Goal: Task Accomplishment & Management: Use online tool/utility

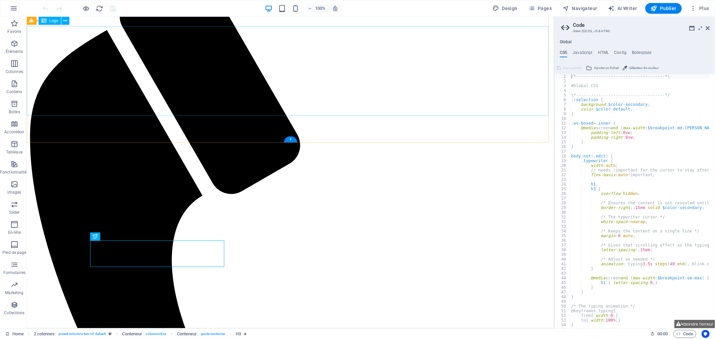
scroll to position [23, 0]
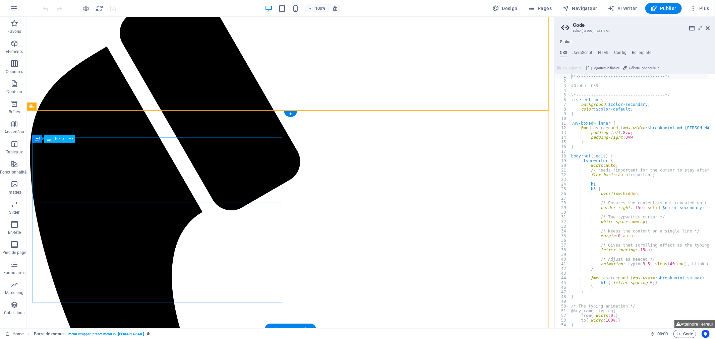
scroll to position [0, 0]
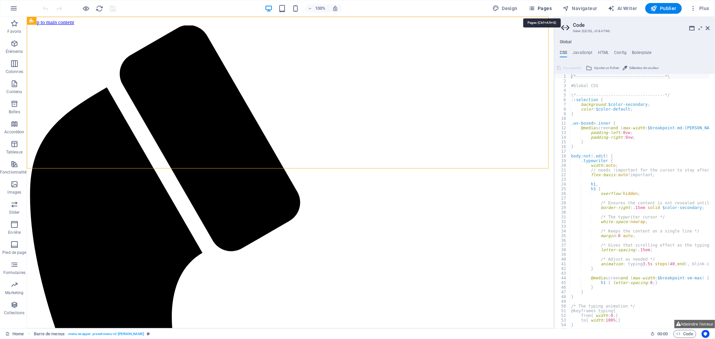
click at [541, 6] on span "Pages" at bounding box center [540, 8] width 23 height 7
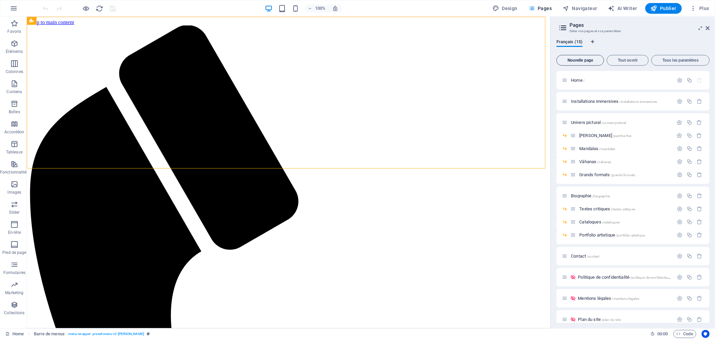
click at [584, 61] on span "Nouvelle page" at bounding box center [581, 60] width 42 height 4
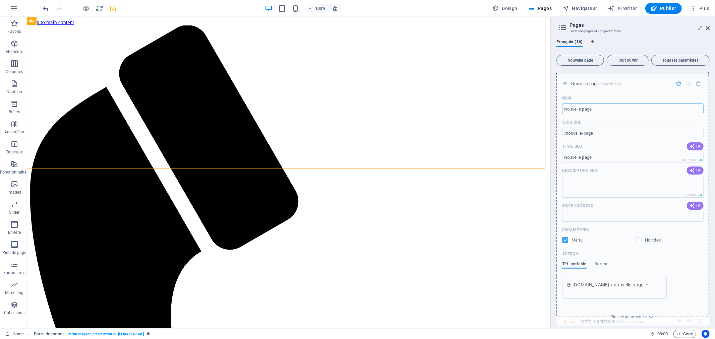
drag, startPoint x: 566, startPoint y: 171, endPoint x: 566, endPoint y: 80, distance: 90.9
click at [566, 80] on div "Home / Installations immersives /installations-immersives Univers pictural /uni…" at bounding box center [633, 158] width 153 height 513
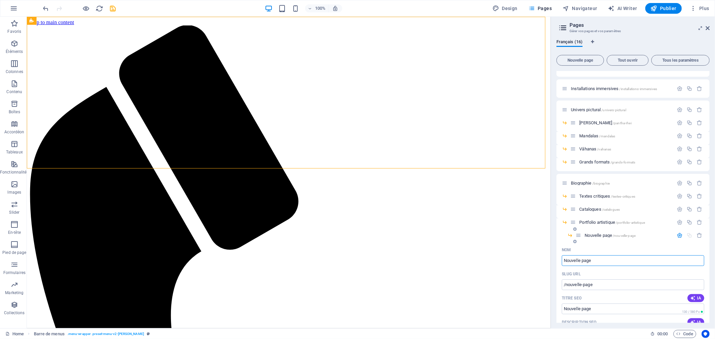
scroll to position [0, 0]
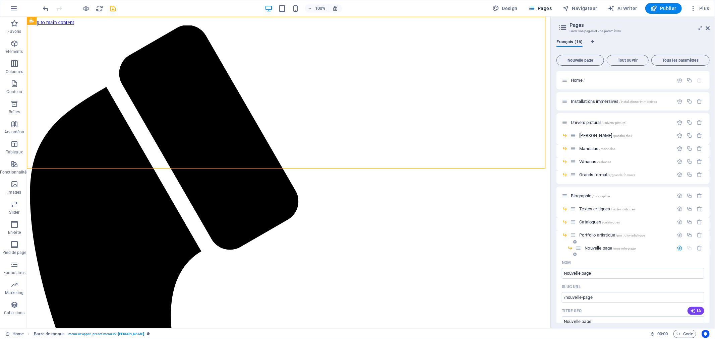
click at [566, 263] on p "Nom" at bounding box center [566, 262] width 9 height 5
click at [566, 268] on input "Nouvelle page" at bounding box center [633, 273] width 143 height 11
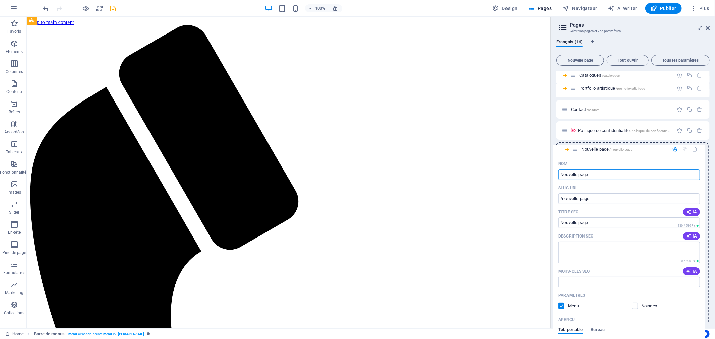
scroll to position [150, 0]
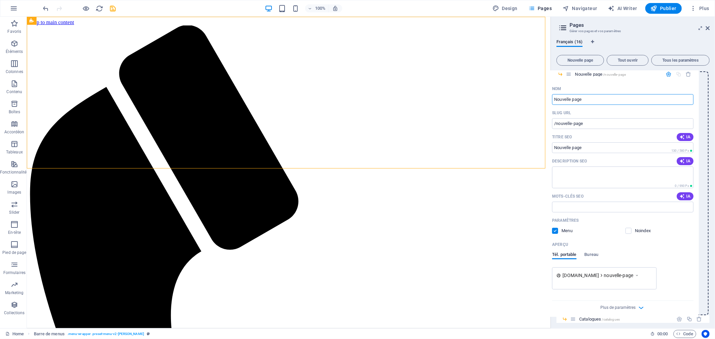
drag, startPoint x: 579, startPoint y: 250, endPoint x: 567, endPoint y: 75, distance: 175.5
click at [567, 75] on div "Home / Installations immersives /installations-immersives Univers pictural /uni…" at bounding box center [633, 174] width 153 height 505
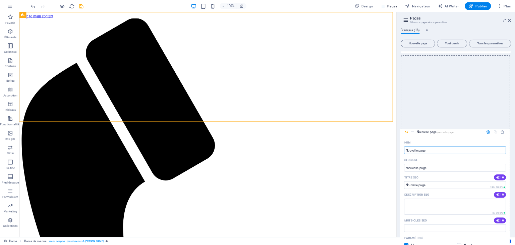
scroll to position [260, 0]
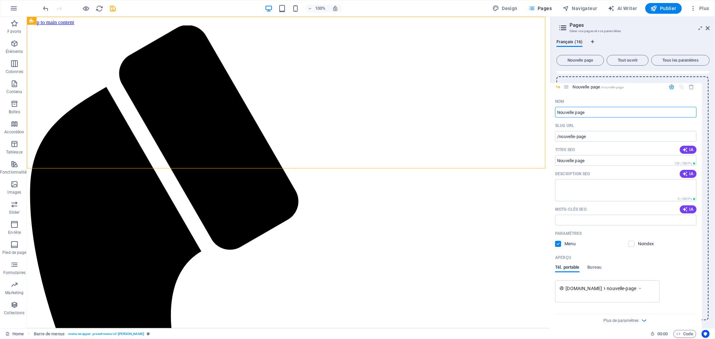
drag, startPoint x: 575, startPoint y: 223, endPoint x: 568, endPoint y: 85, distance: 137.7
click at [568, 85] on div "Home / Installations immersives /installations-immersives Univers pictural /uni…" at bounding box center [633, 68] width 153 height 505
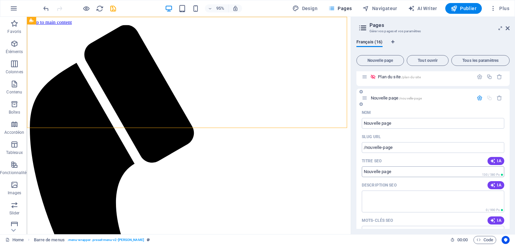
scroll to position [197, 0]
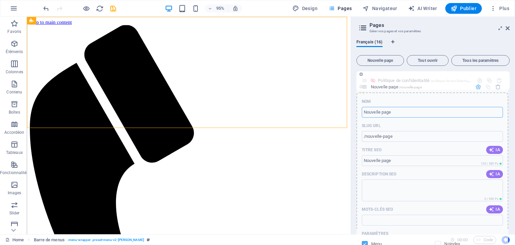
drag, startPoint x: 367, startPoint y: 144, endPoint x: 367, endPoint y: 85, distance: 59.0
click at [367, 85] on div "Home / Installations immersives /installations-immersives Univers pictural /uni…" at bounding box center [433, 3] width 153 height 258
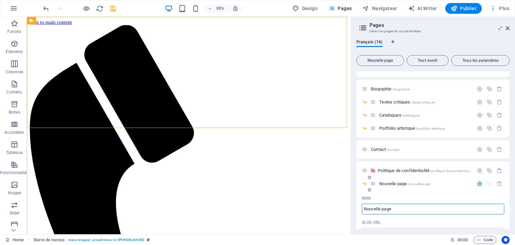
scroll to position [117, 0]
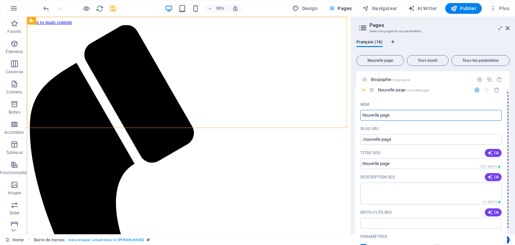
drag, startPoint x: 373, startPoint y: 175, endPoint x: 373, endPoint y: 89, distance: 86.5
click at [373, 89] on div "Home / Installations immersives /installations-immersives Univers pictural /uni…" at bounding box center [433, 83] width 153 height 258
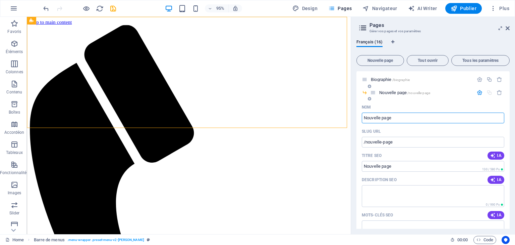
scroll to position [63, 0]
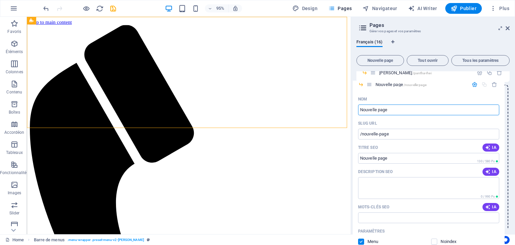
drag, startPoint x: 373, startPoint y: 147, endPoint x: 370, endPoint y: 83, distance: 63.8
click at [370, 83] on div "Home / Installations immersives /installations-immersives Univers pictural /uni…" at bounding box center [433, 137] width 153 height 258
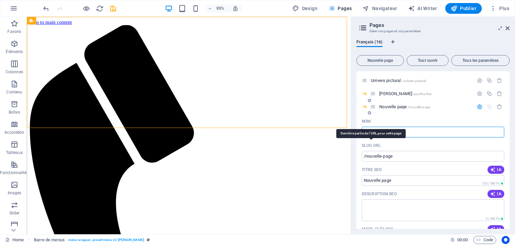
scroll to position [36, 0]
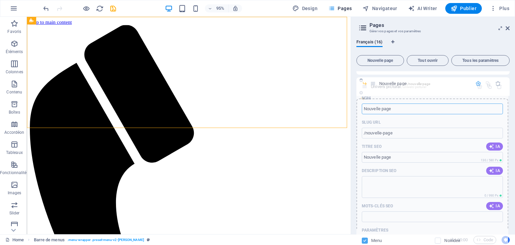
drag, startPoint x: 373, startPoint y: 114, endPoint x: 373, endPoint y: 83, distance: 30.9
click at [373, 83] on div "Home / Installations immersives /installations-immersives Univers pictural /uni…" at bounding box center [433, 164] width 153 height 258
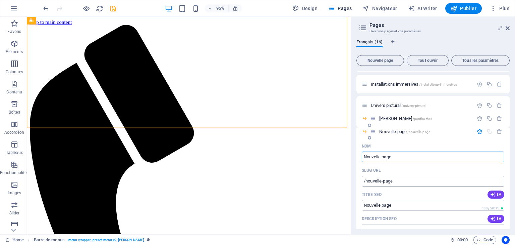
scroll to position [9, 0]
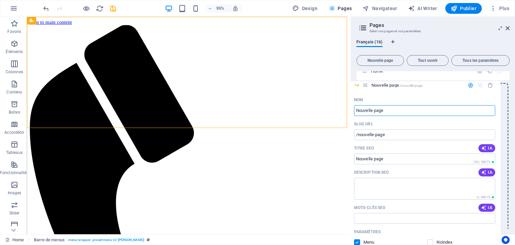
drag, startPoint x: 373, startPoint y: 140, endPoint x: 366, endPoint y: 83, distance: 57.1
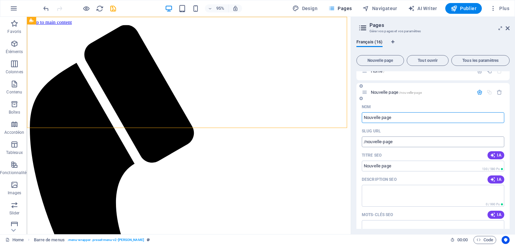
scroll to position [0, 0]
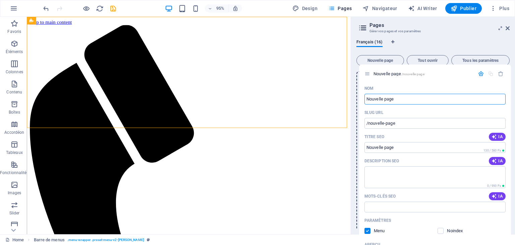
drag, startPoint x: 365, startPoint y: 102, endPoint x: 369, endPoint y: 71, distance: 30.4
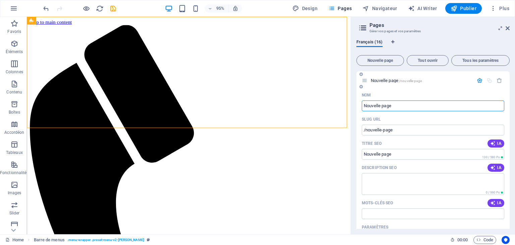
click at [408, 86] on div "Nouvelle page /nouvelle-page" at bounding box center [433, 80] width 153 height 18
click at [424, 89] on div "Nouvelle page /nouvelle-page Nom Nouvelle page ​ SLUG URL /nouvelle-page ​ Titr…" at bounding box center [433, 197] width 153 height 252
click at [424, 89] on div "Nouvelle page /nouvelle-page" at bounding box center [433, 80] width 153 height 18
click at [397, 105] on input "Nouvelle page" at bounding box center [433, 105] width 143 height 11
drag, startPoint x: 397, startPoint y: 105, endPoint x: 361, endPoint y: 104, distance: 36.6
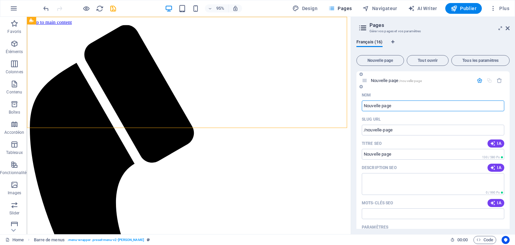
click at [361, 104] on div "Nom Nouvelle page ​ SLUG URL /nouvelle-page ​ Titre SEO IA ​ 130 / 580 Px Descr…" at bounding box center [433, 207] width 153 height 234
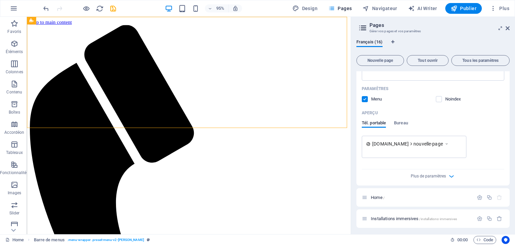
scroll to position [188, 0]
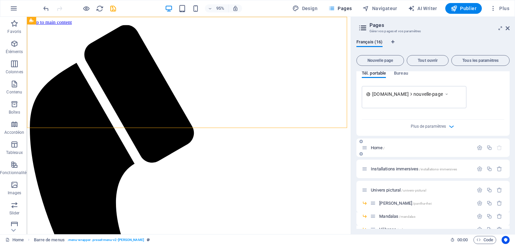
click at [384, 146] on span "/" at bounding box center [383, 148] width 1 height 4
click at [377, 147] on span "Home /" at bounding box center [378, 147] width 14 height 5
click at [366, 148] on icon at bounding box center [365, 148] width 6 height 6
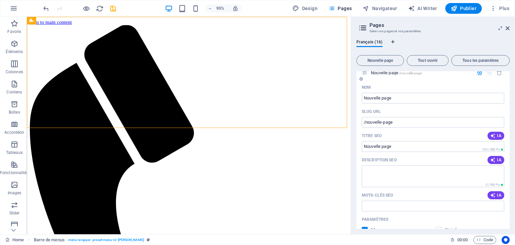
scroll to position [0, 0]
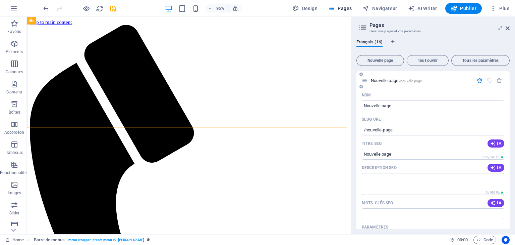
click at [435, 80] on p "Nouvelle page /nouvelle-page" at bounding box center [421, 80] width 101 height 4
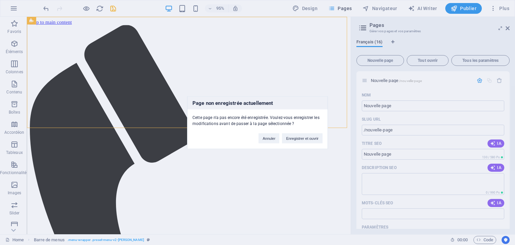
click at [393, 104] on div "Page non enregistrée actuellement Cette page n'a pas encore été enregistrée. Vo…" at bounding box center [257, 122] width 515 height 245
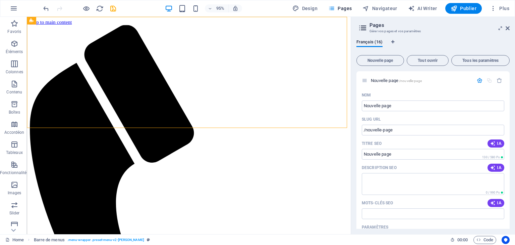
click at [417, 40] on div "Français (16)" at bounding box center [433, 46] width 153 height 13
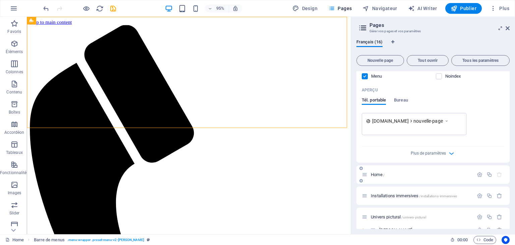
scroll to position [188, 0]
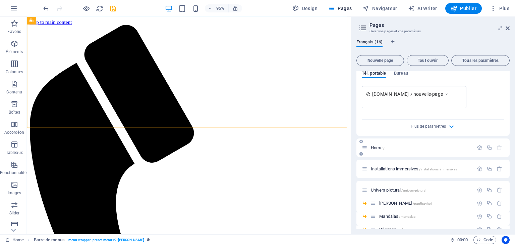
click at [415, 148] on p "Home /" at bounding box center [421, 147] width 101 height 4
click at [416, 147] on p "Home /" at bounding box center [421, 147] width 101 height 4
click at [384, 167] on span "Installations immersives /installations-immersives" at bounding box center [414, 168] width 86 height 5
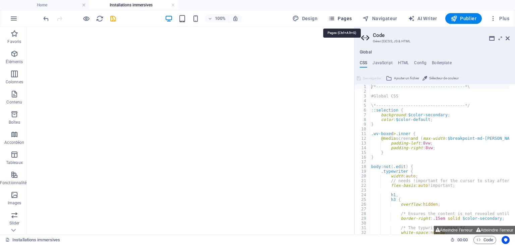
click at [340, 17] on span "Pages" at bounding box center [339, 18] width 23 height 7
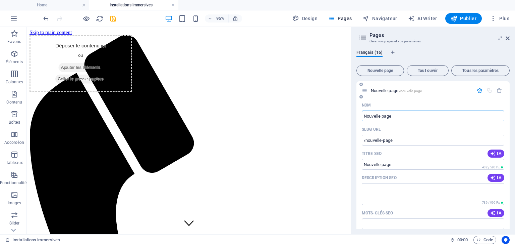
scroll to position [2, 0]
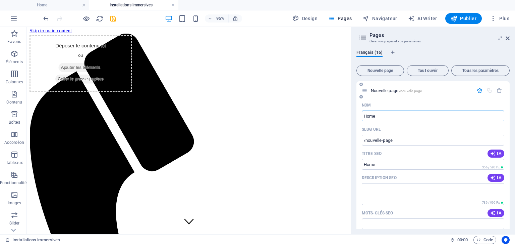
type input "Home"
type input "/home"
type input "Home1"
type input "/home1"
type input "Home1"
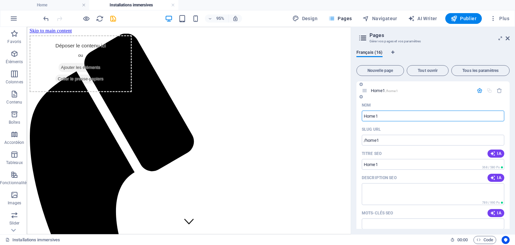
click at [429, 150] on div "Titre SEO IA" at bounding box center [433, 153] width 143 height 11
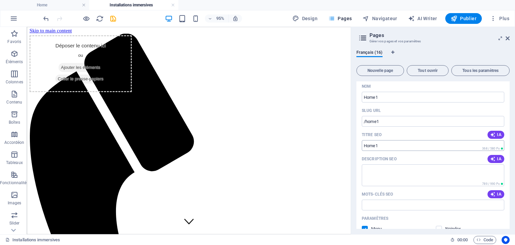
scroll to position [27, 0]
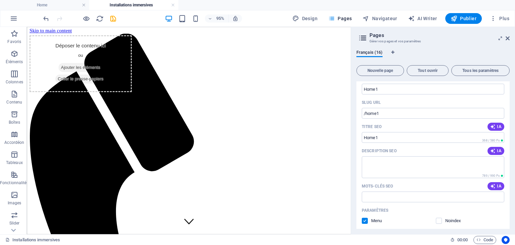
click at [418, 149] on div "Description SEO IA" at bounding box center [433, 150] width 143 height 11
click at [428, 52] on div "Français (16)" at bounding box center [433, 56] width 153 height 13
click at [395, 92] on input "Home1" at bounding box center [433, 89] width 143 height 11
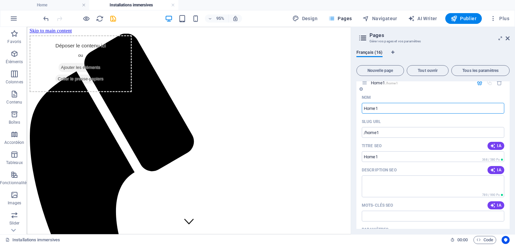
scroll to position [0, 0]
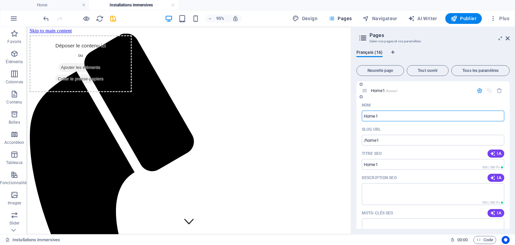
click at [399, 102] on div "Nom" at bounding box center [433, 105] width 143 height 11
click at [369, 91] on div "Home1 /home1" at bounding box center [421, 90] width 105 height 4
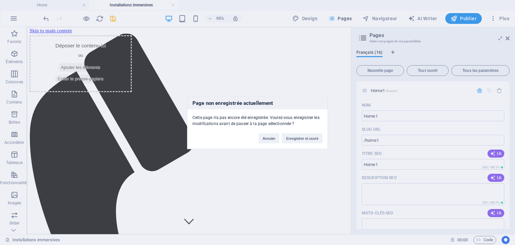
click at [314, 132] on div "Annuler Enregistrer et ouvrir" at bounding box center [291, 134] width 74 height 17
click at [312, 139] on button "Enregistrer et ouvrir" at bounding box center [302, 138] width 41 height 10
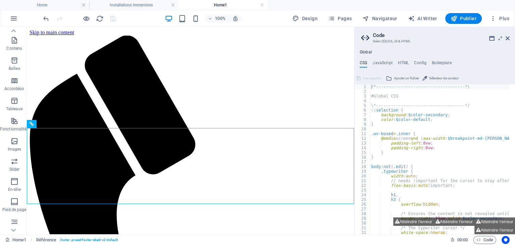
scroll to position [95, 0]
click at [13, 142] on icon "button" at bounding box center [14, 140] width 8 height 8
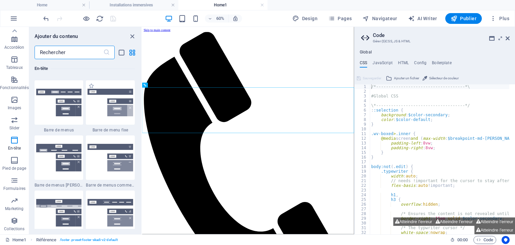
scroll to position [4093, 0]
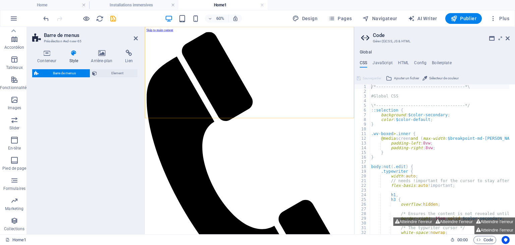
select select "rem"
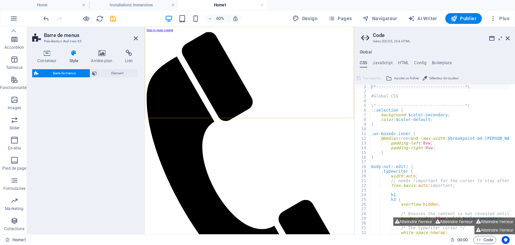
select select "rem"
select select "preset-menu-v2-loki"
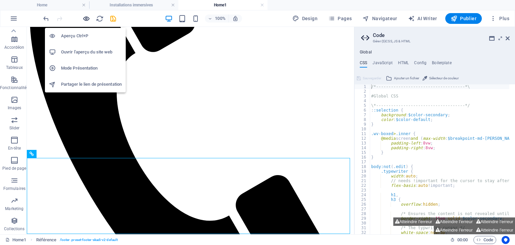
click at [85, 20] on icon "button" at bounding box center [87, 19] width 8 height 8
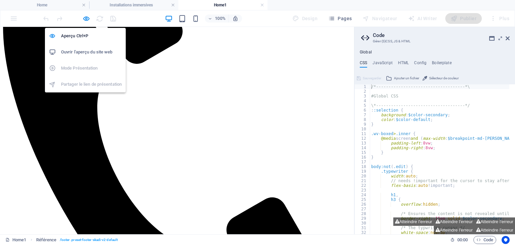
scroll to position [75, 0]
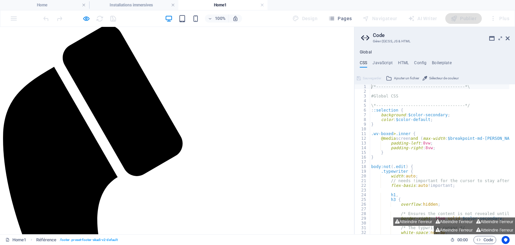
scroll to position [0, 0]
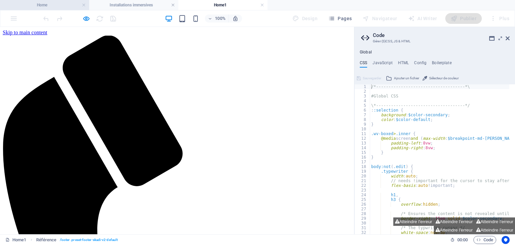
click at [49, 9] on li "Home" at bounding box center [44, 5] width 89 height 10
click at [47, 5] on h4 "Home" at bounding box center [44, 4] width 89 height 7
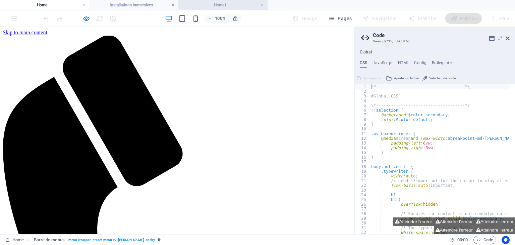
click at [218, 3] on h4 "Home1" at bounding box center [222, 4] width 89 height 7
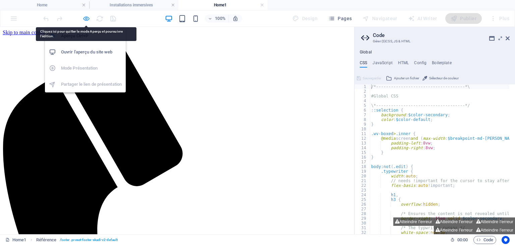
drag, startPoint x: 85, startPoint y: 15, endPoint x: 104, endPoint y: 73, distance: 60.9
click at [85, 15] on icon "button" at bounding box center [87, 19] width 8 height 8
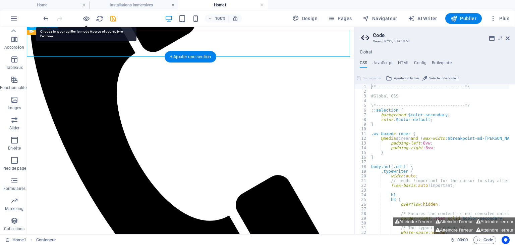
select select
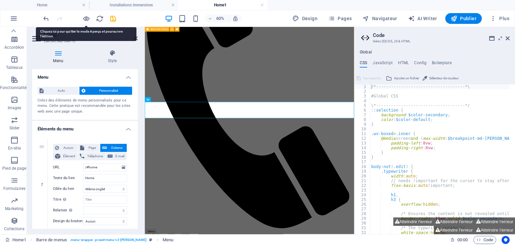
scroll to position [0, 0]
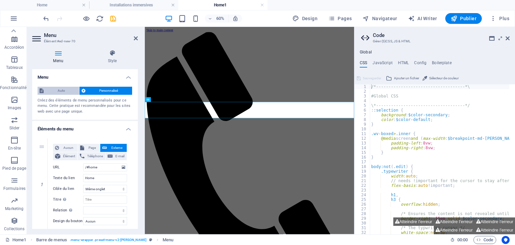
click at [67, 91] on span "Auto" at bounding box center [62, 91] width 32 height 8
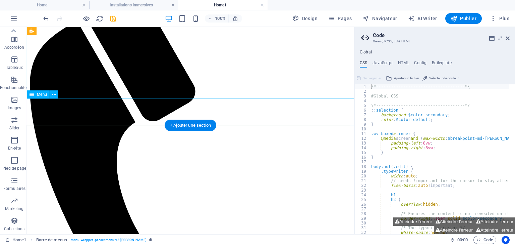
scroll to position [54, 0]
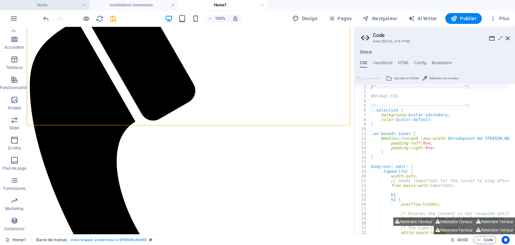
click at [51, 4] on h4 "Home" at bounding box center [44, 4] width 89 height 7
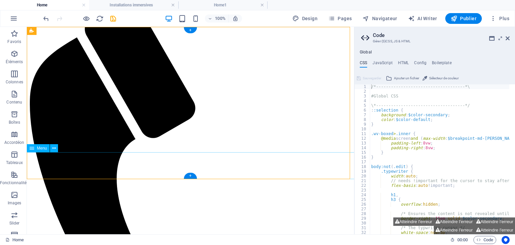
scroll to position [89, 0]
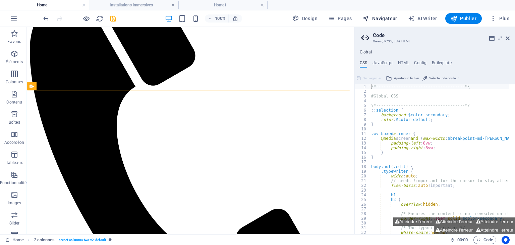
click at [389, 20] on span "Navigateur" at bounding box center [380, 18] width 35 height 7
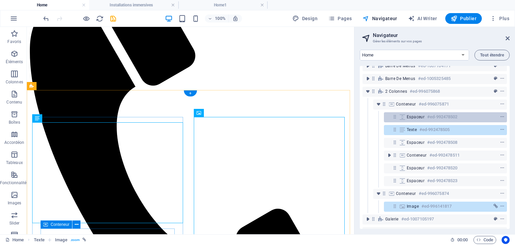
scroll to position [45, 0]
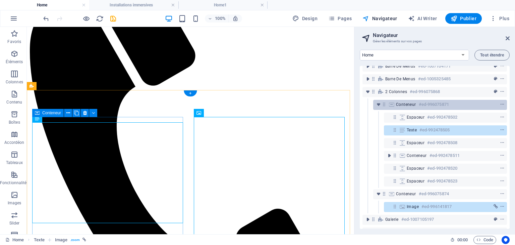
click at [415, 106] on span "Conteneur" at bounding box center [406, 104] width 20 height 5
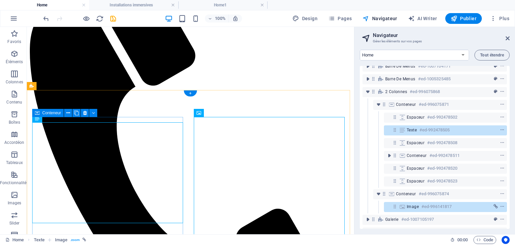
scroll to position [43, 0]
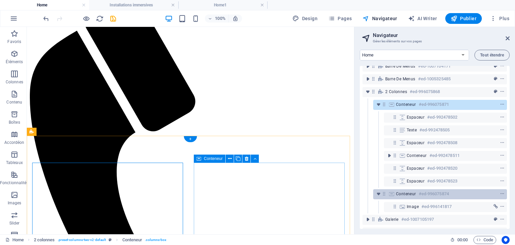
click at [405, 195] on span "Conteneur" at bounding box center [406, 193] width 20 height 5
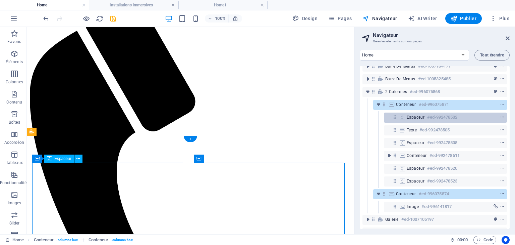
click at [410, 119] on span "Espaceur" at bounding box center [416, 116] width 18 height 5
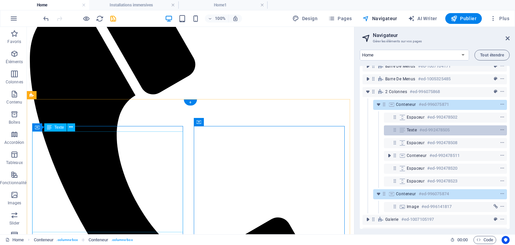
drag, startPoint x: 409, startPoint y: 131, endPoint x: 408, endPoint y: 135, distance: 3.4
click at [409, 131] on span "Texte" at bounding box center [412, 129] width 10 height 5
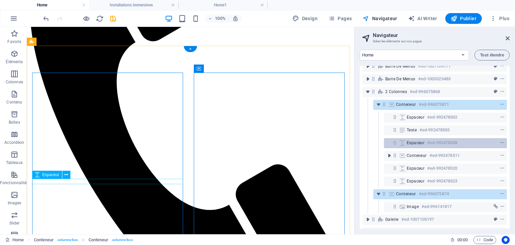
click at [408, 144] on span "Espaceur" at bounding box center [416, 142] width 18 height 5
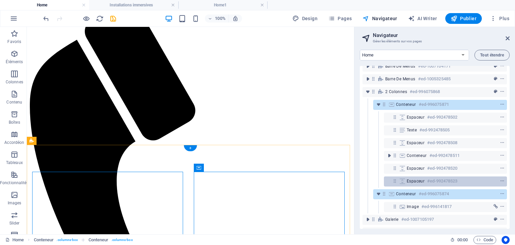
click at [406, 180] on icon at bounding box center [402, 180] width 7 height 5
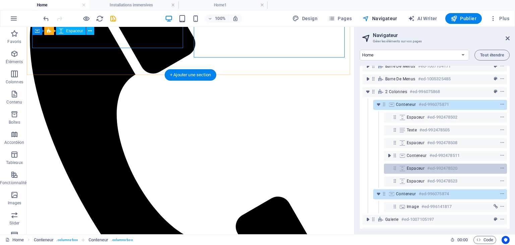
click at [407, 169] on div "Espaceur #ed-992478520" at bounding box center [445, 168] width 123 height 10
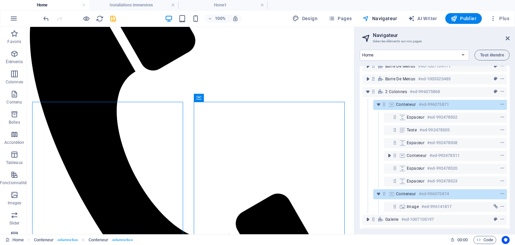
scroll to position [72, 0]
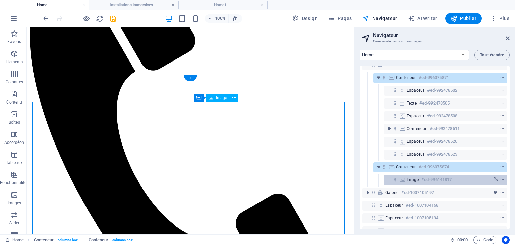
click at [438, 181] on h6 "#ed-996141817" at bounding box center [437, 179] width 30 height 8
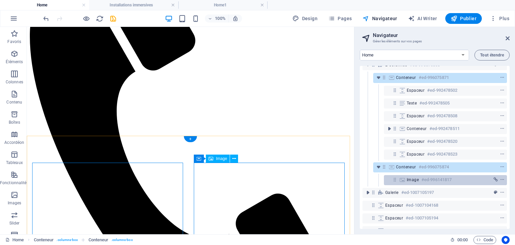
scroll to position [43, 0]
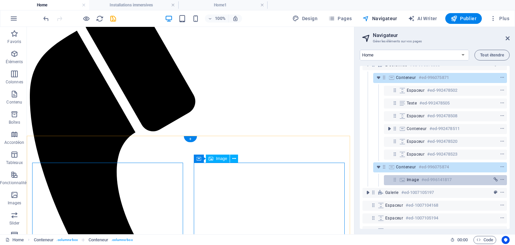
click at [428, 182] on h6 "#ed-996141817" at bounding box center [437, 179] width 30 height 8
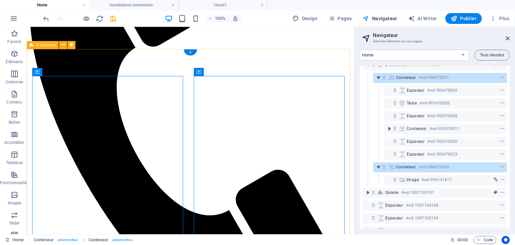
scroll to position [131, 0]
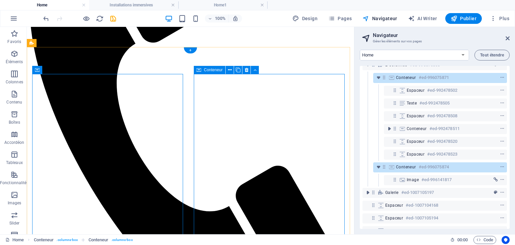
click at [402, 169] on div "Conteneur #ed-996075874" at bounding box center [434, 167] width 77 height 8
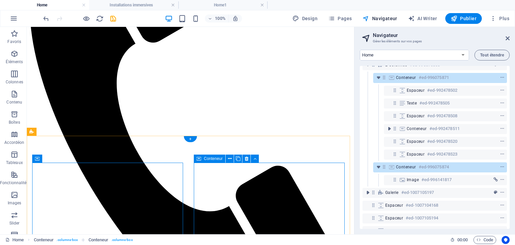
scroll to position [43, 0]
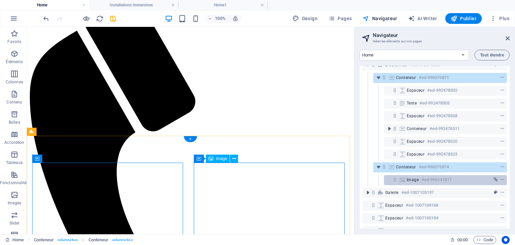
click at [401, 179] on icon at bounding box center [402, 179] width 7 height 5
click at [405, 184] on div "Image #ed-996141817" at bounding box center [445, 180] width 123 height 10
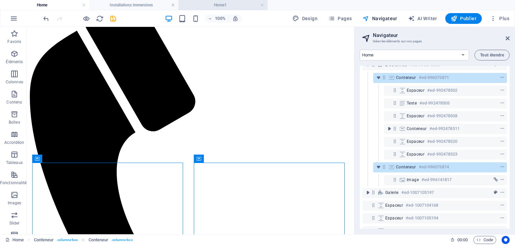
click at [205, 6] on h4 "Home1" at bounding box center [222, 4] width 89 height 7
select select "18160755-fr"
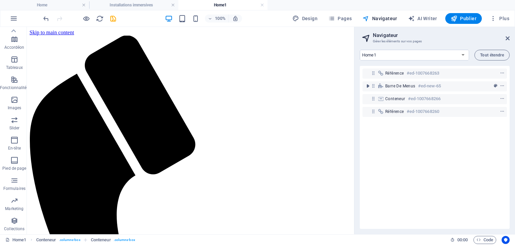
scroll to position [54, 0]
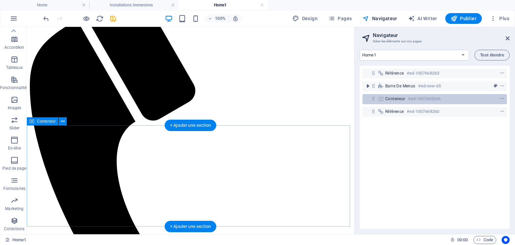
click at [416, 99] on h6 "#ed-1007668266" at bounding box center [424, 99] width 33 height 8
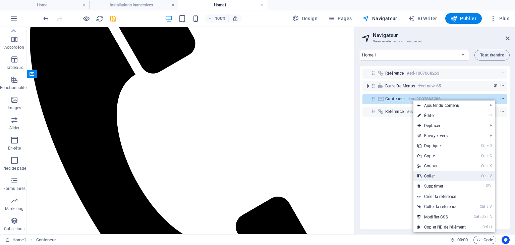
click at [429, 176] on link "Ctrl V Coller" at bounding box center [442, 176] width 56 height 10
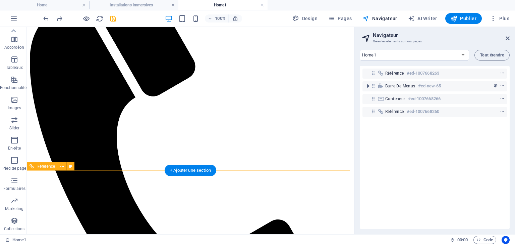
scroll to position [143, 0]
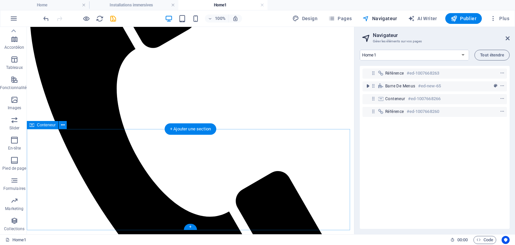
scroll to position [50, 0]
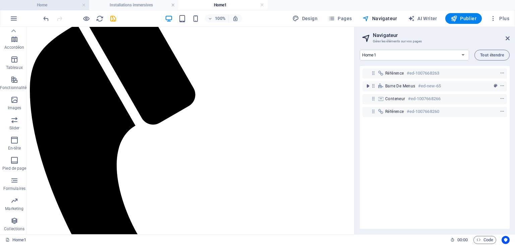
click at [64, 9] on li "Home" at bounding box center [44, 5] width 89 height 10
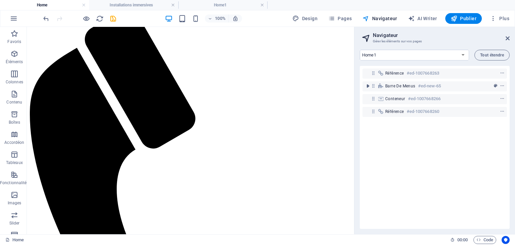
scroll to position [107, 0]
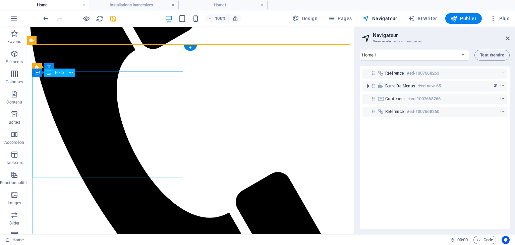
scroll to position [134, 0]
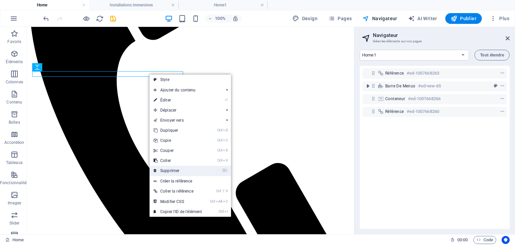
drag, startPoint x: 187, startPoint y: 170, endPoint x: 158, endPoint y: 142, distance: 40.6
click at [187, 169] on link "⌦ Supprimer" at bounding box center [178, 170] width 56 height 10
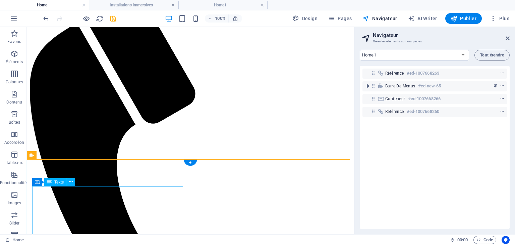
scroll to position [53, 0]
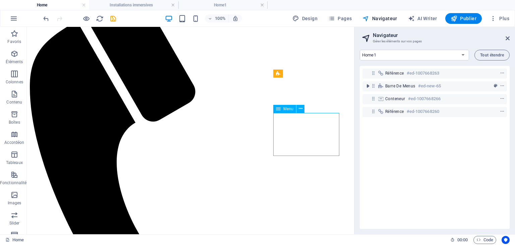
select select "4"
select select
select select "5"
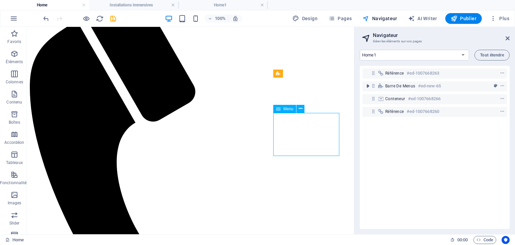
select select
select select "6"
select select
select select "7"
select select
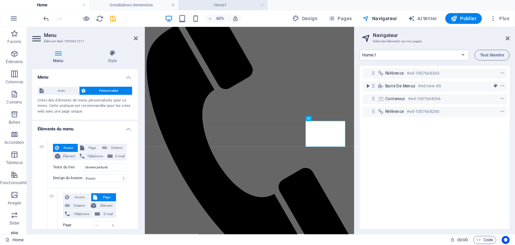
click at [217, 7] on h4 "Home1" at bounding box center [222, 4] width 89 height 7
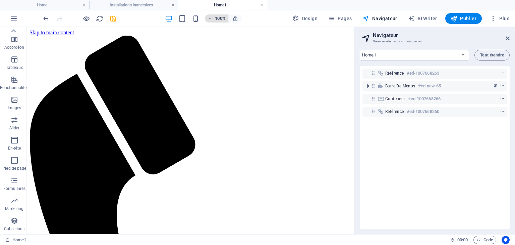
scroll to position [0, 0]
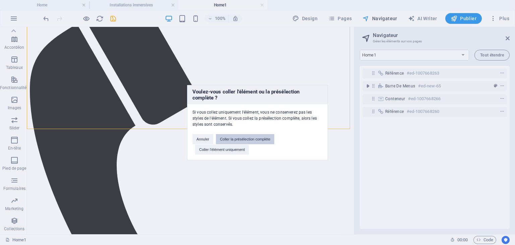
click at [262, 141] on button "Coller la présélection complète" at bounding box center [245, 139] width 58 height 10
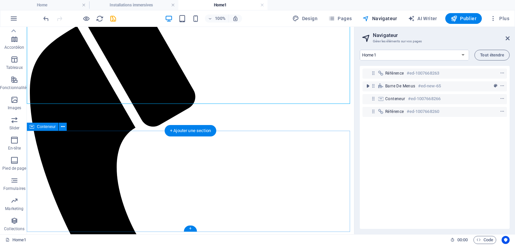
scroll to position [50, 0]
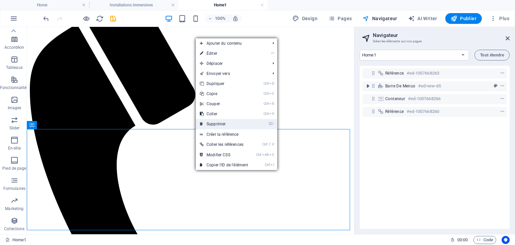
click at [223, 120] on link "⌦ Supprimer" at bounding box center [224, 124] width 56 height 10
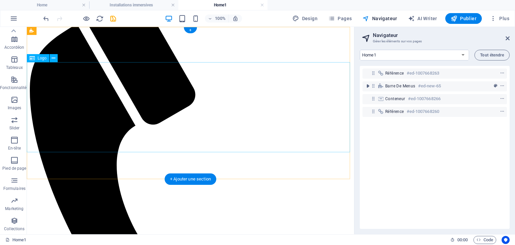
scroll to position [0, 0]
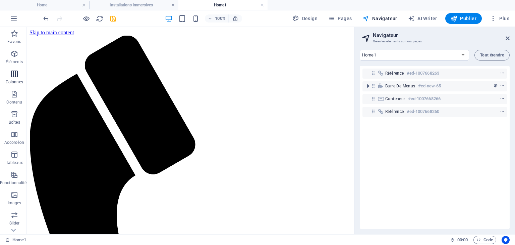
click at [15, 75] on icon "button" at bounding box center [14, 74] width 8 height 8
click at [16, 74] on icon "button" at bounding box center [14, 74] width 8 height 8
click at [14, 71] on icon "button" at bounding box center [14, 74] width 8 height 8
click at [15, 76] on icon "button" at bounding box center [14, 74] width 8 height 8
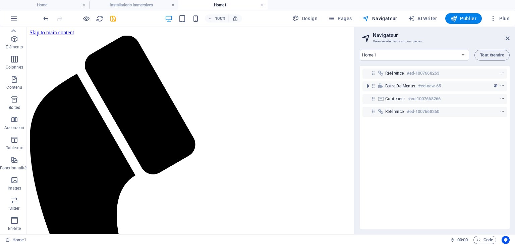
scroll to position [14, 0]
click at [13, 55] on icon "button" at bounding box center [14, 59] width 8 height 8
click at [429, 127] on div "Référence #ed-1007668263 Barre de menus #ed-new-65 Conteneur #ed-1007668266 Réf…" at bounding box center [435, 147] width 150 height 163
click at [413, 112] on h6 "#ed-1007668260" at bounding box center [423, 111] width 33 height 8
click at [14, 59] on icon "button" at bounding box center [14, 59] width 8 height 8
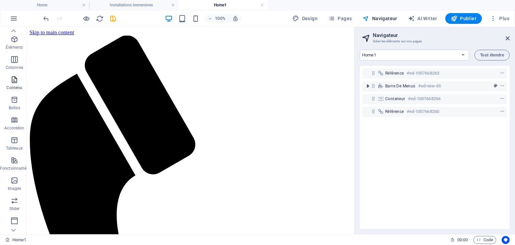
click at [14, 82] on icon "button" at bounding box center [14, 79] width 8 height 8
click at [15, 63] on span "Colonnes" at bounding box center [14, 63] width 29 height 16
click at [15, 63] on icon "button" at bounding box center [14, 59] width 8 height 8
click at [116, 16] on icon "save" at bounding box center [113, 19] width 8 height 8
click at [114, 17] on icon "save" at bounding box center [113, 19] width 8 height 8
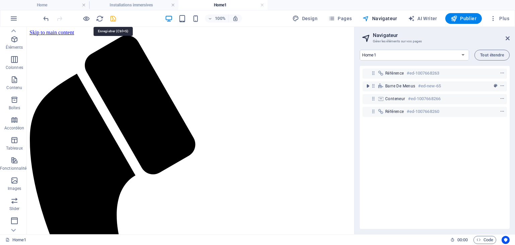
click at [115, 18] on icon "save" at bounding box center [113, 19] width 8 height 8
click at [73, 5] on h4 "Home" at bounding box center [44, 4] width 89 height 7
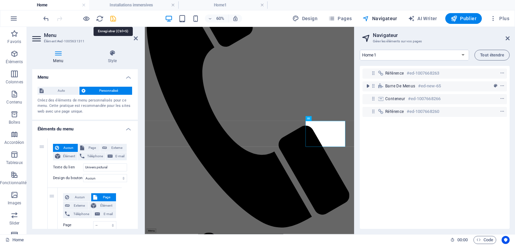
click at [110, 17] on icon "save" at bounding box center [113, 19] width 8 height 8
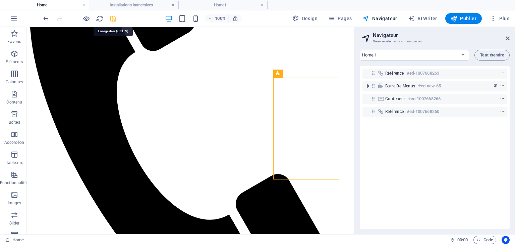
click at [112, 19] on icon "save" at bounding box center [113, 19] width 8 height 8
click at [153, 0] on li "Installations immersives" at bounding box center [133, 5] width 89 height 10
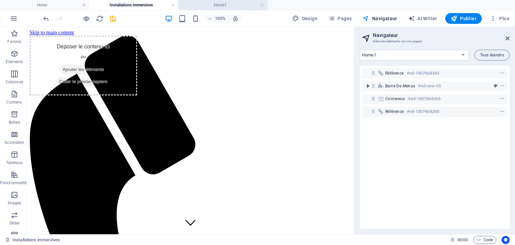
scroll to position [2, 0]
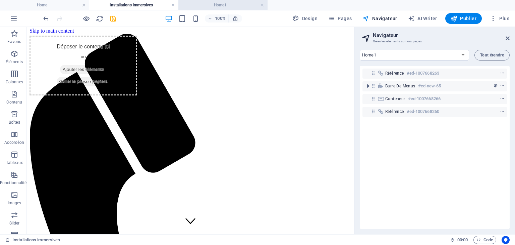
click at [210, 4] on h4 "Home1" at bounding box center [222, 4] width 89 height 7
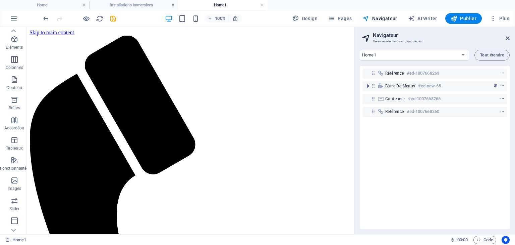
scroll to position [0, 0]
click at [110, 15] on icon "save" at bounding box center [113, 19] width 8 height 8
click at [113, 18] on icon "save" at bounding box center [113, 19] width 8 height 8
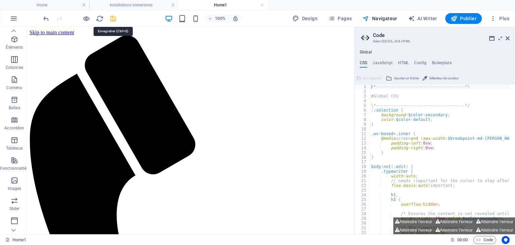
click at [113, 20] on icon "save" at bounding box center [113, 19] width 8 height 8
click at [470, 15] on button "Publier" at bounding box center [463, 18] width 37 height 11
click at [421, 14] on button "AI Writer" at bounding box center [423, 18] width 35 height 11
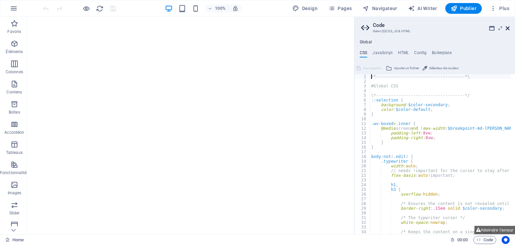
click at [509, 28] on icon at bounding box center [508, 27] width 4 height 5
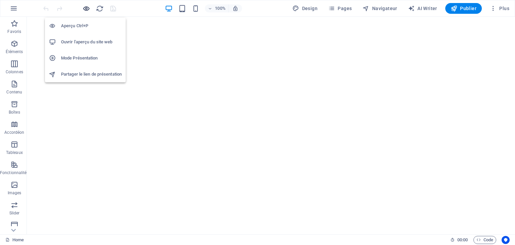
click at [84, 8] on icon "button" at bounding box center [87, 9] width 8 height 8
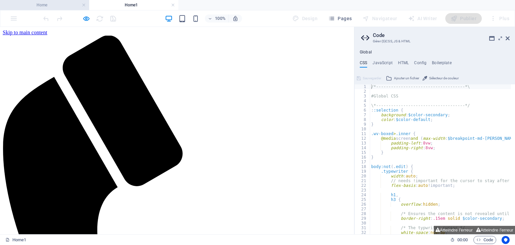
click at [41, 3] on h4 "Home" at bounding box center [44, 4] width 89 height 7
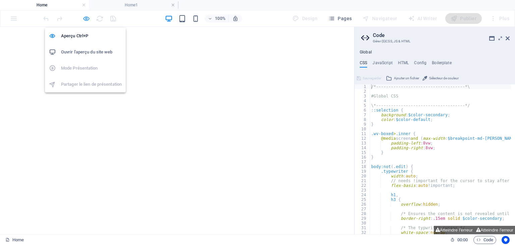
click at [88, 17] on icon "button" at bounding box center [87, 19] width 8 height 8
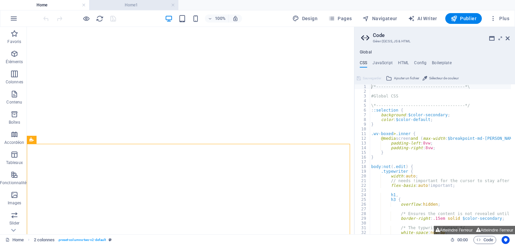
click at [125, 4] on h4 "Home1" at bounding box center [133, 4] width 89 height 7
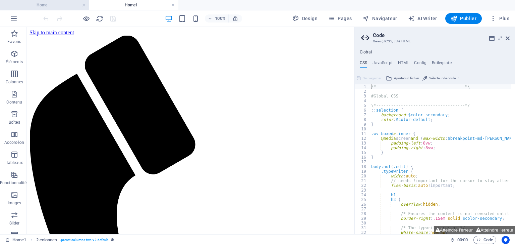
click at [65, 5] on h4 "Home" at bounding box center [44, 4] width 89 height 7
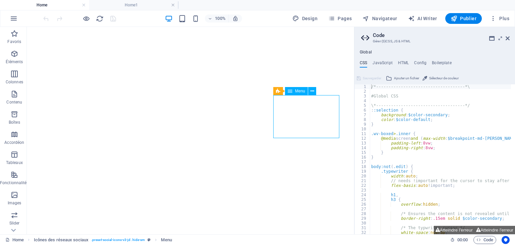
select select "4"
select select
select select "5"
select select
select select "6"
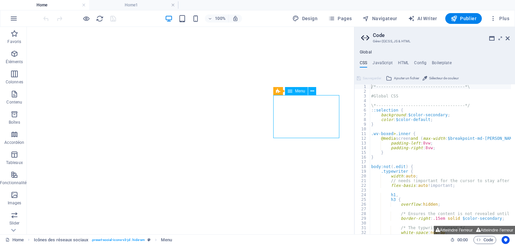
select select
select select "7"
select select
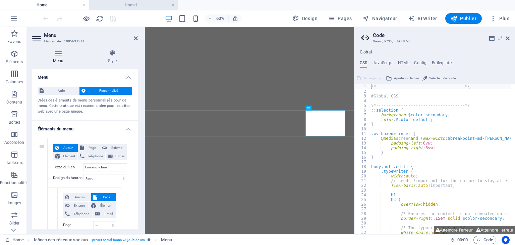
click at [115, 4] on h4 "Home1" at bounding box center [133, 4] width 89 height 7
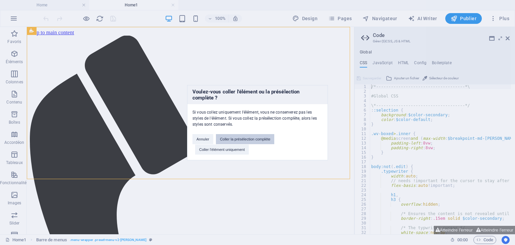
click at [256, 142] on button "Coller la présélection complète" at bounding box center [245, 139] width 58 height 10
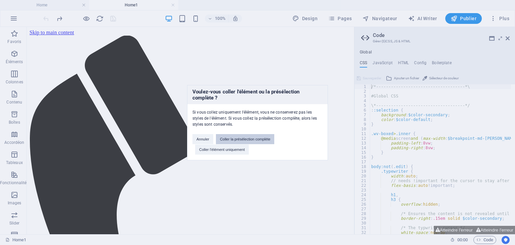
click at [258, 138] on button "Coller la présélection complète" at bounding box center [245, 139] width 58 height 10
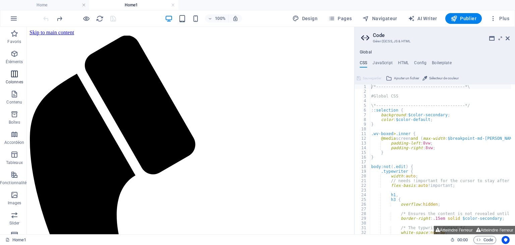
drag, startPoint x: 7, startPoint y: 76, endPoint x: 12, endPoint y: 76, distance: 4.7
click at [7, 76] on span "Colonnes" at bounding box center [14, 78] width 29 height 16
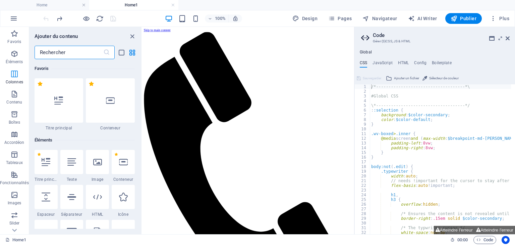
click at [12, 76] on icon "button" at bounding box center [14, 74] width 8 height 8
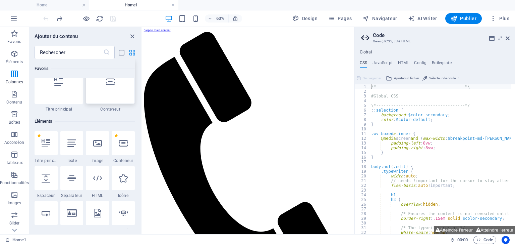
scroll to position [27, 0]
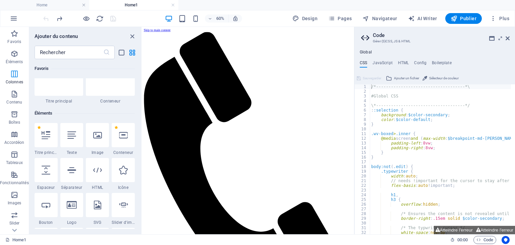
click at [16, 76] on icon "button" at bounding box center [14, 74] width 8 height 8
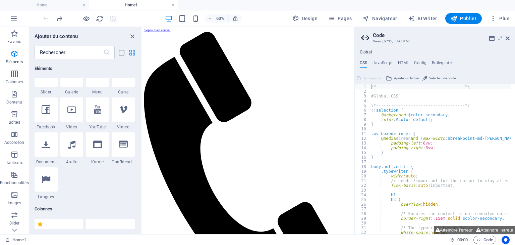
scroll to position [241, 0]
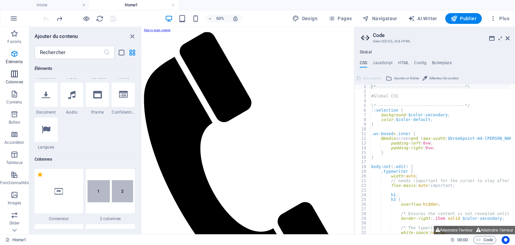
click at [17, 74] on icon "button" at bounding box center [14, 74] width 8 height 8
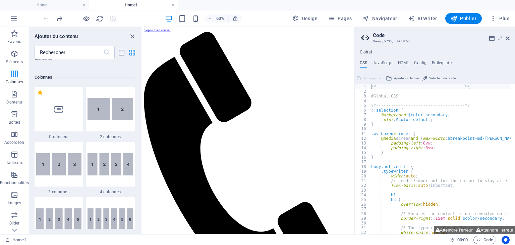
scroll to position [332, 0]
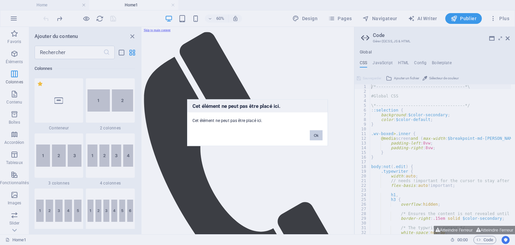
click at [315, 133] on button "Ok" at bounding box center [316, 135] width 13 height 10
drag, startPoint x: 318, startPoint y: 138, endPoint x: 347, endPoint y: 181, distance: 52.6
click at [318, 138] on button "Ok" at bounding box center [316, 135] width 13 height 10
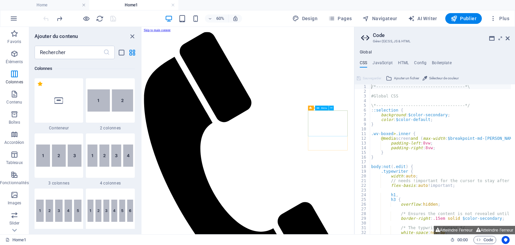
click at [11, 55] on icon "button" at bounding box center [14, 54] width 8 height 8
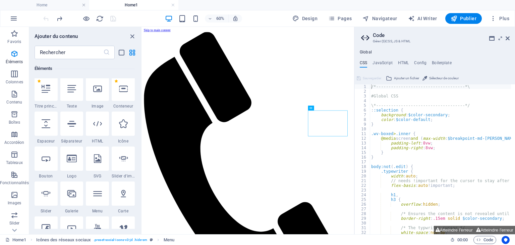
scroll to position [71, 0]
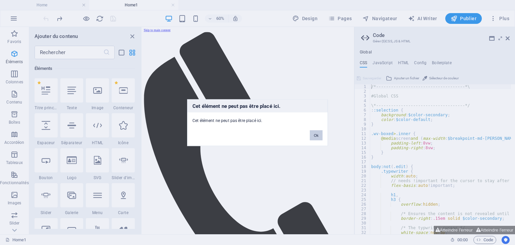
drag, startPoint x: 319, startPoint y: 134, endPoint x: 294, endPoint y: 179, distance: 51.2
click at [319, 134] on button "Ok" at bounding box center [316, 135] width 13 height 10
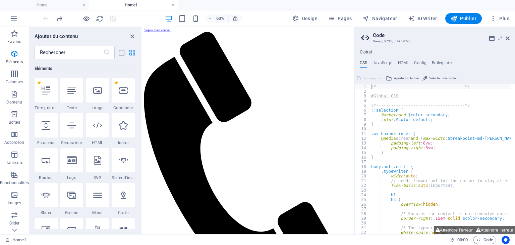
drag, startPoint x: 482, startPoint y: 185, endPoint x: 473, endPoint y: 161, distance: 26.3
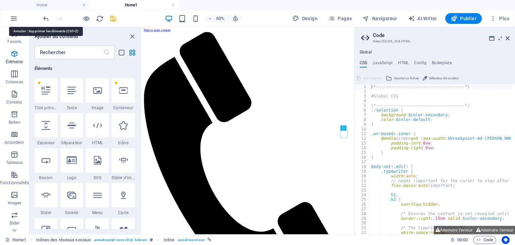
click at [45, 16] on icon "undo" at bounding box center [46, 19] width 8 height 8
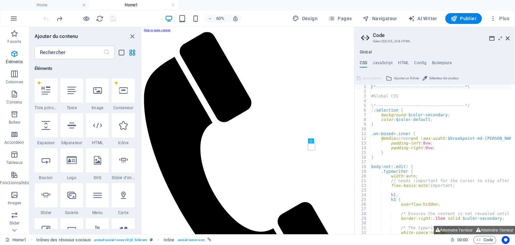
click at [45, 16] on div at bounding box center [79, 18] width 75 height 11
drag, startPoint x: 462, startPoint y: 192, endPoint x: 471, endPoint y: 195, distance: 9.0
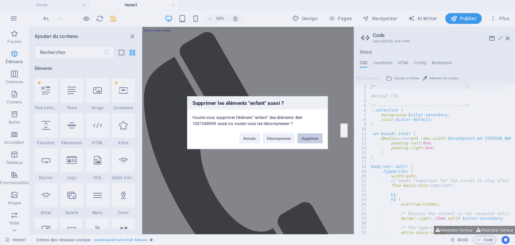
click at [308, 139] on button "Supprimer" at bounding box center [310, 138] width 25 height 10
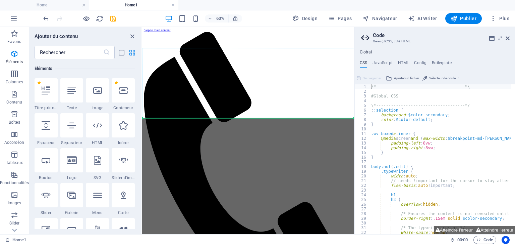
select select "px"
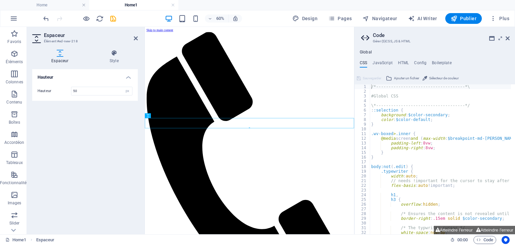
type input "20"
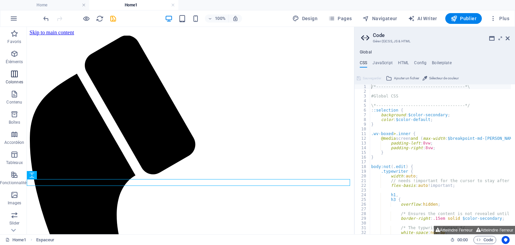
click at [18, 79] on p "Colonnes" at bounding box center [14, 81] width 17 height 5
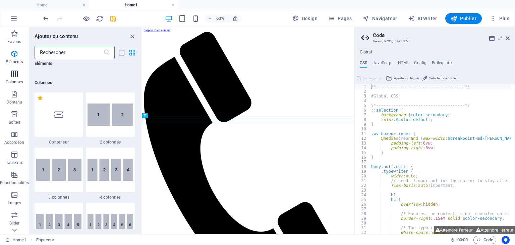
scroll to position [332, 0]
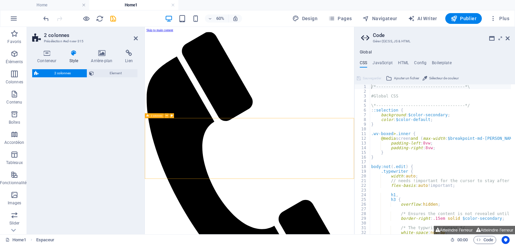
select select "rem"
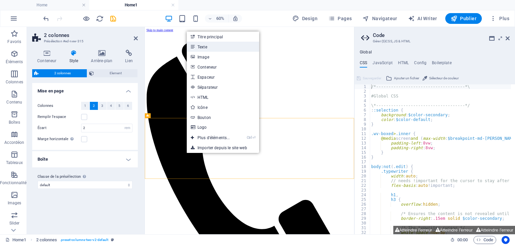
drag, startPoint x: 235, startPoint y: 48, endPoint x: 151, endPoint y: 35, distance: 85.5
click at [235, 48] on link "Texte" at bounding box center [223, 47] width 72 height 10
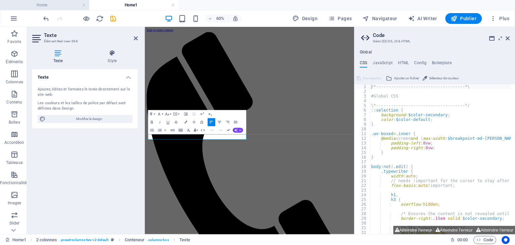
click at [69, 7] on h4 "Home" at bounding box center [44, 4] width 89 height 7
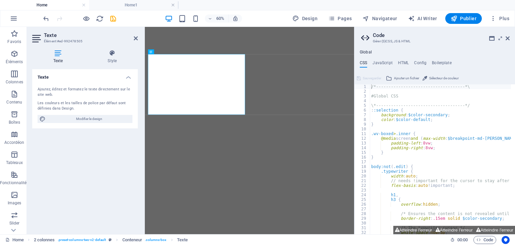
click at [133, 3] on h4 "Home1" at bounding box center [133, 4] width 89 height 7
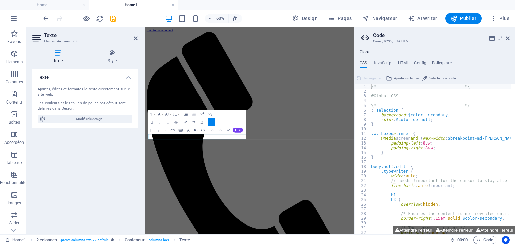
click at [133, 3] on h4 "Home1" at bounding box center [133, 4] width 89 height 7
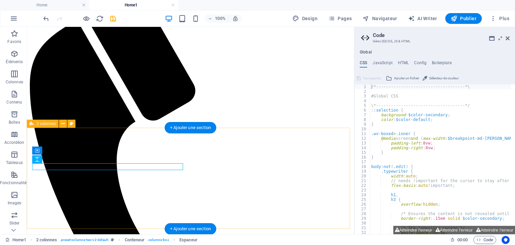
scroll to position [63, 0]
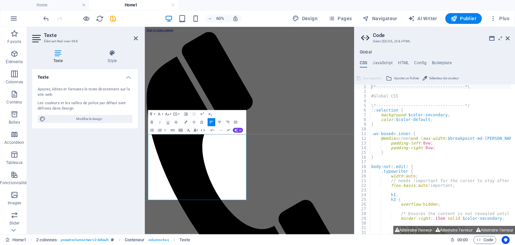
drag, startPoint x: 212, startPoint y: 307, endPoint x: 117, endPoint y: 204, distance: 140.0
click at [235, 122] on icon "button" at bounding box center [236, 122] width 4 height 2
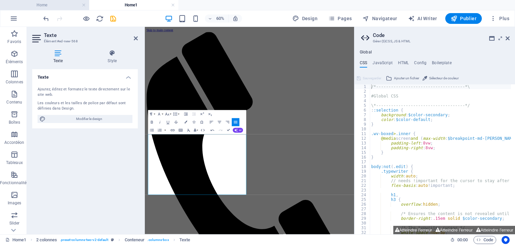
click at [46, 4] on h4 "Home" at bounding box center [44, 4] width 89 height 7
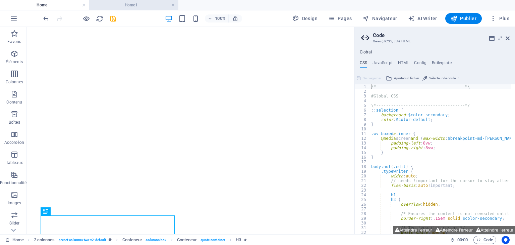
click at [148, 5] on h4 "Home1" at bounding box center [133, 4] width 89 height 7
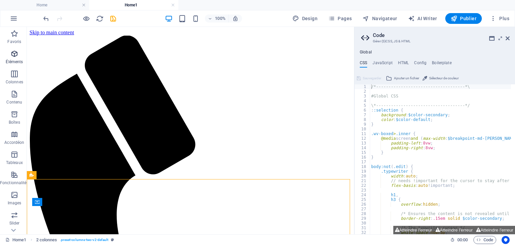
click at [18, 59] on p "Éléments" at bounding box center [14, 61] width 17 height 5
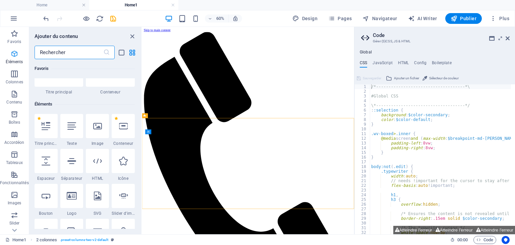
scroll to position [71, 0]
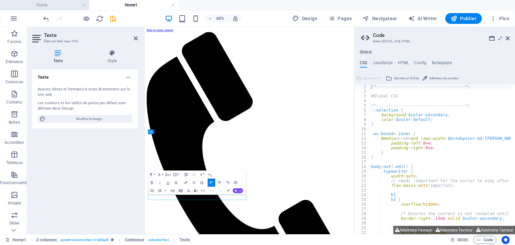
click at [64, 4] on h4 "Home" at bounding box center [44, 4] width 89 height 7
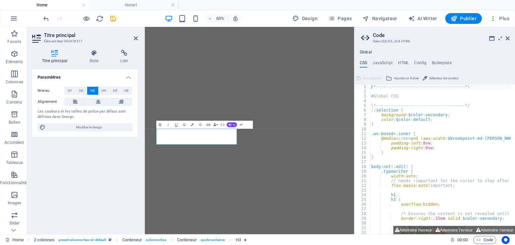
click at [136, 13] on div "60% Design Pages Navigateur AI Writer Publier Plus" at bounding box center [277, 18] width 470 height 11
click at [135, 5] on h4 "Home1" at bounding box center [133, 4] width 89 height 7
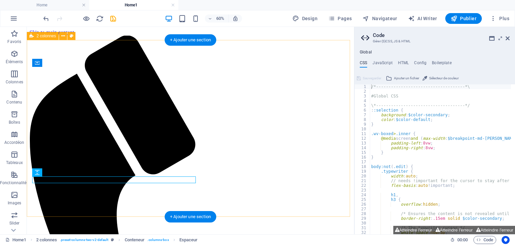
scroll to position [139, 0]
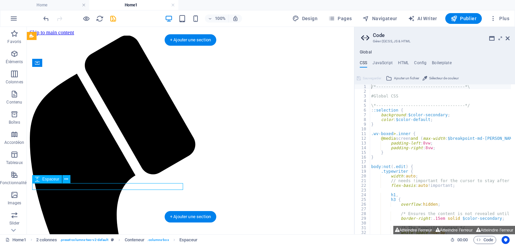
select select "px"
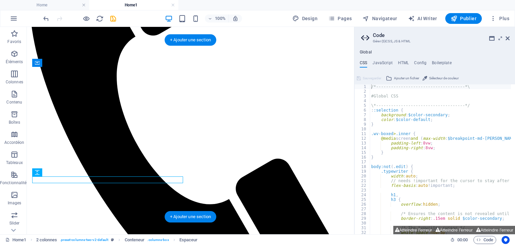
select select "rem"
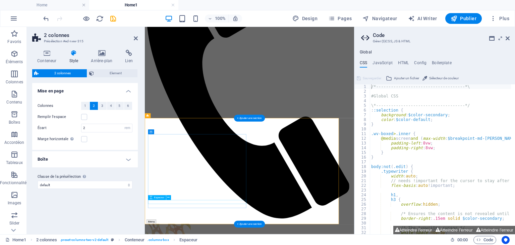
scroll to position [0, 0]
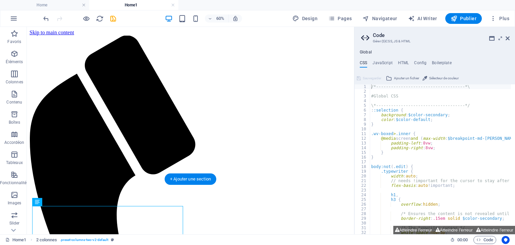
drag, startPoint x: 92, startPoint y: 297, endPoint x: 184, endPoint y: 188, distance: 142.3
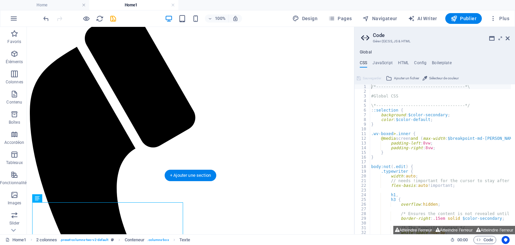
scroll to position [107, 0]
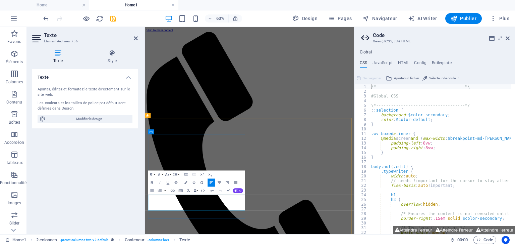
click at [114, 19] on icon "save" at bounding box center [113, 19] width 8 height 8
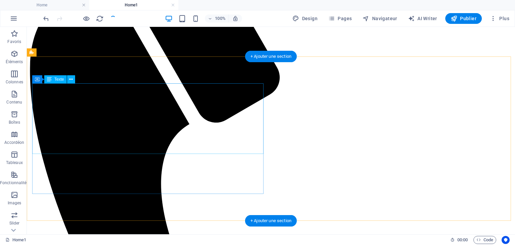
scroll to position [142, 0]
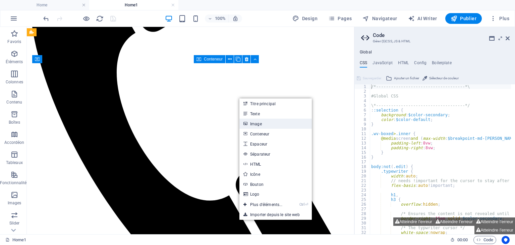
click at [267, 126] on link "Image" at bounding box center [275, 123] width 72 height 10
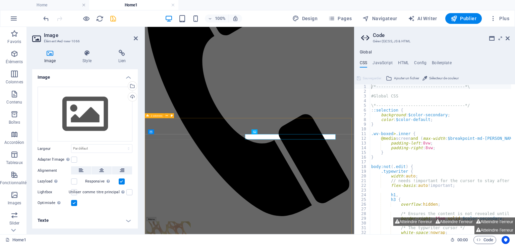
scroll to position [0, 0]
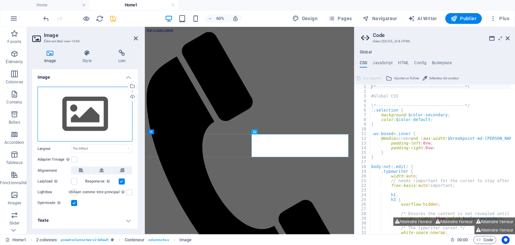
click at [97, 110] on div "Glissez les fichiers ici, cliquez pour choisir les fichiers ou sélectionnez les…" at bounding box center [85, 114] width 95 height 55
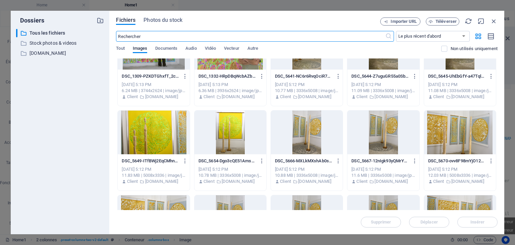
scroll to position [2549, 0]
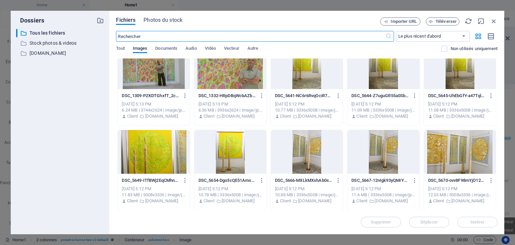
click at [172, 78] on div at bounding box center [154, 67] width 72 height 44
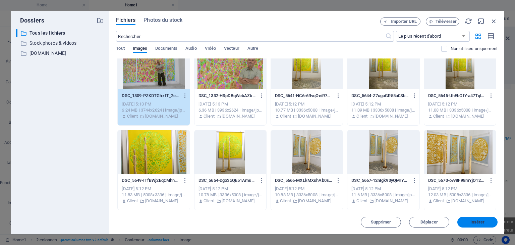
click at [486, 220] on span "Insérer" at bounding box center [477, 222] width 35 height 4
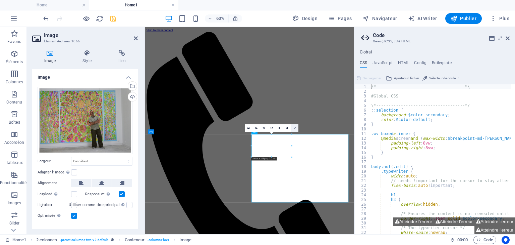
click at [294, 127] on icon at bounding box center [294, 128] width 2 height 2
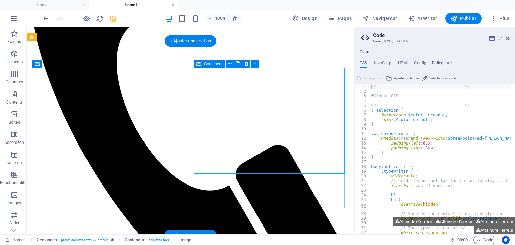
scroll to position [156, 0]
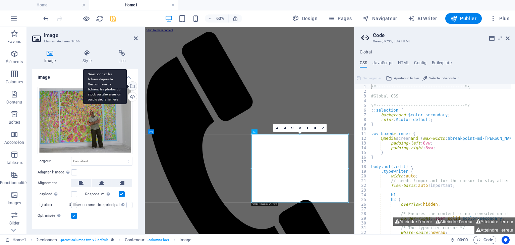
click at [130, 84] on div "Sélectionnez les fichiers depuis le Gestionnaire de fichiers, les photos du sto…" at bounding box center [132, 87] width 10 height 10
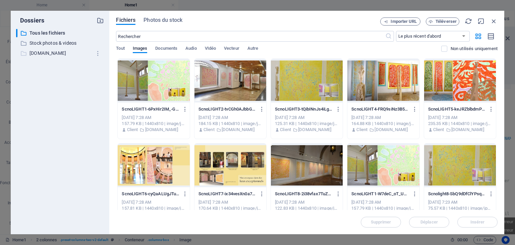
click at [36, 51] on p "www.achao.fr" at bounding box center [61, 53] width 62 height 8
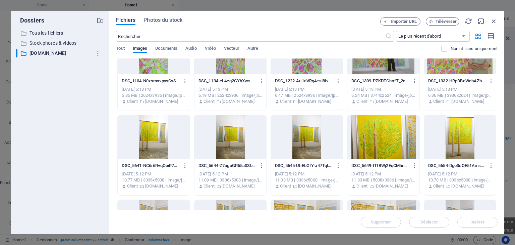
scroll to position [1073, 0]
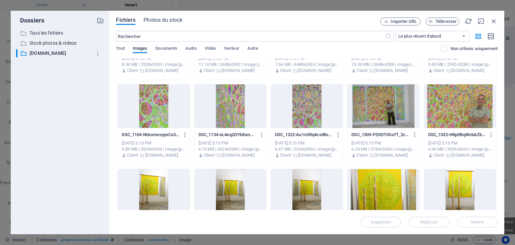
click at [389, 106] on div at bounding box center [383, 106] width 72 height 44
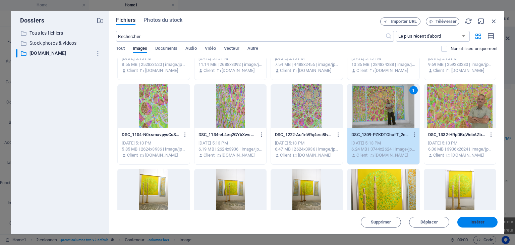
click at [484, 219] on button "Insérer" at bounding box center [478, 221] width 40 height 11
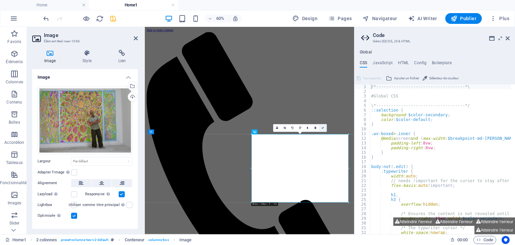
click at [323, 128] on icon at bounding box center [323, 128] width 2 height 2
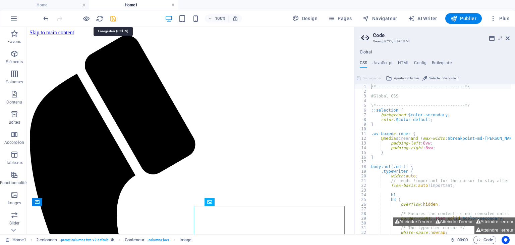
click at [114, 18] on icon "save" at bounding box center [113, 19] width 8 height 8
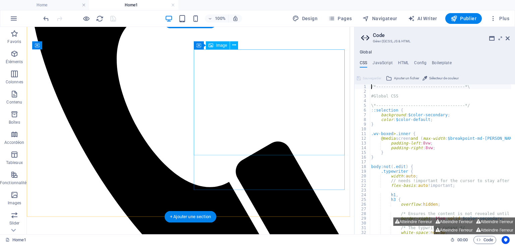
scroll to position [156, 0]
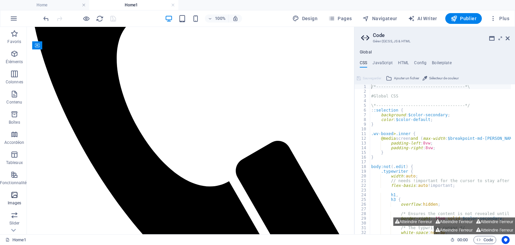
click at [15, 196] on icon "button" at bounding box center [14, 195] width 8 height 8
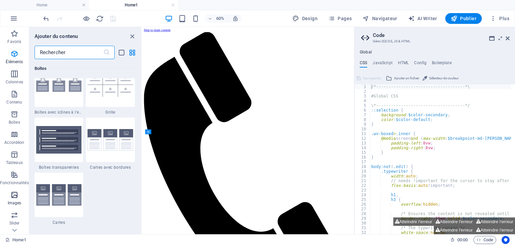
scroll to position [3401, 0]
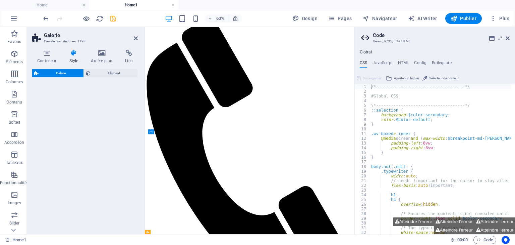
select select "rem"
select select "preset-gallery-v3-default"
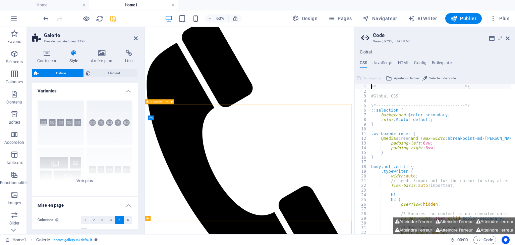
scroll to position [75, 0]
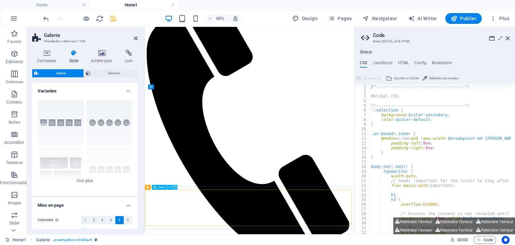
select select "4"
select select "px"
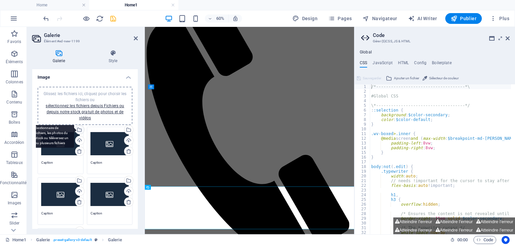
click at [74, 129] on div "Sélectionnez les fichiers depuis le Gestionnaire de fichiers, les photos du sto…" at bounding box center [53, 129] width 44 height 35
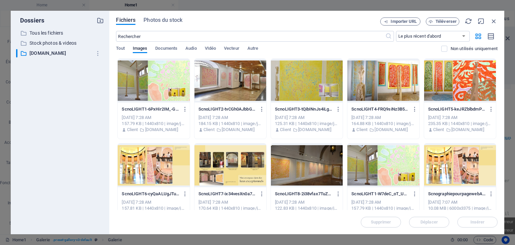
click at [166, 82] on div at bounding box center [154, 81] width 72 height 44
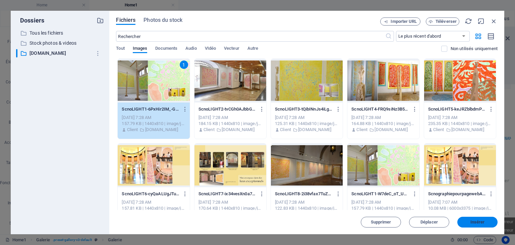
click at [478, 220] on span "Insérer" at bounding box center [478, 222] width 14 height 4
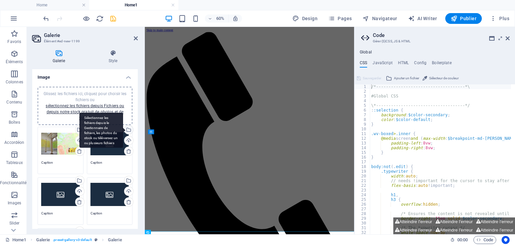
click at [123, 129] on div "Sélectionnez les fichiers depuis le Gestionnaire de fichiers, les photos du sto…" at bounding box center [101, 129] width 44 height 35
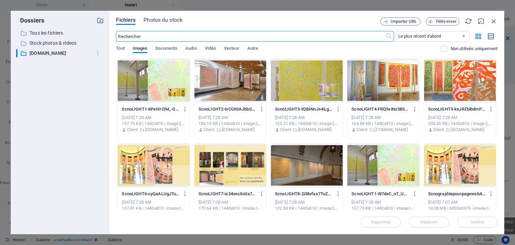
click at [232, 86] on div at bounding box center [231, 81] width 72 height 44
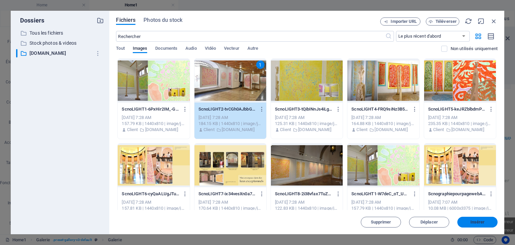
click at [476, 221] on span "Insérer" at bounding box center [478, 222] width 14 height 4
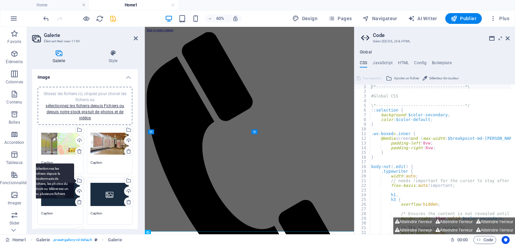
click at [74, 178] on div "Sélectionnez les fichiers depuis le Gestionnaire de fichiers, les photos du sto…" at bounding box center [53, 180] width 44 height 35
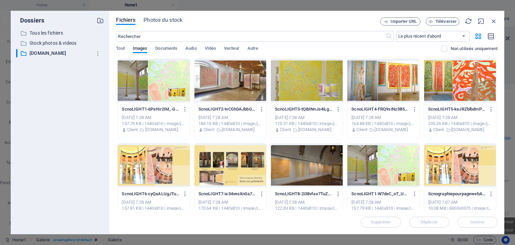
click at [389, 80] on div at bounding box center [383, 81] width 72 height 44
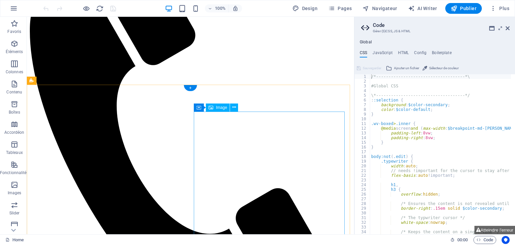
scroll to position [109, 0]
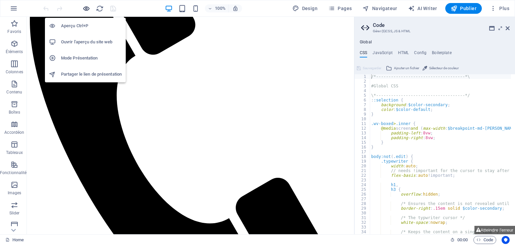
click at [87, 7] on icon "button" at bounding box center [87, 9] width 8 height 8
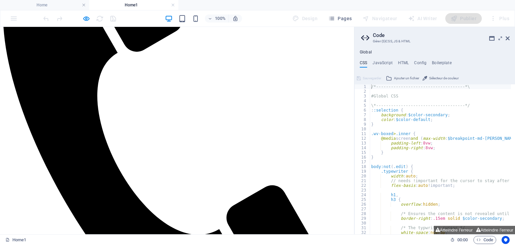
scroll to position [161, 0]
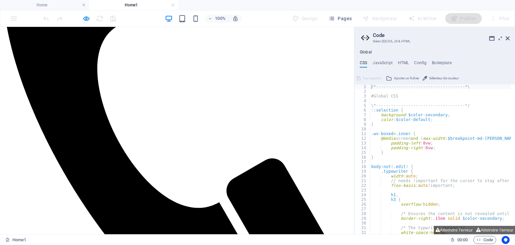
click at [90, 18] on div at bounding box center [79, 18] width 75 height 11
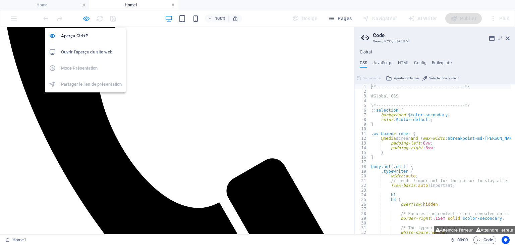
click at [84, 20] on icon "button" at bounding box center [87, 19] width 8 height 8
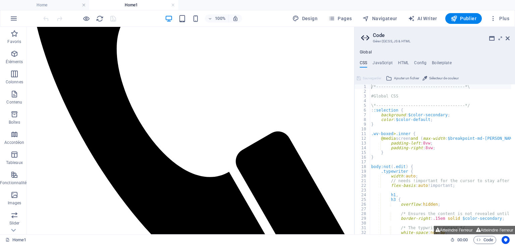
scroll to position [170, 0]
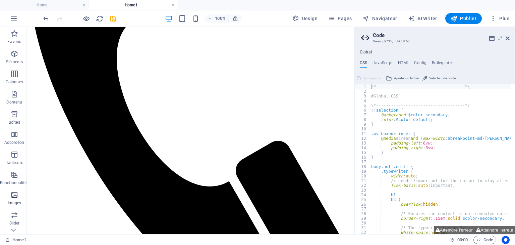
click at [15, 196] on icon "button" at bounding box center [14, 195] width 8 height 8
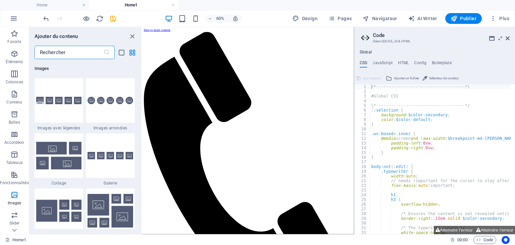
scroll to position [3428, 0]
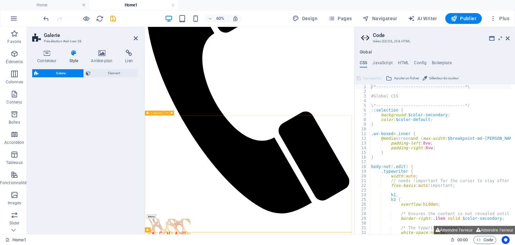
select select "rem"
select select "preset-gallery-v3-grid-dense"
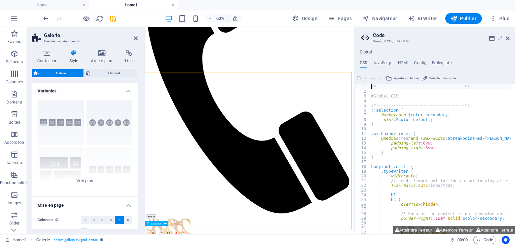
scroll to position [118, 0]
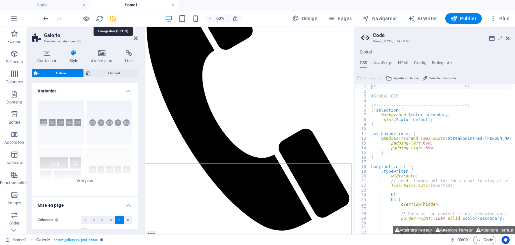
click at [112, 15] on icon "save" at bounding box center [113, 19] width 8 height 8
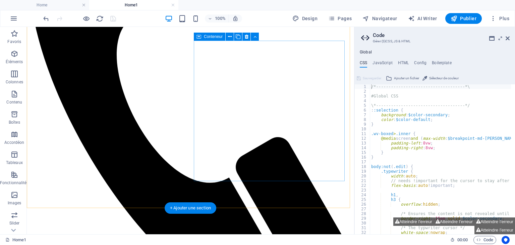
scroll to position [169, 0]
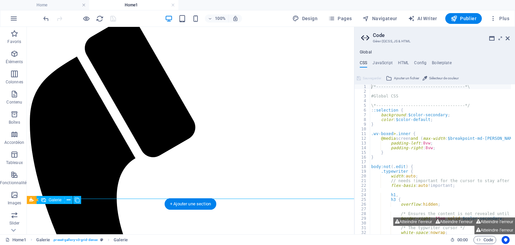
select select "4"
select select "px"
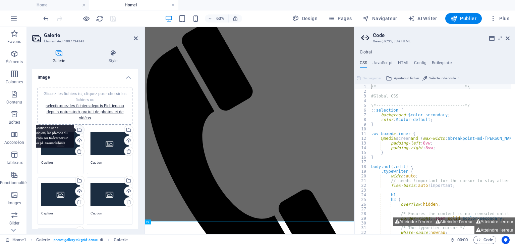
click at [79, 128] on div "Sélectionnez les fichiers depuis le Gestionnaire de fichiers, les photos du sto…" at bounding box center [79, 130] width 10 height 10
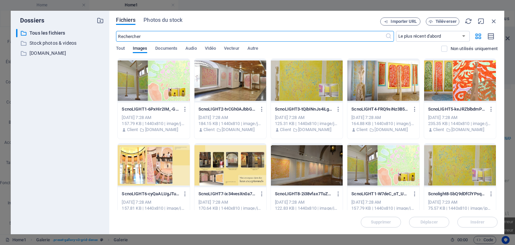
scroll to position [0, 0]
click at [455, 81] on div at bounding box center [460, 81] width 72 height 44
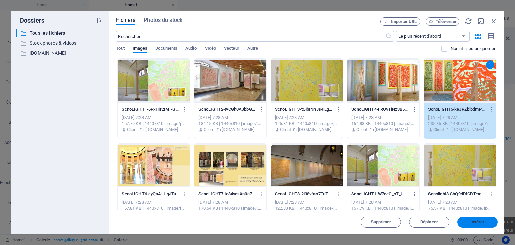
click at [482, 217] on button "Insérer" at bounding box center [478, 221] width 40 height 11
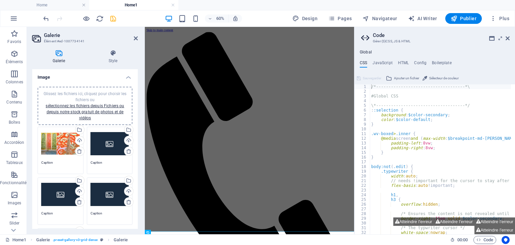
click at [108, 140] on div "Glissez les fichiers ici, cliquez pour choisir les fichiers ou sélectionnez les…" at bounding box center [110, 143] width 39 height 27
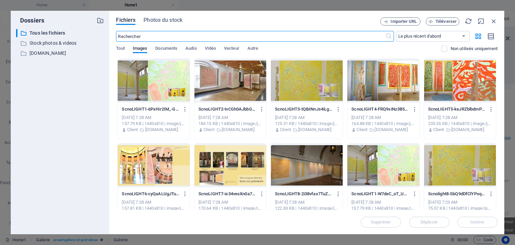
click at [296, 81] on div at bounding box center [307, 81] width 72 height 44
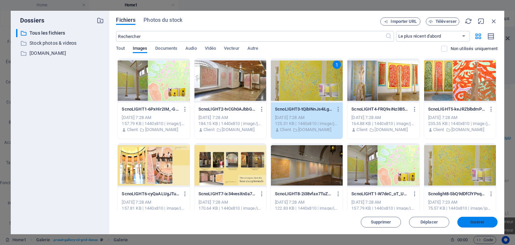
click at [476, 221] on span "Insérer" at bounding box center [478, 222] width 14 height 4
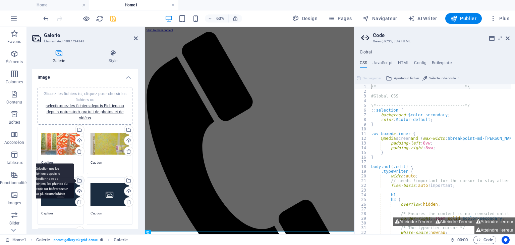
click at [80, 180] on div "Sélectionnez les fichiers depuis le Gestionnaire de fichiers, les photos du sto…" at bounding box center [79, 181] width 10 height 10
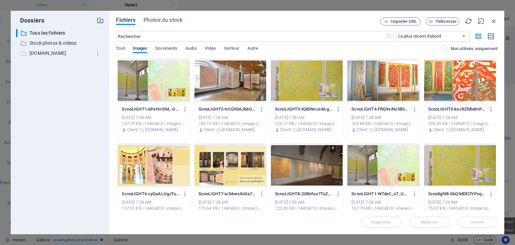
click at [42, 55] on p "[DOMAIN_NAME]" at bounding box center [61, 53] width 62 height 8
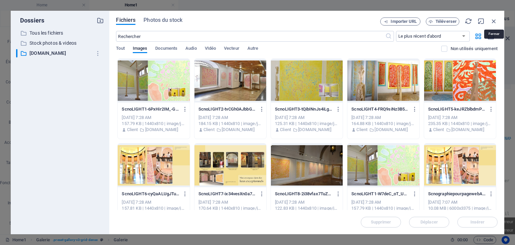
click at [492, 21] on icon "button" at bounding box center [493, 20] width 7 height 7
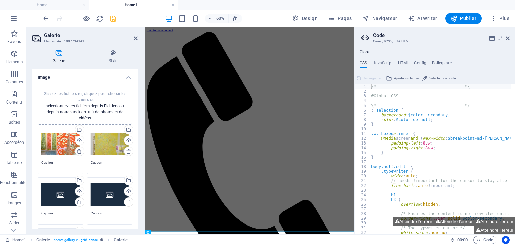
click at [62, 144] on div "Glissez les fichiers ici, cliquez pour choisir les fichiers ou sélectionnez les…" at bounding box center [60, 143] width 39 height 27
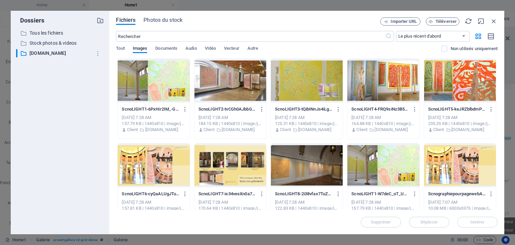
click at [151, 78] on div at bounding box center [154, 81] width 72 height 44
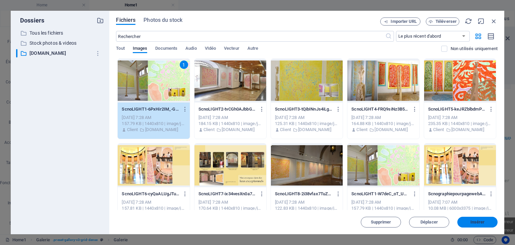
click at [468, 223] on span "Insérer" at bounding box center [477, 222] width 35 height 4
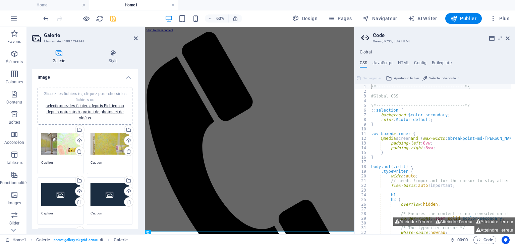
click at [105, 140] on div "Glissez les fichiers ici, cliquez pour choisir les fichiers ou sélectionnez les…" at bounding box center [110, 143] width 39 height 27
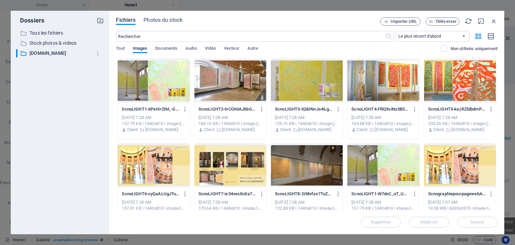
click at [289, 75] on div at bounding box center [307, 81] width 72 height 44
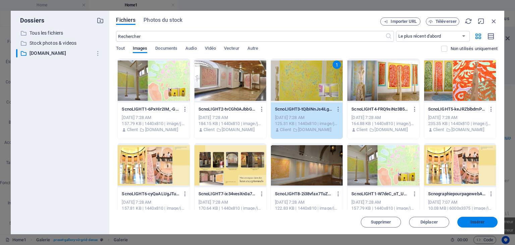
click at [479, 221] on span "Insérer" at bounding box center [478, 222] width 14 height 4
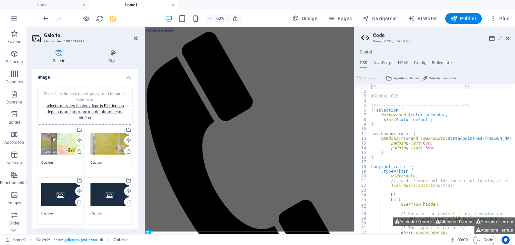
click at [55, 195] on div "Glissez les fichiers ici, cliquez pour choisir les fichiers ou sélectionnez les…" at bounding box center [60, 194] width 39 height 27
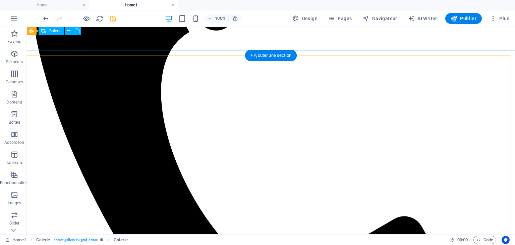
scroll to position [153, 0]
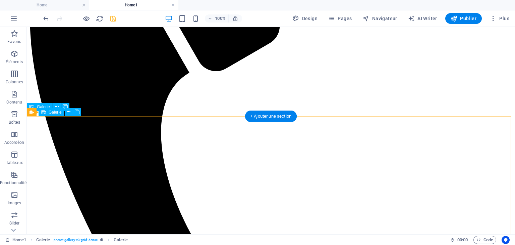
select select "4"
select select "px"
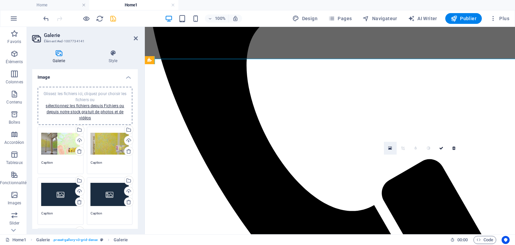
click at [391, 149] on icon at bounding box center [390, 148] width 4 height 5
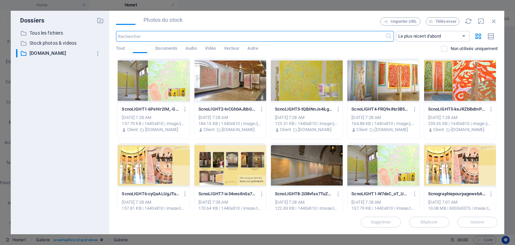
scroll to position [141, 0]
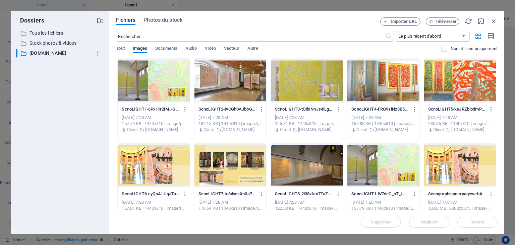
click at [317, 73] on div at bounding box center [307, 81] width 72 height 44
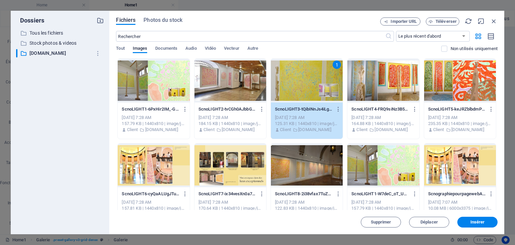
click at [308, 84] on div "1" at bounding box center [307, 81] width 72 height 44
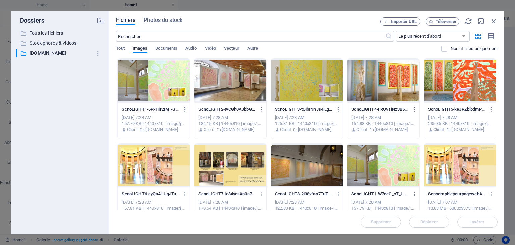
click at [308, 84] on div at bounding box center [307, 81] width 72 height 44
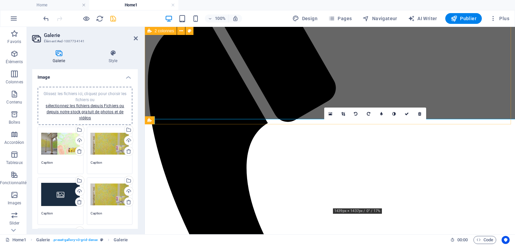
scroll to position [66, 0]
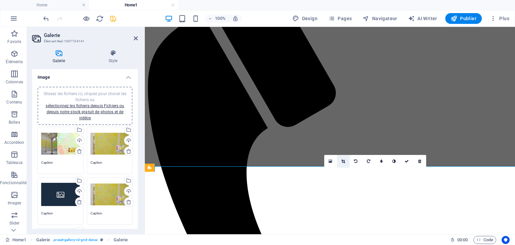
click at [342, 160] on icon at bounding box center [343, 161] width 4 height 4
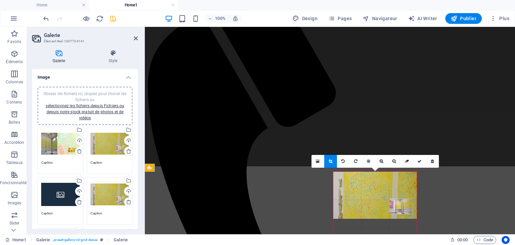
click at [363, 187] on div at bounding box center [375, 194] width 84 height 47
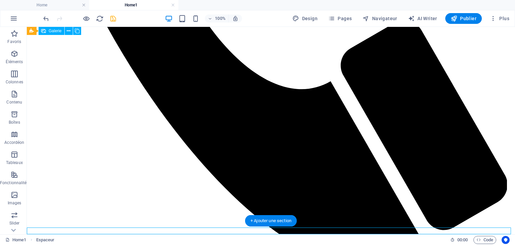
scroll to position [410, 0]
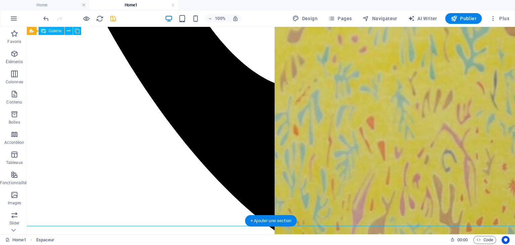
scroll to position [286, 0]
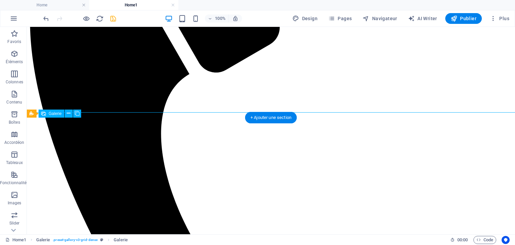
select select "4"
select select "px"
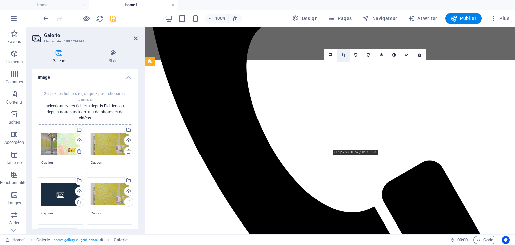
click at [344, 55] on icon at bounding box center [343, 55] width 4 height 4
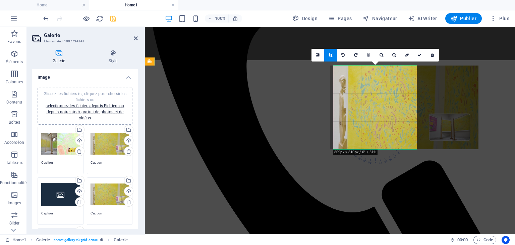
drag, startPoint x: 299, startPoint y: 98, endPoint x: 350, endPoint y: 97, distance: 50.7
click at [350, 97] on div at bounding box center [404, 107] width 149 height 84
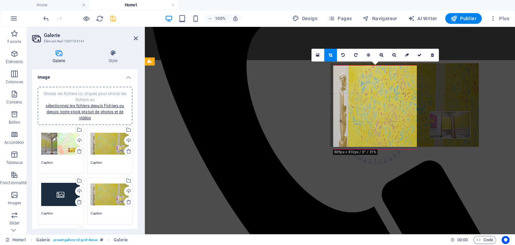
click at [346, 96] on div at bounding box center [404, 105] width 149 height 84
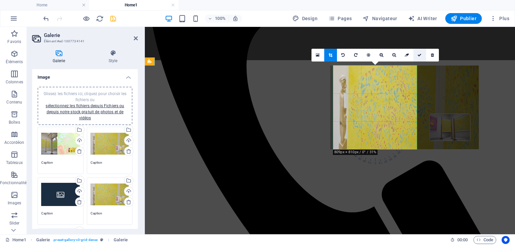
click at [419, 56] on icon at bounding box center [420, 55] width 4 height 4
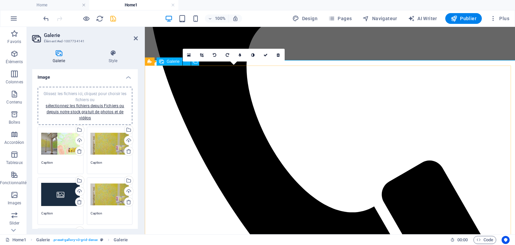
click at [203, 55] on icon at bounding box center [202, 55] width 4 height 4
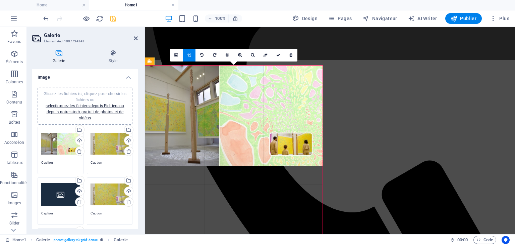
click at [241, 88] on div at bounding box center [234, 115] width 178 height 100
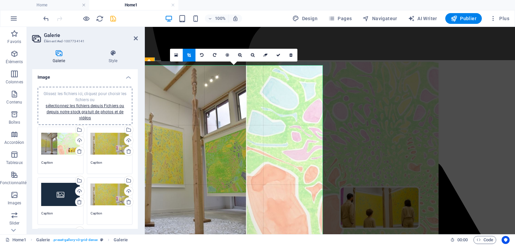
drag, startPoint x: 251, startPoint y: 134, endPoint x: 310, endPoint y: 133, distance: 59.4
click at [310, 133] on div at bounding box center [273, 154] width 331 height 186
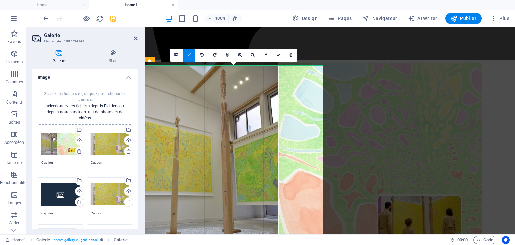
drag, startPoint x: 262, startPoint y: 144, endPoint x: 293, endPoint y: 149, distance: 32.3
click at [293, 149] on div at bounding box center [306, 160] width 351 height 197
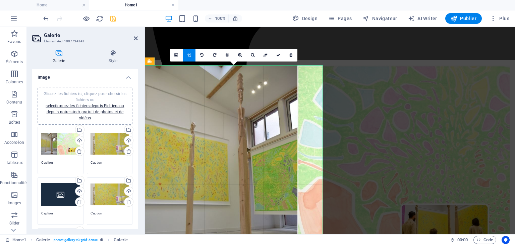
drag, startPoint x: 280, startPoint y: 153, endPoint x: 298, endPoint y: 161, distance: 19.7
click at [298, 161] on div at bounding box center [327, 167] width 365 height 205
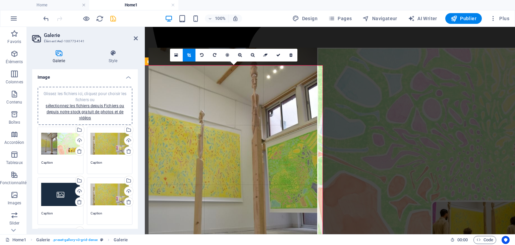
drag, startPoint x: 266, startPoint y: 165, endPoint x: 284, endPoint y: 159, distance: 19.0
click at [284, 159] on div at bounding box center [351, 161] width 404 height 227
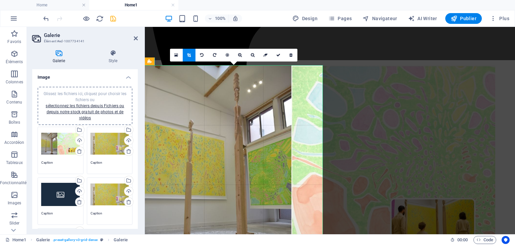
click at [283, 161] on div at bounding box center [320, 163] width 351 height 197
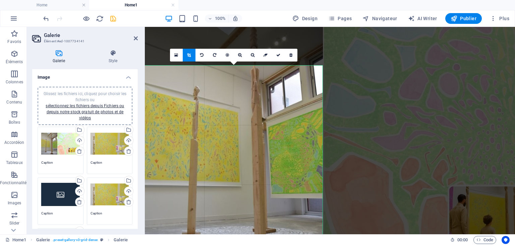
drag, startPoint x: 295, startPoint y: 160, endPoint x: 321, endPoint y: 131, distance: 38.2
click at [321, 131] on div at bounding box center [359, 141] width 442 height 249
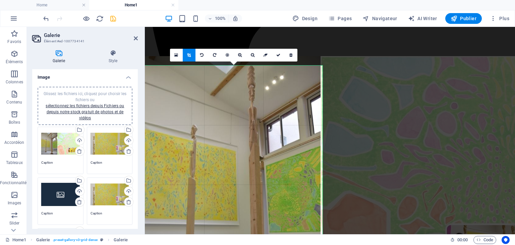
drag, startPoint x: 303, startPoint y: 154, endPoint x: 301, endPoint y: 196, distance: 42.0
click at [301, 196] on div at bounding box center [357, 180] width 442 height 249
click at [287, 109] on div at bounding box center [357, 180] width 442 height 249
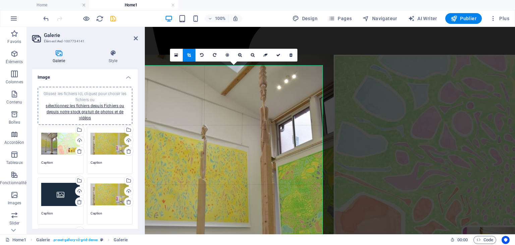
drag, startPoint x: 291, startPoint y: 115, endPoint x: 297, endPoint y: 115, distance: 5.4
click at [297, 115] on div at bounding box center [371, 182] width 452 height 254
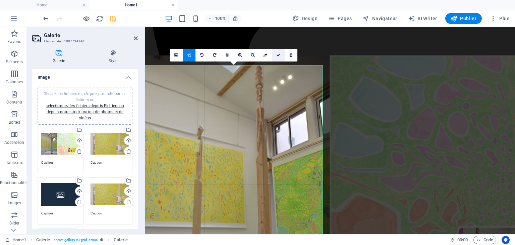
click at [278, 54] on icon at bounding box center [278, 55] width 4 height 4
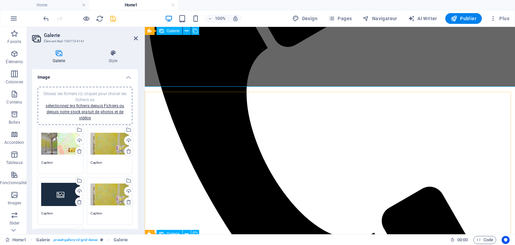
scroll to position [145, 0]
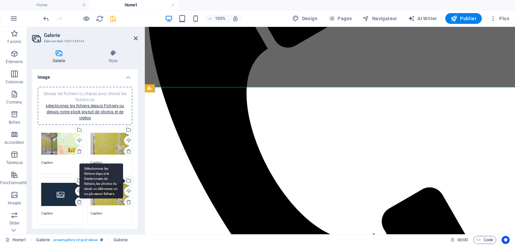
click at [123, 181] on div "Sélectionnez les fichiers depuis le Gestionnaire de fichiers, les photos du sto…" at bounding box center [101, 180] width 44 height 35
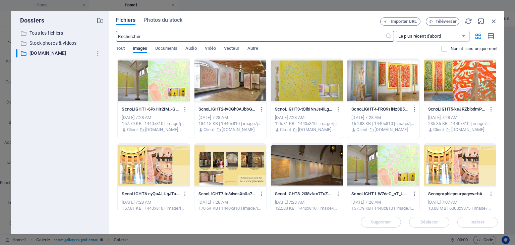
scroll to position [141, 0]
click at [397, 87] on div at bounding box center [383, 81] width 72 height 44
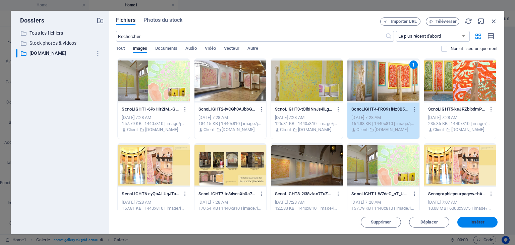
click at [474, 216] on button "Insérer" at bounding box center [478, 221] width 40 height 11
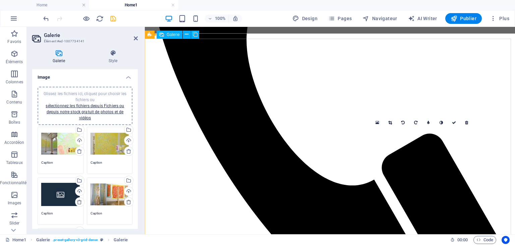
scroll to position [226, 0]
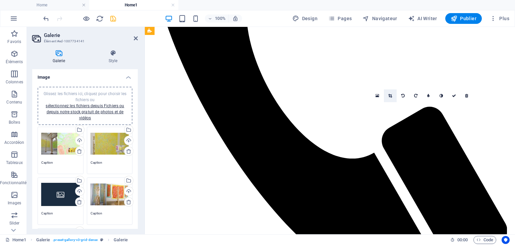
click at [391, 95] on icon at bounding box center [390, 96] width 4 height 4
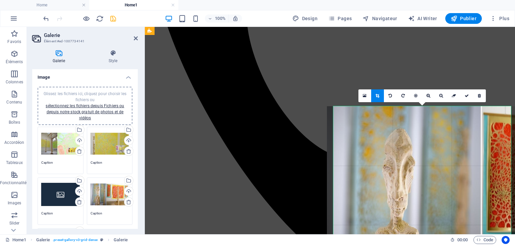
drag, startPoint x: 414, startPoint y: 148, endPoint x: 468, endPoint y: 151, distance: 54.8
click at [468, 151] on div at bounding box center [511, 210] width 369 height 208
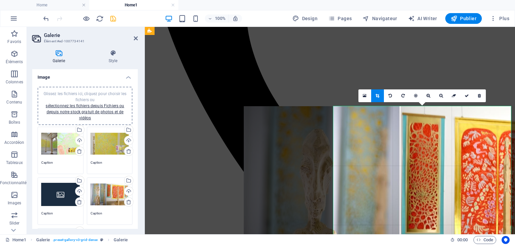
drag, startPoint x: 454, startPoint y: 156, endPoint x: 373, endPoint y: 158, distance: 81.5
click at [373, 158] on div at bounding box center [431, 211] width 374 height 210
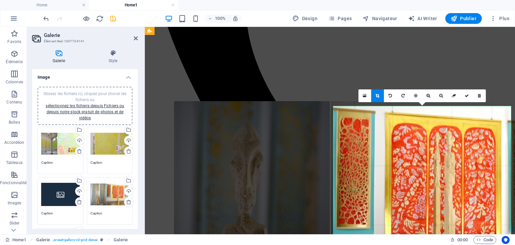
drag, startPoint x: 464, startPoint y: 160, endPoint x: 394, endPoint y: 155, distance: 69.9
click at [394, 155] on div at bounding box center [361, 206] width 374 height 210
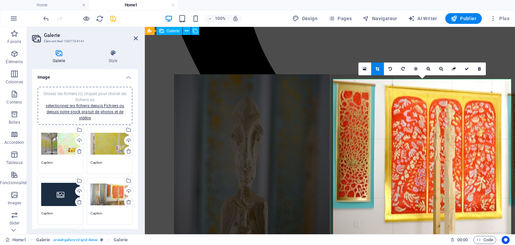
scroll to position [289, 0]
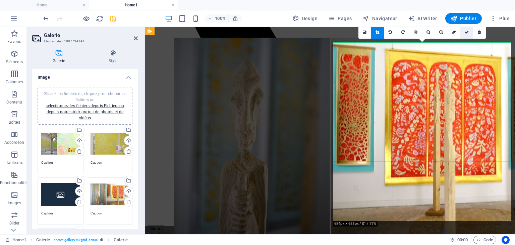
click at [467, 33] on icon at bounding box center [467, 32] width 4 height 4
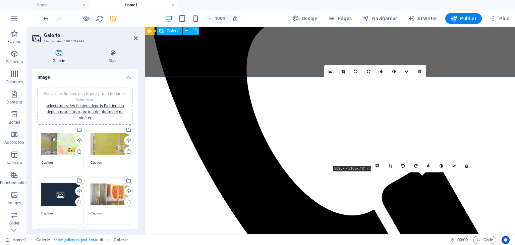
scroll to position [155, 0]
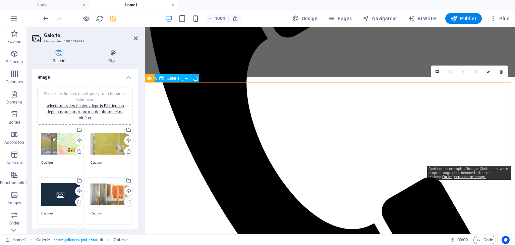
click at [437, 71] on icon at bounding box center [438, 71] width 4 height 5
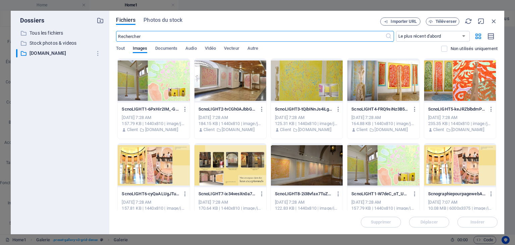
scroll to position [141, 0]
click at [321, 167] on div at bounding box center [307, 165] width 72 height 44
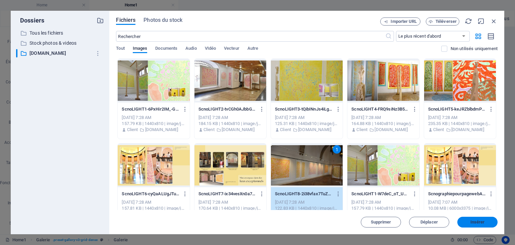
click at [475, 221] on span "Insérer" at bounding box center [478, 222] width 14 height 4
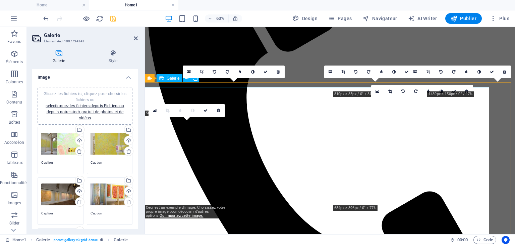
scroll to position [155, 0]
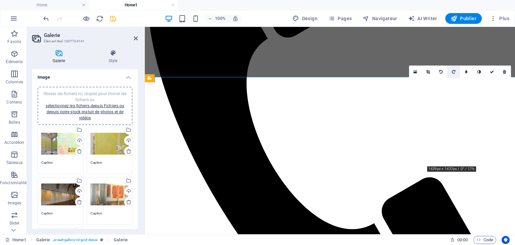
click at [429, 70] on icon at bounding box center [428, 72] width 4 height 4
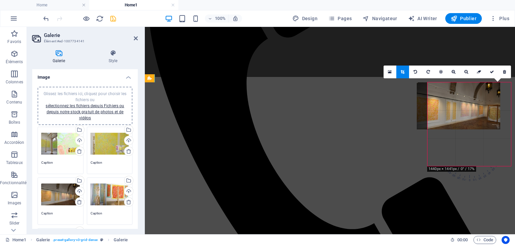
drag, startPoint x: 472, startPoint y: 124, endPoint x: 463, endPoint y: 126, distance: 10.0
click at [463, 126] on div at bounding box center [459, 105] width 84 height 47
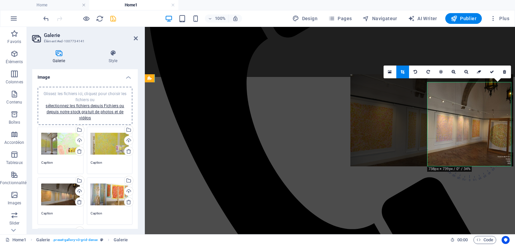
drag, startPoint x: 464, startPoint y: 137, endPoint x: 415, endPoint y: 136, distance: 49.0
click at [415, 136] on div at bounding box center [432, 120] width 163 height 92
click at [493, 72] on icon at bounding box center [492, 72] width 4 height 4
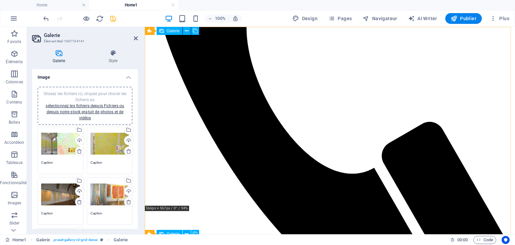
scroll to position [289, 0]
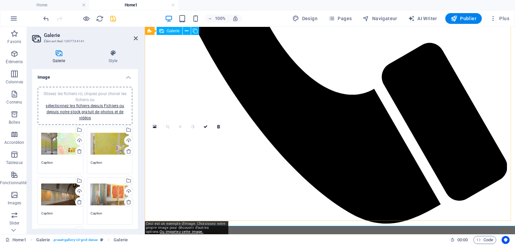
click at [155, 125] on icon at bounding box center [155, 126] width 4 height 5
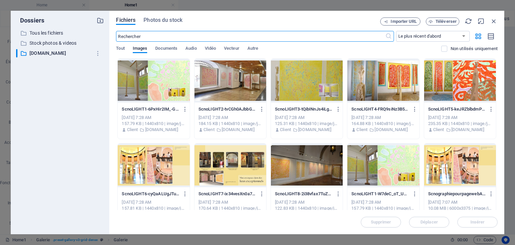
scroll to position [141, 0]
click at [168, 175] on div at bounding box center [154, 165] width 72 height 44
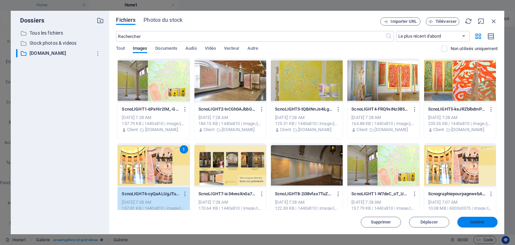
click at [482, 222] on span "Insérer" at bounding box center [478, 222] width 14 height 4
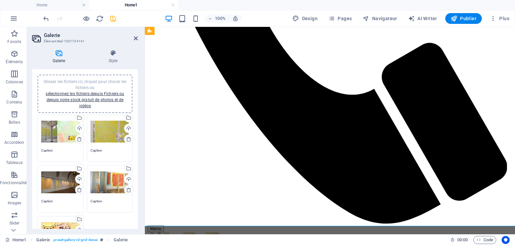
scroll to position [0, 0]
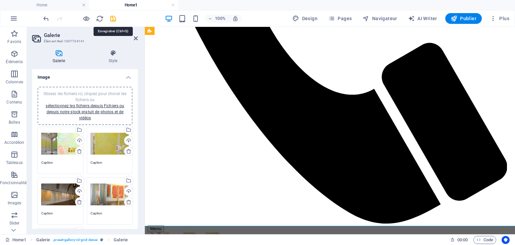
click at [114, 18] on icon "save" at bounding box center [113, 19] width 8 height 8
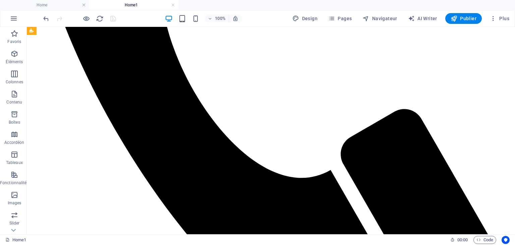
scroll to position [267, 0]
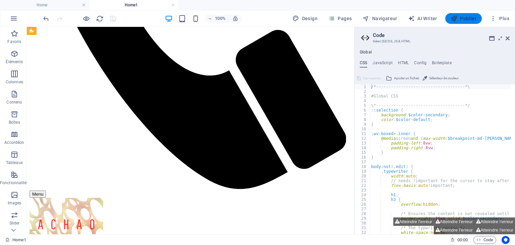
click at [471, 19] on span "Publier" at bounding box center [464, 18] width 26 height 7
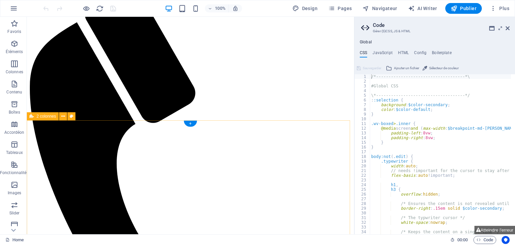
scroll to position [48, 0]
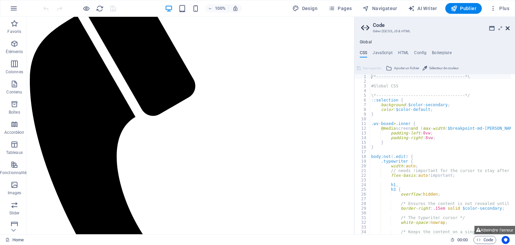
click at [509, 29] on icon at bounding box center [508, 27] width 4 height 5
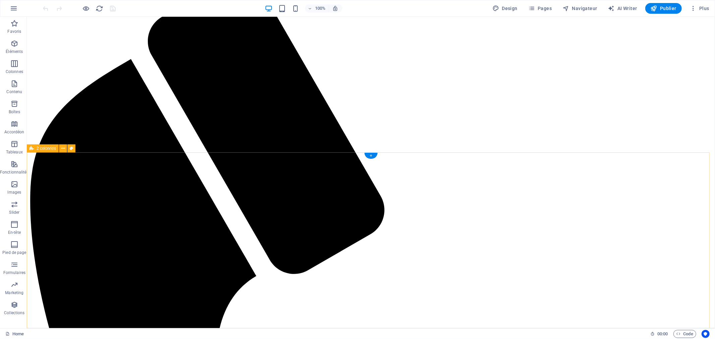
scroll to position [74, 0]
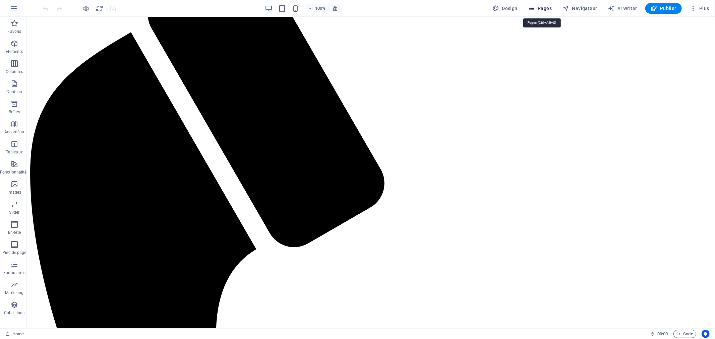
click at [515, 9] on span "Pages" at bounding box center [540, 8] width 23 height 7
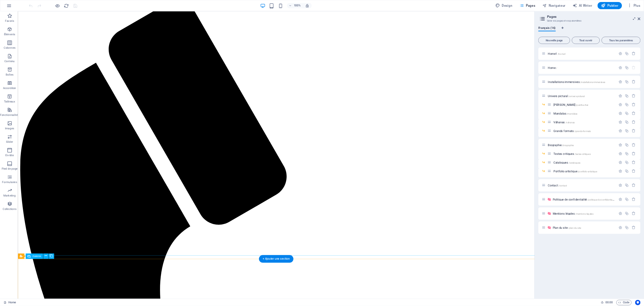
scroll to position [0, 0]
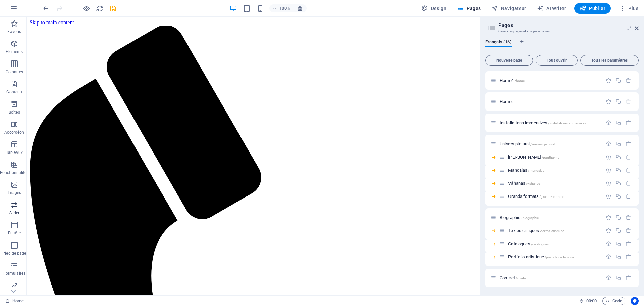
click at [15, 205] on icon "button" at bounding box center [14, 205] width 8 height 8
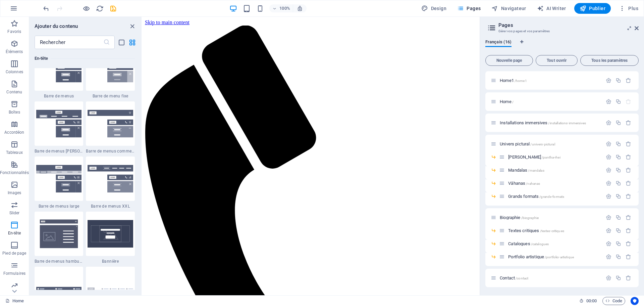
scroll to position [4138, 0]
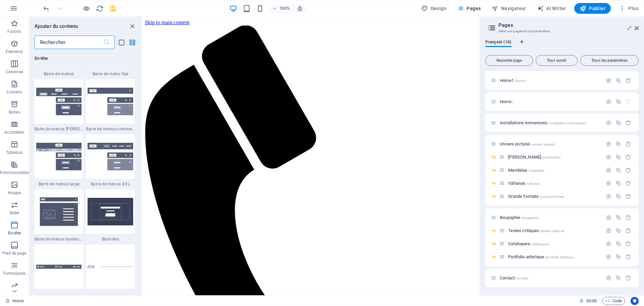
click at [64, 37] on input "text" at bounding box center [69, 42] width 69 height 13
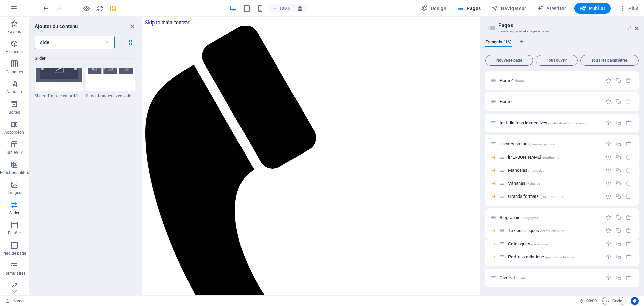
scroll to position [0, 0]
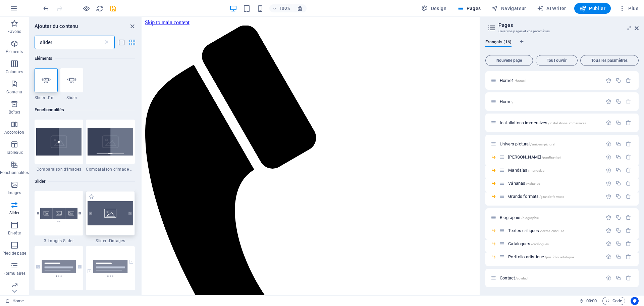
type input "slider"
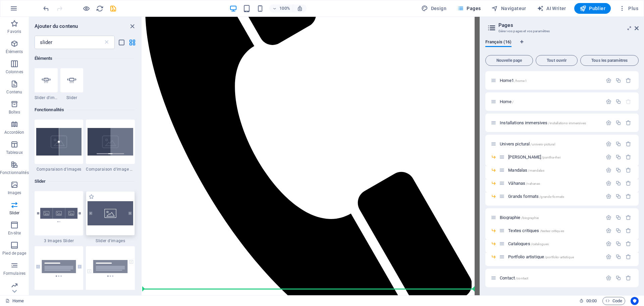
scroll to position [140, 0]
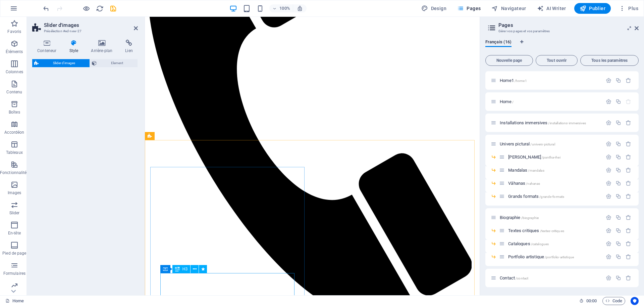
select select "rem"
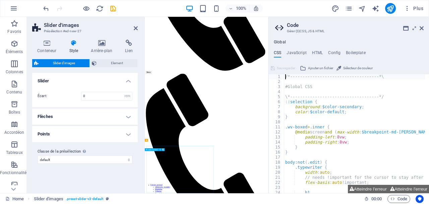
scroll to position [49, 0]
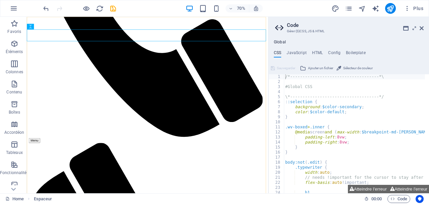
scroll to position [140, 0]
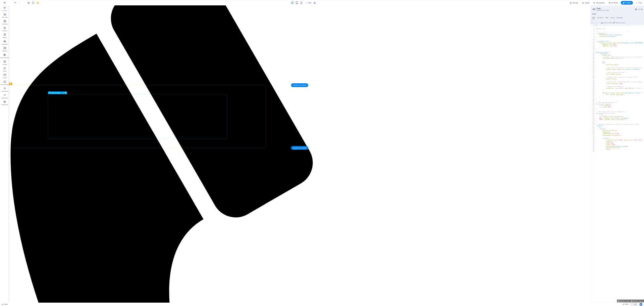
scroll to position [0, 0]
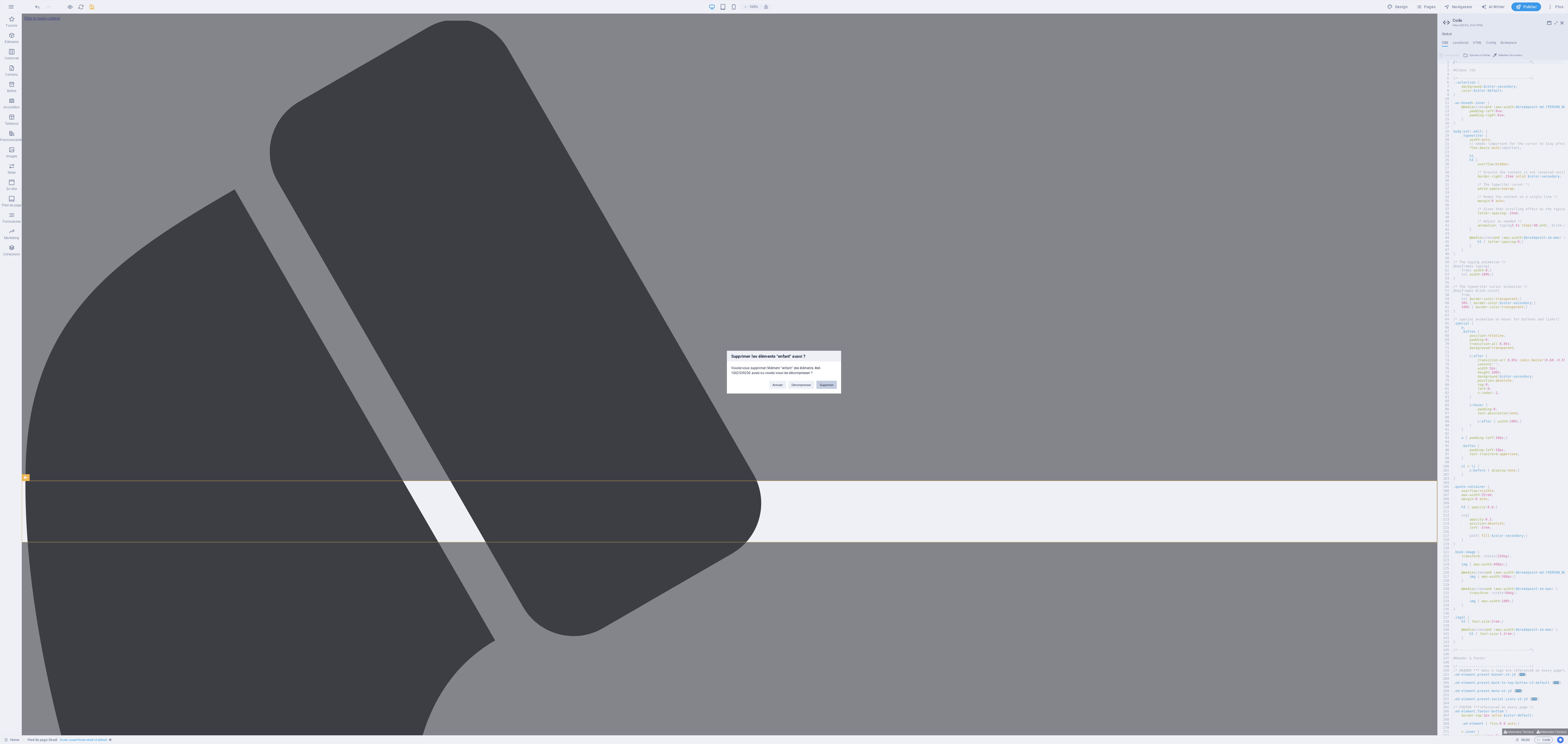
click at [418, 198] on button "Supprimer" at bounding box center [826, 385] width 20 height 8
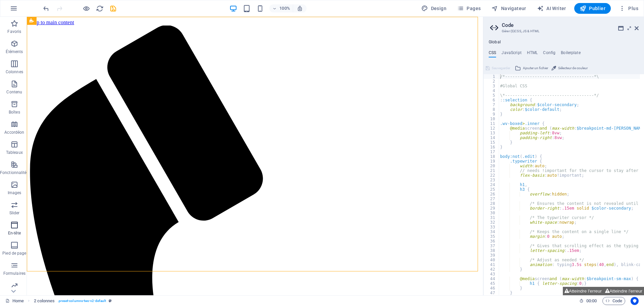
click at [16, 229] on span "En-tête" at bounding box center [14, 229] width 29 height 16
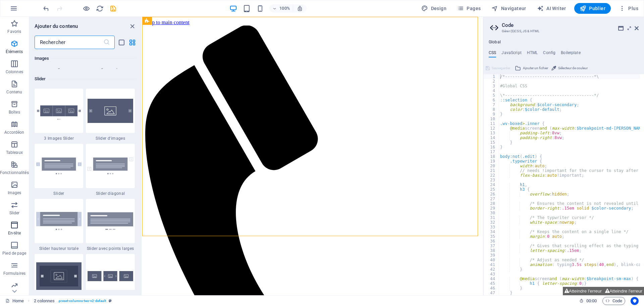
scroll to position [4039, 0]
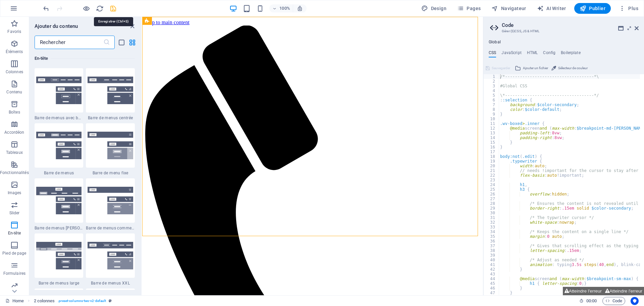
click at [115, 6] on icon "save" at bounding box center [113, 9] width 8 height 8
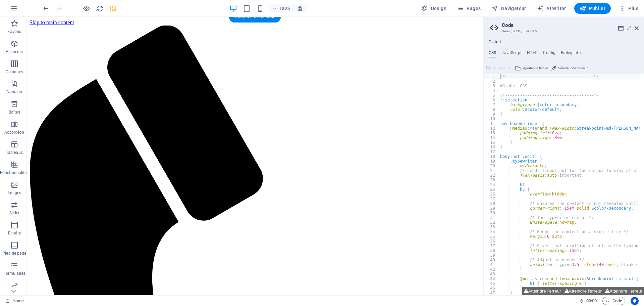
click at [110, 8] on icon "save" at bounding box center [113, 9] width 8 height 8
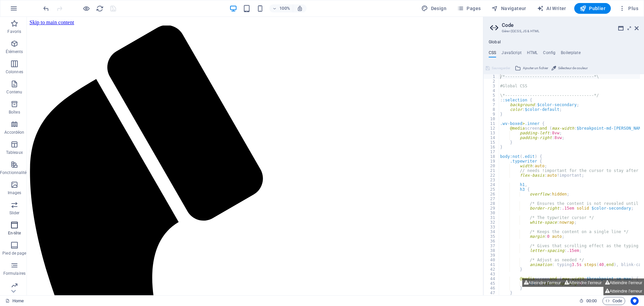
click at [16, 228] on icon "button" at bounding box center [14, 225] width 8 height 8
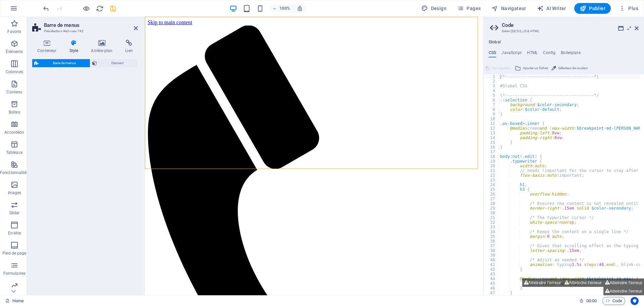
select select "rem"
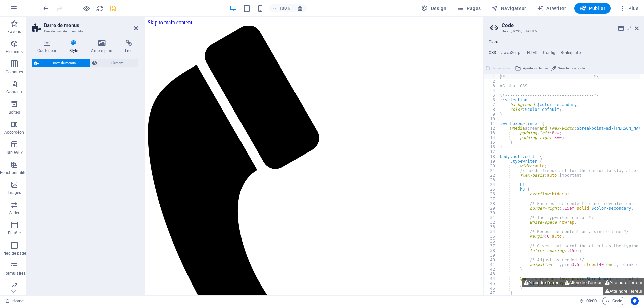
select select "rem"
select select "preset-menu-v2-loki"
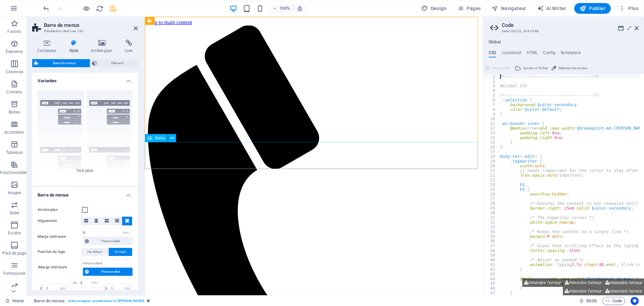
select select
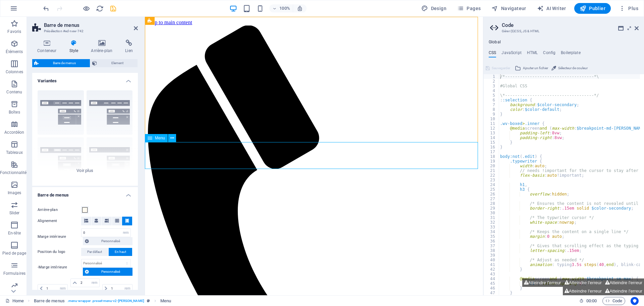
select select
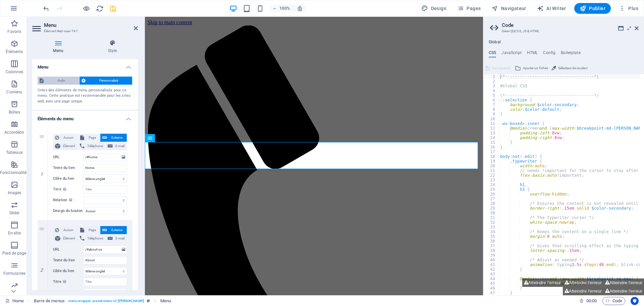
click at [57, 78] on span "Auto" at bounding box center [62, 80] width 32 height 8
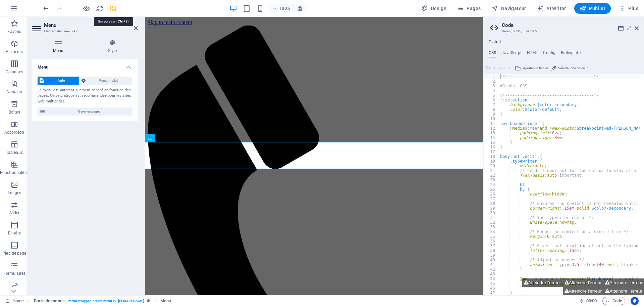
click at [112, 9] on icon "save" at bounding box center [113, 9] width 8 height 8
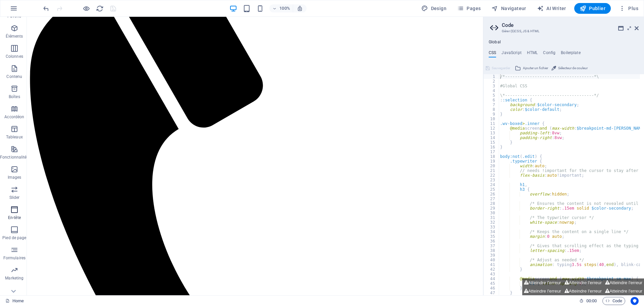
scroll to position [24, 0]
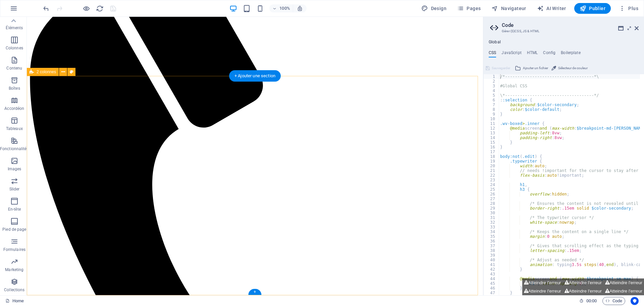
drag, startPoint x: 40, startPoint y: 197, endPoint x: 269, endPoint y: 287, distance: 247.0
click at [13, 182] on icon "button" at bounding box center [14, 181] width 8 height 8
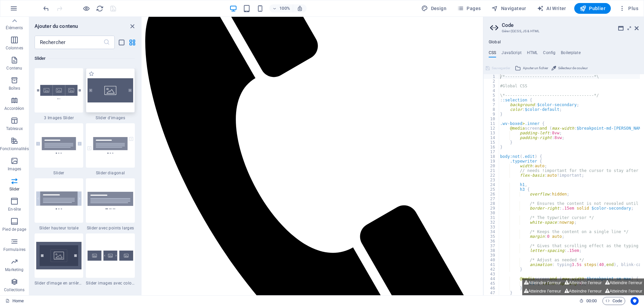
scroll to position [98, 0]
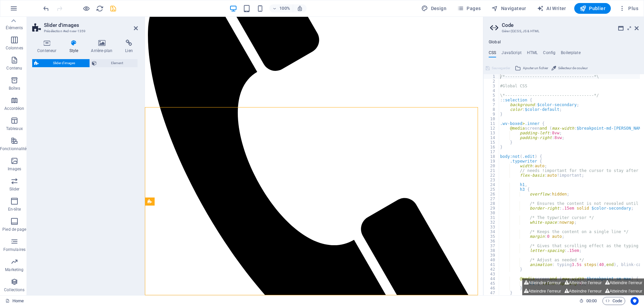
select select "rem"
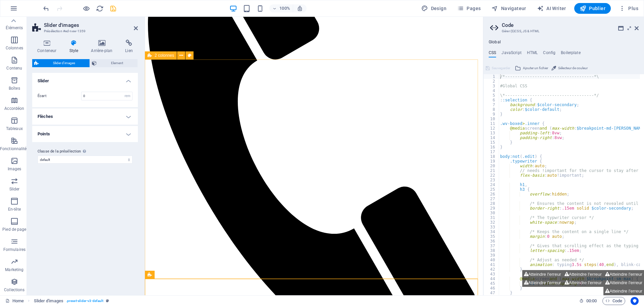
scroll to position [143, 0]
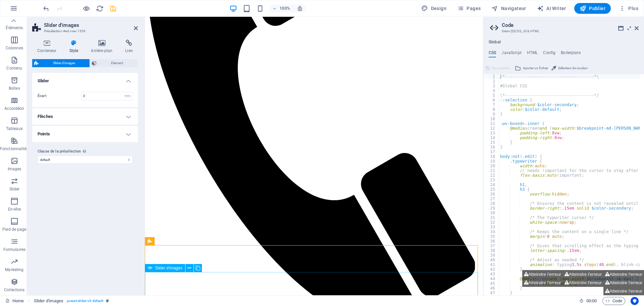
select select "px"
select select "ms"
select select "s"
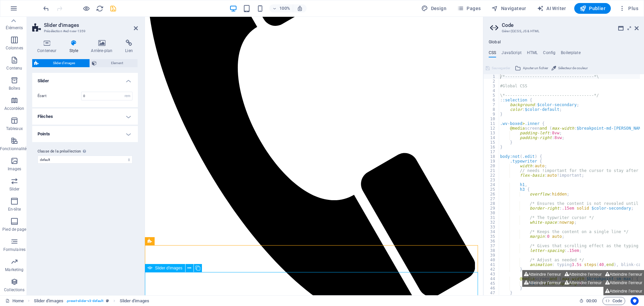
select select "progressive"
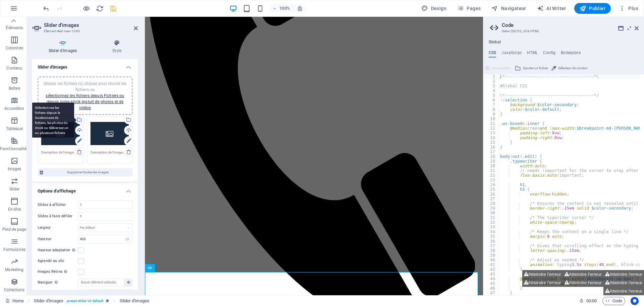
click at [81, 120] on div "Sélectionnez les fichiers depuis le Gestionnaire de fichiers, les photos du sto…" at bounding box center [79, 120] width 10 height 10
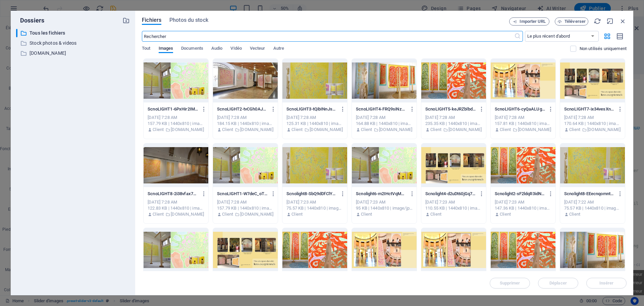
scroll to position [0, 0]
click at [165, 89] on div at bounding box center [176, 81] width 65 height 44
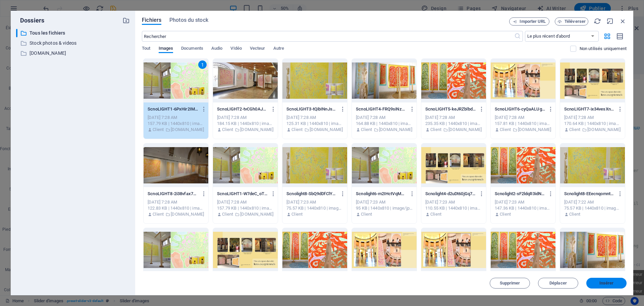
click at [515, 244] on span "Insérer" at bounding box center [606, 283] width 14 height 4
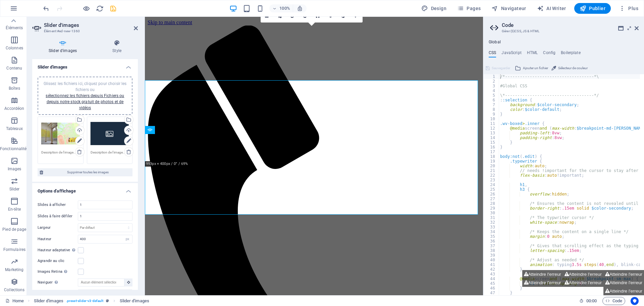
scroll to position [129, 0]
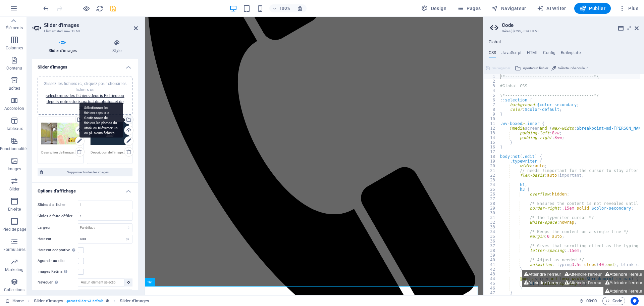
click at [127, 120] on div "Sélectionnez les fichiers depuis le Gestionnaire de fichiers, les photos du sto…" at bounding box center [128, 120] width 10 height 10
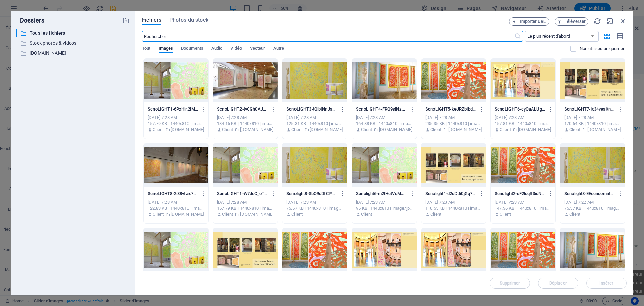
click at [242, 95] on div at bounding box center [245, 81] width 65 height 44
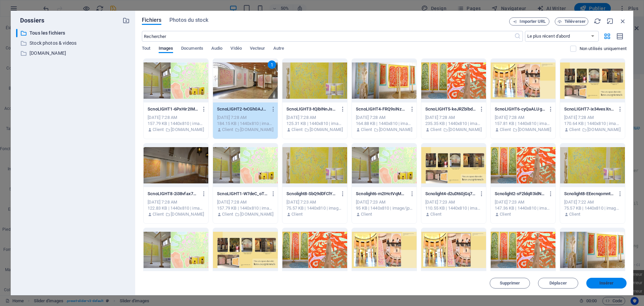
click at [515, 244] on button "Insérer" at bounding box center [606, 282] width 40 height 11
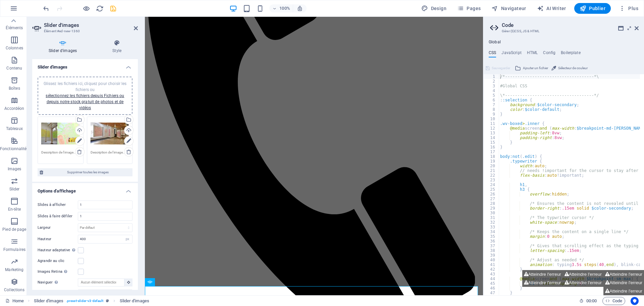
click at [69, 99] on div "Glissez les fichiers ici, cliquez pour choisir les fichiers ou sélectionnez les…" at bounding box center [85, 95] width 87 height 30
click at [64, 130] on div "Glissez les fichiers ici, cliquez pour choisir les fichiers ou sélectionnez les…" at bounding box center [60, 133] width 39 height 27
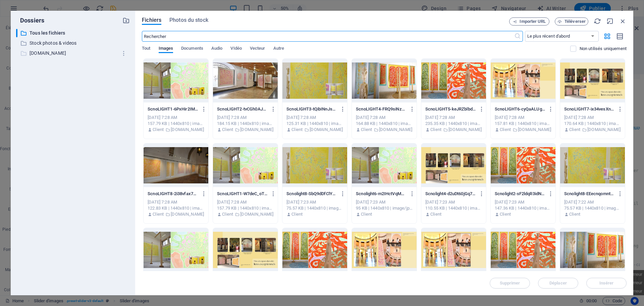
click at [43, 57] on p "www.achao.fr" at bounding box center [74, 53] width 88 height 8
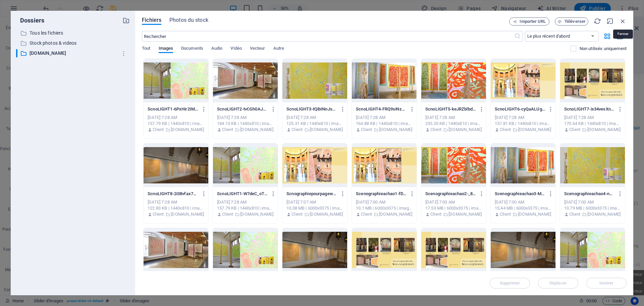
drag, startPoint x: 622, startPoint y: 18, endPoint x: 616, endPoint y: 21, distance: 6.5
click at [515, 18] on icon "button" at bounding box center [622, 20] width 7 height 7
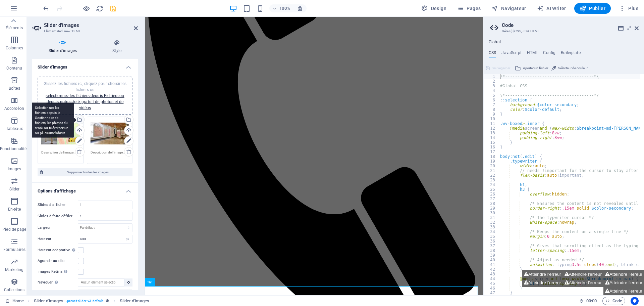
click at [79, 120] on div "Sélectionnez les fichiers depuis le Gestionnaire de fichiers, les photos du sto…" at bounding box center [79, 120] width 10 height 10
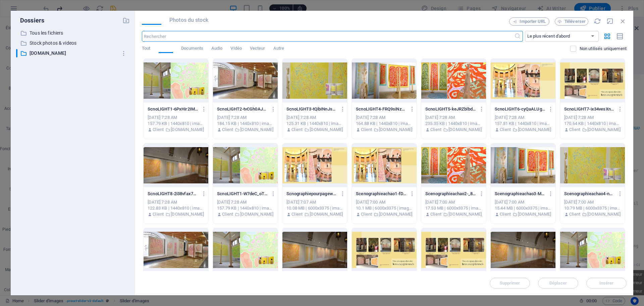
scroll to position [0, 0]
click at [515, 20] on icon "button" at bounding box center [622, 20] width 7 height 7
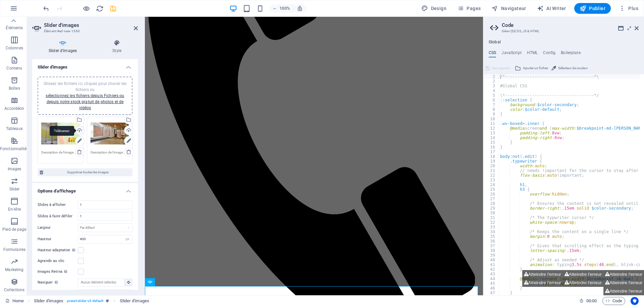
click at [78, 132] on div "Téléverser" at bounding box center [79, 131] width 10 height 10
click at [127, 120] on div "Sélectionnez les fichiers depuis le Gestionnaire de fichiers, les photos du sto…" at bounding box center [128, 120] width 10 height 10
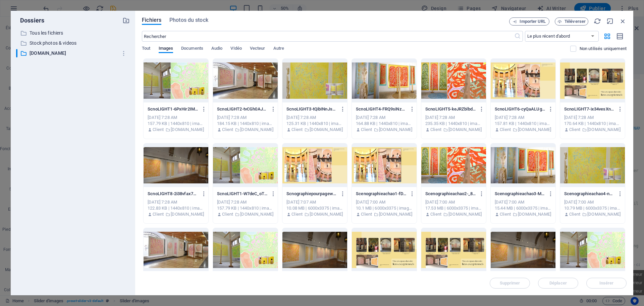
click at [515, 18] on div "Fichiers Photos du stock Importer URL Téléverser ​ Le plus récent d'abord Le pl…" at bounding box center [384, 153] width 498 height 284
click at [515, 21] on icon "button" at bounding box center [622, 20] width 7 height 7
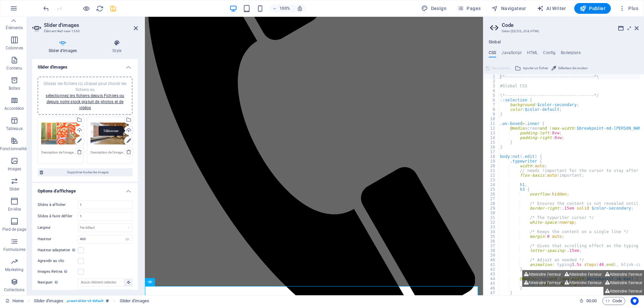
click at [129, 131] on div "Téléverser" at bounding box center [128, 131] width 10 height 10
click at [90, 102] on link "sélectionnez les fichiers depuis Fichiers ou depuis notre stock gratuit de phot…" at bounding box center [85, 101] width 78 height 17
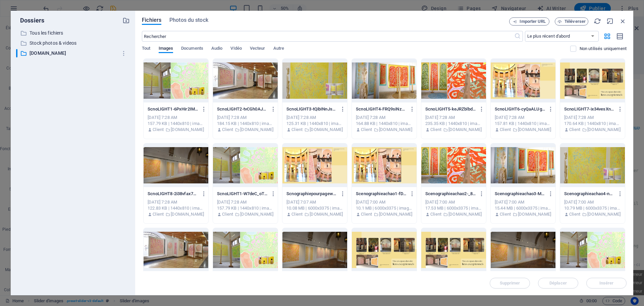
click at [373, 81] on div at bounding box center [384, 81] width 65 height 44
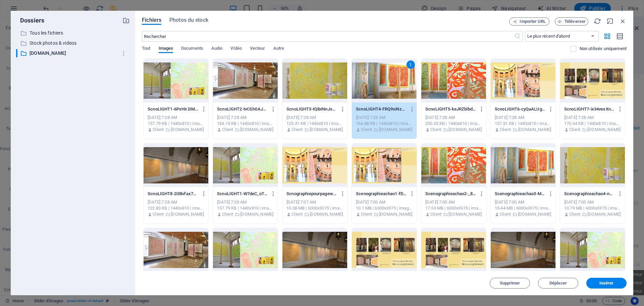
click at [318, 84] on div at bounding box center [314, 81] width 65 height 44
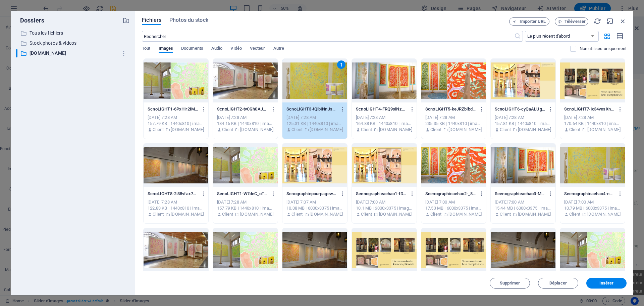
click at [179, 154] on div at bounding box center [176, 165] width 65 height 44
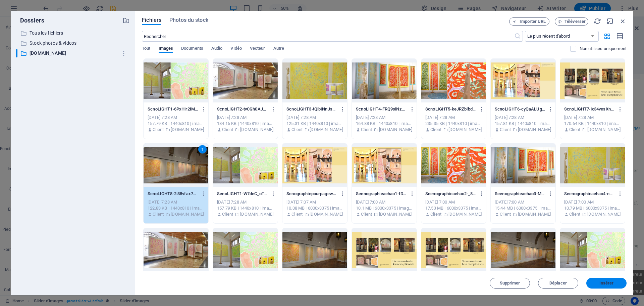
click at [515, 244] on span "Insérer" at bounding box center [606, 283] width 14 height 4
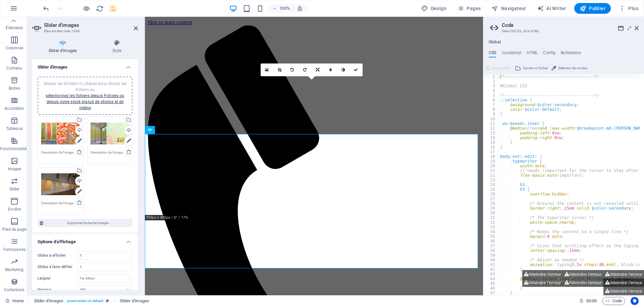
scroll to position [129, 0]
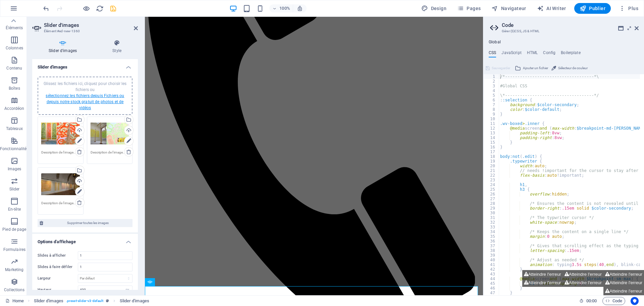
click at [95, 100] on link "sélectionnez les fichiers depuis Fichiers ou depuis notre stock gratuit de phot…" at bounding box center [85, 101] width 78 height 17
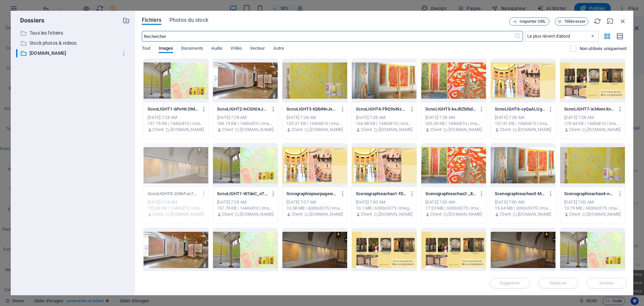
scroll to position [0, 0]
click at [394, 244] on div at bounding box center [384, 250] width 65 height 44
click at [515, 244] on span "Insérer" at bounding box center [606, 283] width 14 height 4
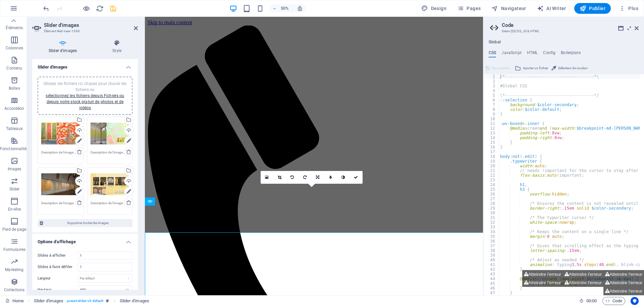
scroll to position [129, 0]
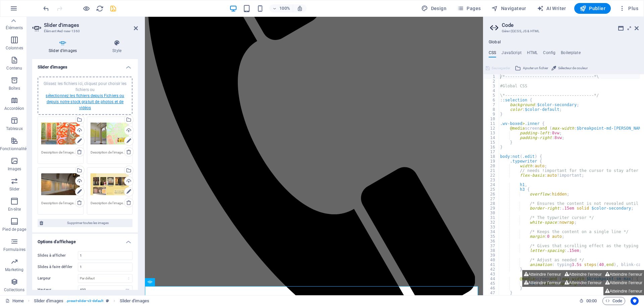
click at [114, 97] on link "sélectionnez les fichiers depuis Fichiers ou depuis notre stock gratuit de phot…" at bounding box center [85, 101] width 78 height 17
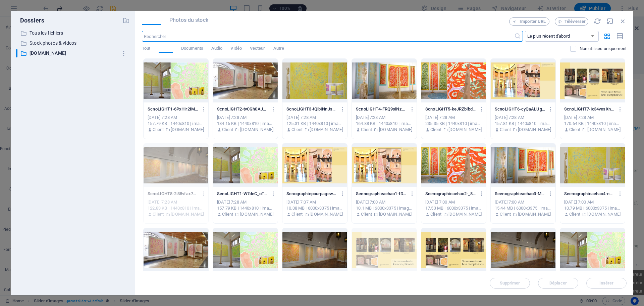
scroll to position [0, 0]
click at [380, 170] on div at bounding box center [384, 165] width 65 height 44
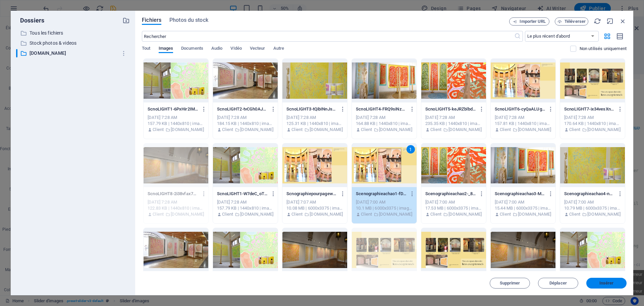
click at [515, 244] on span "Insérer" at bounding box center [606, 283] width 14 height 4
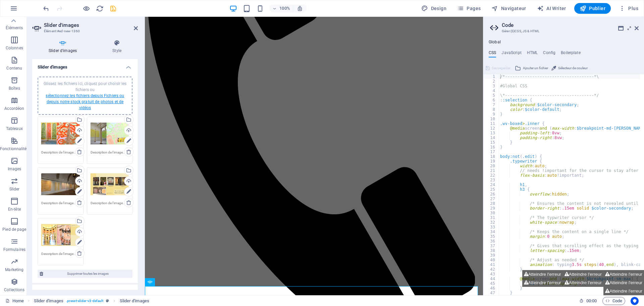
click at [73, 96] on link "sélectionnez les fichiers depuis Fichiers ou depuis notre stock gratuit de phot…" at bounding box center [85, 101] width 78 height 17
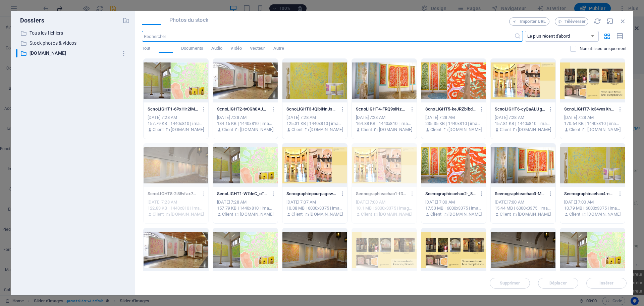
scroll to position [0, 0]
click at [379, 85] on div at bounding box center [384, 81] width 65 height 44
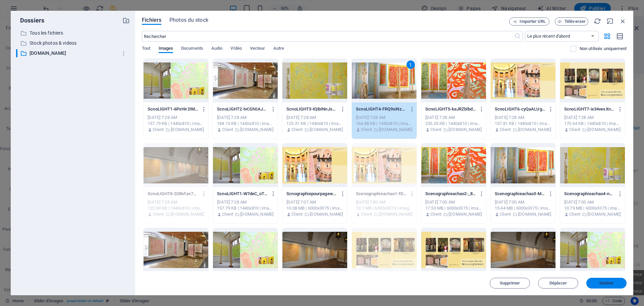
click at [515, 244] on span "Insérer" at bounding box center [606, 283] width 14 height 4
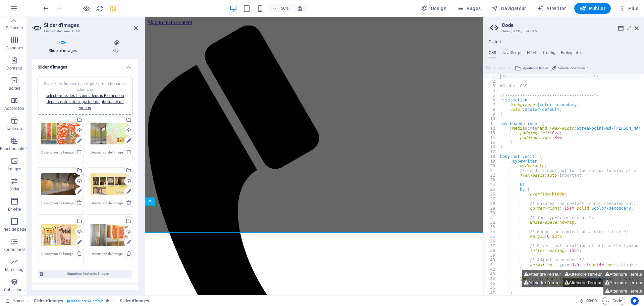
scroll to position [129, 0]
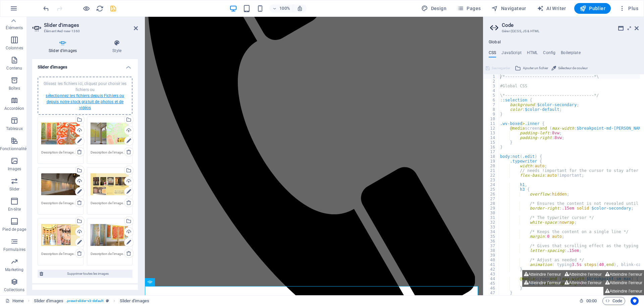
click at [75, 98] on link "sélectionnez les fichiers depuis Fichiers ou depuis notre stock gratuit de phot…" at bounding box center [85, 101] width 78 height 17
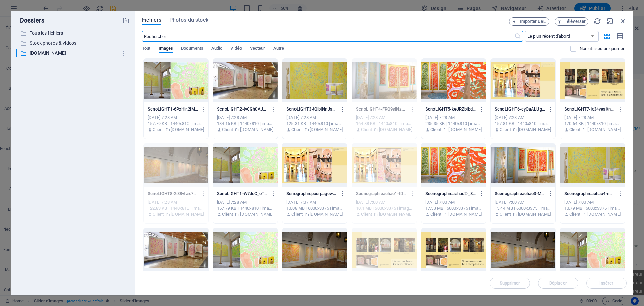
scroll to position [0, 0]
click at [308, 80] on div at bounding box center [314, 81] width 65 height 44
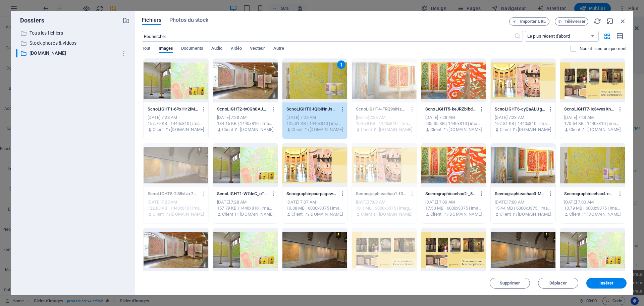
click at [515, 244] on div "Fichiers Photos du stock Importer URL Téléverser ​ Le plus récent d'abord Le pl…" at bounding box center [384, 153] width 498 height 284
click at [515, 244] on button "Insérer" at bounding box center [606, 282] width 40 height 11
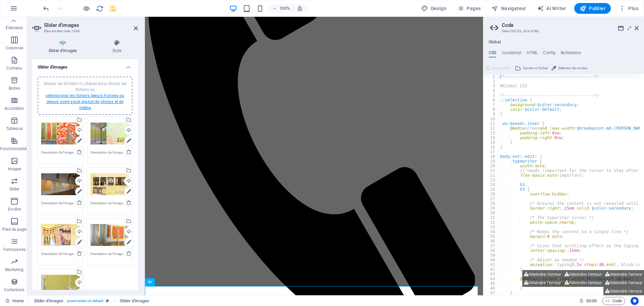
click at [84, 102] on link "sélectionnez les fichiers depuis Fichiers ou depuis notre stock gratuit de phot…" at bounding box center [85, 101] width 78 height 17
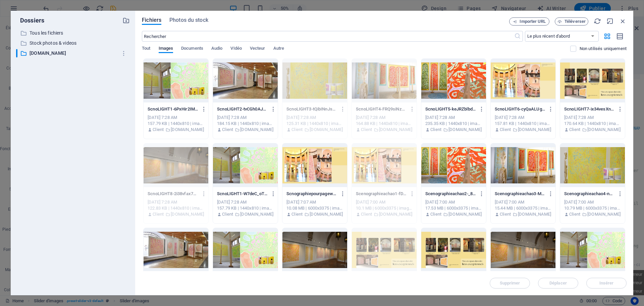
click at [170, 243] on div at bounding box center [176, 250] width 65 height 44
click at [515, 244] on button "Insérer" at bounding box center [606, 282] width 40 height 11
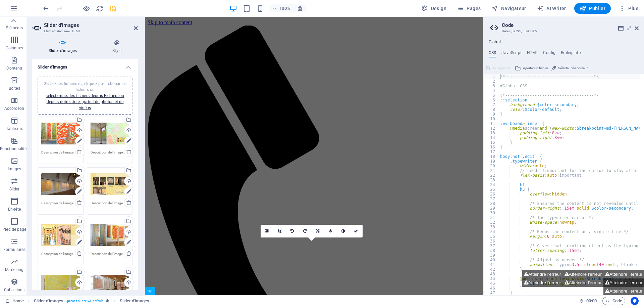
scroll to position [129, 0]
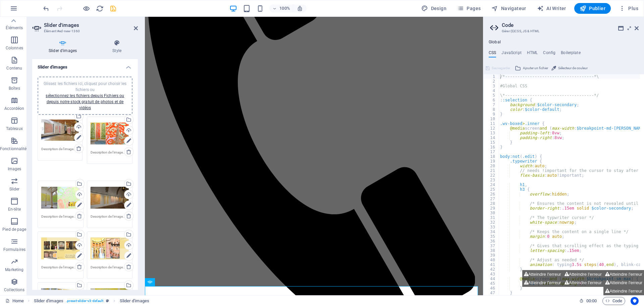
drag, startPoint x: 112, startPoint y: 278, endPoint x: 63, endPoint y: 123, distance: 162.7
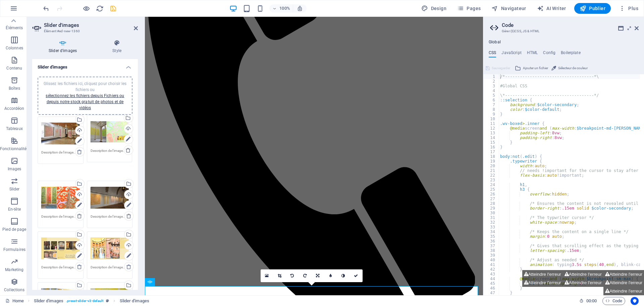
drag, startPoint x: 46, startPoint y: 188, endPoint x: 95, endPoint y: 136, distance: 71.9
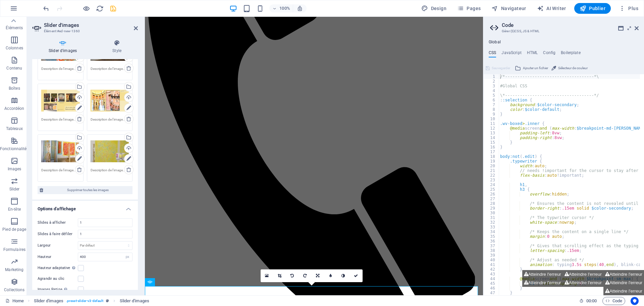
scroll to position [168, 0]
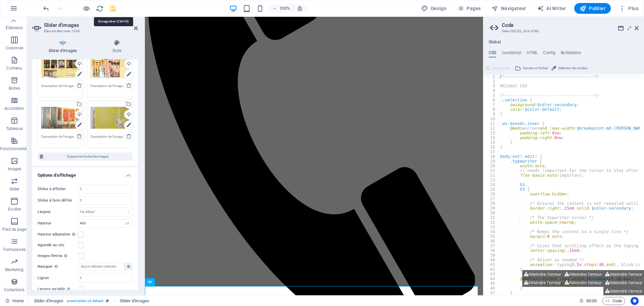
click at [112, 7] on icon "save" at bounding box center [113, 9] width 8 height 8
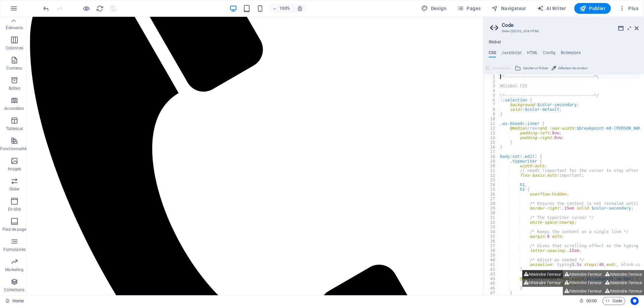
click at [515, 244] on button "Atteindre l'erreur" at bounding box center [542, 274] width 41 height 8
type textarea "$menu-trigger-flip: default,"
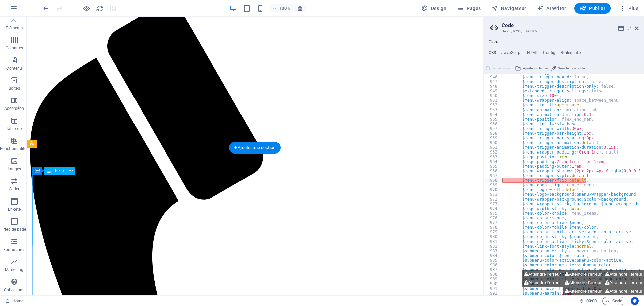
scroll to position [55, 0]
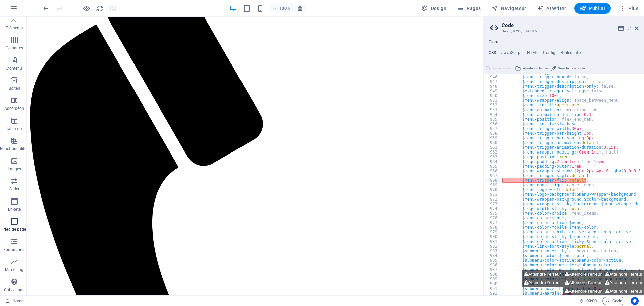
click at [16, 226] on span "Pied de page" at bounding box center [14, 225] width 29 height 16
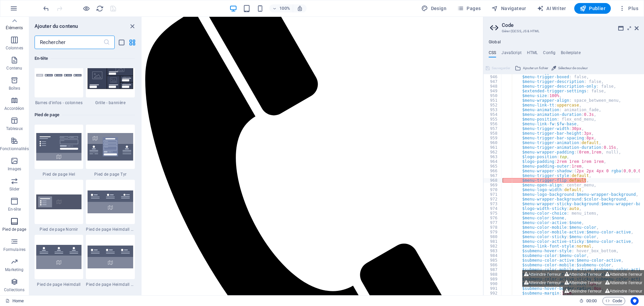
scroll to position [4441, 0]
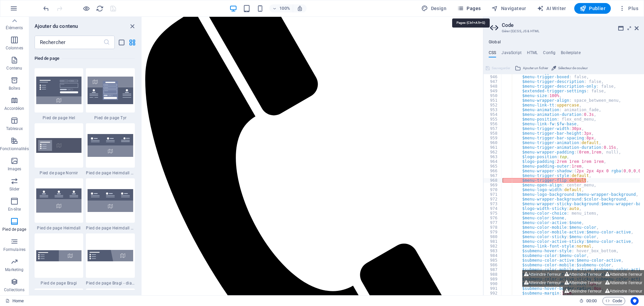
click at [479, 7] on span "Pages" at bounding box center [468, 8] width 23 height 7
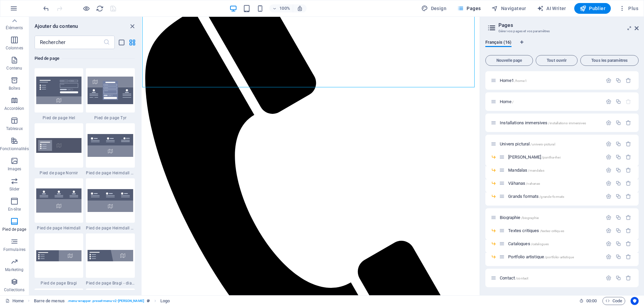
click at [179, 9] on div "100% Design Pages Navigateur AI Writer Publier Plus" at bounding box center [341, 8] width 599 height 11
click at [133, 27] on icon "close panel" at bounding box center [132, 26] width 8 height 8
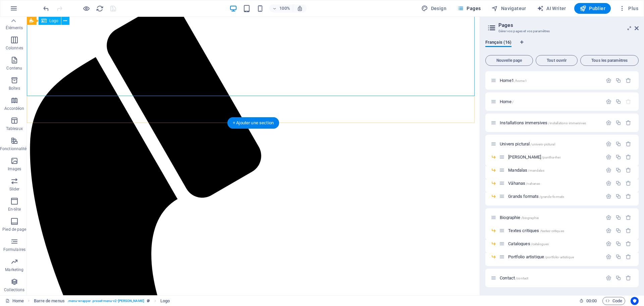
scroll to position [0, 0]
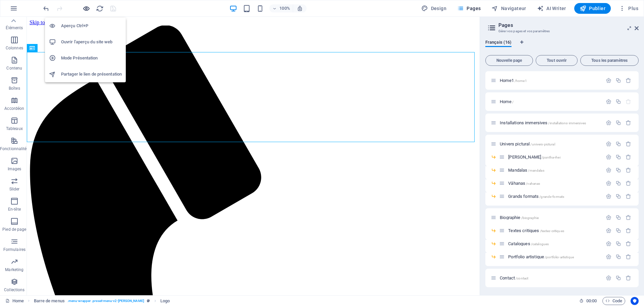
click at [87, 9] on icon "button" at bounding box center [87, 9] width 8 height 8
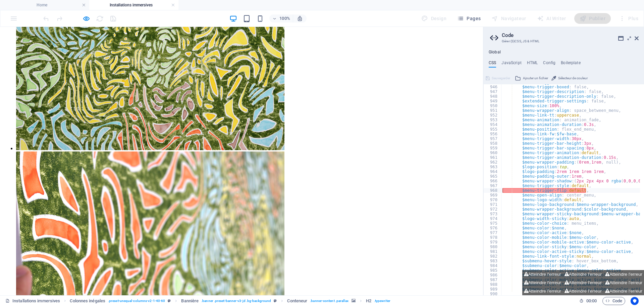
scroll to position [2262, 0]
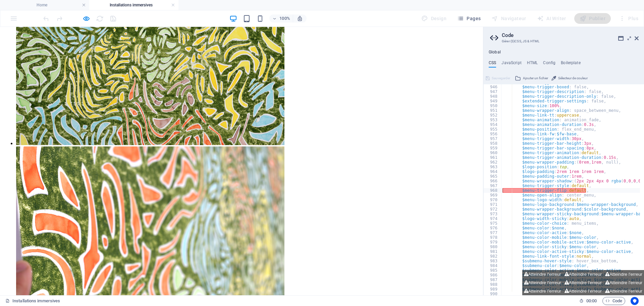
click at [91, 15] on div at bounding box center [79, 18] width 75 height 11
click at [81, 18] on div at bounding box center [79, 18] width 75 height 11
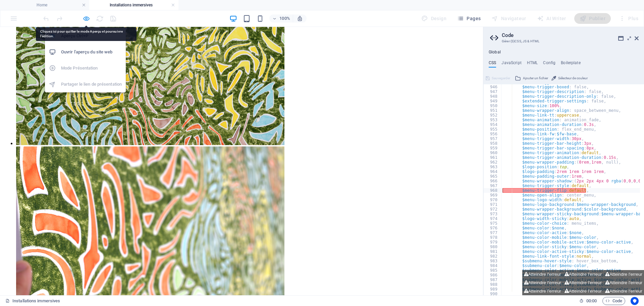
click at [88, 18] on icon "button" at bounding box center [87, 19] width 8 height 8
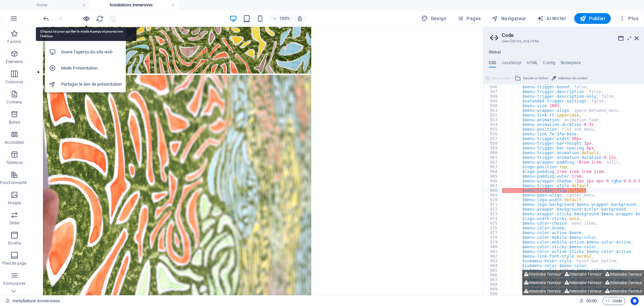
scroll to position [2259, 0]
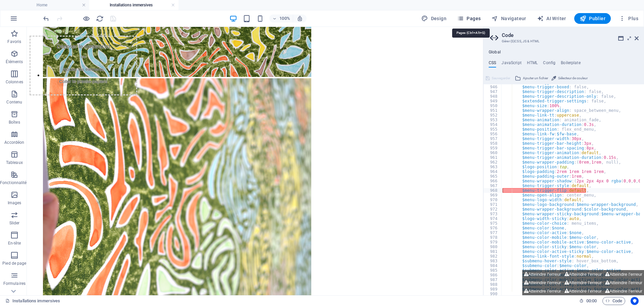
click at [478, 19] on span "Pages" at bounding box center [468, 18] width 23 height 7
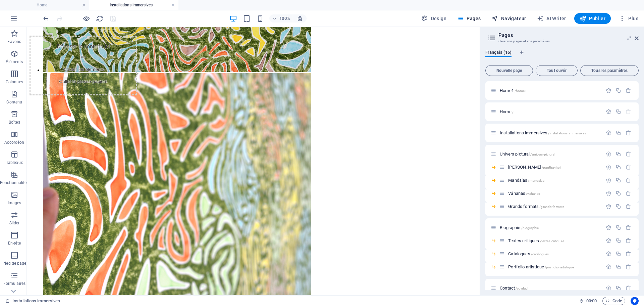
click at [500, 19] on span "Navigateur" at bounding box center [508, 18] width 35 height 7
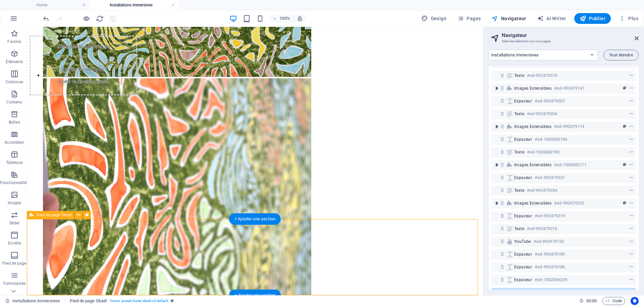
scroll to position [243, 0]
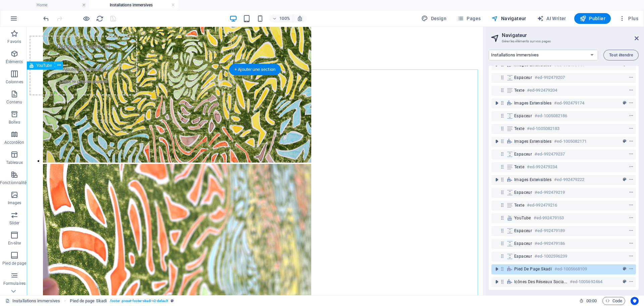
scroll to position [2259, 0]
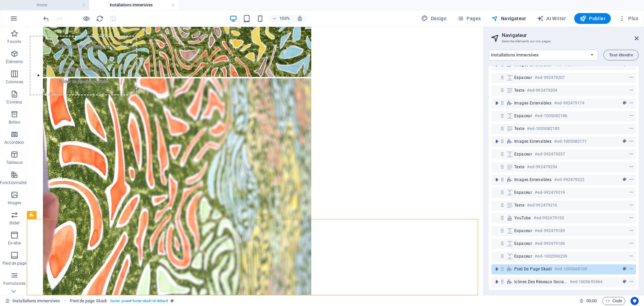
click at [62, 5] on h4 "Home" at bounding box center [44, 4] width 89 height 7
select select "17990188-fr"
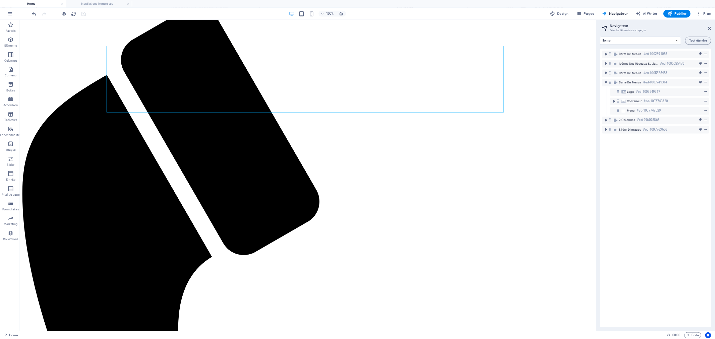
scroll to position [0, 0]
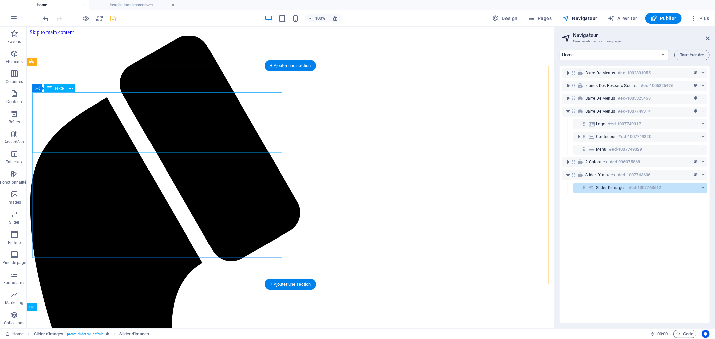
scroll to position [113, 0]
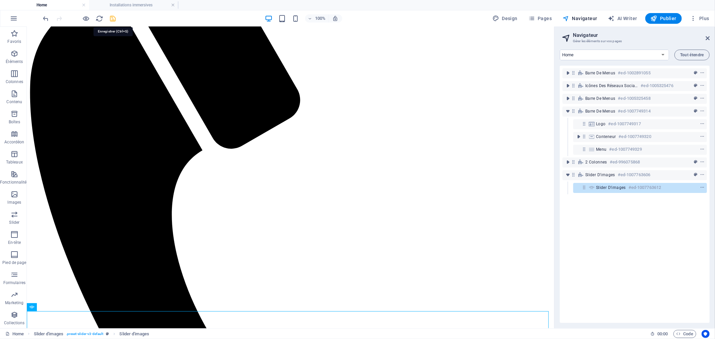
click at [110, 16] on icon "save" at bounding box center [113, 19] width 8 height 8
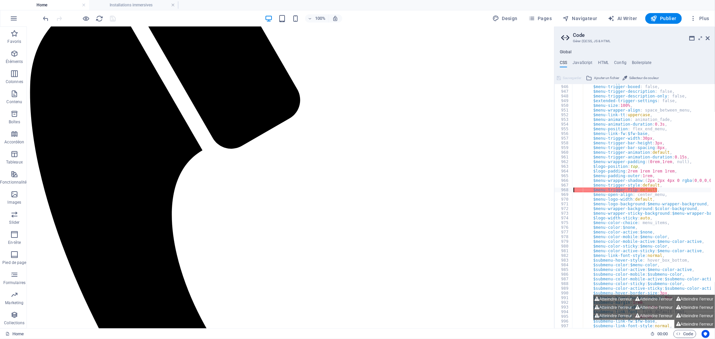
scroll to position [1192, 0]
click at [515, 14] on button "Publier" at bounding box center [664, 18] width 37 height 11
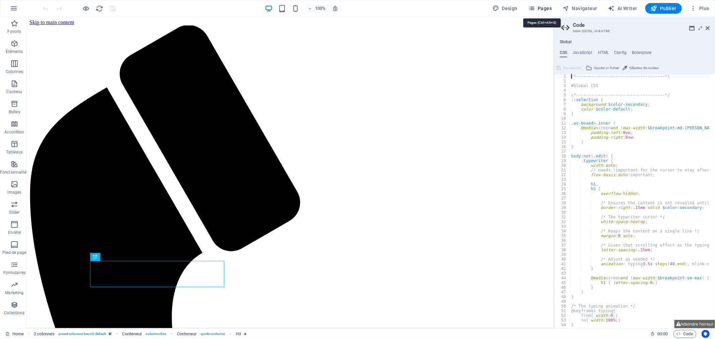
click at [545, 8] on span "Pages" at bounding box center [540, 8] width 23 height 7
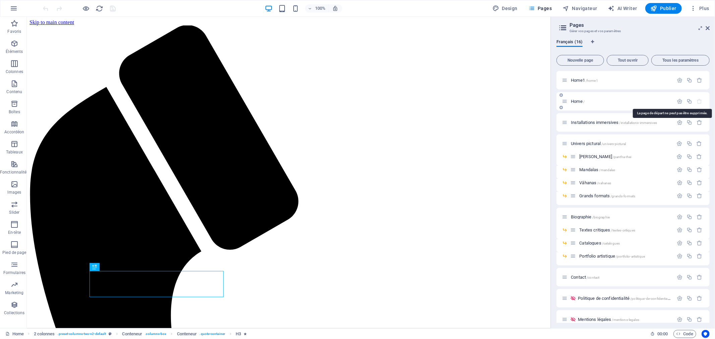
click at [699, 100] on icon "button" at bounding box center [700, 102] width 6 height 6
click at [580, 80] on span "Home1 /home1" at bounding box center [584, 80] width 27 height 5
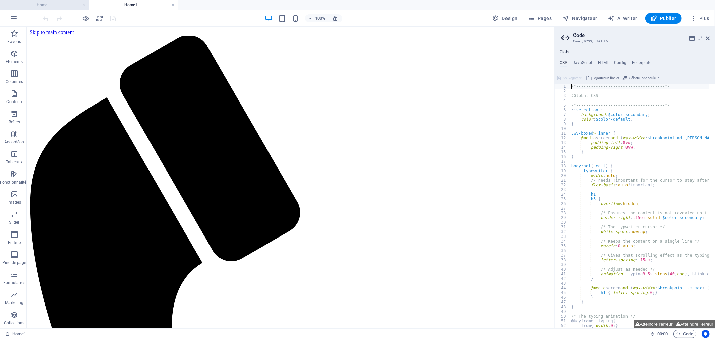
click at [82, 5] on link at bounding box center [84, 5] width 4 height 6
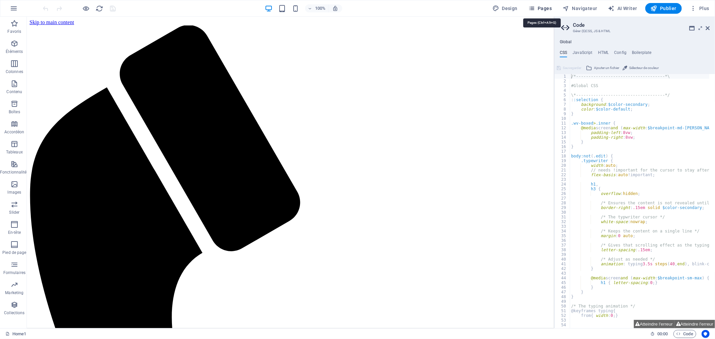
click at [543, 7] on span "Pages" at bounding box center [540, 8] width 23 height 7
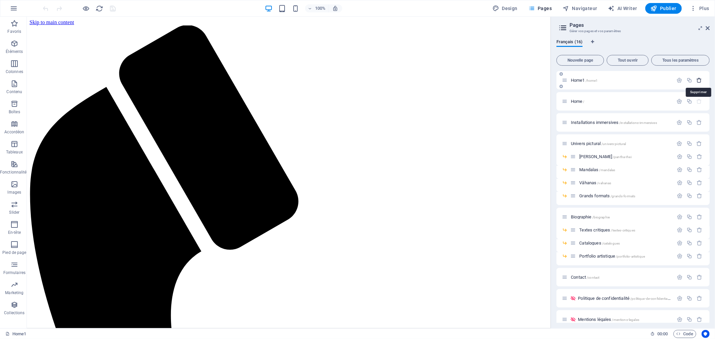
click at [701, 81] on icon "button" at bounding box center [700, 80] width 6 height 6
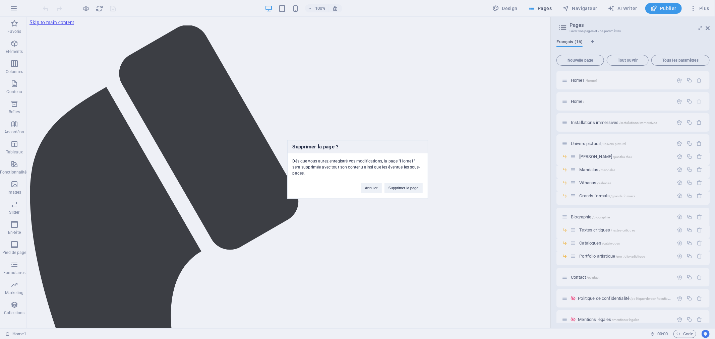
drag, startPoint x: 701, startPoint y: 81, endPoint x: 433, endPoint y: 144, distance: 275.2
click at [433, 144] on div "Supprimer la page ? Dès que vous aurez enregistré vos modifications, la page "H…" at bounding box center [357, 169] width 715 height 339
click at [364, 186] on button "Annuler" at bounding box center [371, 188] width 21 height 10
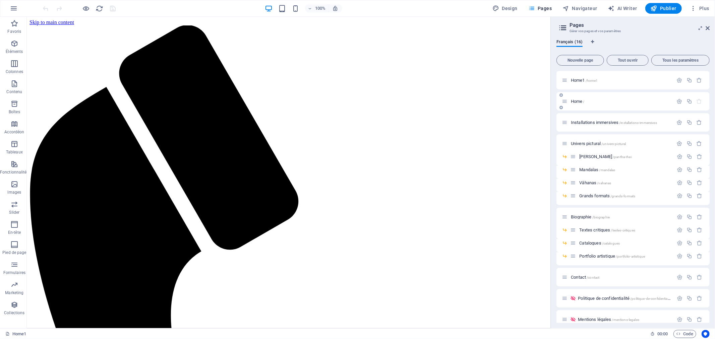
click at [698, 101] on icon "button" at bounding box center [700, 102] width 6 height 6
click at [632, 61] on span "Tout ouvrir" at bounding box center [628, 60] width 36 height 4
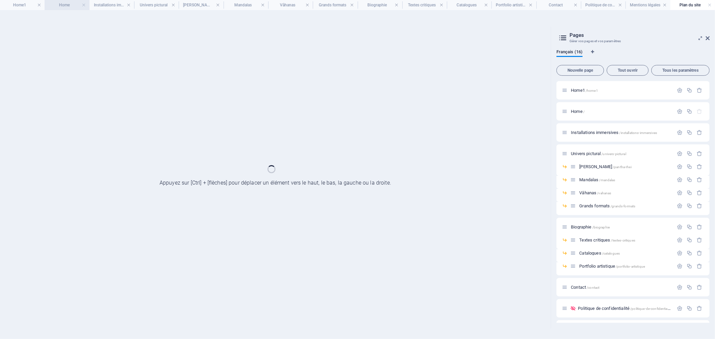
click at [72, 6] on h4 "Home" at bounding box center [67, 4] width 45 height 7
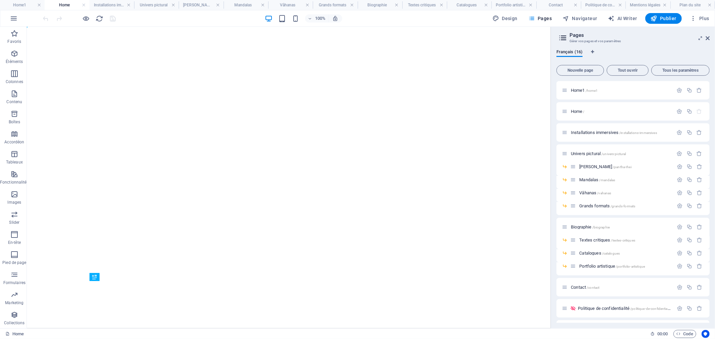
click at [81, 4] on h4 "Home" at bounding box center [67, 4] width 45 height 7
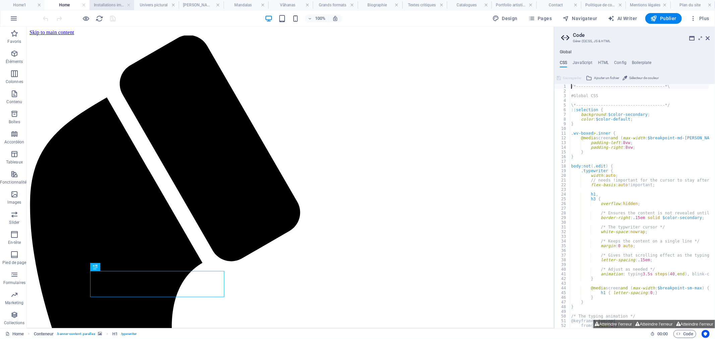
drag, startPoint x: 85, startPoint y: 4, endPoint x: 85, endPoint y: 9, distance: 4.7
click at [85, 4] on link at bounding box center [84, 5] width 4 height 6
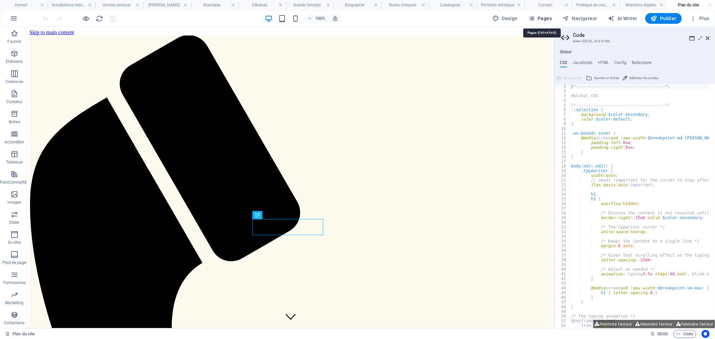
click at [547, 18] on span "Pages" at bounding box center [540, 18] width 23 height 7
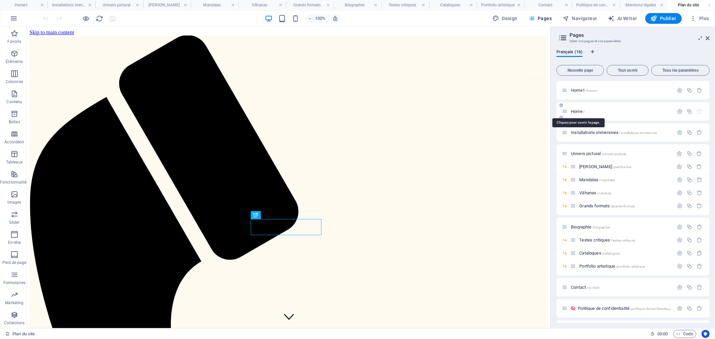
click at [585, 110] on span "/" at bounding box center [584, 112] width 1 height 4
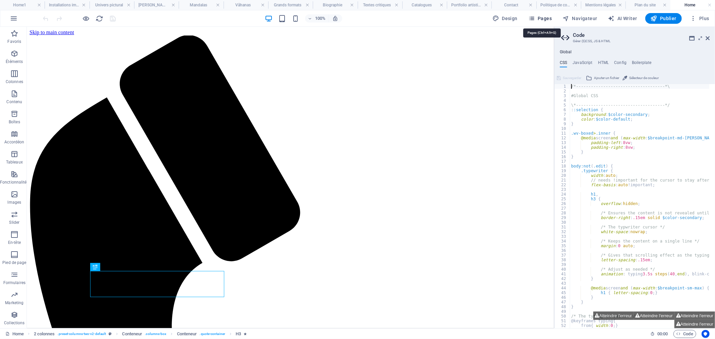
click at [545, 16] on span "Pages" at bounding box center [540, 18] width 23 height 7
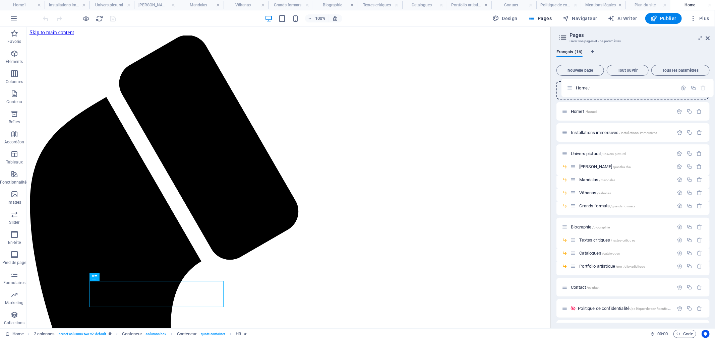
drag, startPoint x: 568, startPoint y: 113, endPoint x: 576, endPoint y: 85, distance: 29.4
click at [576, 85] on div "Home1 /home1 Home / Installations immersives /installations-immersives Univers …" at bounding box center [633, 220] width 153 height 279
click at [574, 91] on span "Home /" at bounding box center [578, 90] width 14 height 5
click at [574, 90] on span "Home /" at bounding box center [578, 90] width 14 height 5
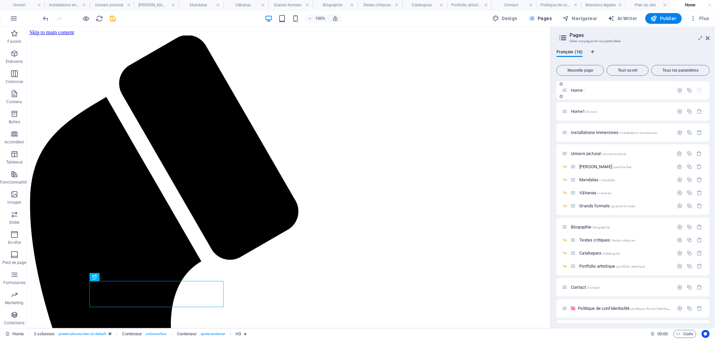
drag, startPoint x: 574, startPoint y: 90, endPoint x: 595, endPoint y: 86, distance: 21.5
click at [595, 86] on div "Home /" at bounding box center [633, 90] width 153 height 18
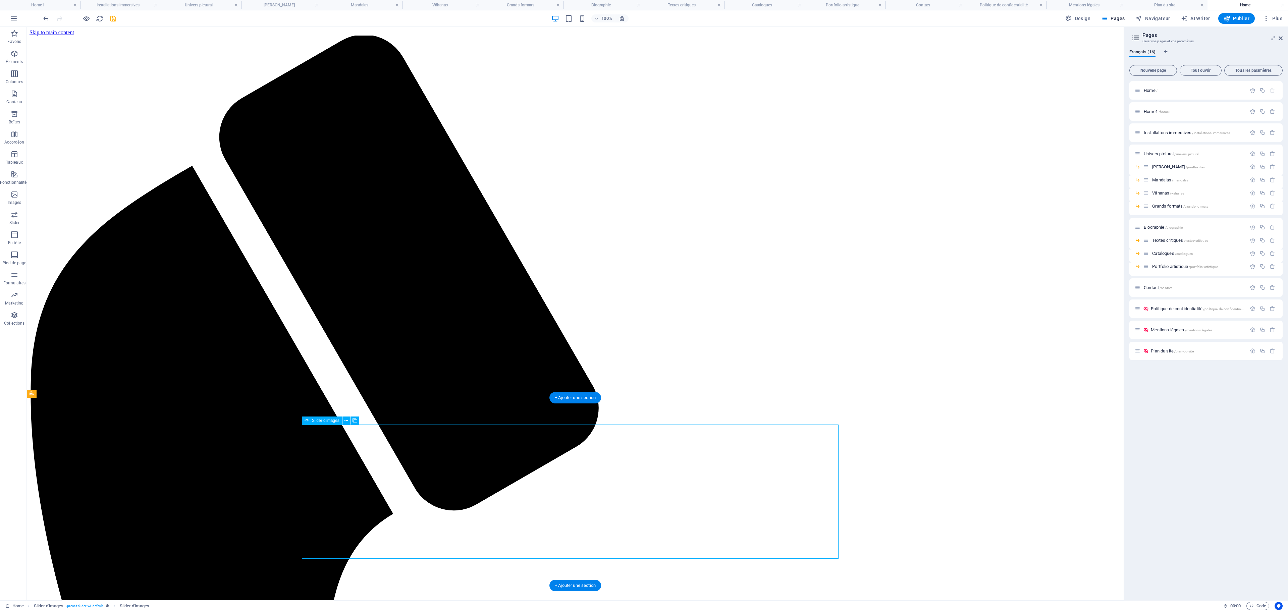
select select "px"
select select "ms"
select select "s"
select select "progressive"
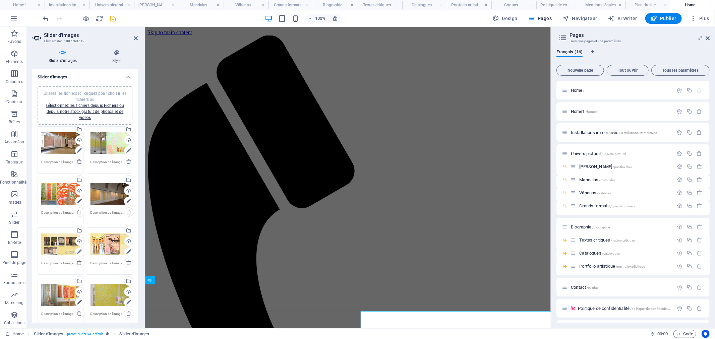
scroll to position [113, 0]
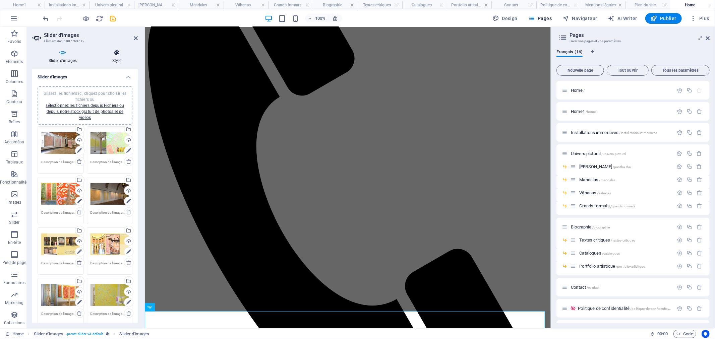
click at [120, 52] on icon at bounding box center [117, 53] width 42 height 7
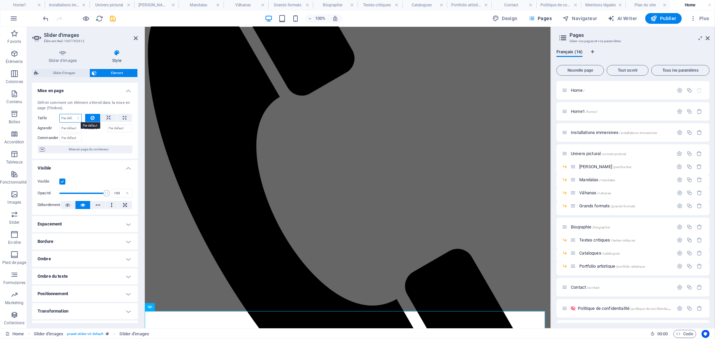
click at [72, 119] on select "Par défaut auto px % 1/1 1/2 1/3 1/4 1/5 1/6 1/7 1/8 1/9 1/10" at bounding box center [71, 118] width 22 height 8
select select "px"
click at [71, 114] on select "Par défaut auto px % 1/1 1/2 1/3 1/4 1/5 1/6 1/7 1/8 1/9 1/10" at bounding box center [71, 118] width 22 height 8
type input "0"
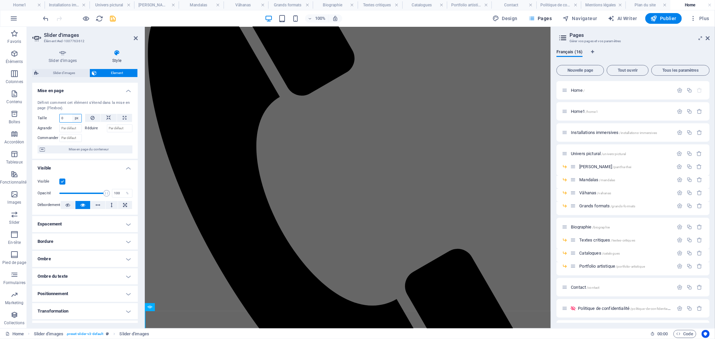
click at [78, 119] on select "Par défaut auto px % 1/1 1/2 1/3 1/4 1/5 1/6 1/7 1/8 1/9 1/10" at bounding box center [76, 118] width 9 height 8
select select "ovmobiup05k"
click at [72, 114] on select "Par défaut auto px % 1/1 1/2 1/3 1/4 1/5 1/6 1/7 1/8 1/9 1/10" at bounding box center [76, 118] width 9 height 8
select select "DISABLED_OPTION_VALUE"
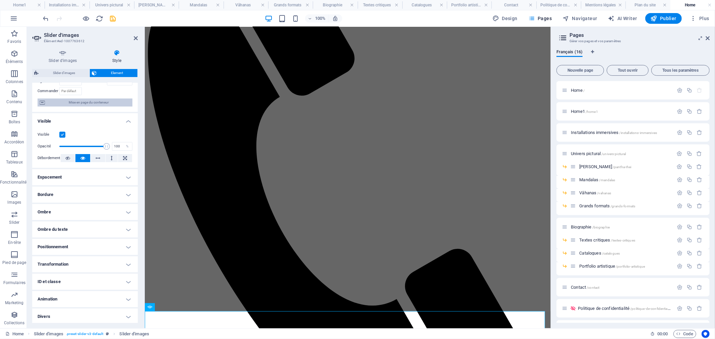
scroll to position [48, 0]
drag, startPoint x: 106, startPoint y: 145, endPoint x: 132, endPoint y: 171, distance: 36.8
click at [62, 147] on span at bounding box center [62, 145] width 7 height 7
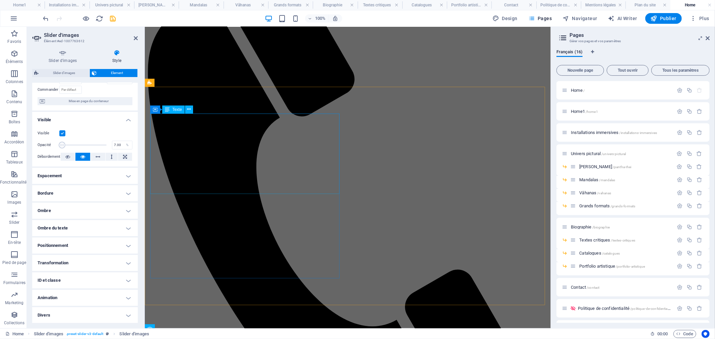
scroll to position [75, 0]
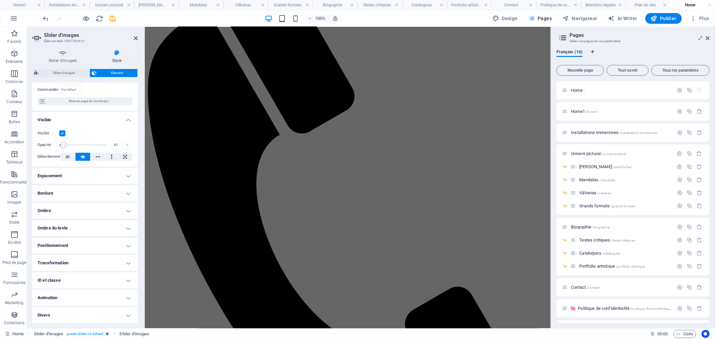
type input "100"
drag, startPoint x: 64, startPoint y: 146, endPoint x: 111, endPoint y: 148, distance: 47.0
click at [111, 148] on div "Opacité 100 %" at bounding box center [85, 145] width 95 height 10
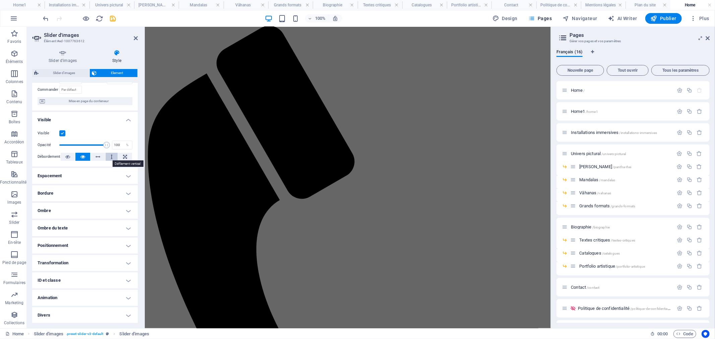
click at [111, 158] on icon at bounding box center [112, 157] width 2 height 8
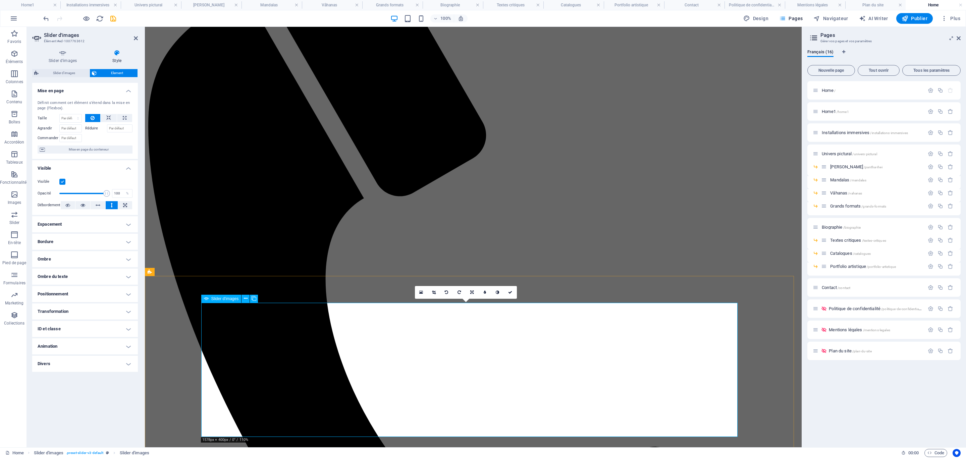
scroll to position [0, 0]
click at [80, 206] on icon at bounding box center [82, 205] width 5 height 8
click at [76, 218] on h4 "Espacement" at bounding box center [85, 224] width 106 height 16
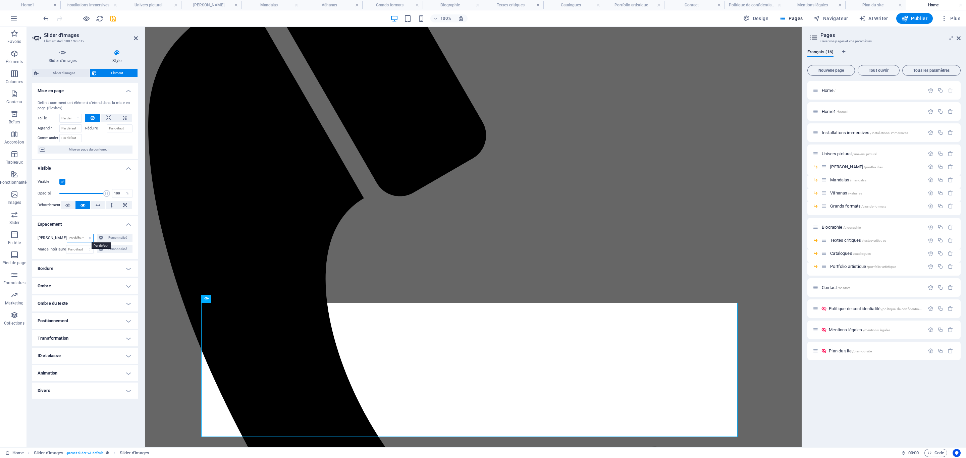
click at [90, 237] on select "Par défaut auto px % rem vw vh Personnalisé" at bounding box center [80, 238] width 26 height 8
click at [67, 234] on select "Par défaut auto px % rem vw vh Personnalisé" at bounding box center [80, 238] width 26 height 8
click at [88, 238] on select "Par défaut auto px % rem vw vh Personnalisé" at bounding box center [80, 238] width 26 height 8
click at [67, 234] on select "Par défaut auto px % rem vw vh Personnalisé" at bounding box center [80, 238] width 26 height 8
select select "DISABLED_OPTION_VALUE"
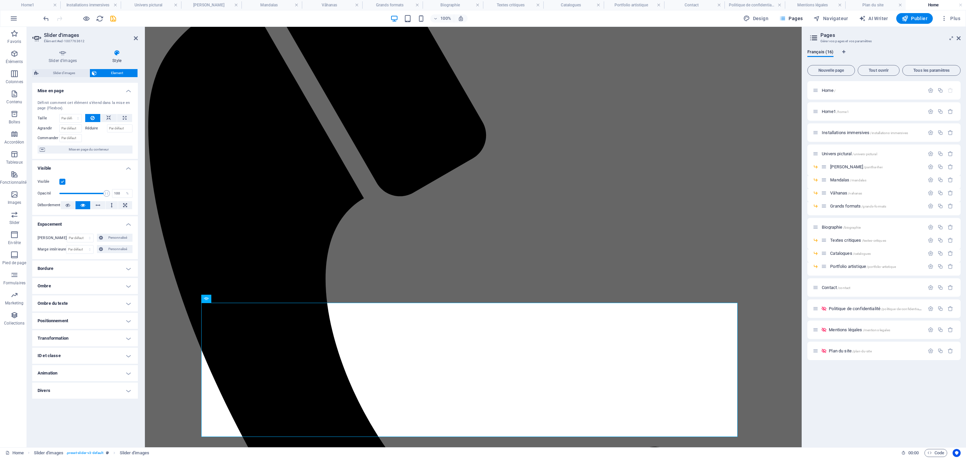
click at [102, 337] on h4 "Transformation" at bounding box center [85, 338] width 106 height 16
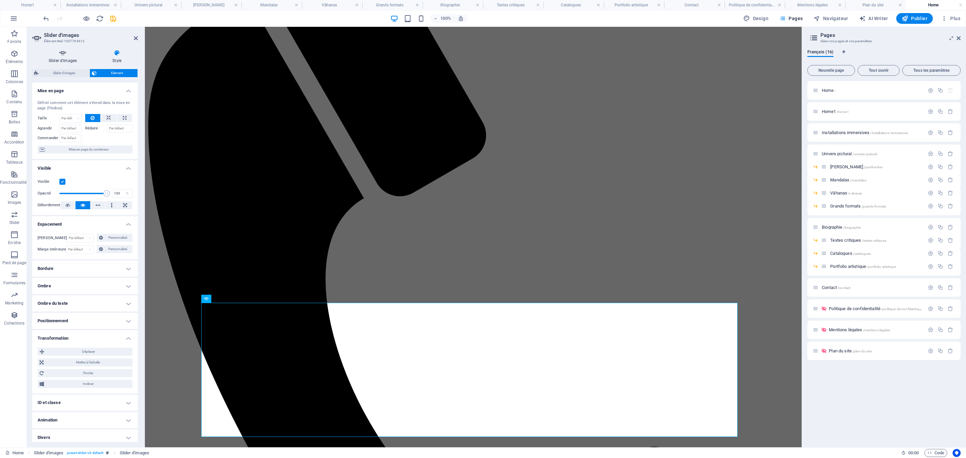
click at [56, 56] on icon at bounding box center [62, 53] width 61 height 7
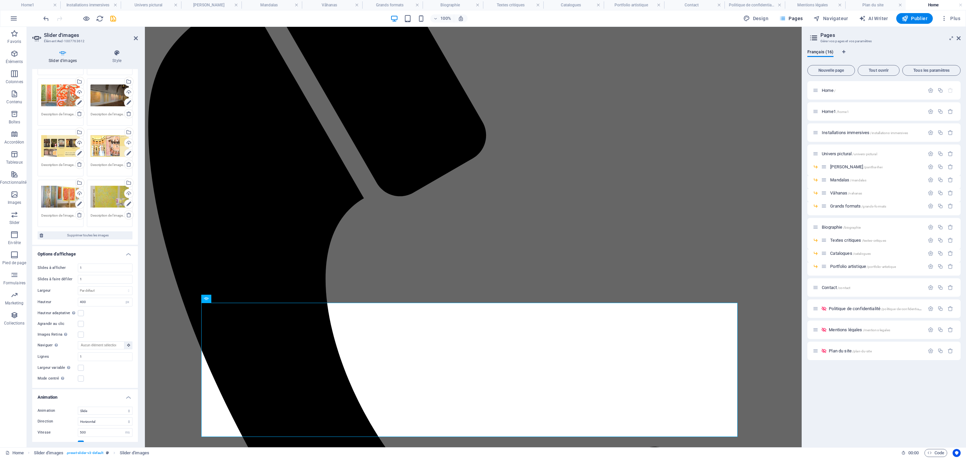
scroll to position [101, 0]
drag, startPoint x: 96, startPoint y: 298, endPoint x: 78, endPoint y: 301, distance: 17.4
click at [78, 301] on input "400" at bounding box center [105, 300] width 54 height 8
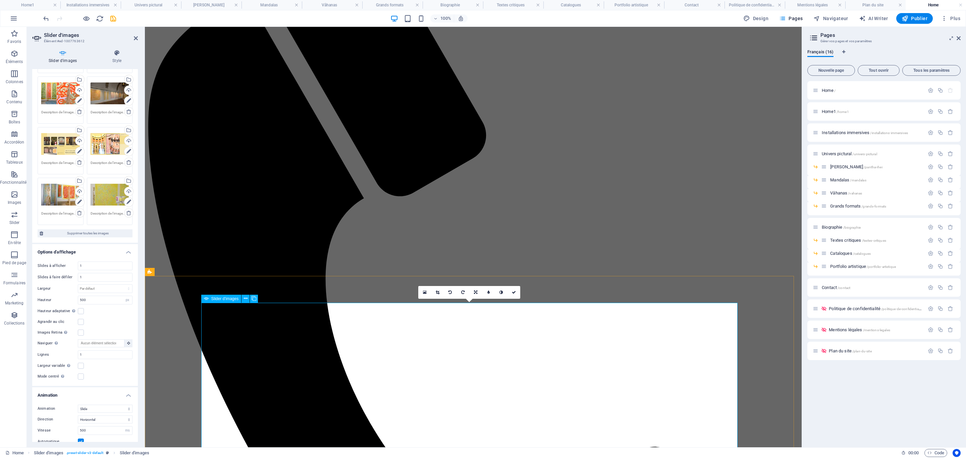
scroll to position [172, 0]
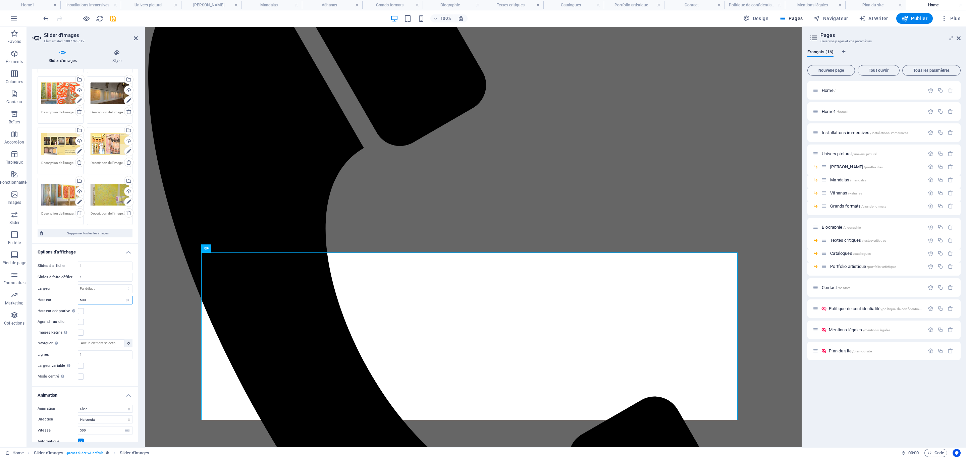
drag, startPoint x: 90, startPoint y: 298, endPoint x: 70, endPoint y: 298, distance: 20.1
click at [70, 298] on div "Hauteur 500 Par défaut px rem em vw vh" at bounding box center [85, 300] width 95 height 9
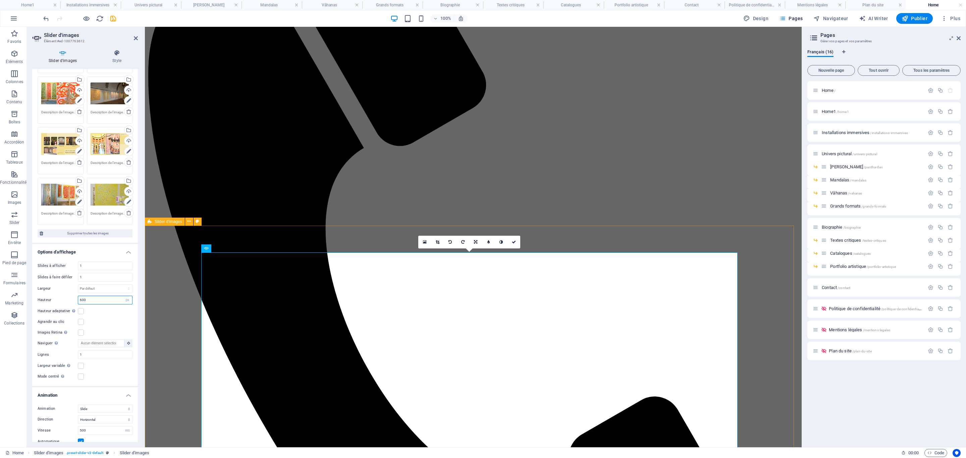
type input "600"
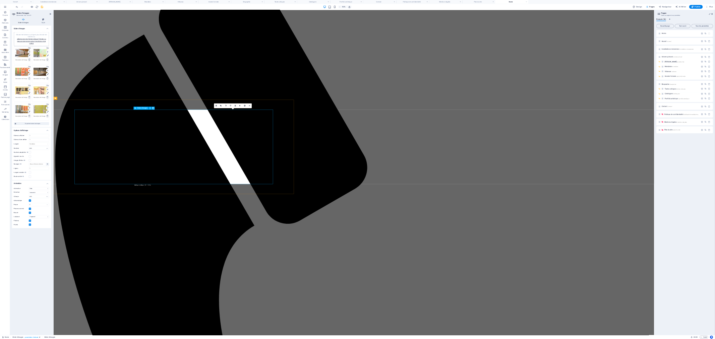
scroll to position [0, 0]
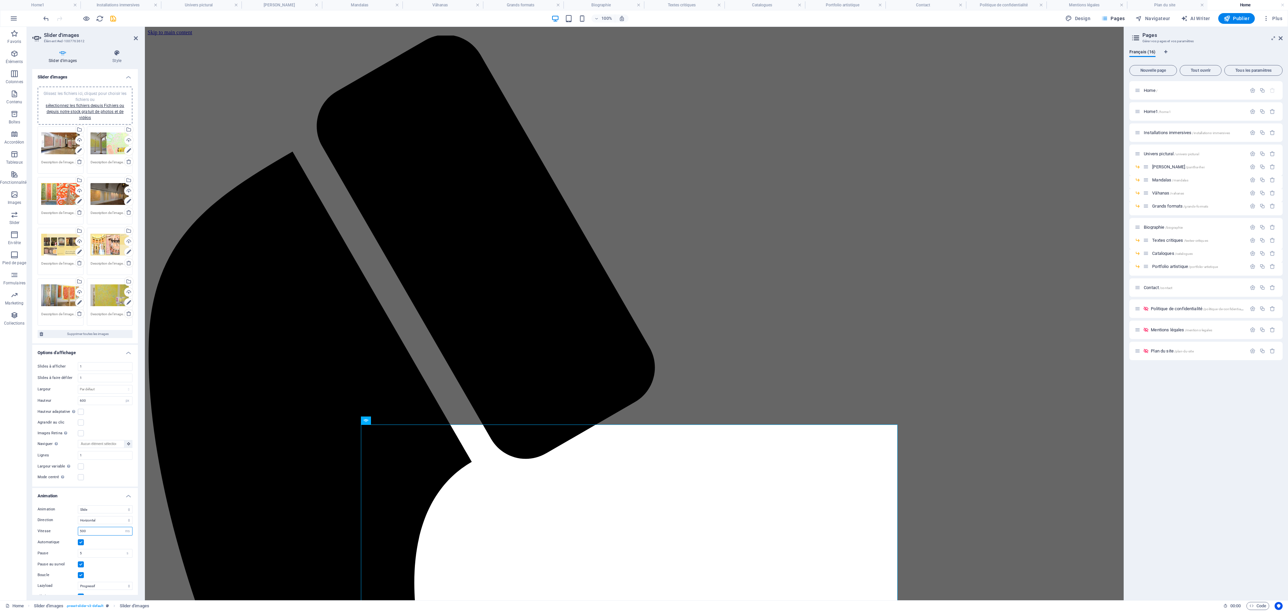
click at [101, 339] on input "500" at bounding box center [105, 531] width 54 height 8
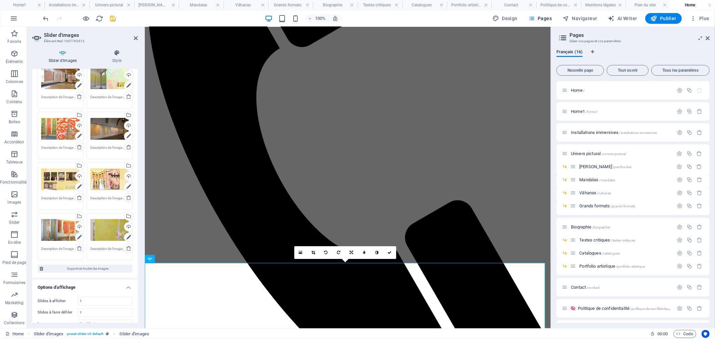
scroll to position [112, 0]
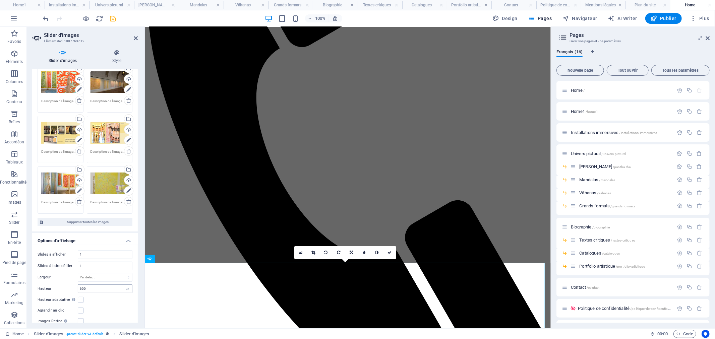
type input "530"
drag, startPoint x: 93, startPoint y: 285, endPoint x: 74, endPoint y: 286, distance: 19.1
click at [74, 286] on div "Hauteur 600 Par défaut px rem em vw vh" at bounding box center [85, 289] width 95 height 9
type input "700"
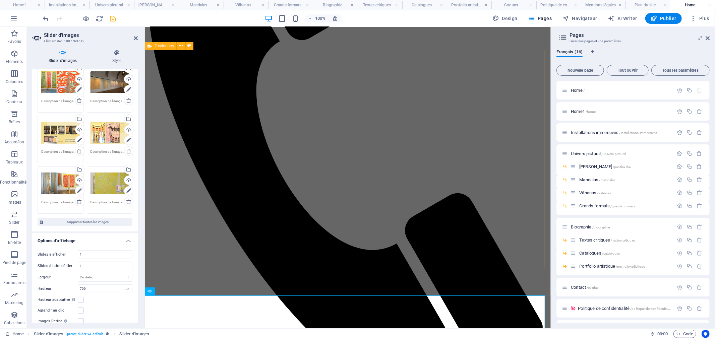
scroll to position [8, 0]
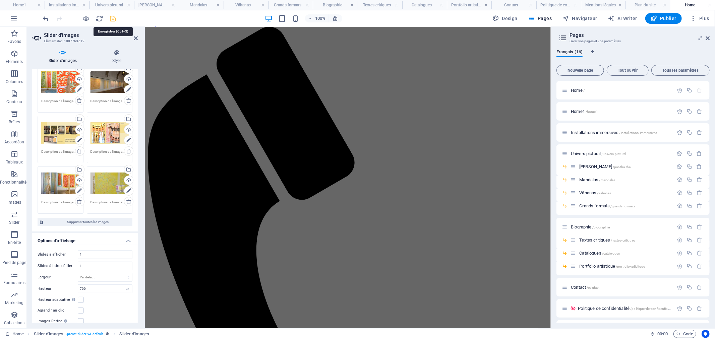
click at [115, 20] on icon "save" at bounding box center [113, 19] width 8 height 8
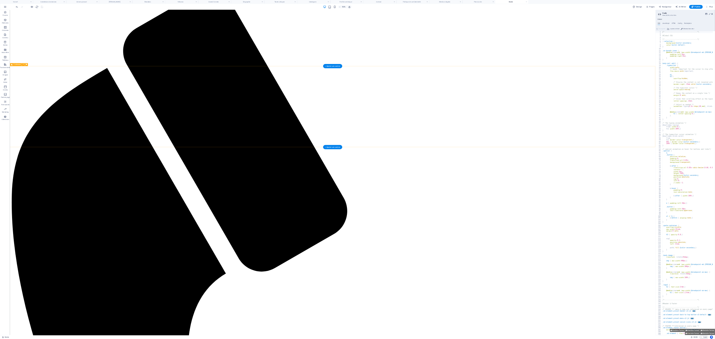
scroll to position [0, 0]
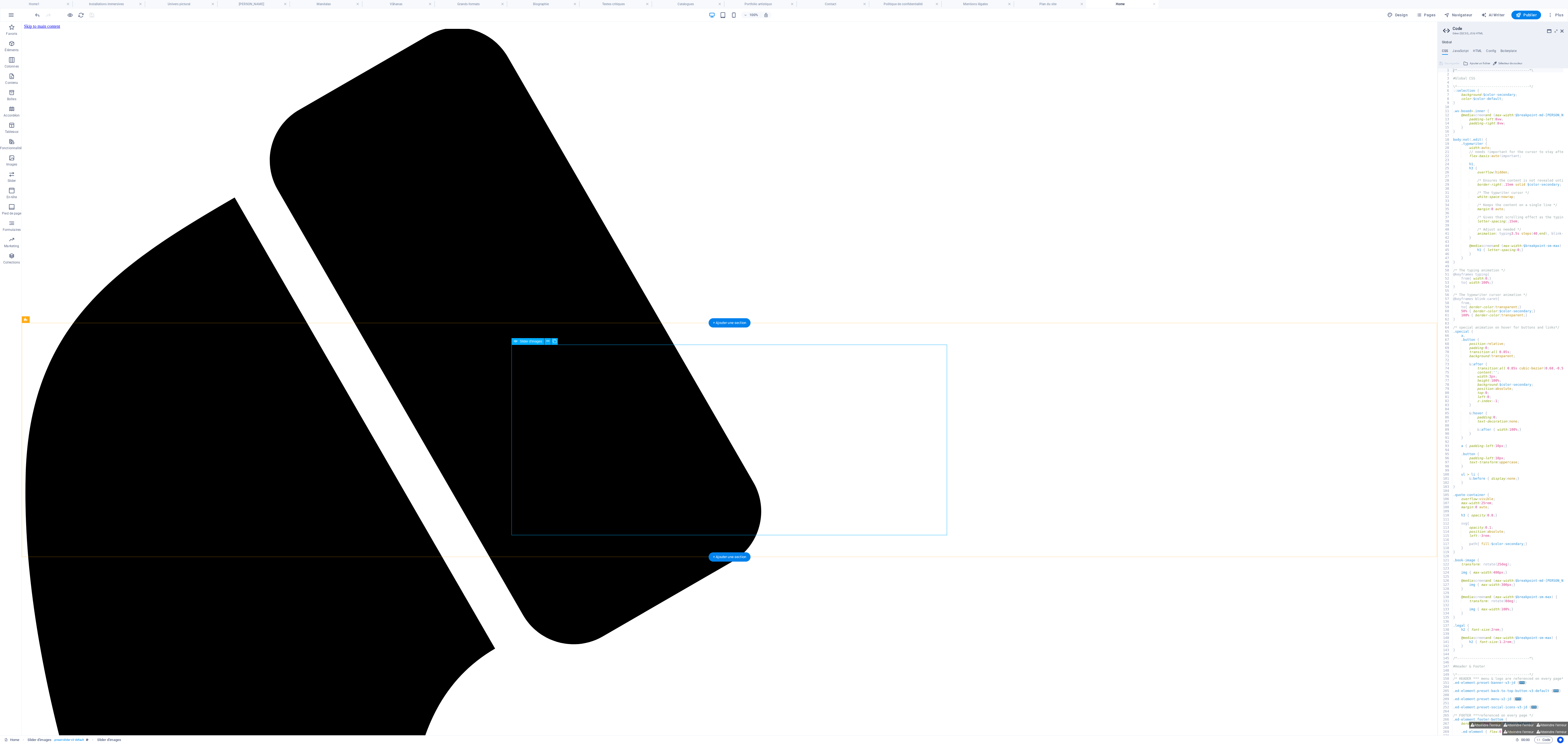
select select "px"
select select "ms"
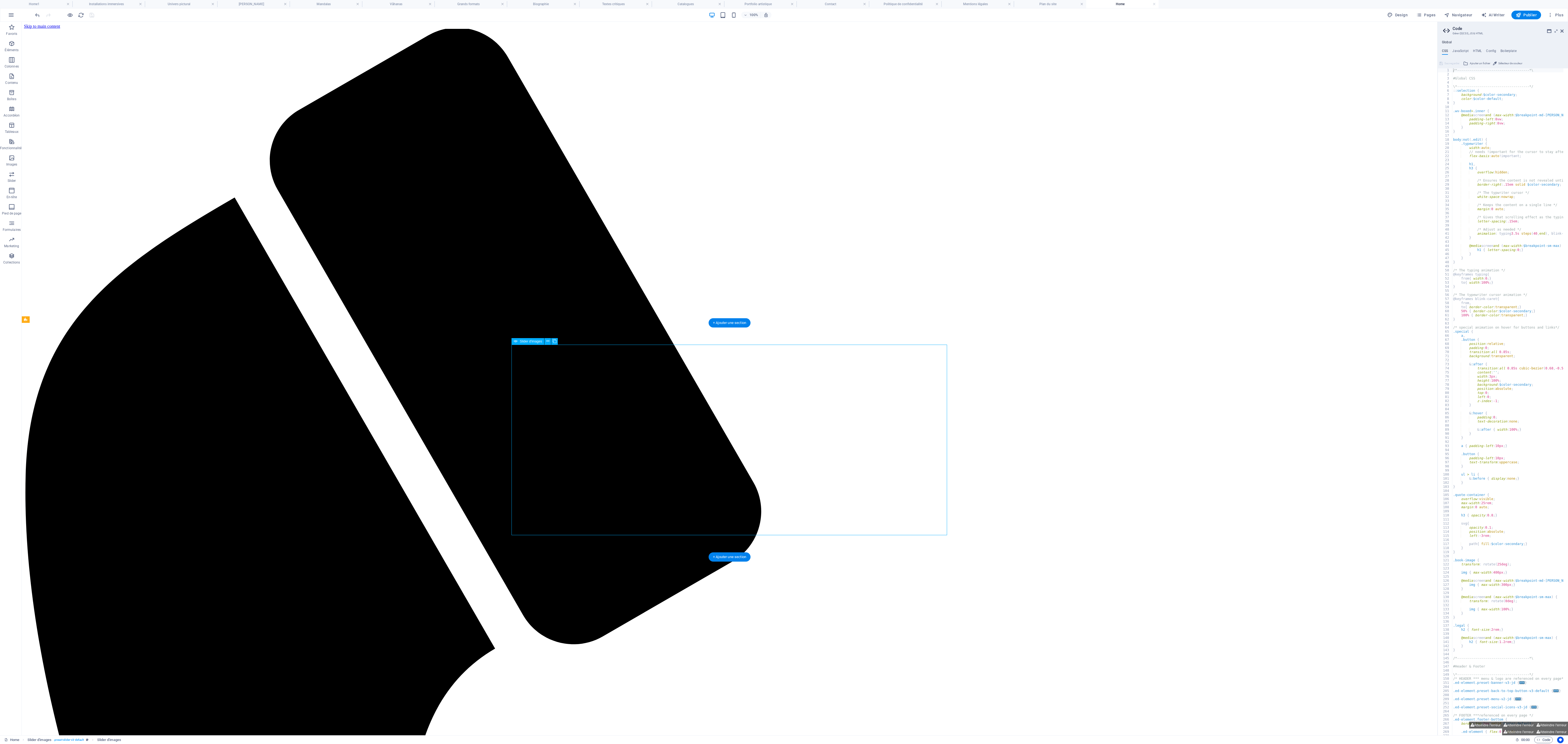
select select "s"
select select "progressive"
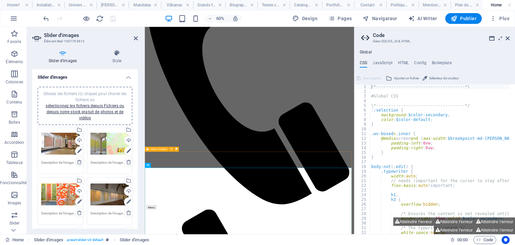
scroll to position [163, 0]
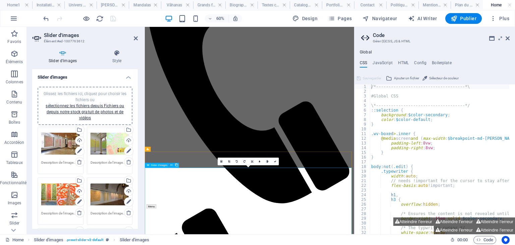
click at [229, 160] on icon at bounding box center [229, 161] width 2 height 2
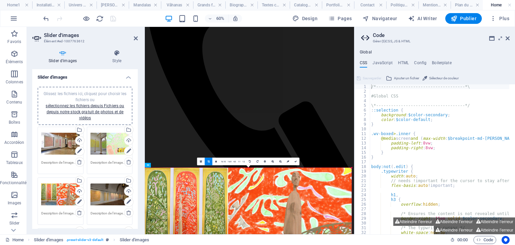
click at [287, 185] on div at bounding box center [248, 225] width 207 height 116
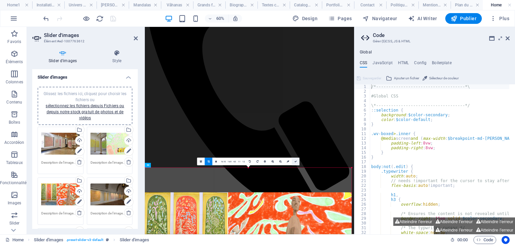
click at [297, 161] on link at bounding box center [296, 161] width 8 height 8
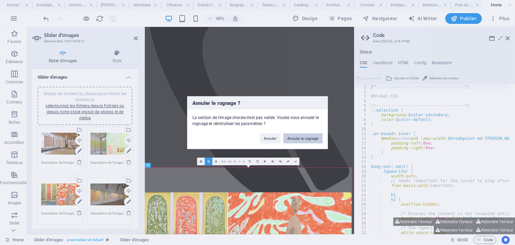
click at [301, 139] on button "Annuler le rognage" at bounding box center [302, 138] width 39 height 10
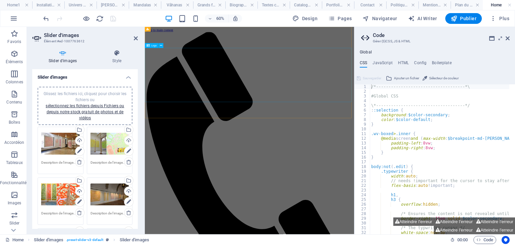
scroll to position [80, 0]
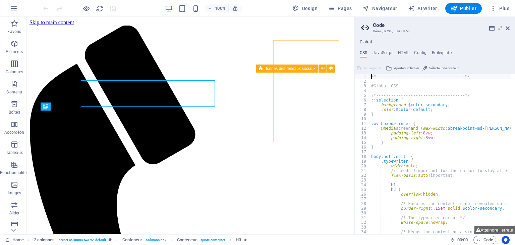
scroll to position [4, 0]
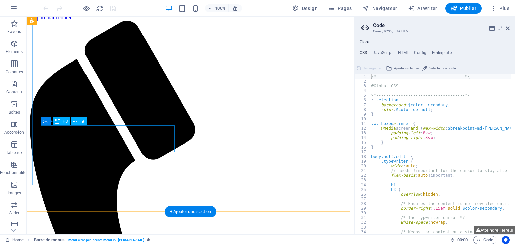
scroll to position [5, 0]
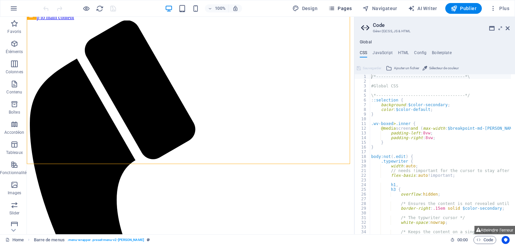
click at [344, 5] on span "Pages" at bounding box center [339, 8] width 23 height 7
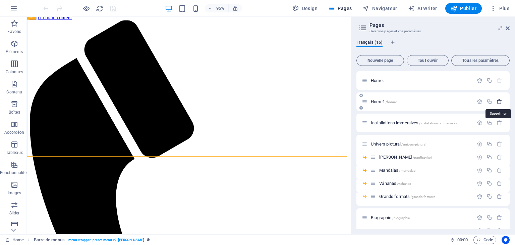
click at [498, 102] on icon "button" at bounding box center [500, 102] width 6 height 6
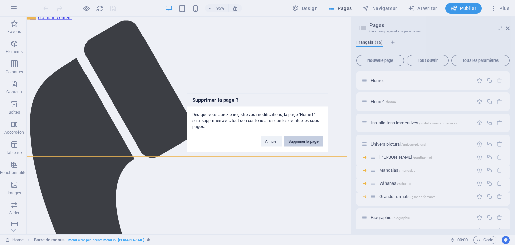
click at [302, 138] on button "Supprimer la page" at bounding box center [303, 141] width 38 height 10
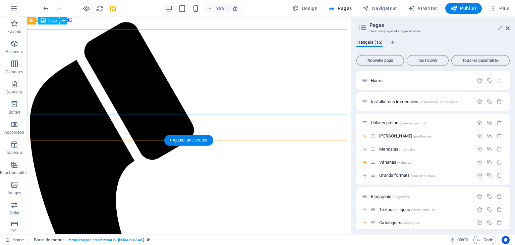
scroll to position [0, 0]
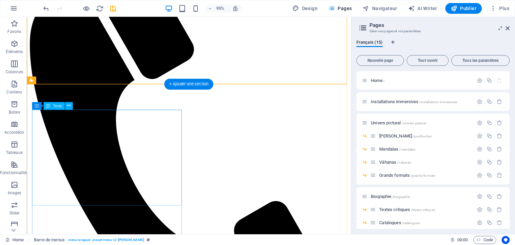
scroll to position [81, 0]
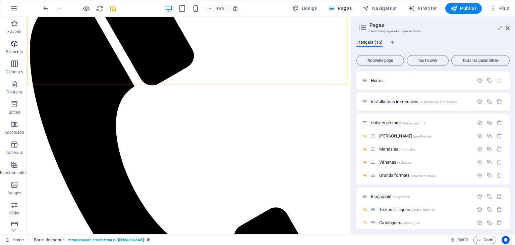
click at [17, 45] on icon "button" at bounding box center [14, 44] width 8 height 8
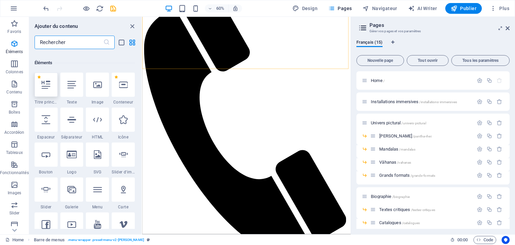
scroll to position [71, 0]
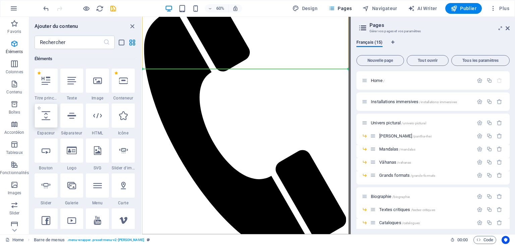
select select "px"
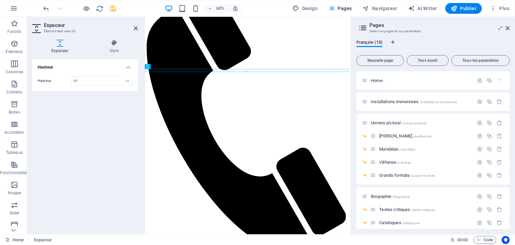
type input "15"
click at [110, 7] on icon "save" at bounding box center [113, 9] width 8 height 8
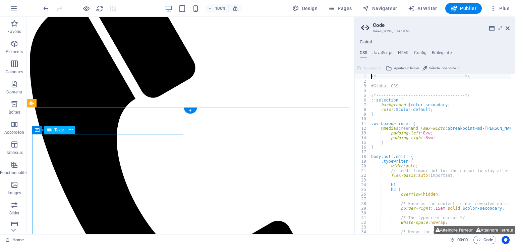
scroll to position [67, 0]
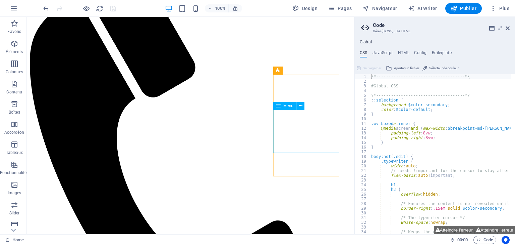
select select "3"
select select
select select "4"
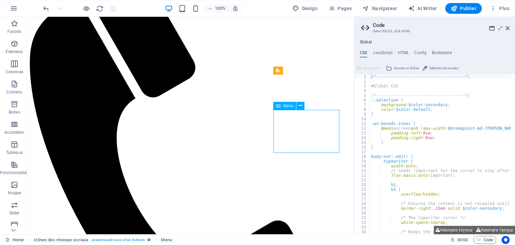
select select
select select "5"
select select
select select "6"
select select
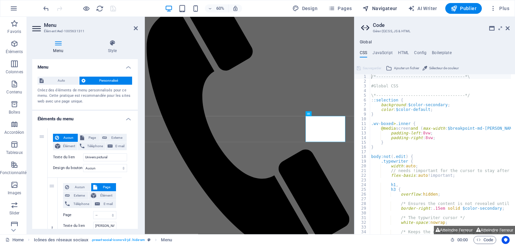
click at [380, 7] on span "Navigateur" at bounding box center [380, 8] width 35 height 7
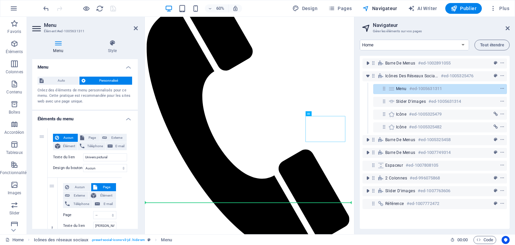
drag, startPoint x: 458, startPoint y: 202, endPoint x: 463, endPoint y: 310, distance: 108.1
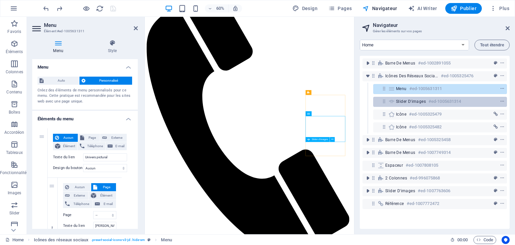
click at [410, 104] on div "Slider d'images #ed-1005631314" at bounding box center [434, 101] width 77 height 8
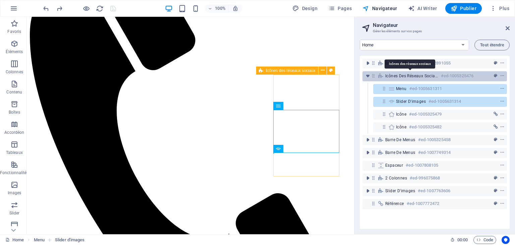
click at [408, 76] on span "Icônes des réseaux sociaux" at bounding box center [411, 75] width 53 height 5
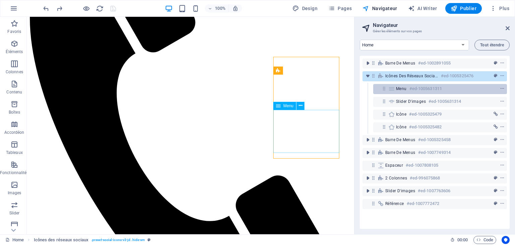
click at [408, 89] on div "Menu #ed-1005631311" at bounding box center [434, 89] width 77 height 8
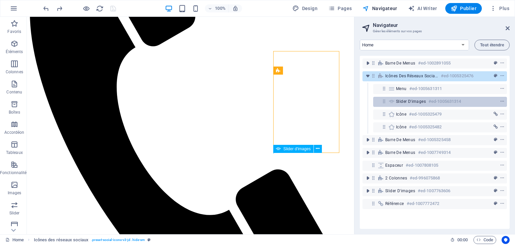
click at [409, 99] on span "Slider d'images" at bounding box center [411, 101] width 30 height 5
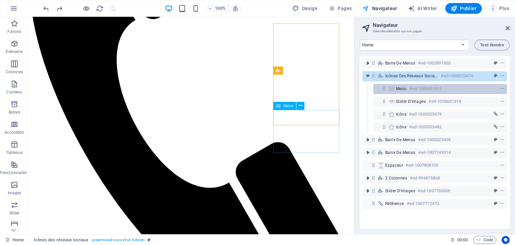
click at [405, 93] on div "Menu #ed-1005631311" at bounding box center [440, 89] width 134 height 10
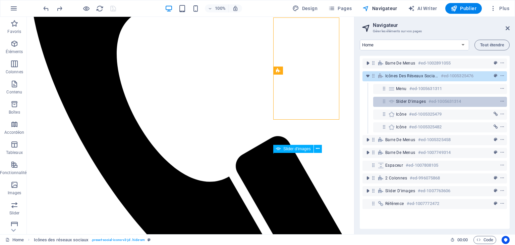
click at [407, 101] on span "Slider d'images" at bounding box center [411, 101] width 30 height 5
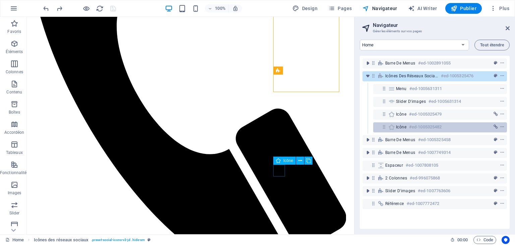
click at [409, 125] on h6 "#ed-1005325482" at bounding box center [425, 127] width 33 height 8
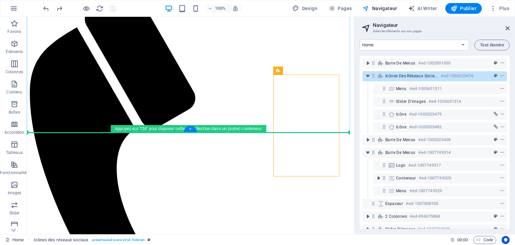
drag, startPoint x: 287, startPoint y: 88, endPoint x: 268, endPoint y: 93, distance: 19.4
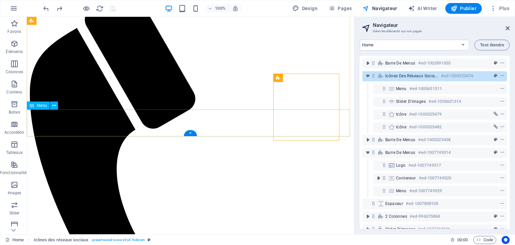
scroll to position [27, 0]
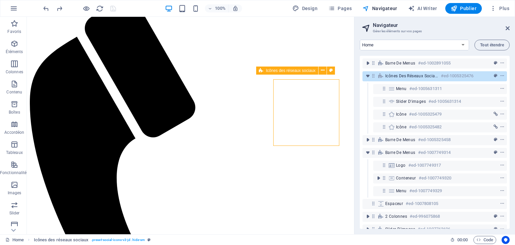
drag, startPoint x: 411, startPoint y: 140, endPoint x: 410, endPoint y: 71, distance: 69.1
click at [410, 71] on div "Barre de menus #ed-1002891055 Icônes des réseaux sociaux #ed-1005325476 Menu #e…" at bounding box center [435, 142] width 150 height 173
drag, startPoint x: 400, startPoint y: 142, endPoint x: 409, endPoint y: 121, distance: 22.3
click at [409, 121] on div "Barre de menus #ed-1002891055 Icônes des réseaux sociaux #ed-1005325476 Menu #e…" at bounding box center [435, 142] width 150 height 173
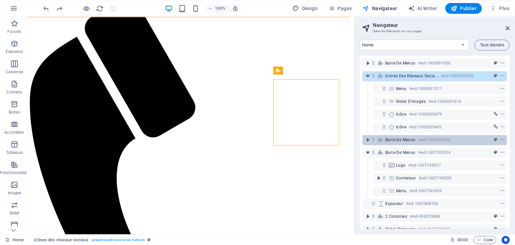
drag, startPoint x: 398, startPoint y: 151, endPoint x: 402, endPoint y: 137, distance: 15.0
click at [402, 137] on div "Barre de menus #ed-1002891055 Icônes des réseaux sociaux #ed-1005325476 Menu #e…" at bounding box center [435, 142] width 150 height 173
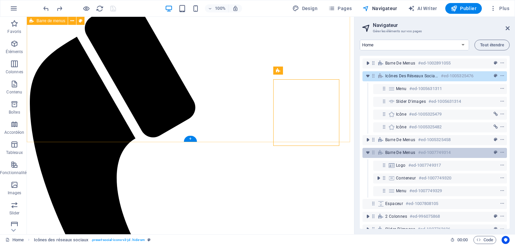
click at [378, 153] on icon at bounding box center [380, 152] width 7 height 5
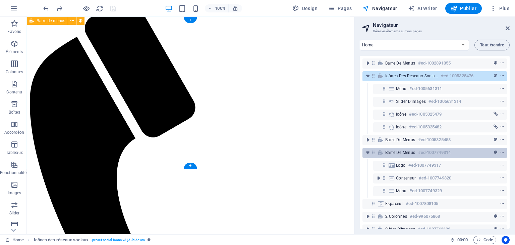
scroll to position [0, 0]
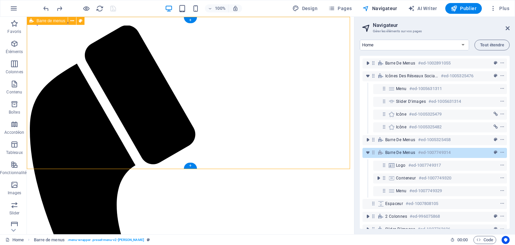
drag, startPoint x: 382, startPoint y: 154, endPoint x: 393, endPoint y: 152, distance: 11.6
click at [393, 152] on div "Barre de menus #ed-1007749314" at bounding box center [435, 153] width 145 height 10
click at [368, 153] on icon "toggle-expand" at bounding box center [368, 152] width 7 height 7
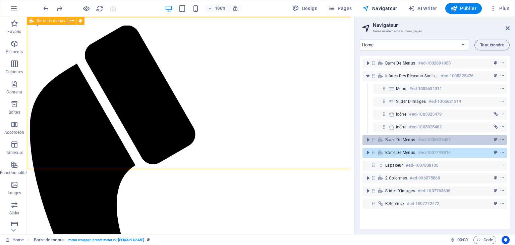
click at [398, 140] on span "Barre de menus" at bounding box center [400, 139] width 30 height 5
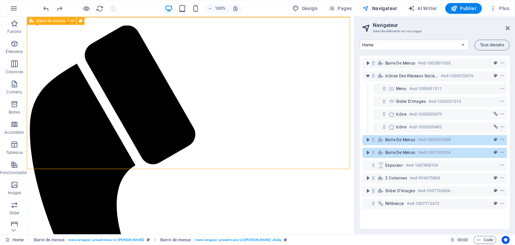
click at [398, 145] on div "Barre de menus #ed-1005325458" at bounding box center [435, 140] width 145 height 10
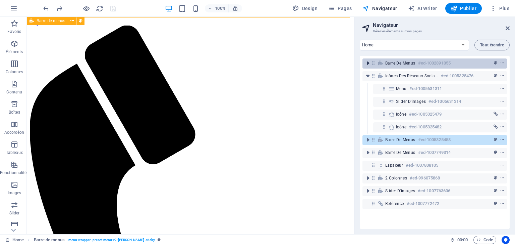
drag, startPoint x: 371, startPoint y: 140, endPoint x: 371, endPoint y: 60, distance: 79.8
click at [371, 60] on div "Barre de menus #ed-1002891055 Icônes des réseaux sociaux #ed-1005325476 Menu #e…" at bounding box center [435, 142] width 150 height 173
drag, startPoint x: 369, startPoint y: 153, endPoint x: 374, endPoint y: 60, distance: 93.7
click at [374, 60] on div "Barre de menus #ed-1002891055 Icônes des réseaux sociaux #ed-1005325476 Menu #e…" at bounding box center [435, 142] width 150 height 173
drag, startPoint x: 401, startPoint y: 154, endPoint x: 391, endPoint y: 63, distance: 91.8
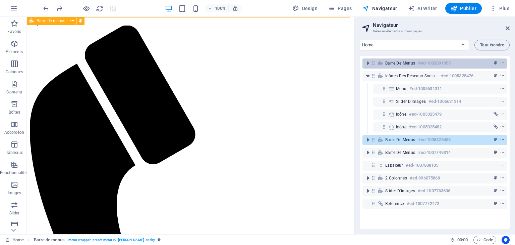
click at [391, 63] on div "Barre de menus #ed-1002891055 Icônes des réseaux sociaux #ed-1005325476 Menu #e…" at bounding box center [435, 142] width 150 height 173
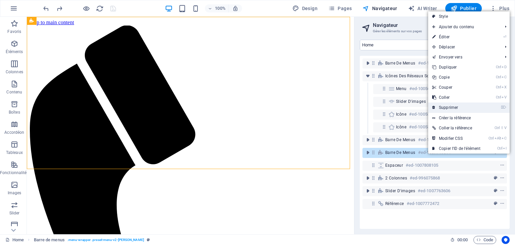
click at [449, 107] on link "⌦ Supprimer" at bounding box center [456, 107] width 56 height 10
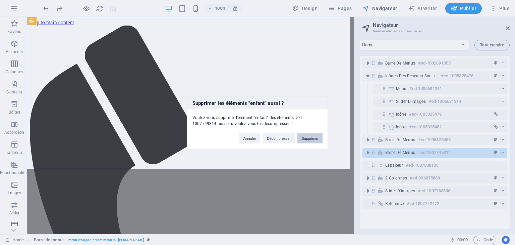
click at [314, 137] on button "Supprimer" at bounding box center [310, 138] width 25 height 10
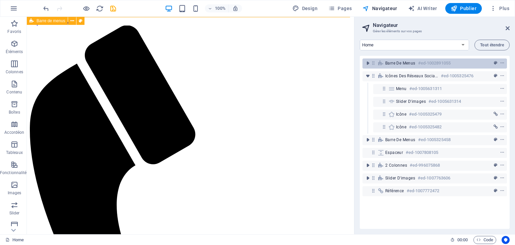
click at [386, 61] on span "Barre de menus" at bounding box center [400, 62] width 30 height 5
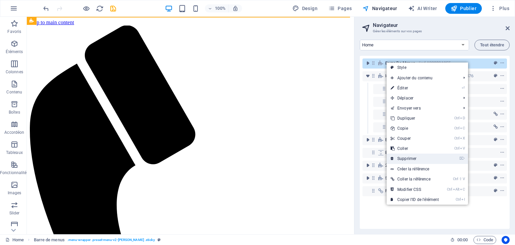
click at [410, 161] on link "⌦ Supprimer" at bounding box center [415, 158] width 56 height 10
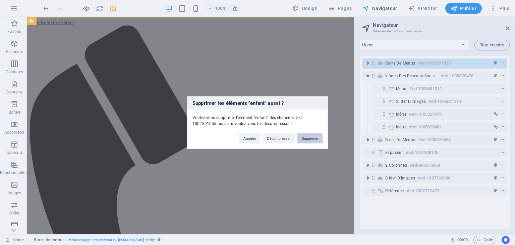
click at [315, 138] on button "Supprimer" at bounding box center [310, 138] width 25 height 10
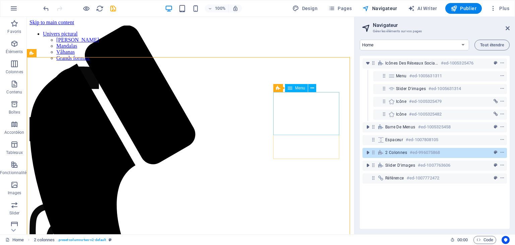
click at [99, 61] on nav "Univers pictural Pantha Rhei Mandalas Vâhanas Grands formats" at bounding box center [64, 46] width 69 height 30
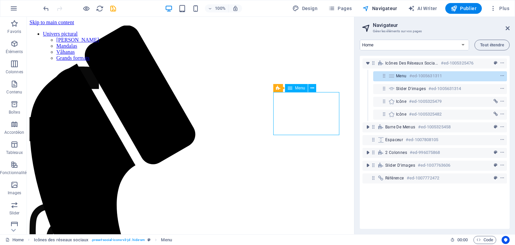
click at [99, 61] on nav "Univers pictural Pantha Rhei Mandalas Vâhanas Grands formats" at bounding box center [64, 46] width 69 height 30
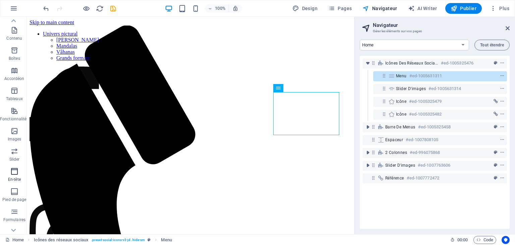
click at [11, 176] on p "En-tête" at bounding box center [14, 178] width 13 height 5
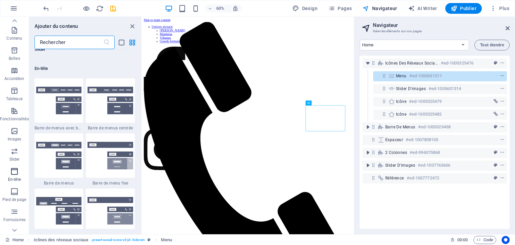
scroll to position [4039, 0]
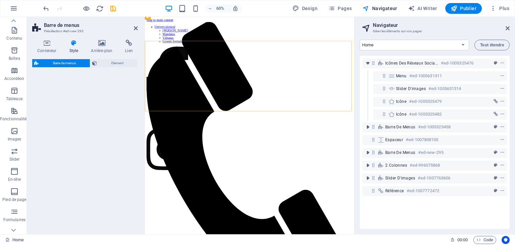
select select "rem"
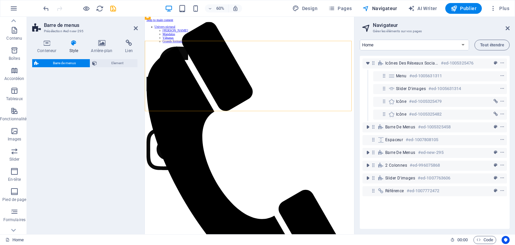
select select "rem"
select select "preset-menu-v2-loki"
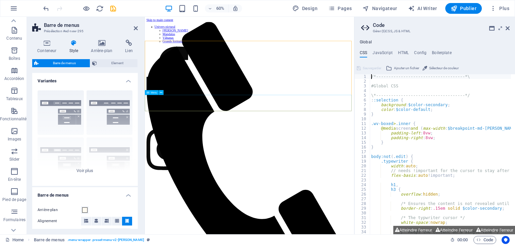
select select
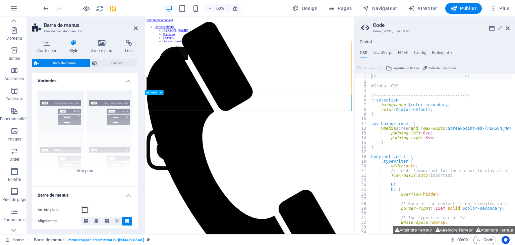
select select
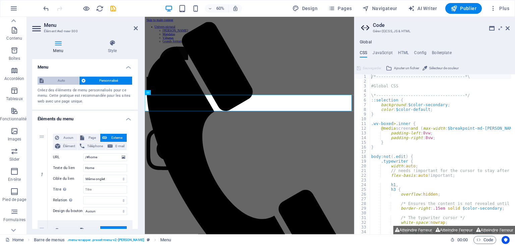
click at [64, 80] on span "Auto" at bounding box center [62, 80] width 32 height 8
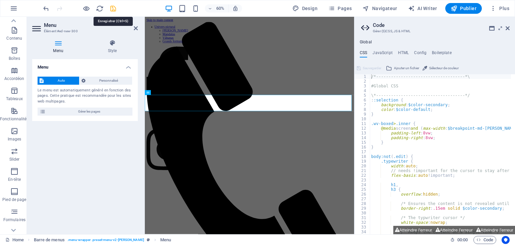
click at [115, 9] on icon "save" at bounding box center [113, 9] width 8 height 8
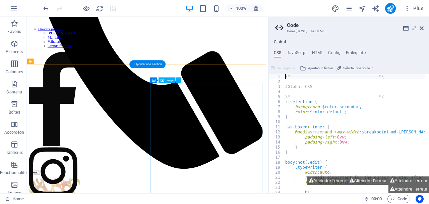
scroll to position [89, 0]
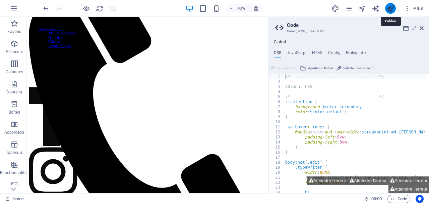
click at [390, 8] on icon "publish" at bounding box center [391, 9] width 8 height 8
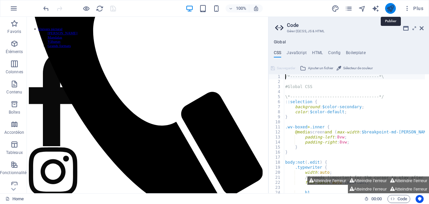
scroll to position [198, 0]
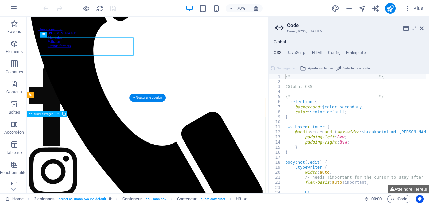
scroll to position [164, 0]
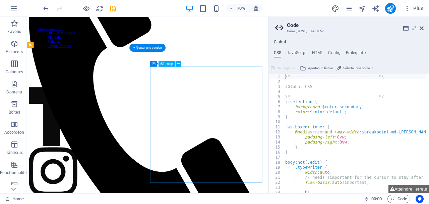
scroll to position [112, 0]
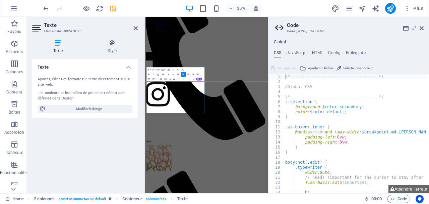
scroll to position [0, 0]
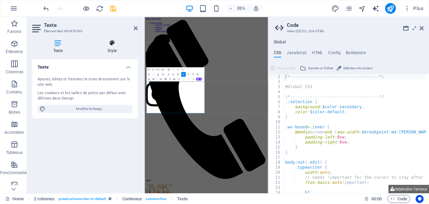
click at [113, 42] on icon at bounding box center [112, 43] width 51 height 7
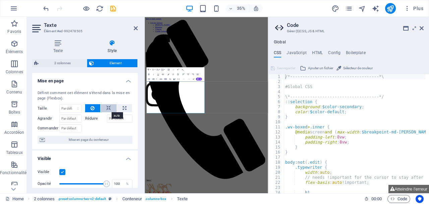
click at [108, 109] on icon at bounding box center [108, 108] width 5 height 8
click at [94, 109] on icon at bounding box center [93, 108] width 4 height 8
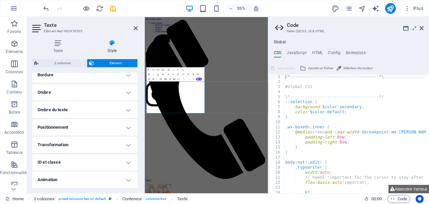
scroll to position [174, 0]
click at [129, 161] on h4 "Animation" at bounding box center [85, 163] width 106 height 16
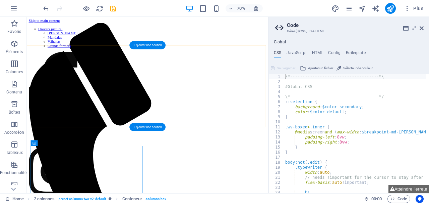
click at [160, 123] on div "+ Ajouter une section" at bounding box center [147, 127] width 36 height 8
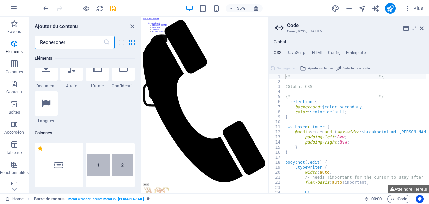
scroll to position [264, 0]
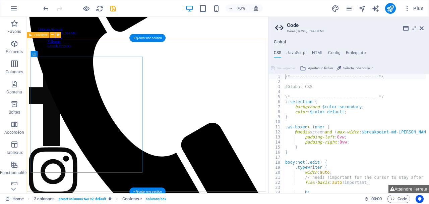
scroll to position [134, 0]
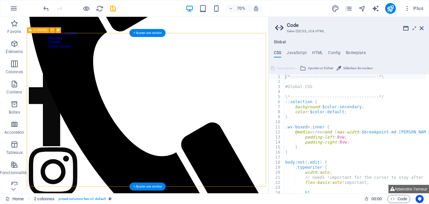
drag, startPoint x: 29, startPoint y: 186, endPoint x: 33, endPoint y: 188, distance: 4.2
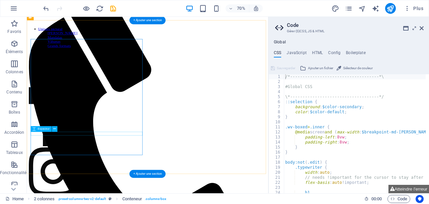
scroll to position [48, 0]
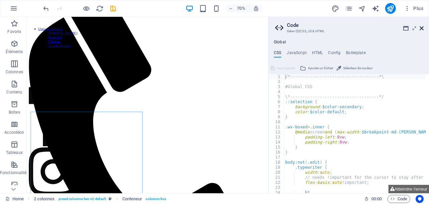
drag, startPoint x: 423, startPoint y: 28, endPoint x: 320, endPoint y: 30, distance: 102.7
click at [423, 28] on icon at bounding box center [422, 27] width 4 height 5
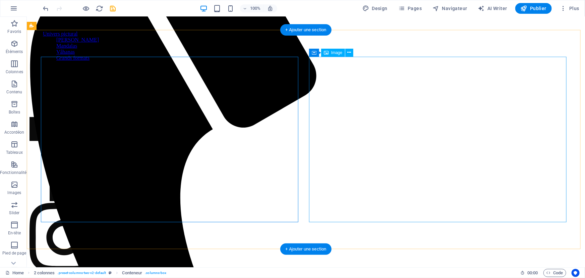
scroll to position [144, 0]
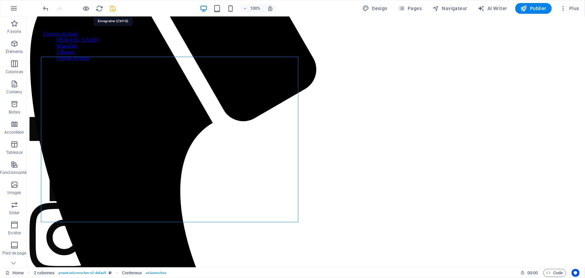
click at [111, 9] on icon "save" at bounding box center [113, 9] width 8 height 8
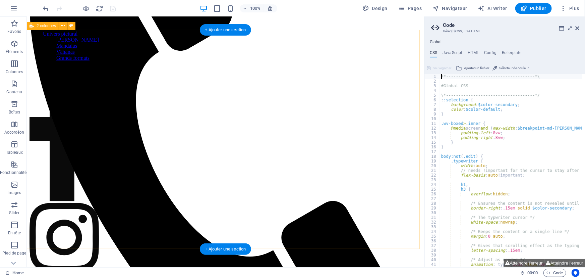
scroll to position [113, 0]
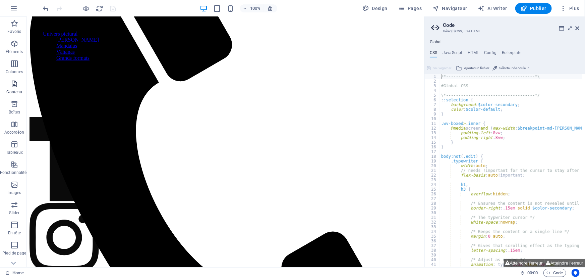
click at [17, 86] on icon "button" at bounding box center [14, 84] width 8 height 8
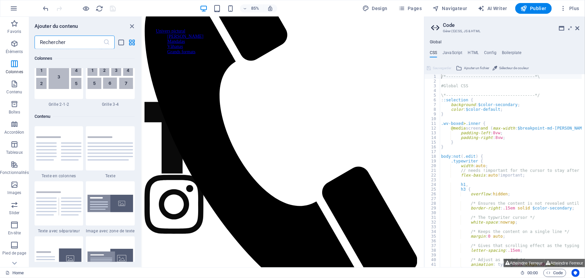
scroll to position [1021, 0]
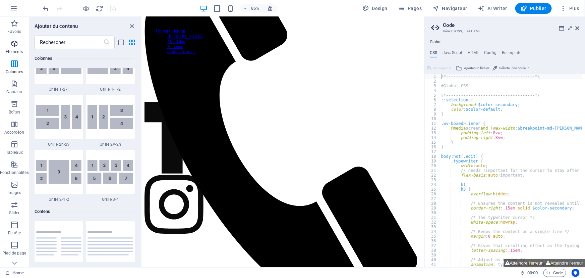
click at [15, 43] on icon "button" at bounding box center [14, 44] width 8 height 8
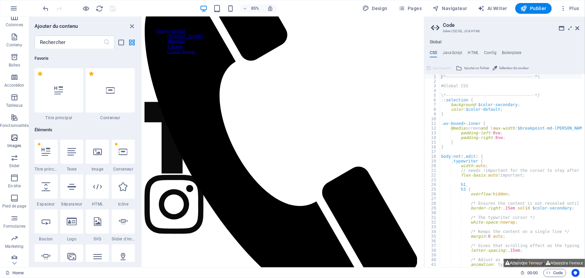
scroll to position [51, 0]
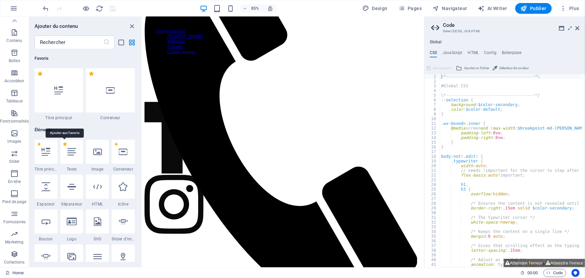
click at [64, 144] on label "1 Star" at bounding box center [65, 144] width 4 height 4
click at [63, 149] on input "1 Star" at bounding box center [63, 149] width 0 height 0
radio input "true"
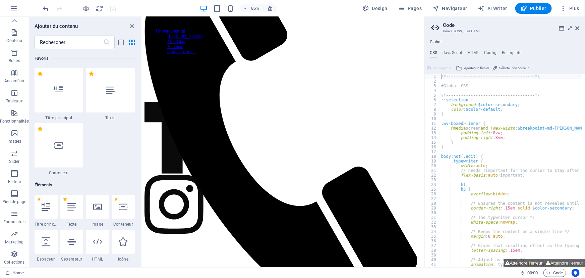
click at [65, 199] on label "1 Star" at bounding box center [65, 199] width 4 height 4
click at [63, 203] on input "1 Star" at bounding box center [63, 204] width 0 height 0
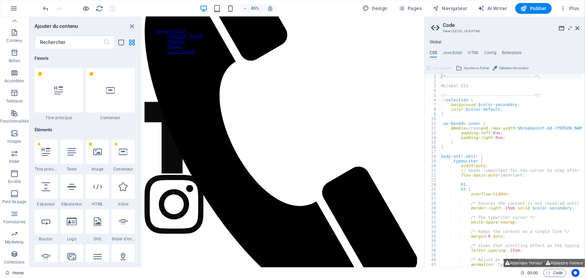
click at [89, 144] on label "1 Star" at bounding box center [91, 144] width 4 height 4
click at [89, 149] on input "1 Star" at bounding box center [88, 149] width 0 height 0
radio input "true"
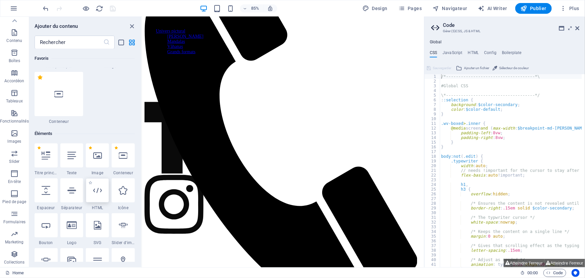
scroll to position [61, 0]
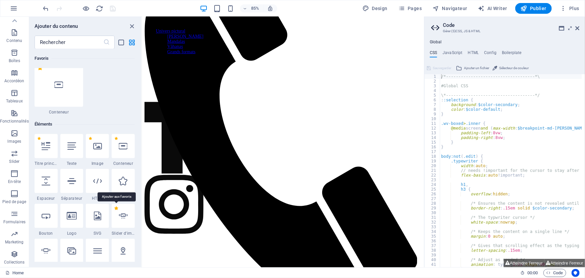
click at [117, 203] on label "1 Star" at bounding box center [116, 208] width 4 height 4
click at [114, 203] on input "1 Star" at bounding box center [114, 213] width 0 height 0
radio input "true"
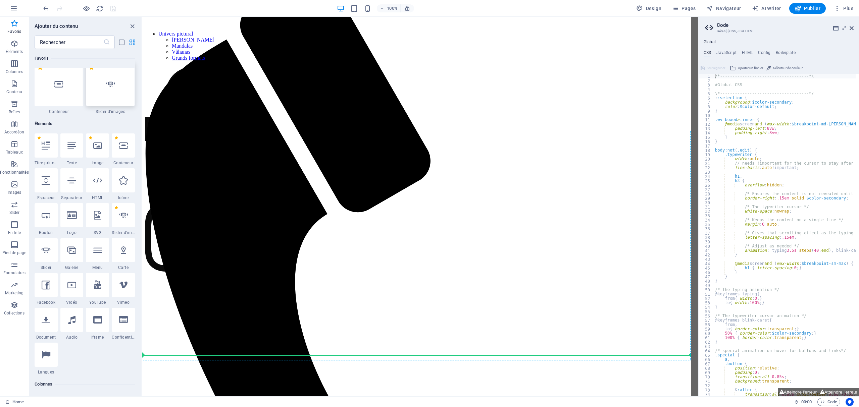
scroll to position [72, 0]
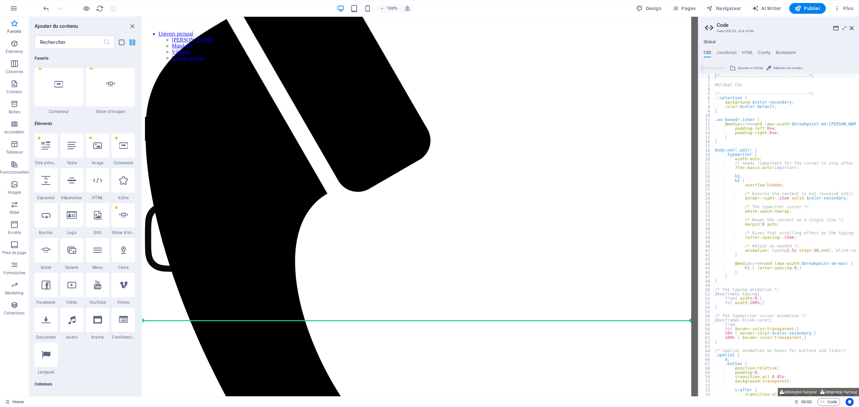
select select "ms"
select select "s"
select select "progressive"
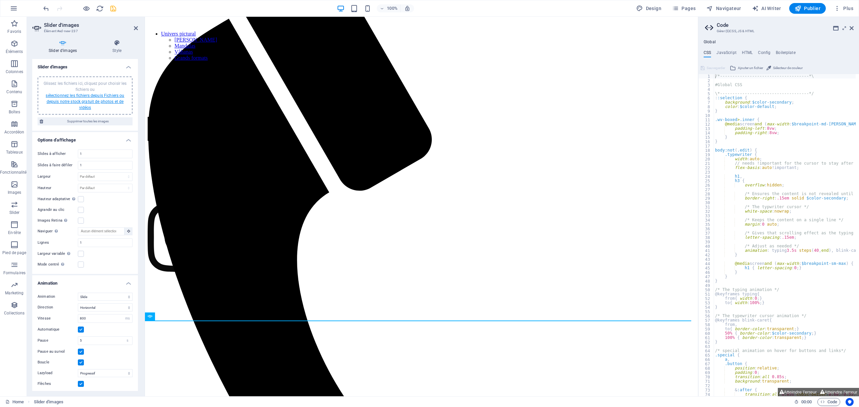
click at [92, 97] on link "sélectionnez les fichiers depuis Fichiers ou depuis notre stock gratuit de phot…" at bounding box center [85, 101] width 78 height 17
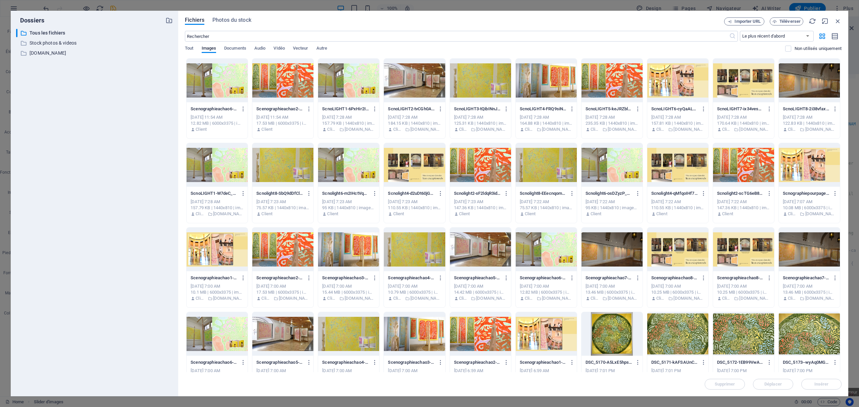
click at [299, 84] on div at bounding box center [282, 81] width 61 height 44
click at [348, 86] on div at bounding box center [348, 81] width 61 height 44
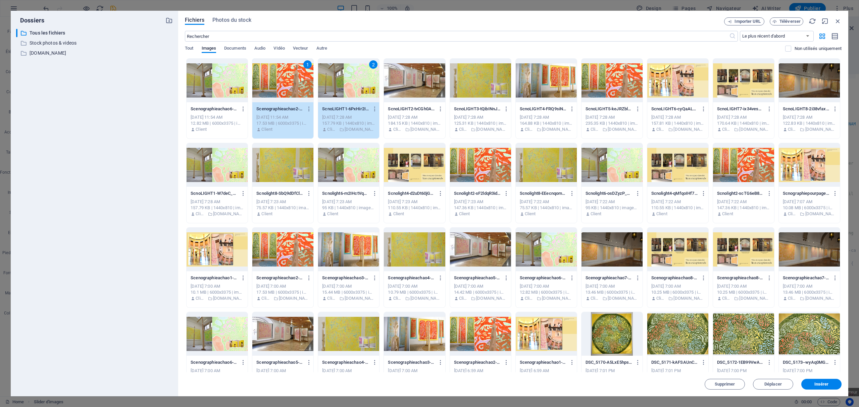
click at [420, 88] on div at bounding box center [414, 81] width 61 height 44
click at [429, 89] on div at bounding box center [480, 81] width 61 height 44
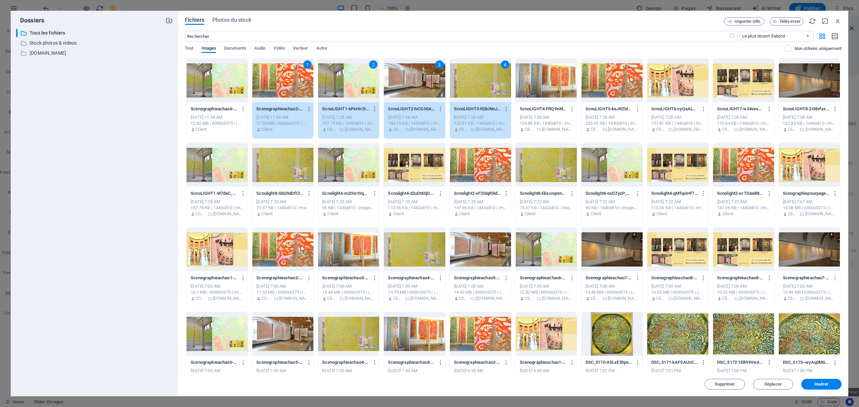
click at [429, 89] on div "Scenographieachao6-jO6iuvFxz7uuXeH_cwZNXQ.jpg Scenographieachao6-jO6iuvFxz7uuXe…" at bounding box center [513, 309] width 656 height 503
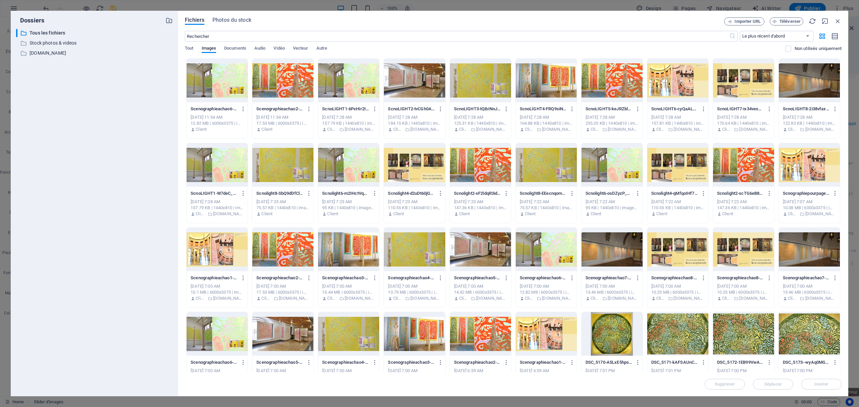
click at [229, 89] on div at bounding box center [216, 81] width 61 height 44
click at [429, 95] on div at bounding box center [611, 81] width 61 height 44
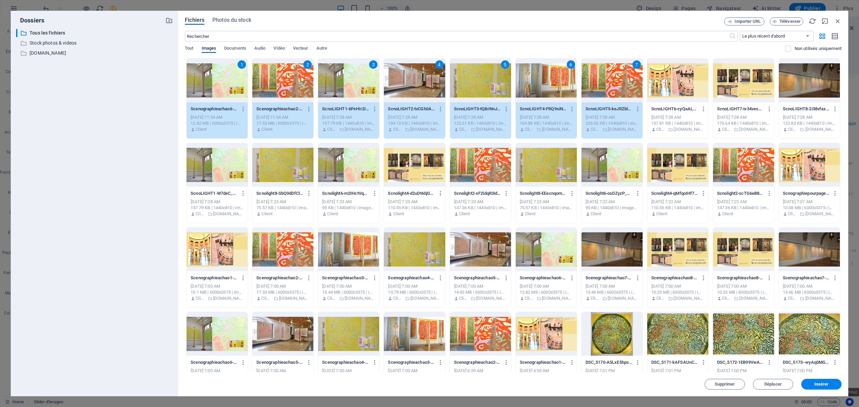
click at [429, 84] on div at bounding box center [677, 81] width 61 height 44
click at [429, 203] on span "Insérer" at bounding box center [821, 384] width 14 height 4
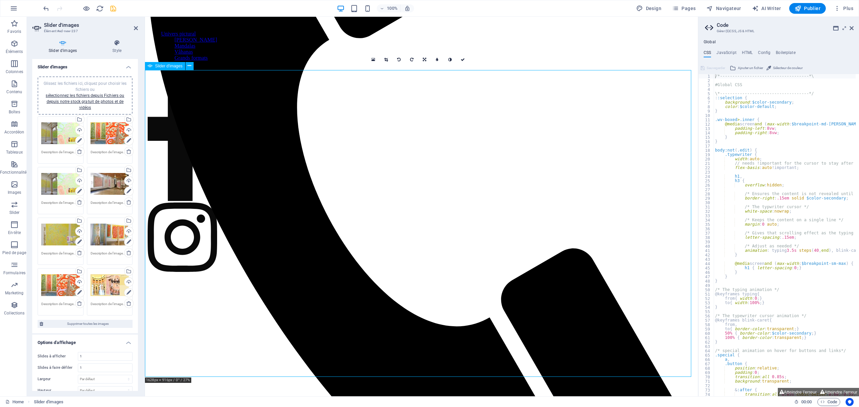
scroll to position [281, 0]
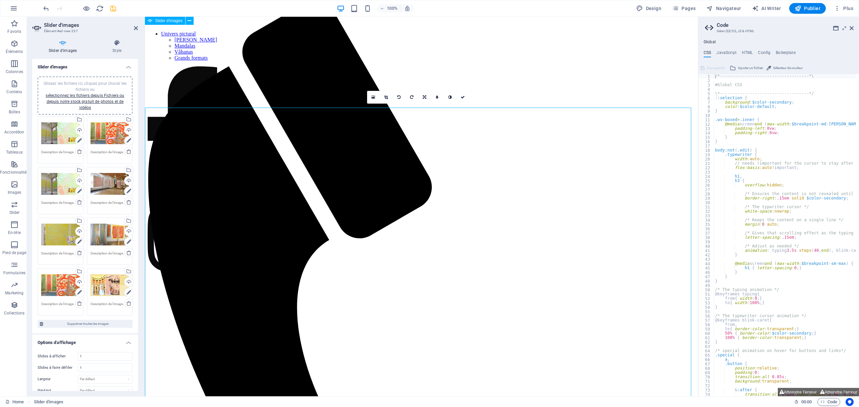
scroll to position [3, 0]
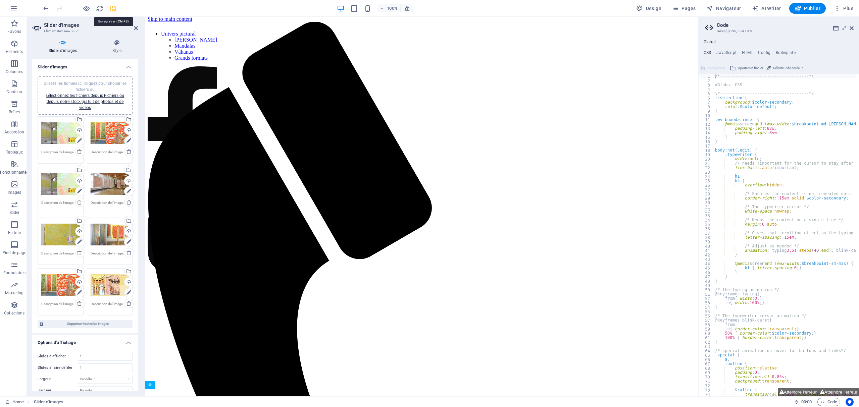
click at [111, 9] on icon "save" at bounding box center [113, 9] width 8 height 8
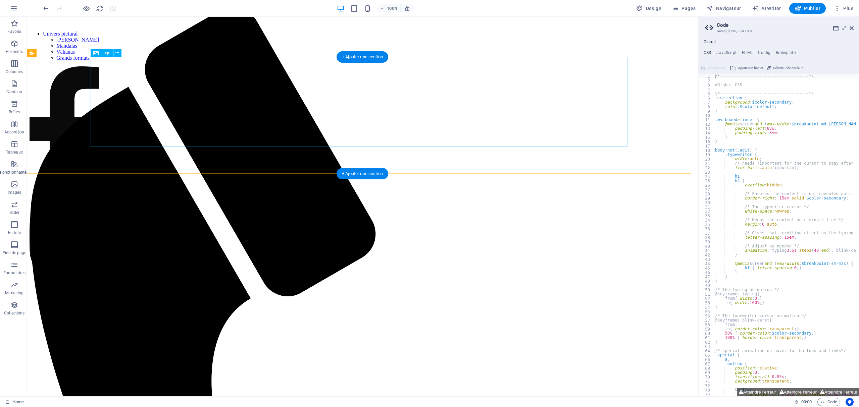
scroll to position [0, 0]
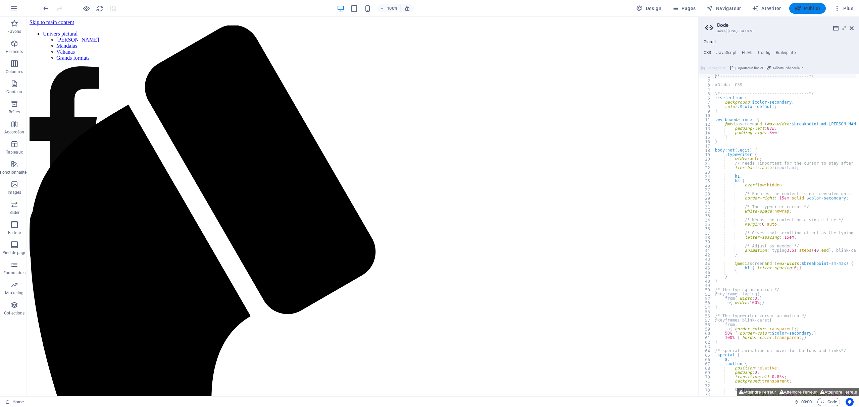
click at [429, 11] on span "Publier" at bounding box center [807, 8] width 26 height 7
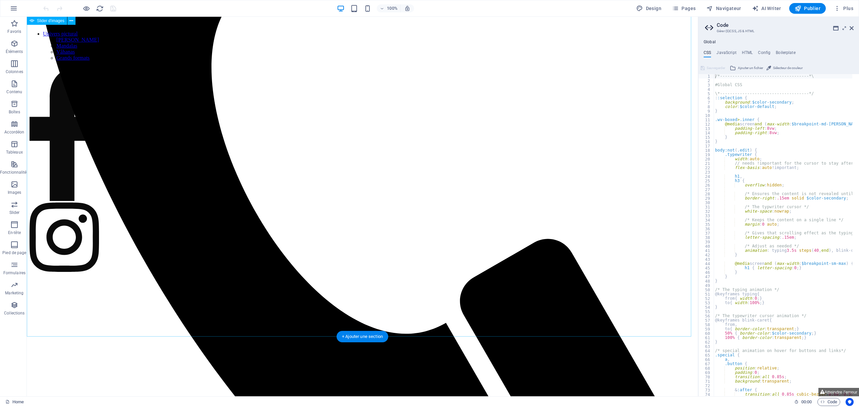
scroll to position [242, 0]
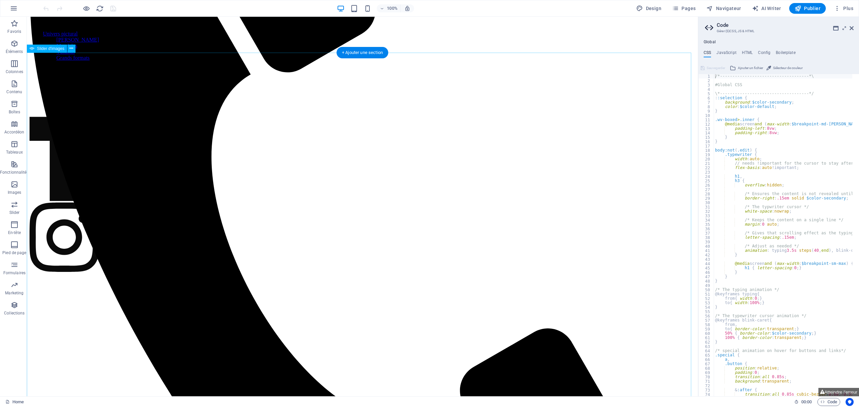
select select "ms"
select select "s"
select select "progressive"
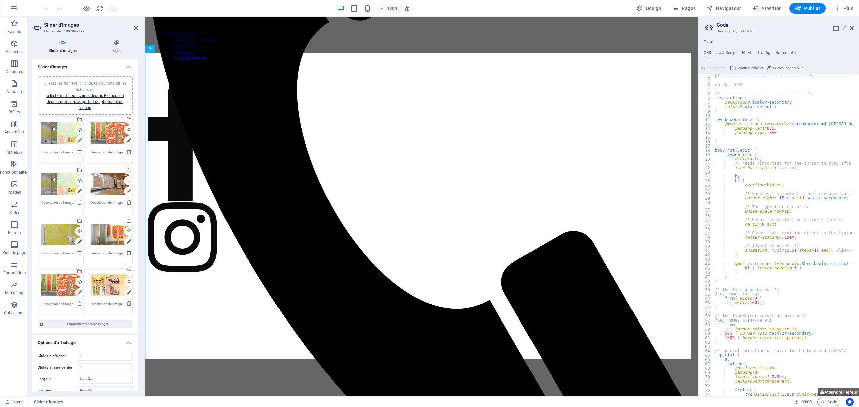
click at [61, 237] on div "Glissez les fichiers ici, cliquez pour choisir les fichiers ou sélectionnez les…" at bounding box center [60, 234] width 39 height 27
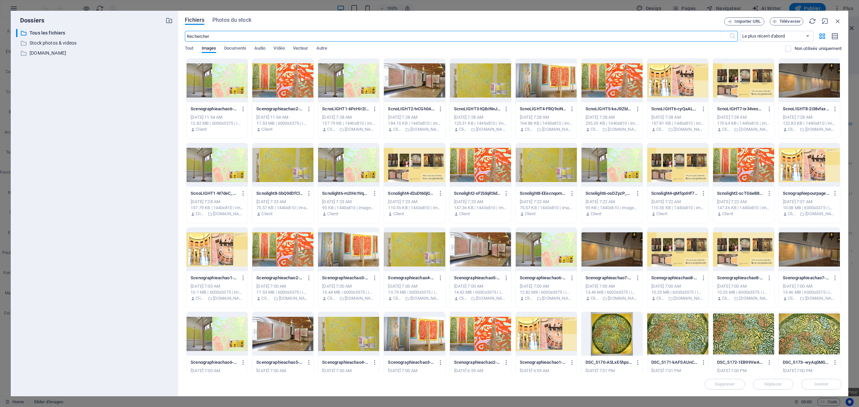
scroll to position [188, 0]
click at [840, 19] on icon "button" at bounding box center [837, 20] width 7 height 7
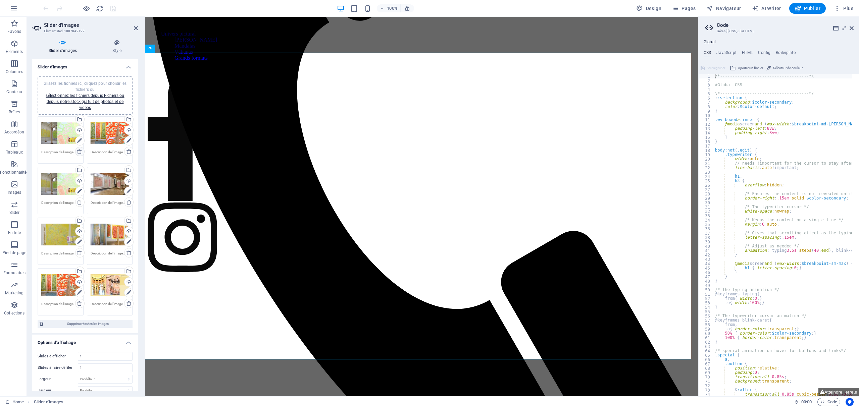
click at [80, 152] on icon at bounding box center [79, 151] width 5 height 5
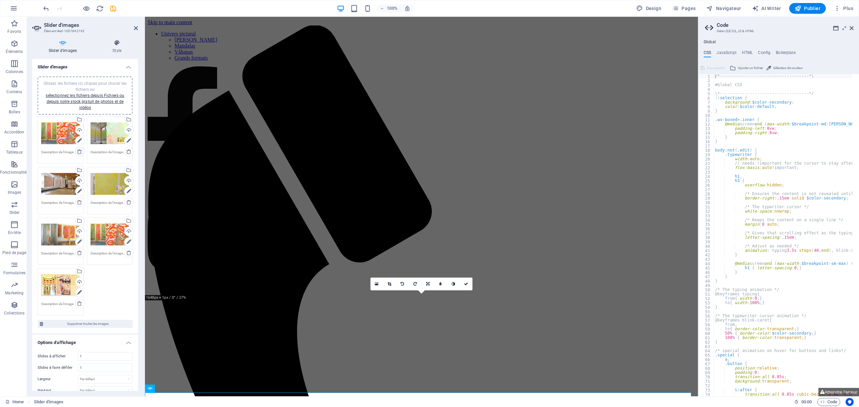
click at [80, 152] on icon at bounding box center [79, 151] width 5 height 5
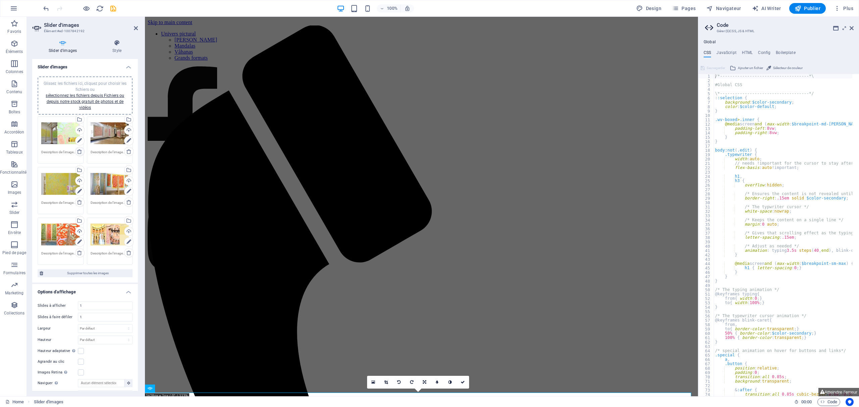
click at [80, 152] on icon at bounding box center [79, 151] width 5 height 5
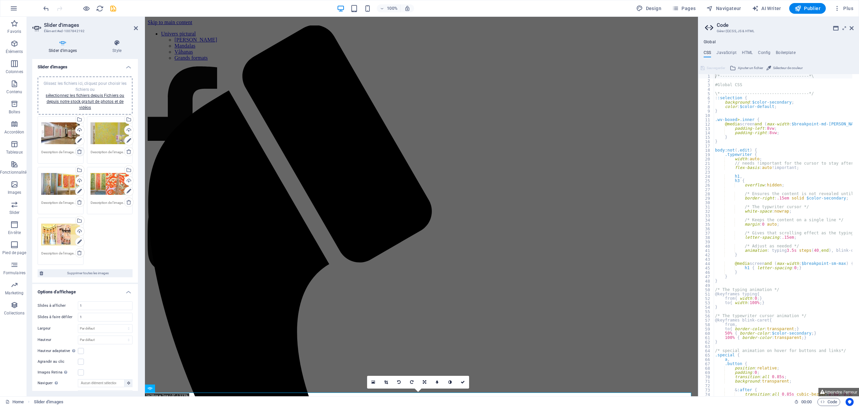
click at [80, 152] on icon at bounding box center [79, 151] width 5 height 5
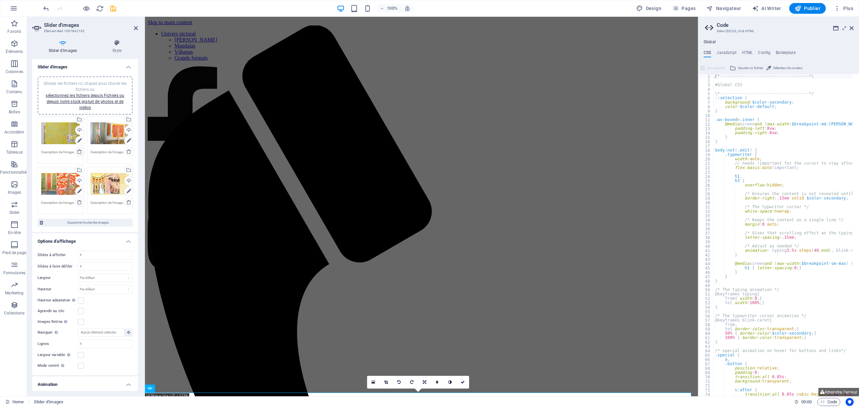
click at [80, 152] on icon at bounding box center [79, 151] width 5 height 5
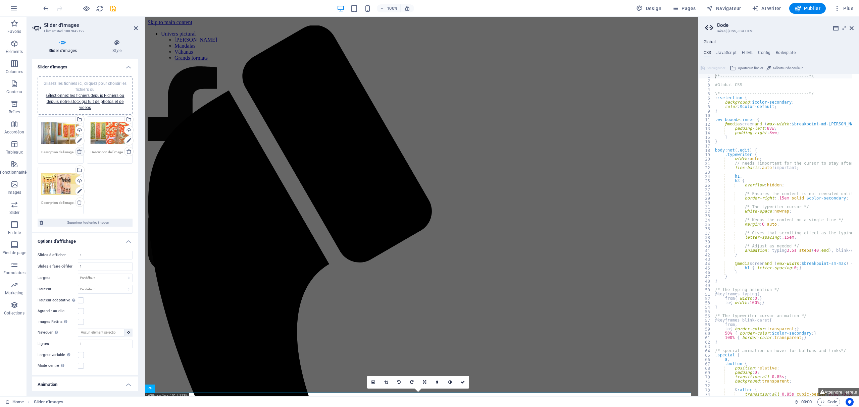
click at [80, 152] on icon at bounding box center [79, 151] width 5 height 5
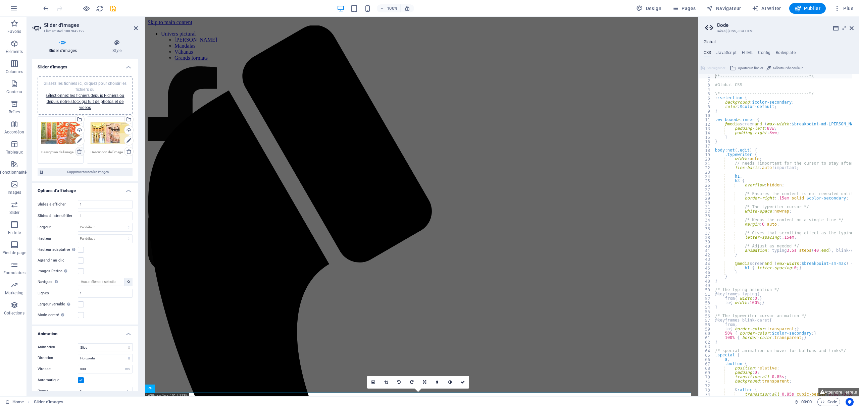
click at [80, 152] on icon at bounding box center [79, 151] width 5 height 5
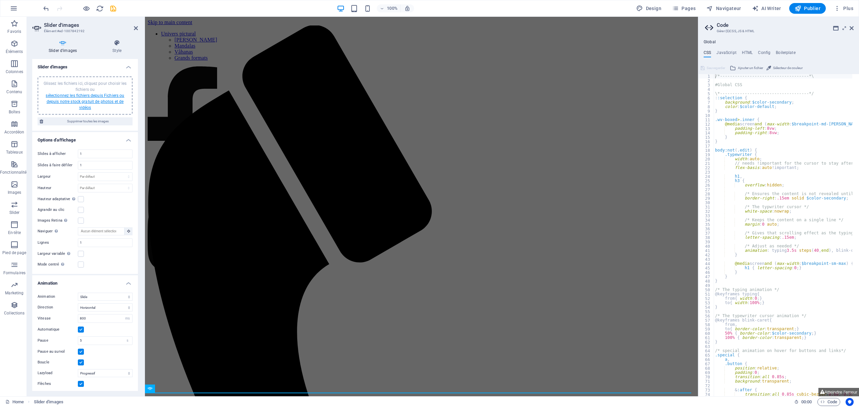
click at [87, 95] on link "sélectionnez les fichiers depuis Fichiers ou depuis notre stock gratuit de phot…" at bounding box center [85, 101] width 78 height 17
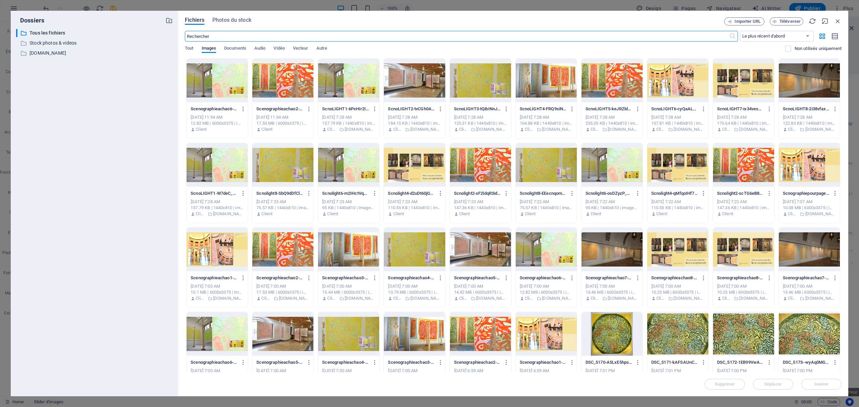
click at [275, 38] on input "text" at bounding box center [457, 36] width 544 height 11
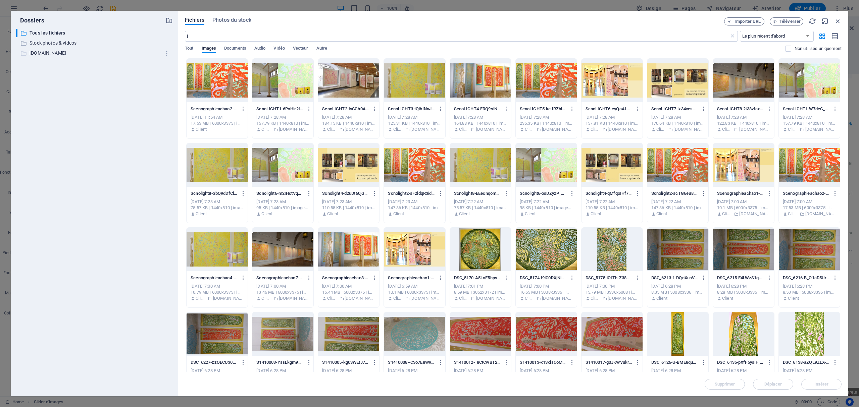
click at [49, 53] on p "www.achao.fr" at bounding box center [95, 53] width 131 height 8
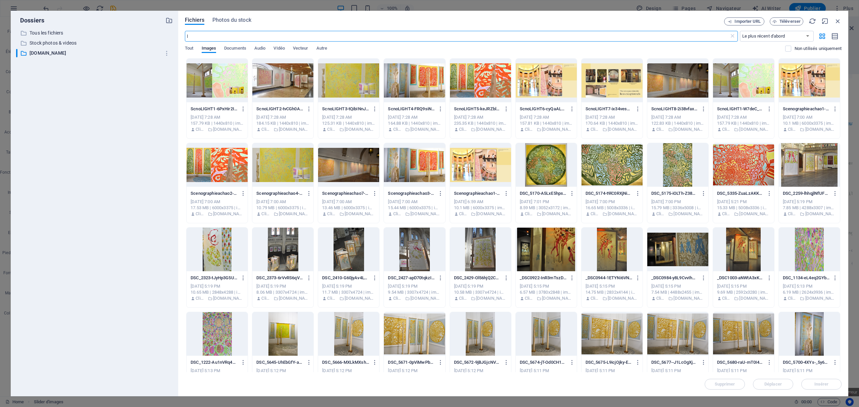
click at [211, 41] on input "l" at bounding box center [457, 36] width 544 height 11
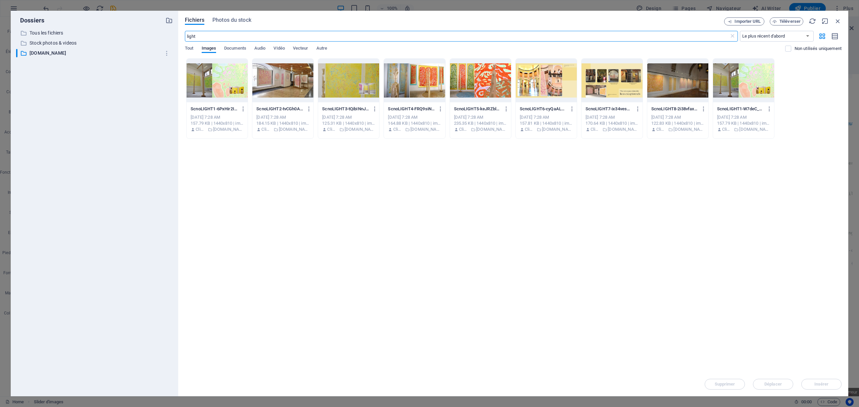
type input "light"
click at [206, 94] on div at bounding box center [216, 81] width 61 height 44
click at [751, 98] on div at bounding box center [743, 81] width 61 height 44
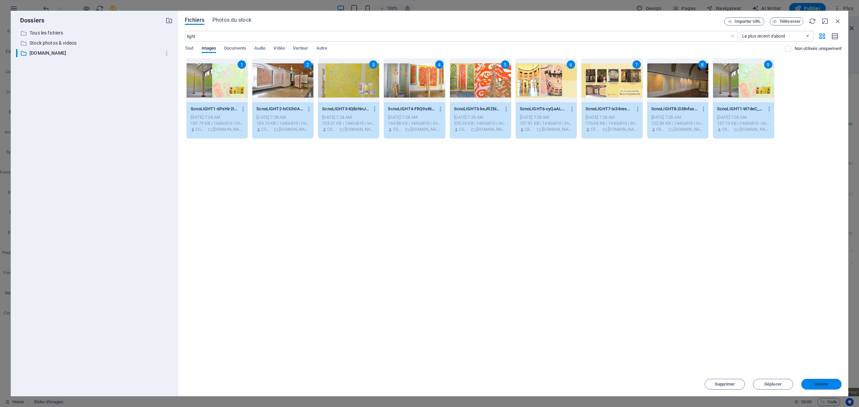
click at [826, 386] on span "Insérer" at bounding box center [821, 384] width 14 height 4
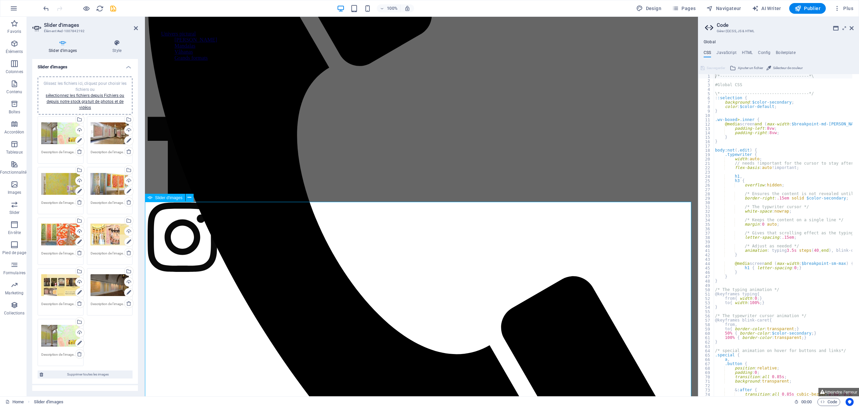
scroll to position [197, 0]
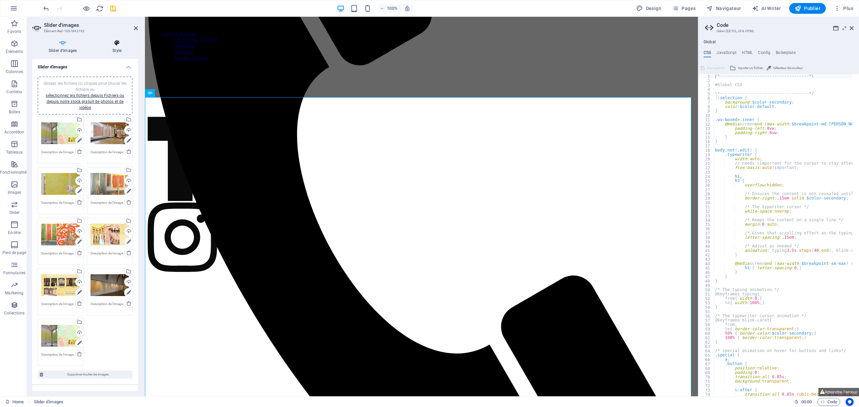
click at [117, 45] on icon at bounding box center [117, 43] width 42 height 7
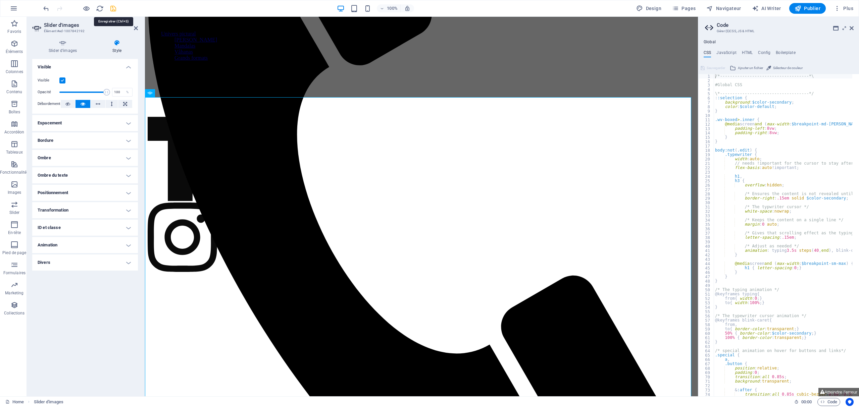
click at [110, 8] on icon "save" at bounding box center [113, 9] width 8 height 8
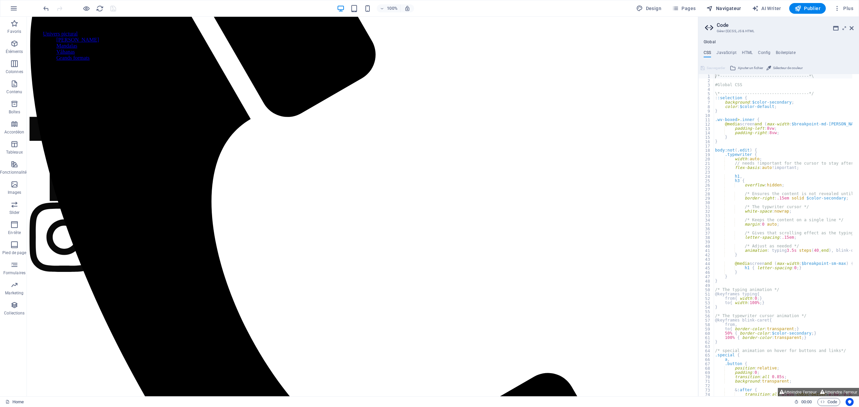
click at [736, 5] on span "Navigateur" at bounding box center [723, 8] width 35 height 7
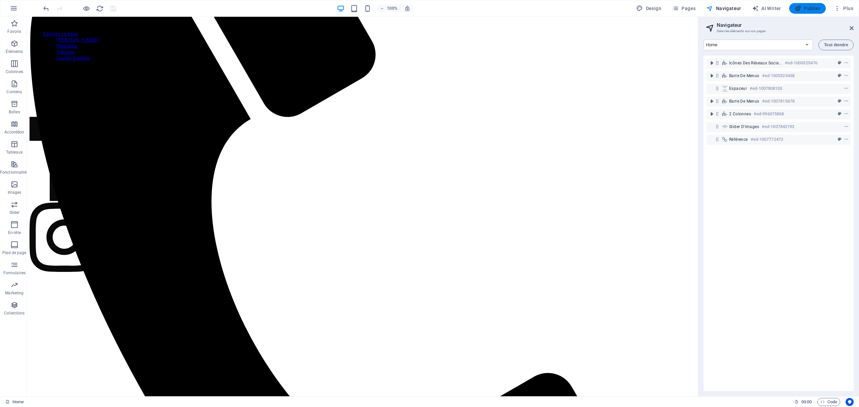
click at [816, 7] on span "Publier" at bounding box center [807, 8] width 26 height 7
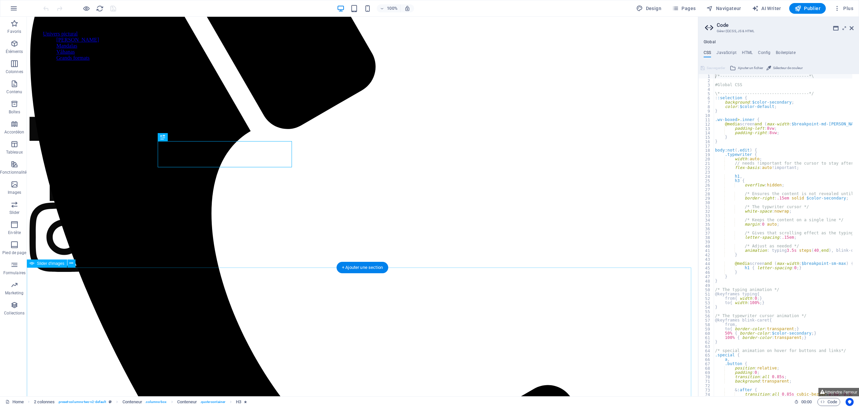
scroll to position [197, 0]
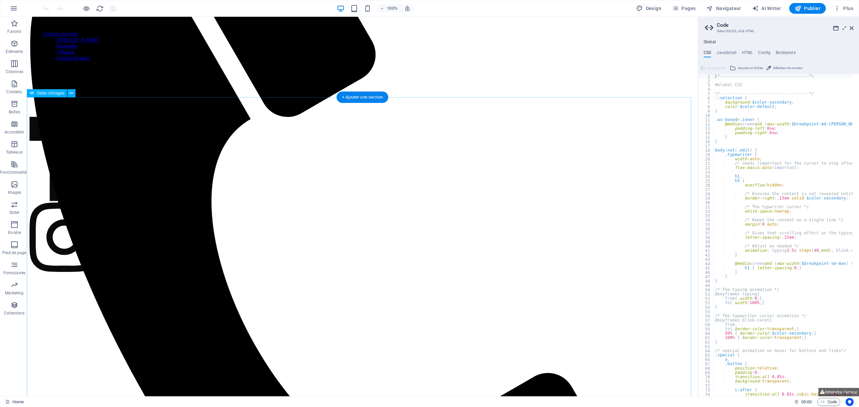
select select "ms"
select select "s"
select select "progressive"
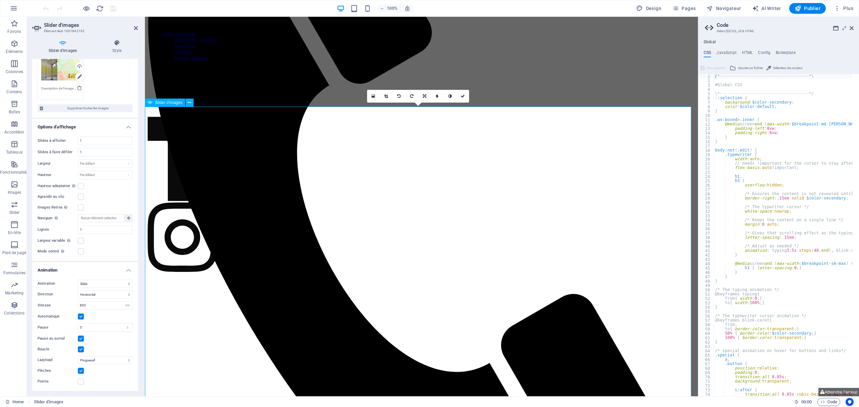
scroll to position [170, 0]
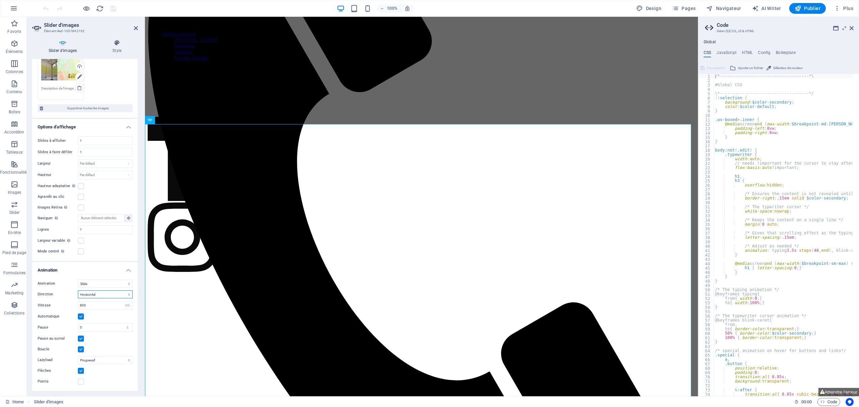
click at [126, 294] on select "Horizontal Vertical" at bounding box center [105, 294] width 55 height 8
click at [120, 261] on div "Slides à afficher 1 Slides à faire défiler 1 Largeur Par défaut px % rem em vw …" at bounding box center [85, 196] width 106 height 130
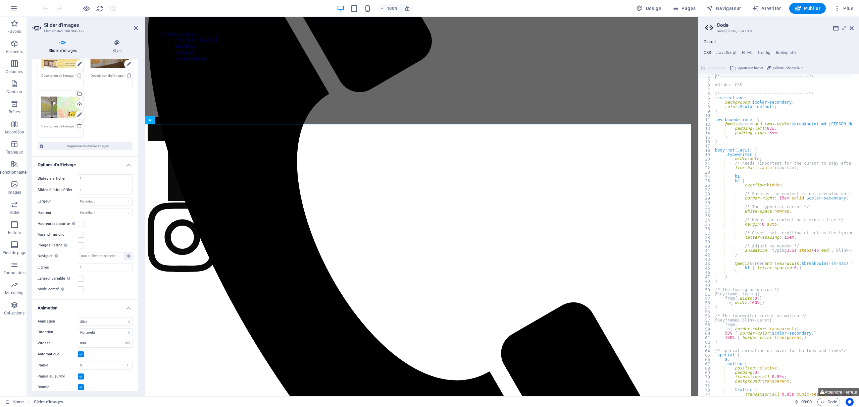
scroll to position [177, 0]
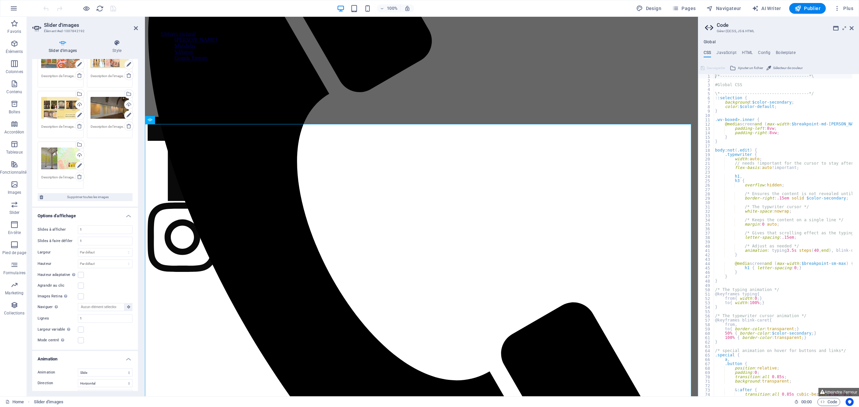
click at [114, 36] on div "Slider d'images Style Slider d'images Glissez les fichiers ici, cliquez pour ch…" at bounding box center [85, 215] width 116 height 362
click at [115, 43] on icon at bounding box center [117, 43] width 42 height 7
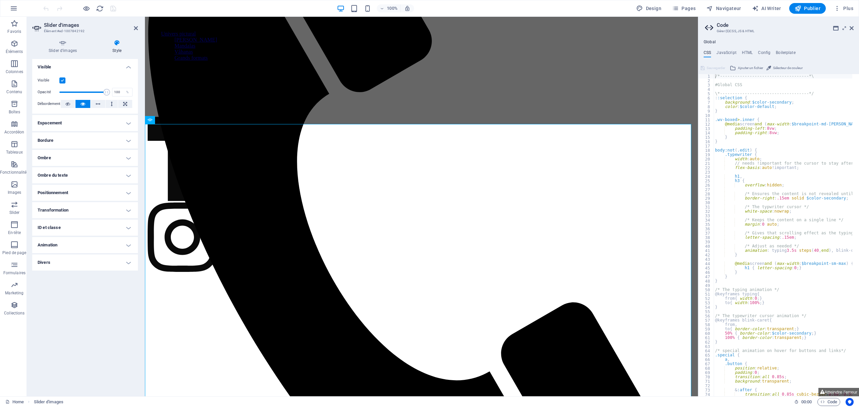
click at [87, 127] on h4 "Espacement" at bounding box center [85, 123] width 106 height 16
click at [70, 164] on h4 "Bordure" at bounding box center [85, 167] width 106 height 16
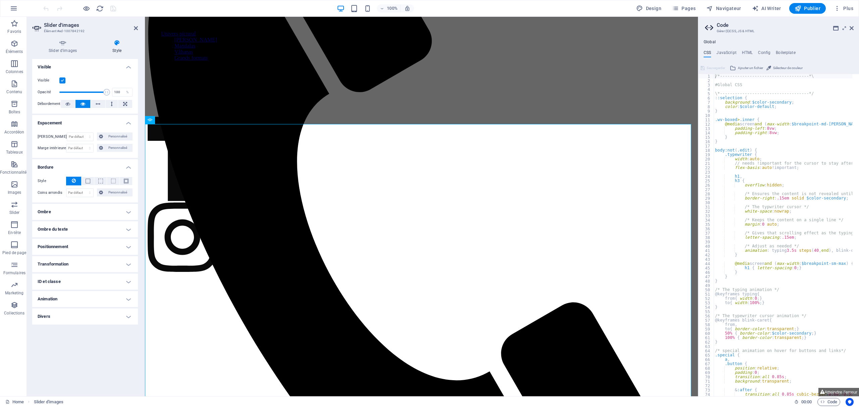
click at [77, 221] on ul "Mise en page Définit comment cet élément s'étend dans la mise en page (Flexbox)…" at bounding box center [85, 192] width 106 height 266
click at [74, 216] on h4 "Ombre" at bounding box center [85, 212] width 106 height 16
click at [71, 246] on h4 "Ombre du texte" at bounding box center [85, 244] width 106 height 16
click at [59, 274] on h4 "Positionnement" at bounding box center [85, 277] width 106 height 16
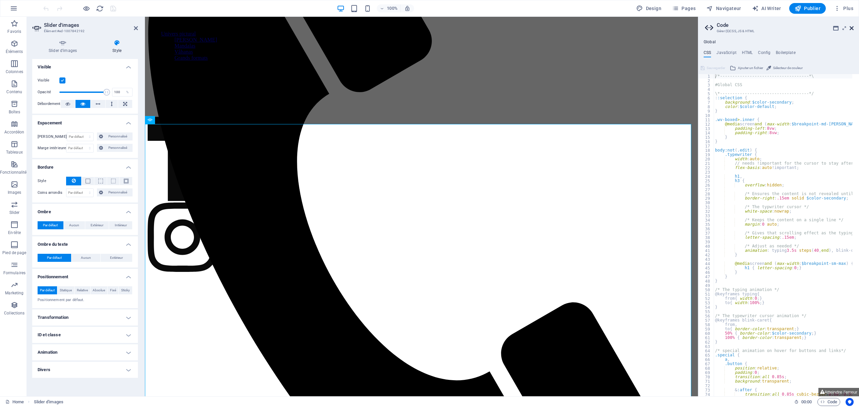
click at [850, 29] on icon at bounding box center [851, 27] width 4 height 5
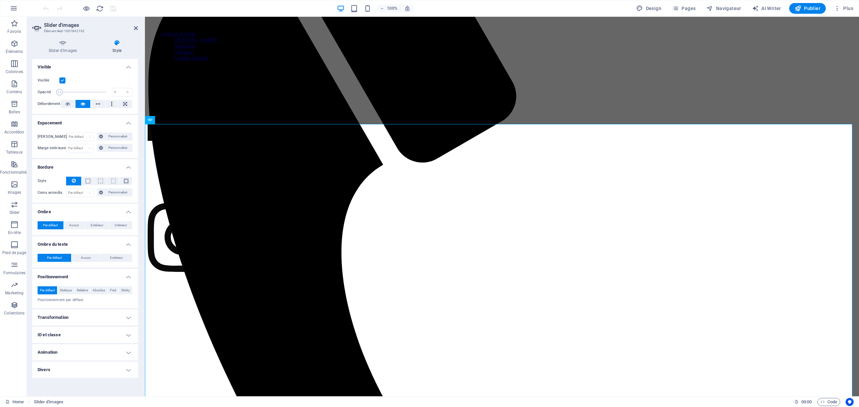
drag, startPoint x: 105, startPoint y: 92, endPoint x: 56, endPoint y: 97, distance: 49.9
click at [48, 97] on div "Opacité 1 %" at bounding box center [85, 92] width 95 height 10
type input "100"
drag, startPoint x: 63, startPoint y: 95, endPoint x: 140, endPoint y: 99, distance: 76.3
click at [140, 99] on div "Slider d'images Style Slider d'images Glissez les fichiers ici, cliquez pour ch…" at bounding box center [85, 215] width 116 height 362
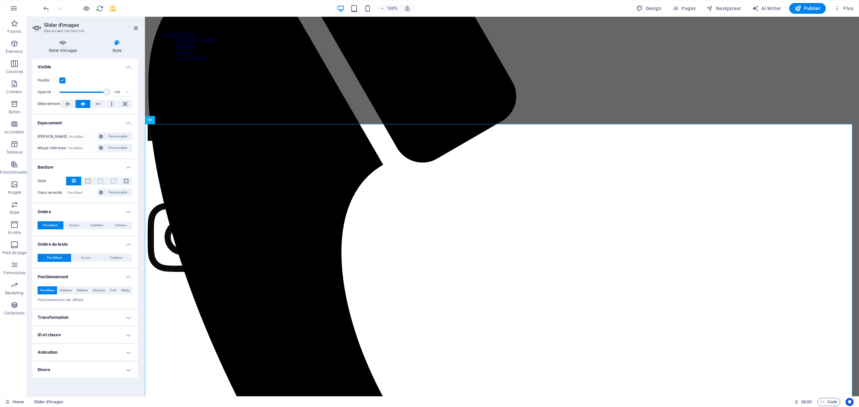
click at [75, 44] on icon at bounding box center [62, 43] width 61 height 7
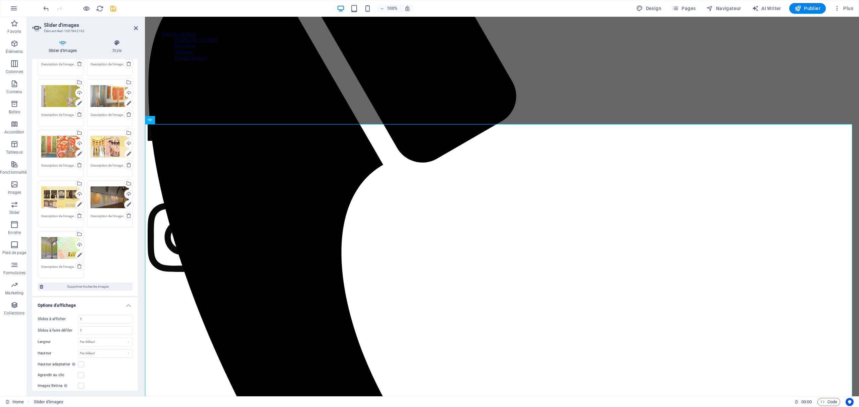
scroll to position [0, 0]
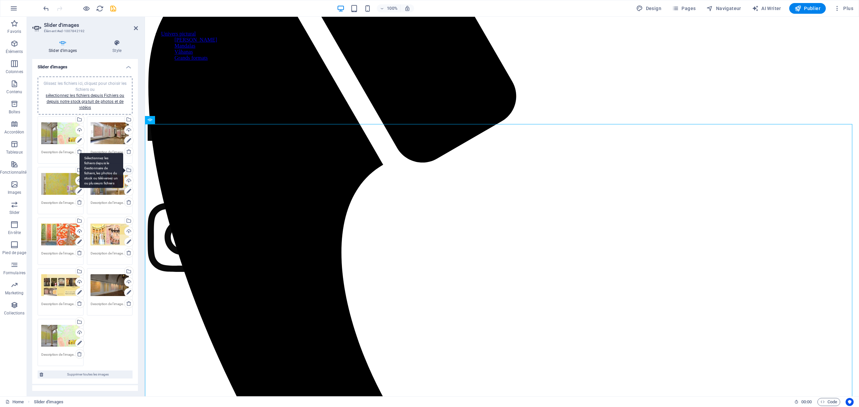
click at [129, 169] on div "Sélectionnez les fichiers depuis le Gestionnaire de fichiers, les photos du sto…" at bounding box center [128, 171] width 10 height 10
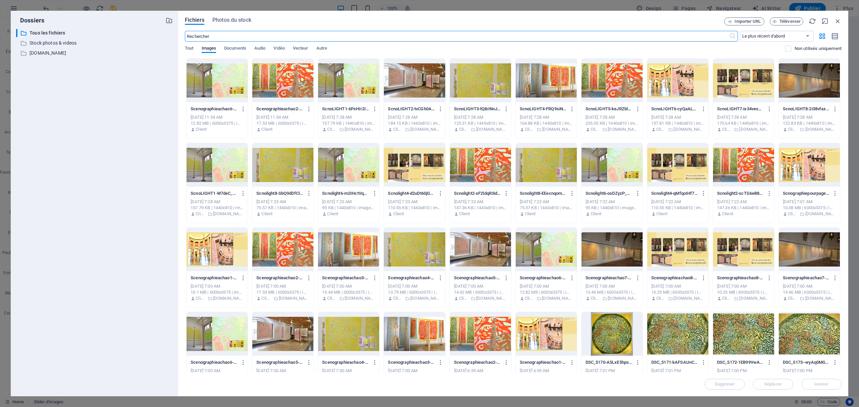
click at [832, 19] on div "Importer URL Téléverser" at bounding box center [782, 21] width 117 height 8
click at [836, 23] on icon "button" at bounding box center [837, 20] width 7 height 7
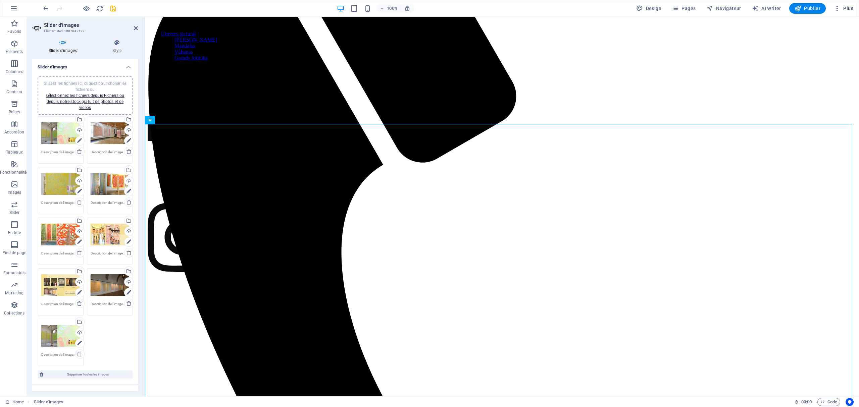
click at [848, 7] on span "Plus" at bounding box center [843, 8] width 19 height 7
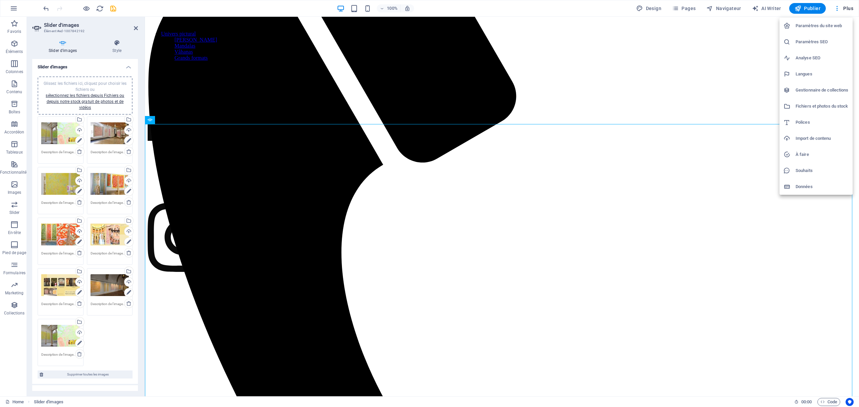
click at [835, 107] on h6 "Fichiers et photos du stock" at bounding box center [821, 106] width 53 height 8
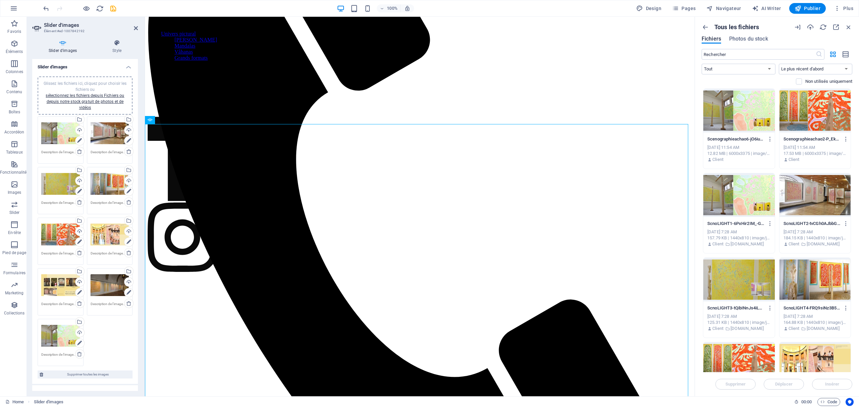
click at [744, 110] on div at bounding box center [738, 111] width 71 height 44
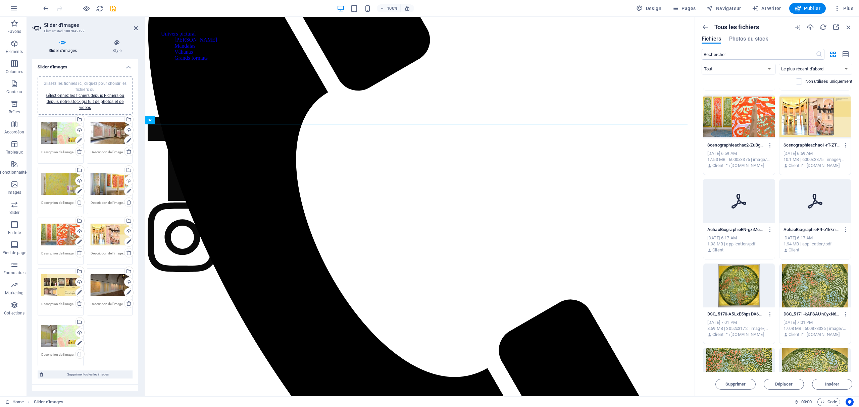
scroll to position [1386, 0]
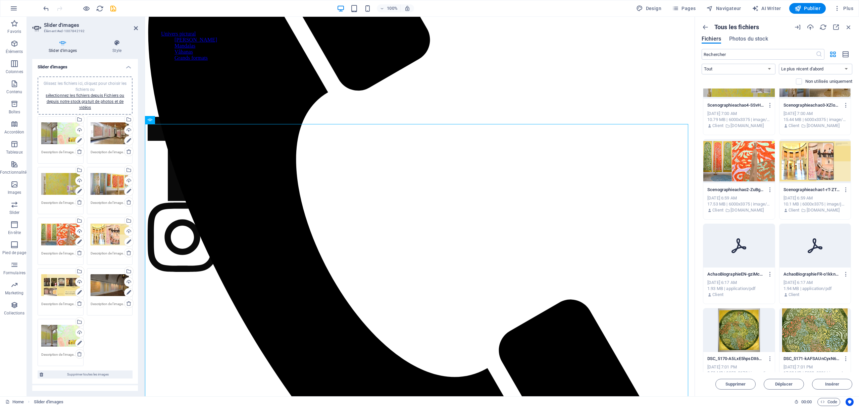
click at [824, 175] on div at bounding box center [814, 162] width 71 height 44
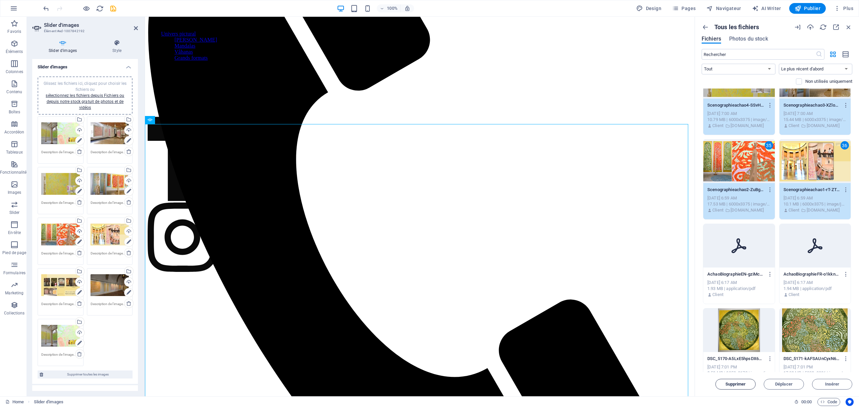
click at [729, 386] on span "Supprimer" at bounding box center [735, 384] width 20 height 4
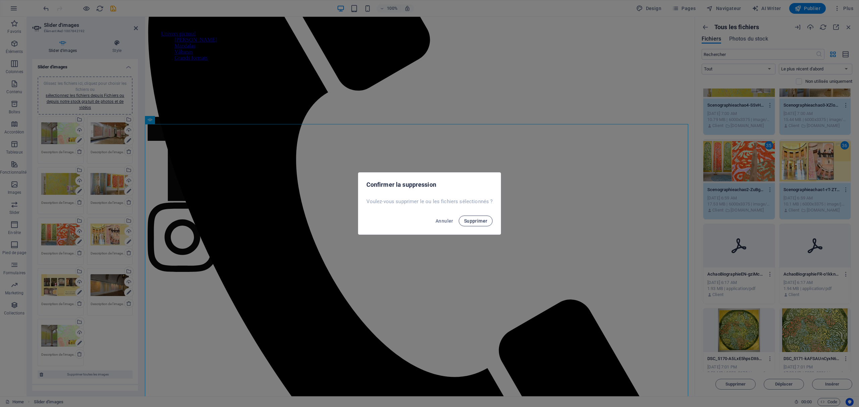
click at [481, 218] on button "Supprimer" at bounding box center [476, 221] width 34 height 11
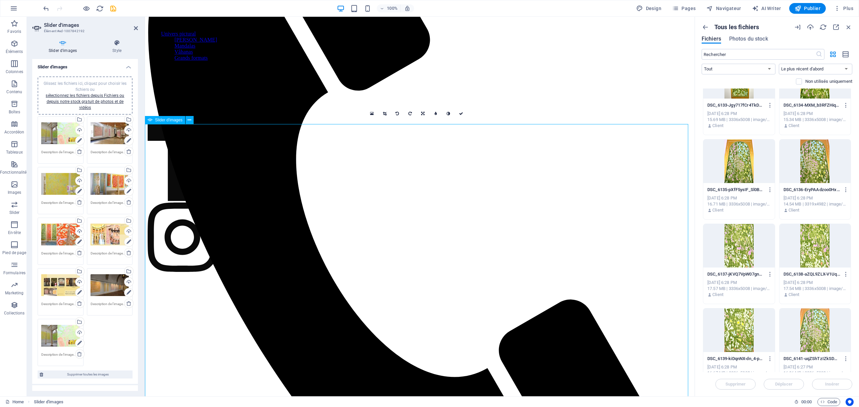
scroll to position [0, 0]
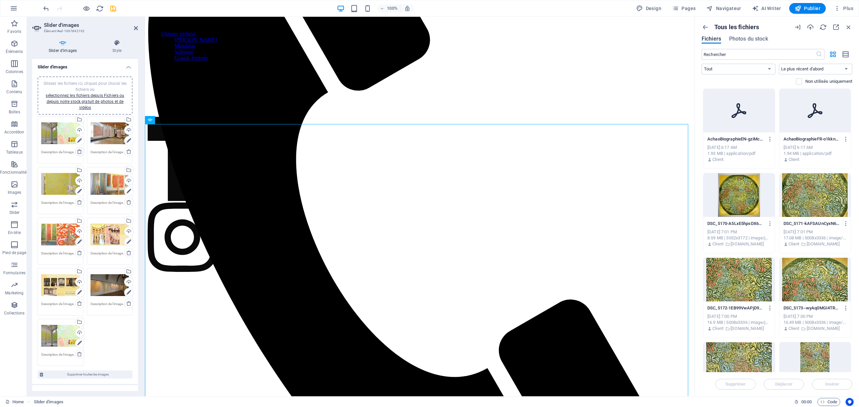
click at [77, 151] on icon at bounding box center [79, 151] width 5 height 5
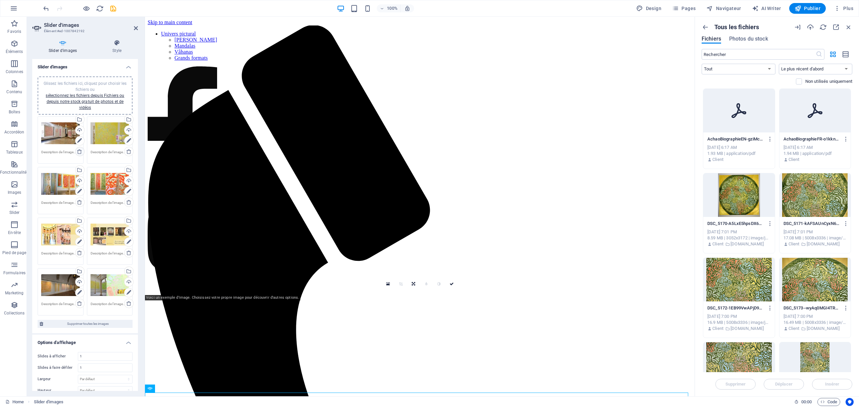
click at [77, 151] on icon at bounding box center [79, 151] width 5 height 5
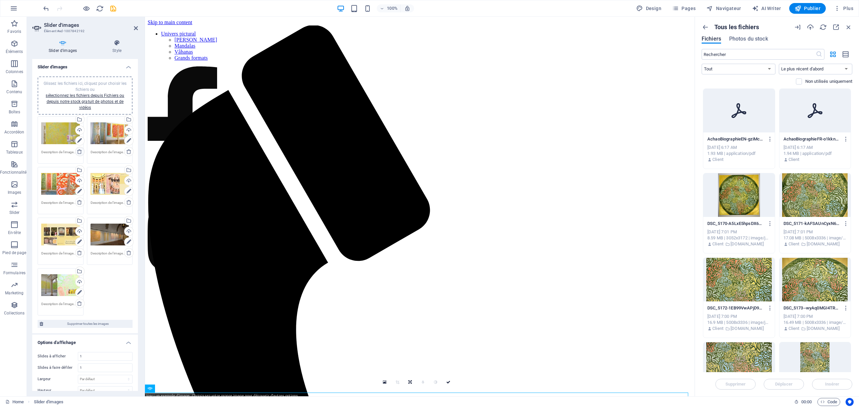
click at [77, 151] on icon at bounding box center [79, 151] width 5 height 5
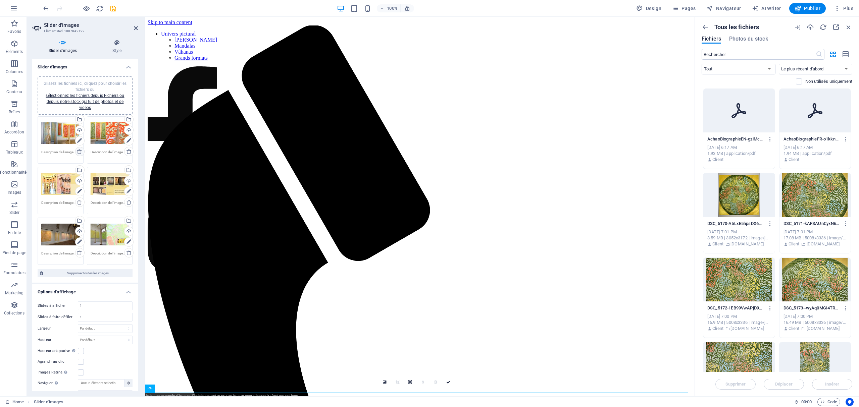
click at [77, 151] on icon at bounding box center [79, 151] width 5 height 5
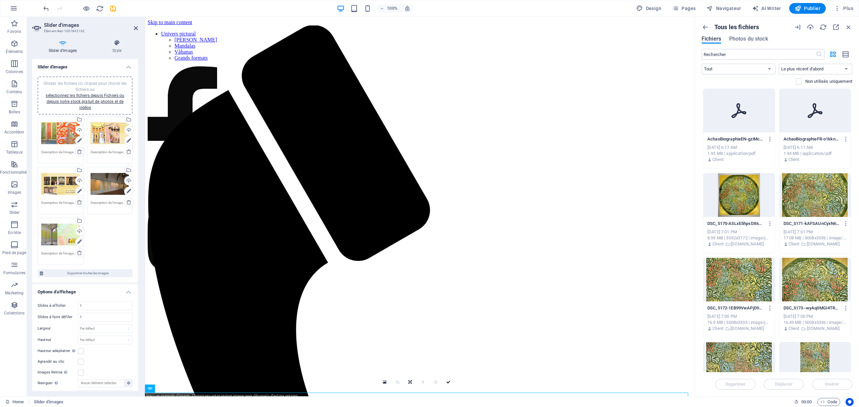
click at [77, 151] on icon at bounding box center [79, 151] width 5 height 5
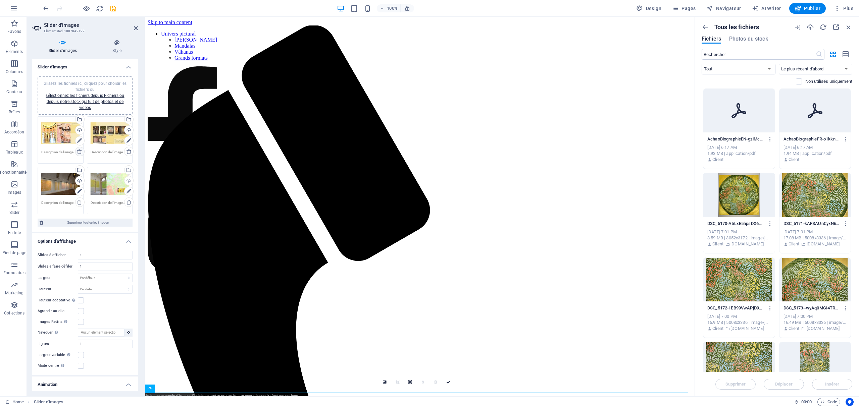
click at [77, 151] on icon at bounding box center [79, 151] width 5 height 5
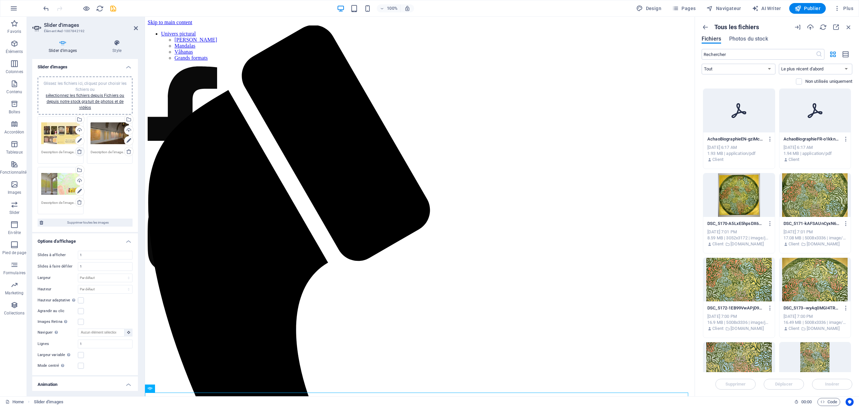
click at [77, 151] on icon at bounding box center [79, 151] width 5 height 5
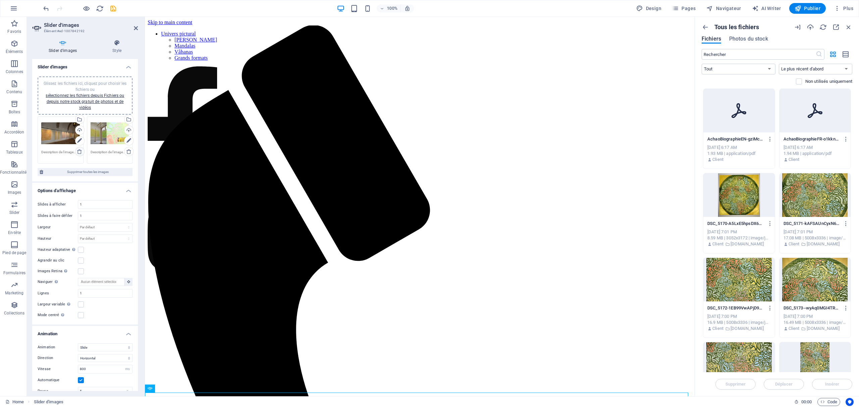
click at [77, 151] on icon at bounding box center [79, 151] width 5 height 5
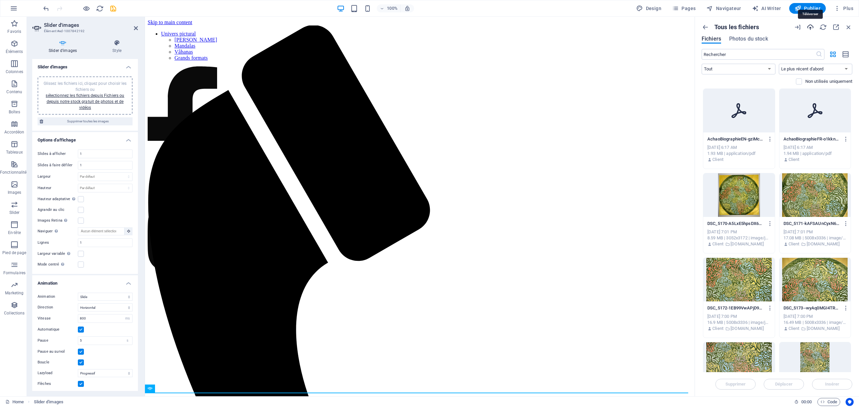
click at [811, 27] on icon "button" at bounding box center [809, 26] width 7 height 7
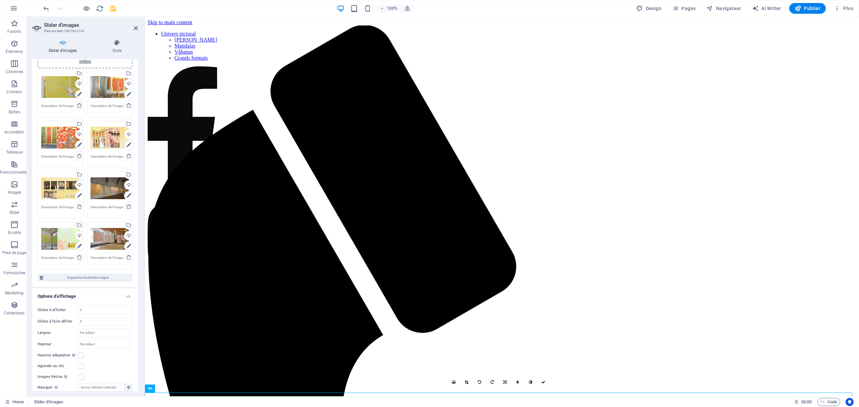
scroll to position [45, 0]
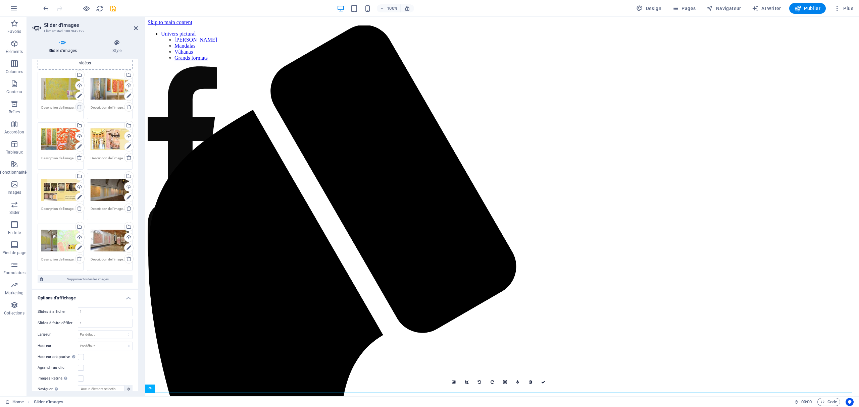
click at [75, 106] on link at bounding box center [79, 106] width 9 height 9
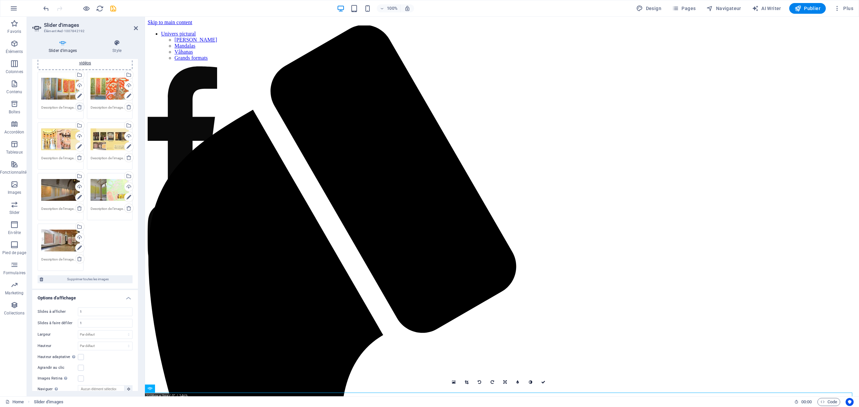
click at [75, 107] on link at bounding box center [79, 106] width 9 height 9
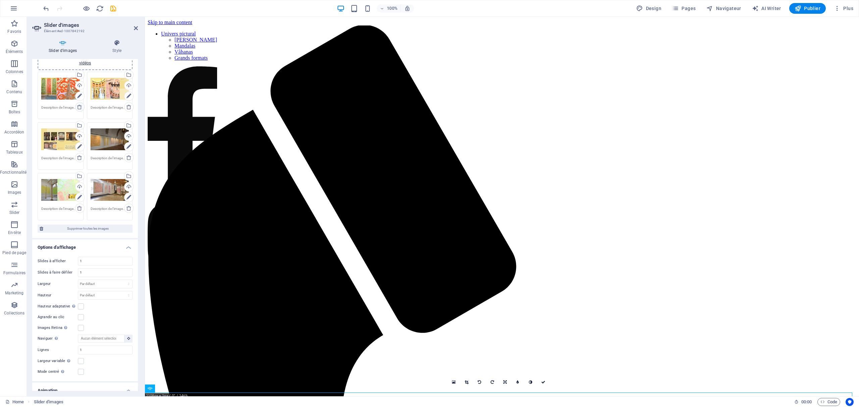
click at [75, 107] on link at bounding box center [79, 106] width 9 height 9
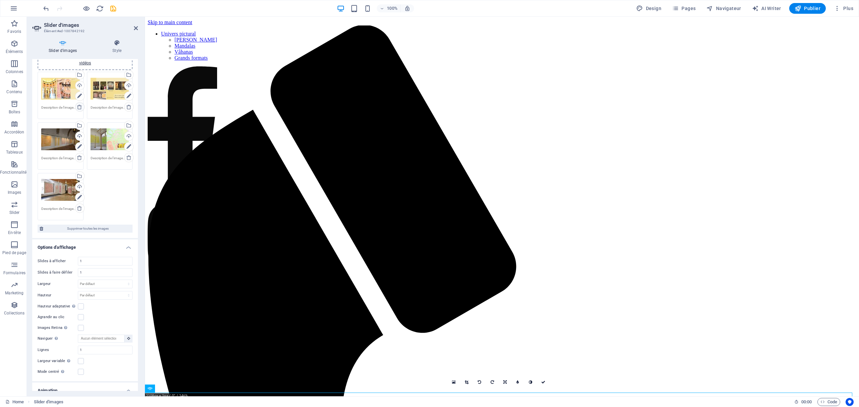
click at [75, 107] on link at bounding box center [79, 106] width 9 height 9
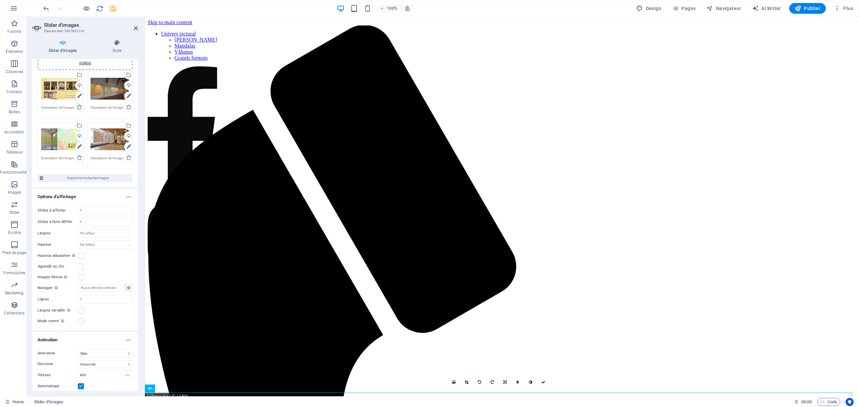
click at [80, 107] on icon at bounding box center [79, 106] width 5 height 5
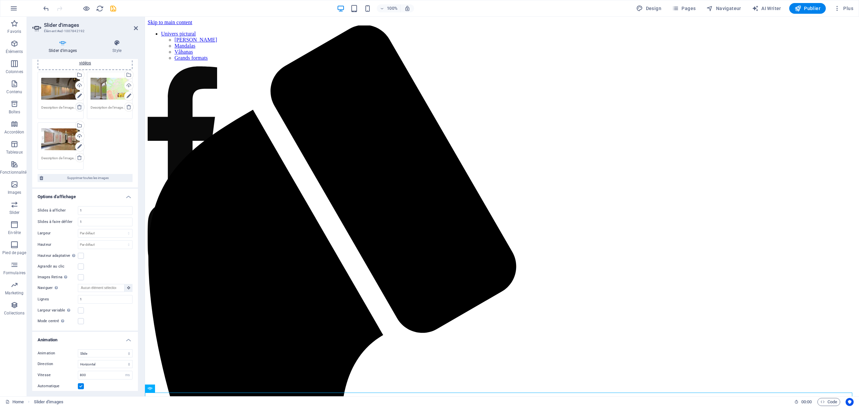
click at [80, 107] on icon at bounding box center [79, 106] width 5 height 5
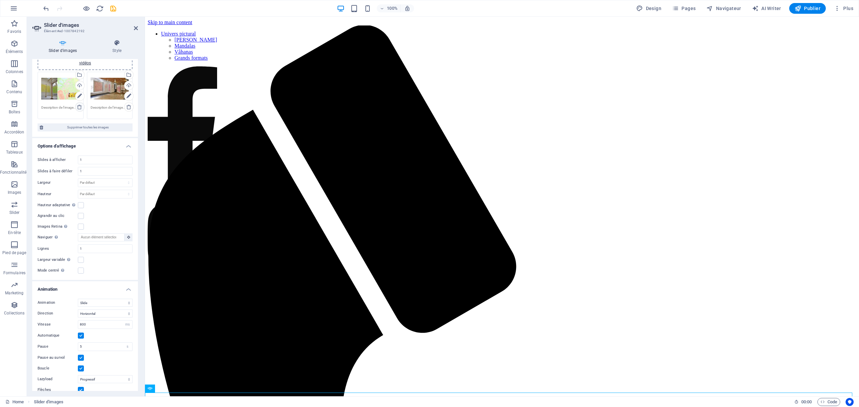
click at [80, 107] on icon at bounding box center [79, 106] width 5 height 5
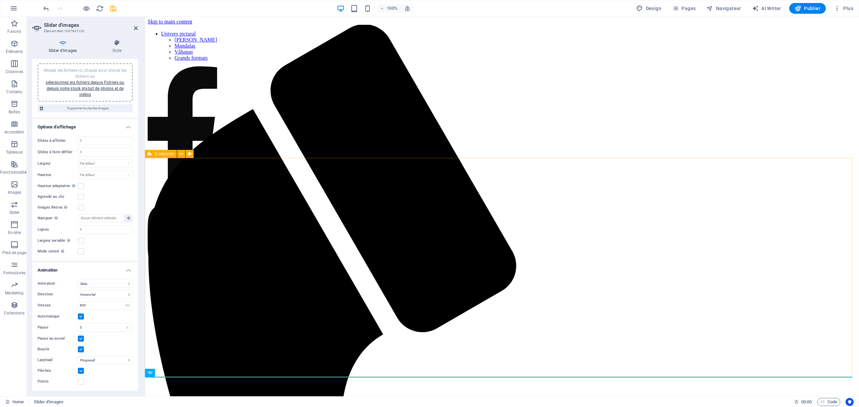
scroll to position [0, 0]
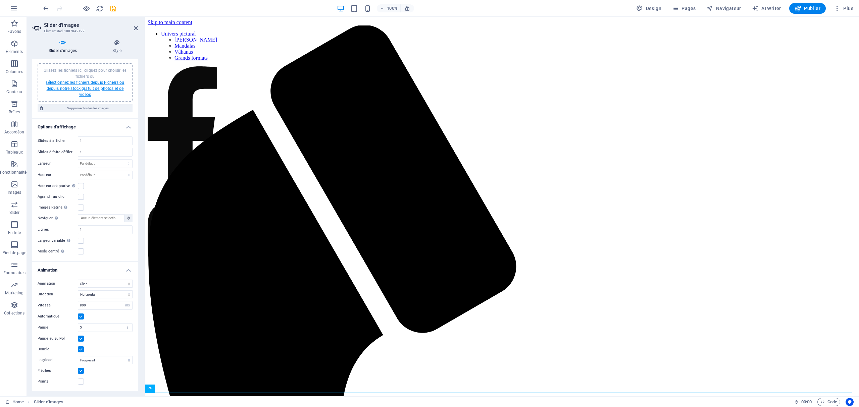
click at [101, 80] on link "sélectionnez les fichiers depuis Fichiers ou depuis notre stock gratuit de phot…" at bounding box center [85, 88] width 78 height 17
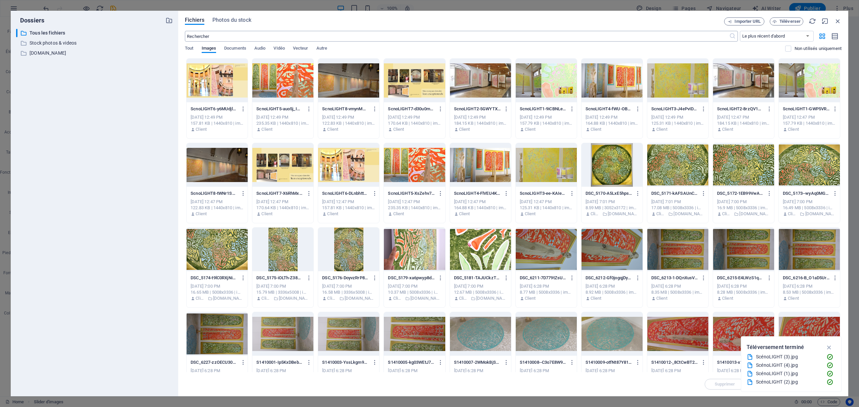
drag, startPoint x: 282, startPoint y: 19, endPoint x: 317, endPoint y: 41, distance: 41.2
click at [289, 126] on div "Fichiers Photos du stock Importer URL Téléverser ​ Le plus récent d'abord Le pl…" at bounding box center [513, 203] width 656 height 372
drag, startPoint x: 330, startPoint y: 18, endPoint x: 364, endPoint y: 21, distance: 34.0
click at [377, 90] on div "Fichiers Photos du stock Importer URL Téléverser ​ Le plus récent d'abord Le pl…" at bounding box center [513, 203] width 656 height 372
drag, startPoint x: 362, startPoint y: 15, endPoint x: 404, endPoint y: 51, distance: 55.7
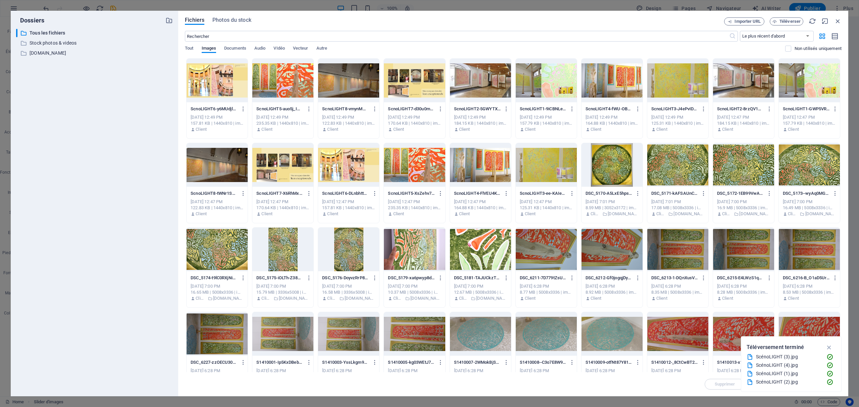
click at [404, 51] on div "Fichiers Photos du stock Importer URL Téléverser ​ Le plus récent d'abord Le pl…" at bounding box center [513, 204] width 670 height 386
click at [838, 17] on icon "button" at bounding box center [837, 20] width 7 height 7
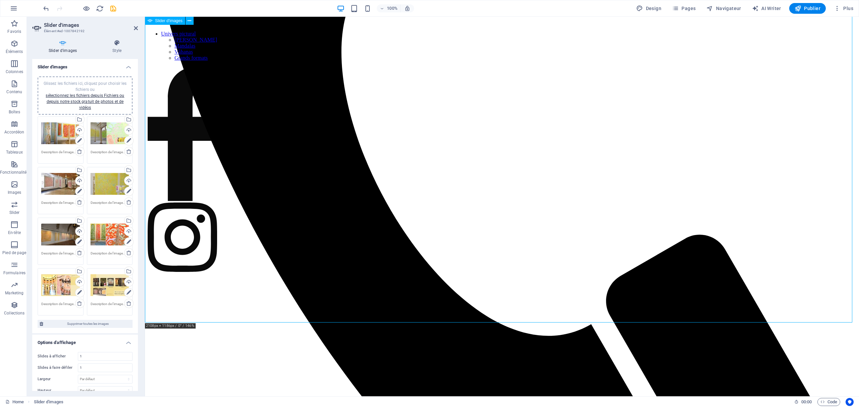
scroll to position [282, 0]
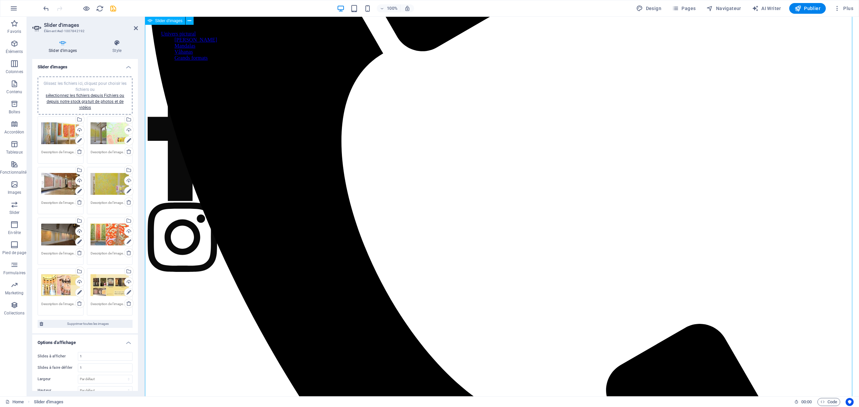
click at [116, 8] on icon "save" at bounding box center [113, 9] width 8 height 8
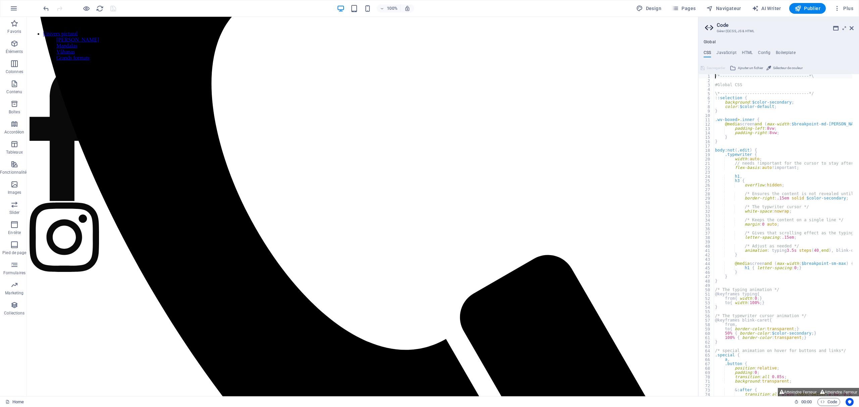
scroll to position [270, 0]
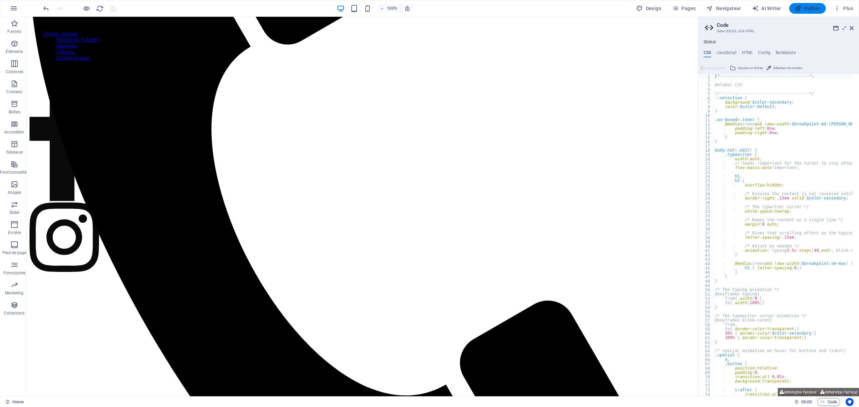
click at [818, 8] on span "Publier" at bounding box center [807, 8] width 26 height 7
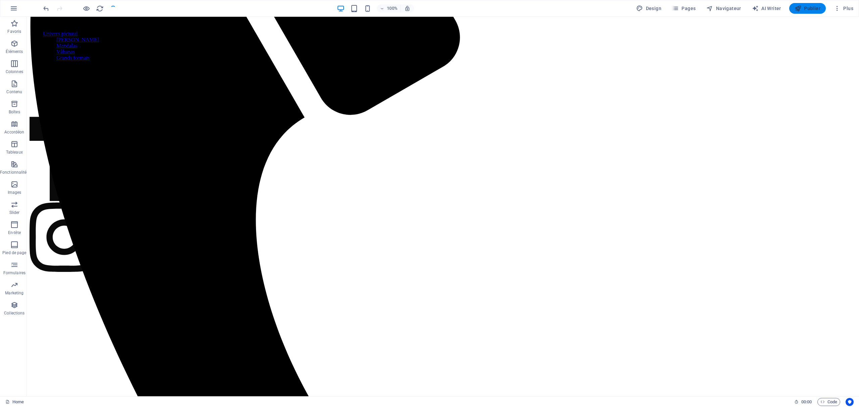
scroll to position [315, 0]
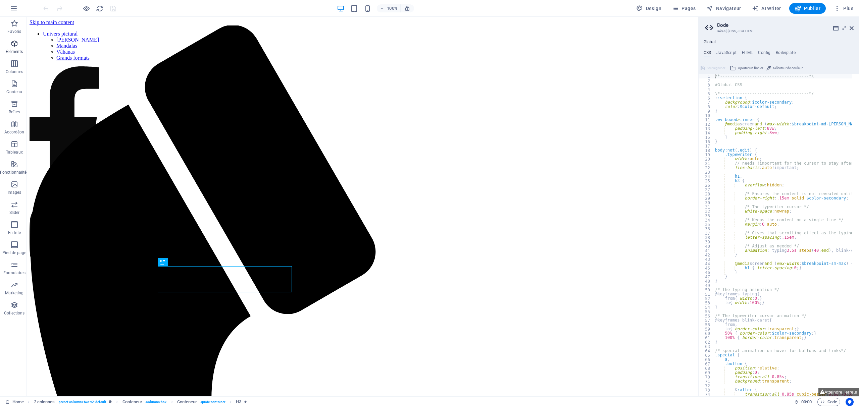
click at [15, 42] on icon "button" at bounding box center [14, 44] width 8 height 8
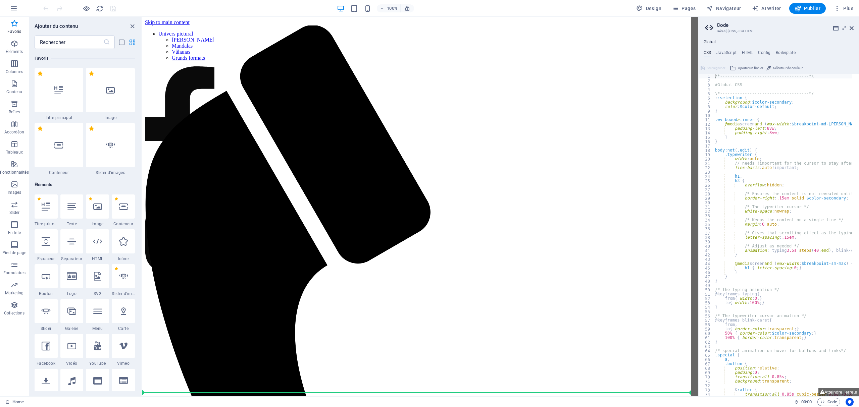
select select "ms"
select select "s"
select select "progressive"
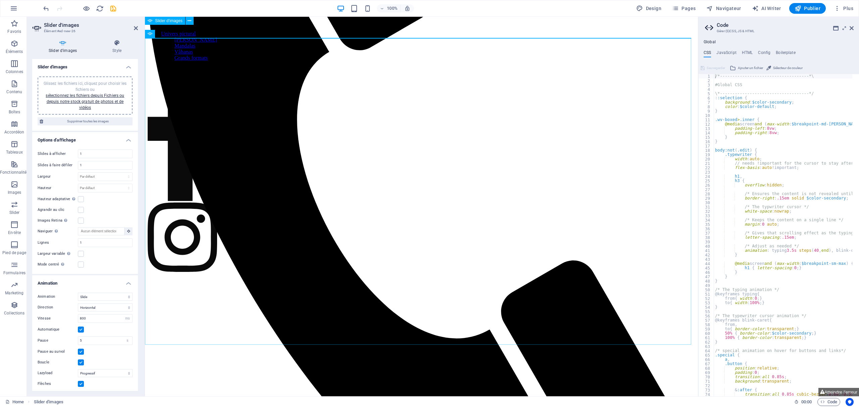
scroll to position [147, 0]
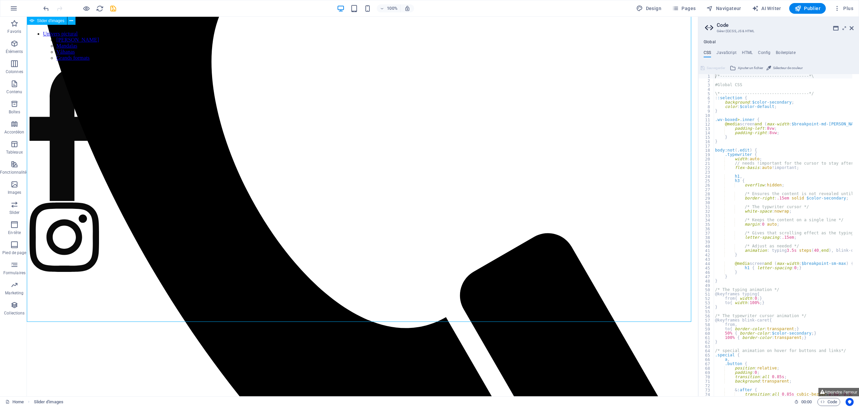
scroll to position [347, 0]
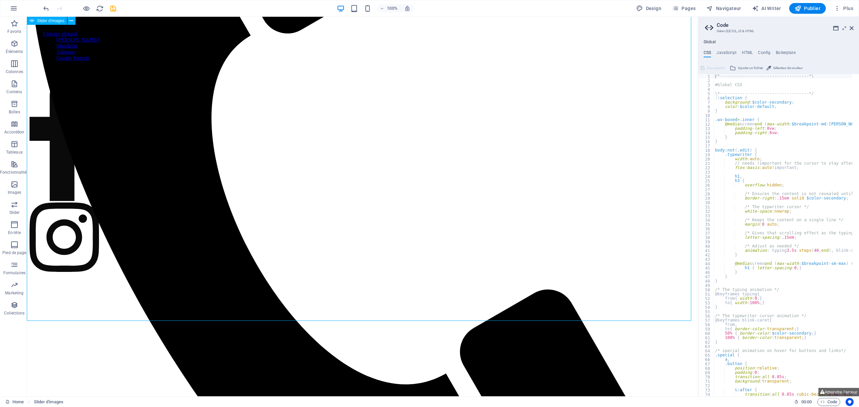
select select "ms"
select select "s"
select select "progressive"
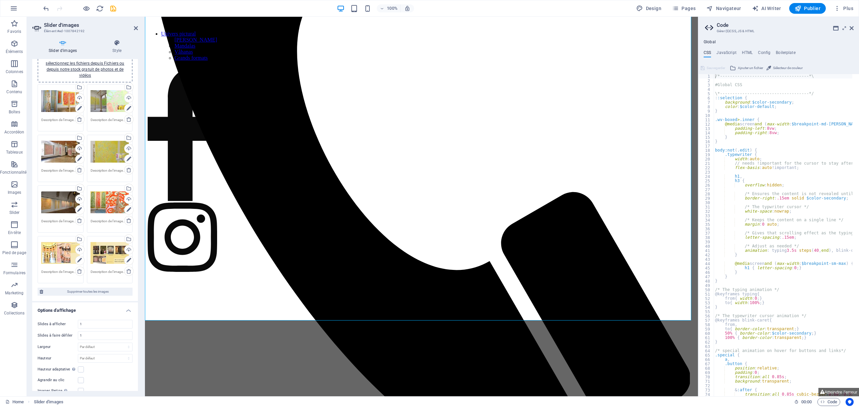
scroll to position [0, 0]
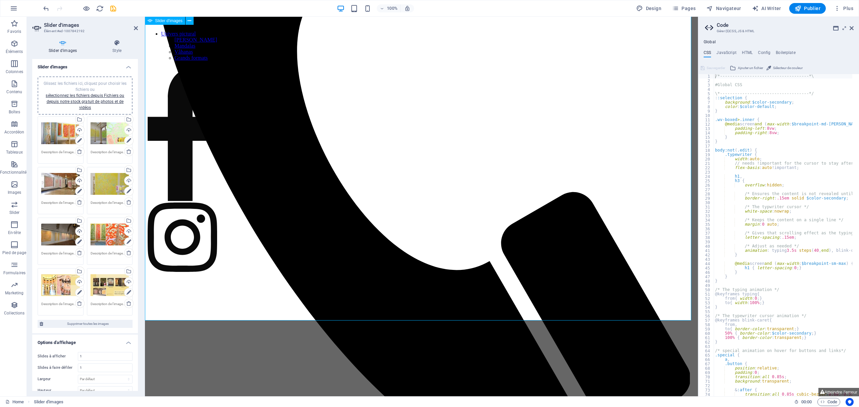
click at [115, 8] on icon "save" at bounding box center [113, 9] width 8 height 8
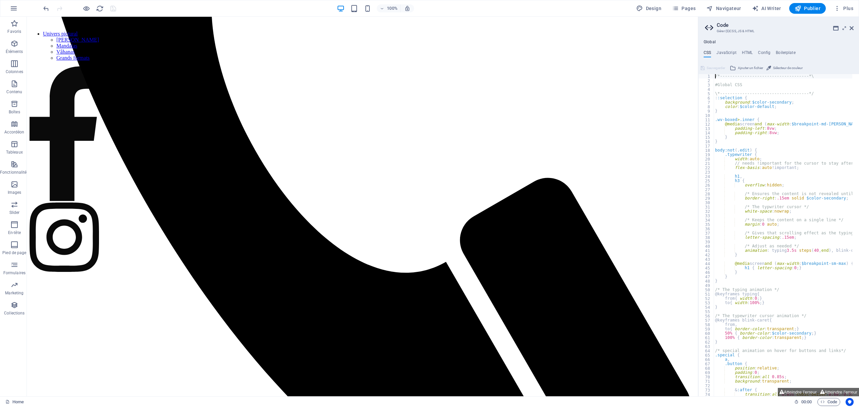
scroll to position [347, 0]
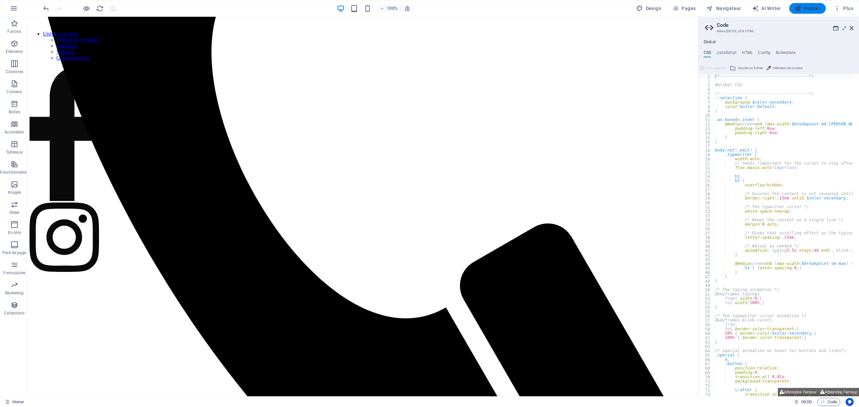
click at [819, 4] on button "Publier" at bounding box center [807, 8] width 37 height 11
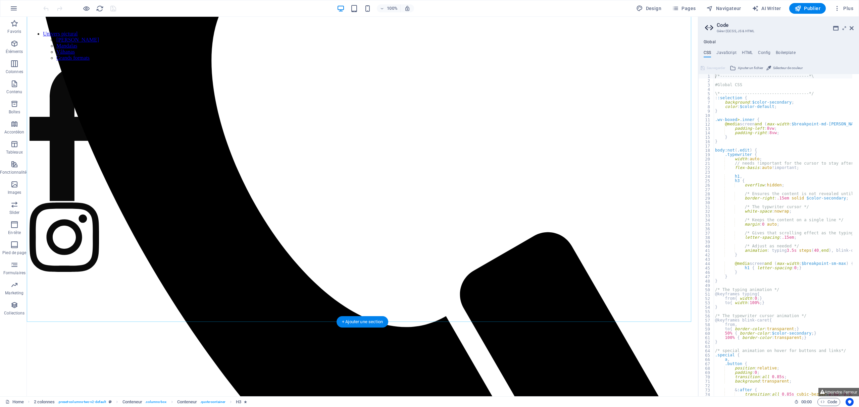
scroll to position [347, 0]
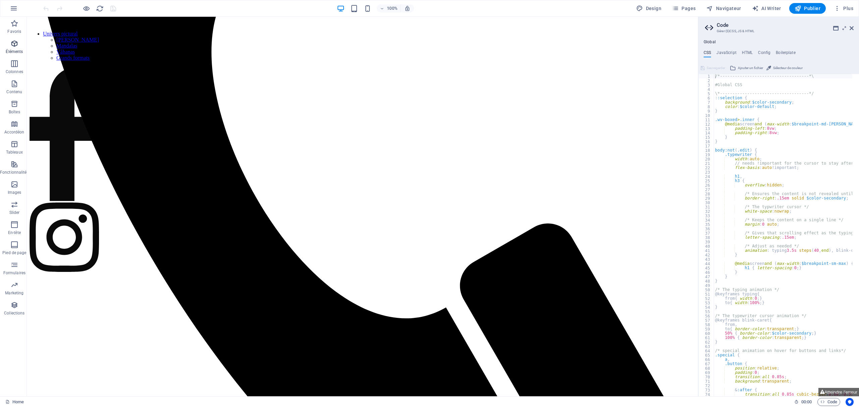
click at [13, 44] on icon "button" at bounding box center [14, 44] width 8 height 8
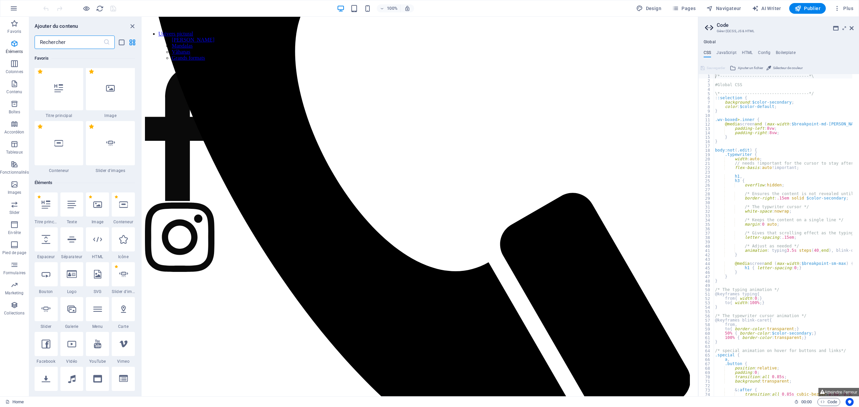
scroll to position [0, 0]
click at [37, 232] on label "1 Star" at bounding box center [39, 234] width 4 height 4
click at [37, 238] on input "1 Star" at bounding box center [37, 238] width 0 height 0
radio input "true"
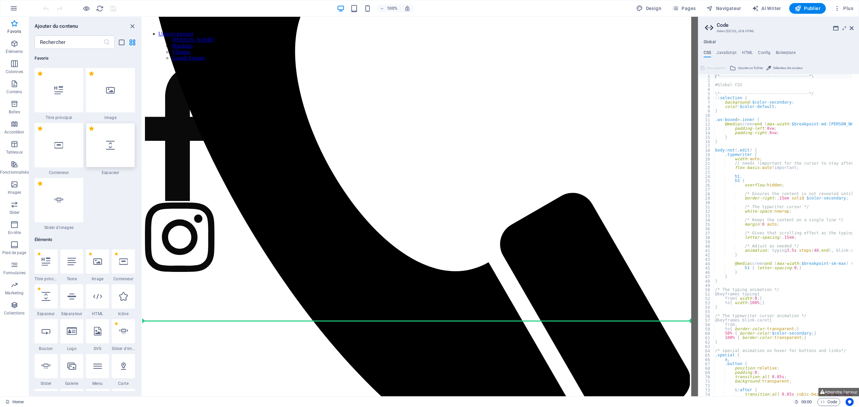
select select "px"
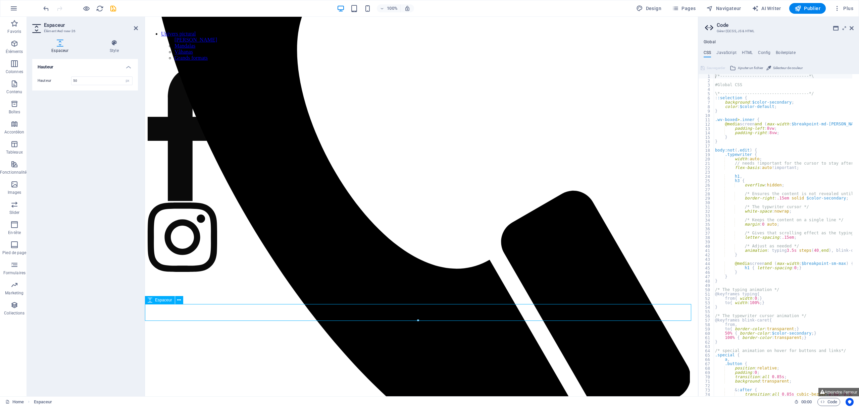
scroll to position [297, 0]
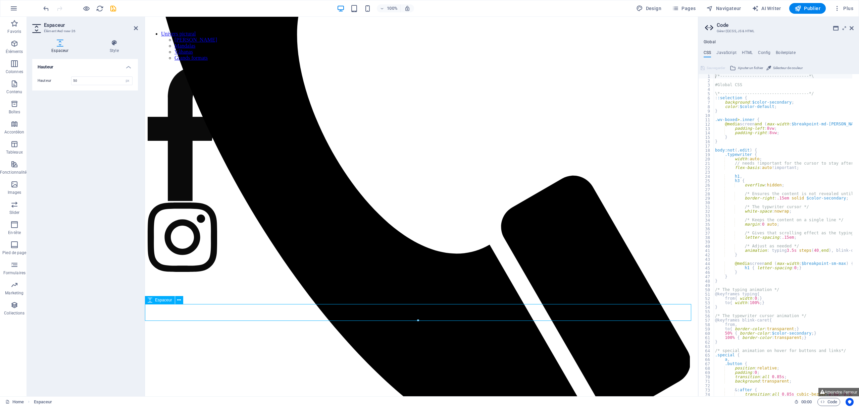
type input "15"
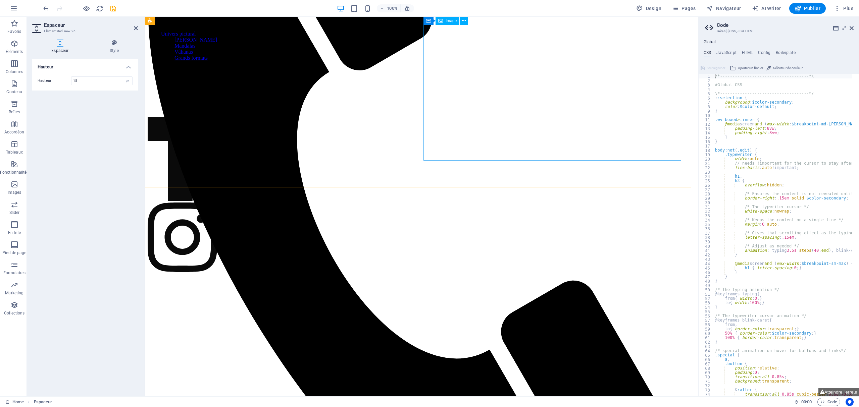
scroll to position [107, 0]
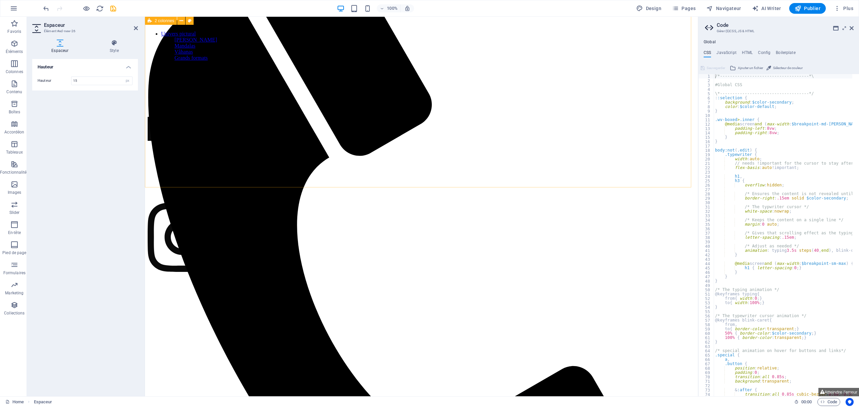
drag, startPoint x: 203, startPoint y: 62, endPoint x: 223, endPoint y: 186, distance: 125.6
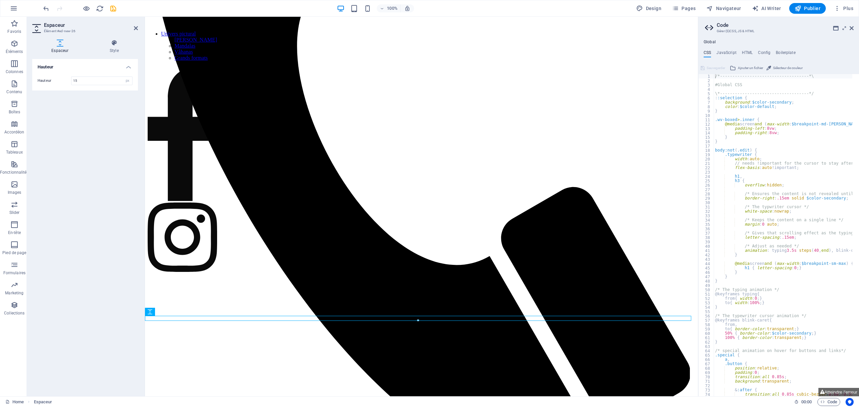
drag, startPoint x: 39, startPoint y: 163, endPoint x: 44, endPoint y: 161, distance: 4.9
click at [39, 162] on div "Hauteur Hauteur 15 px rem vh vw" at bounding box center [85, 225] width 106 height 332
drag, startPoint x: 65, startPoint y: 140, endPoint x: 84, endPoint y: 143, distance: 19.0
click at [65, 140] on div "Hauteur Hauteur 15 px rem vh vw" at bounding box center [85, 225] width 106 height 332
click at [81, 143] on div "Hauteur Hauteur 15 px rem vh vw" at bounding box center [85, 225] width 106 height 332
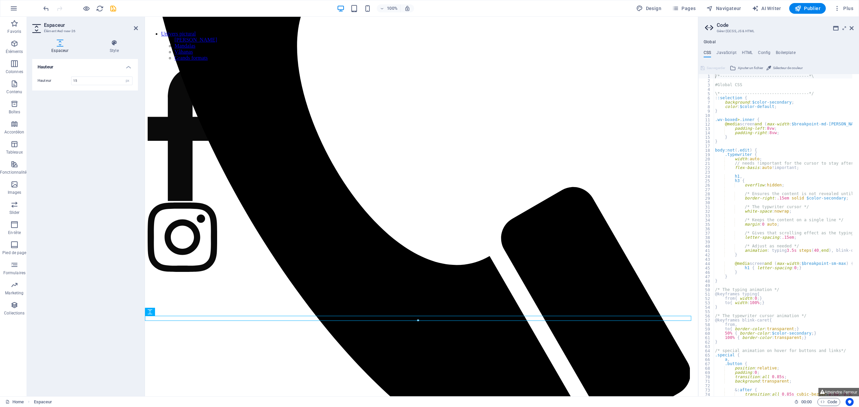
click at [81, 143] on div "Hauteur Hauteur 15 px rem vh vw" at bounding box center [85, 225] width 106 height 332
click at [15, 45] on icon "button" at bounding box center [14, 44] width 8 height 8
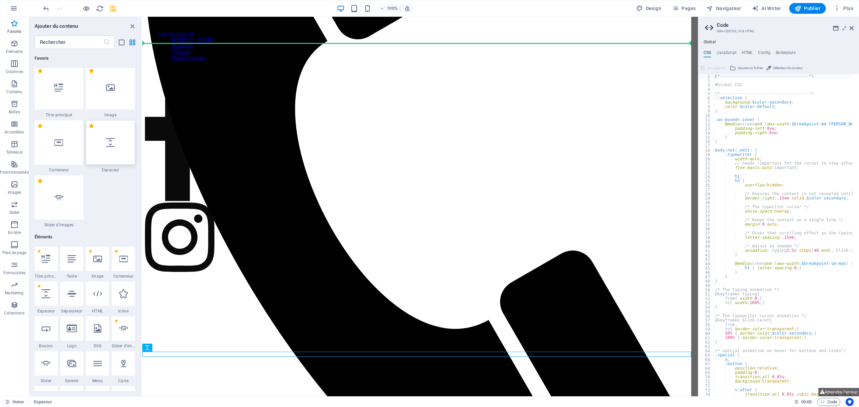
scroll to position [210, 0]
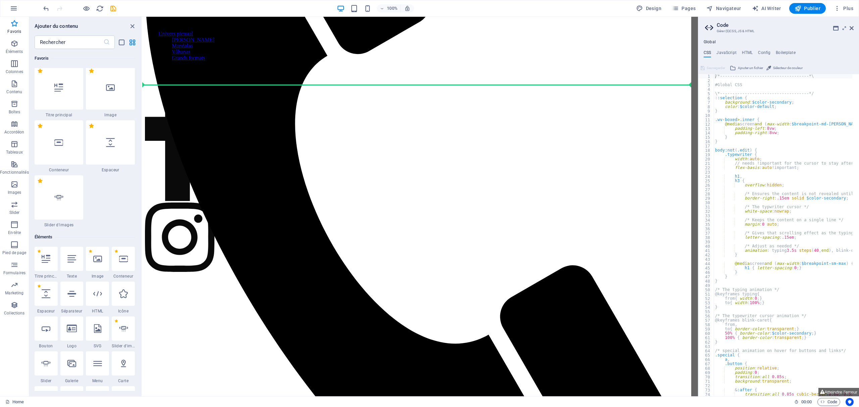
select select "px"
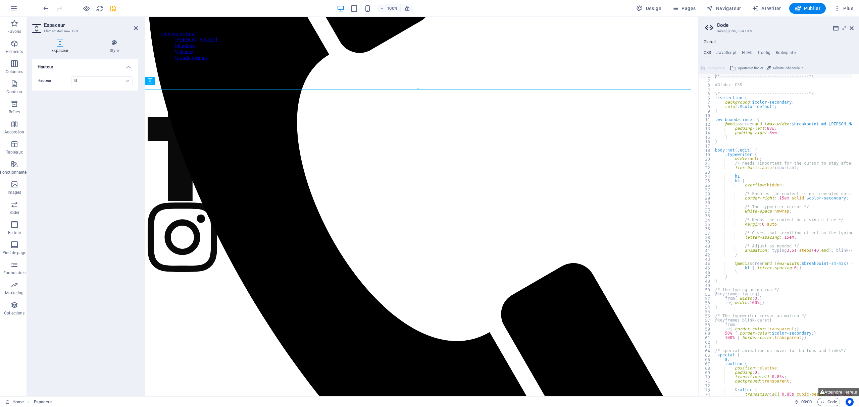
type input "15"
click at [118, 6] on div "100% Design Pages Navigateur AI Writer Publier Plus" at bounding box center [449, 8] width 814 height 11
click at [114, 8] on icon "save" at bounding box center [113, 9] width 8 height 8
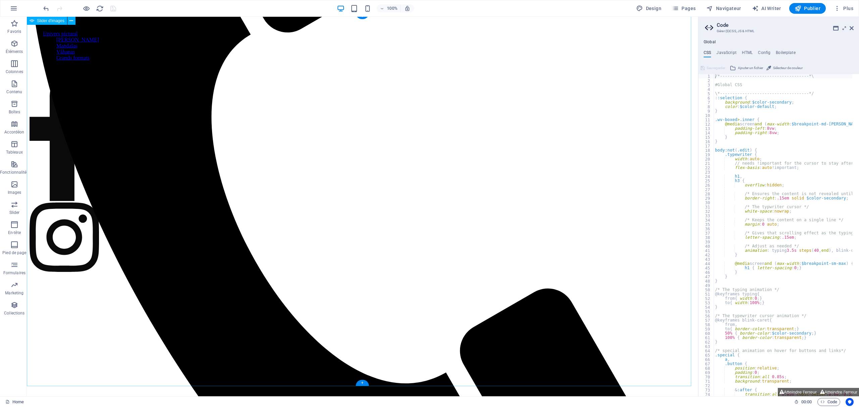
scroll to position [286, 0]
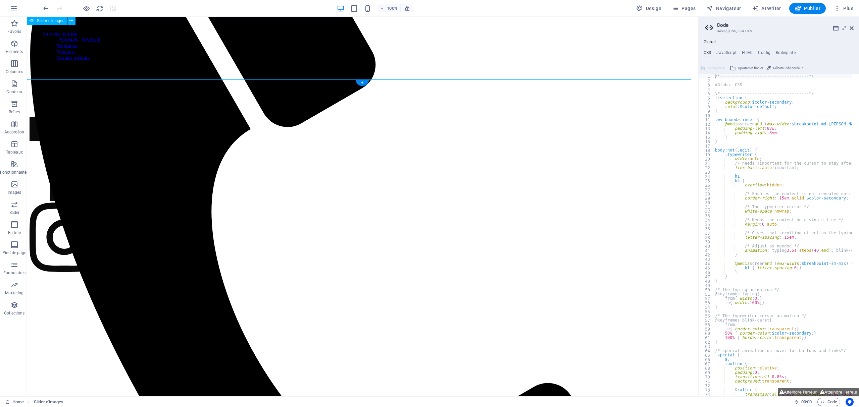
scroll to position [178, 0]
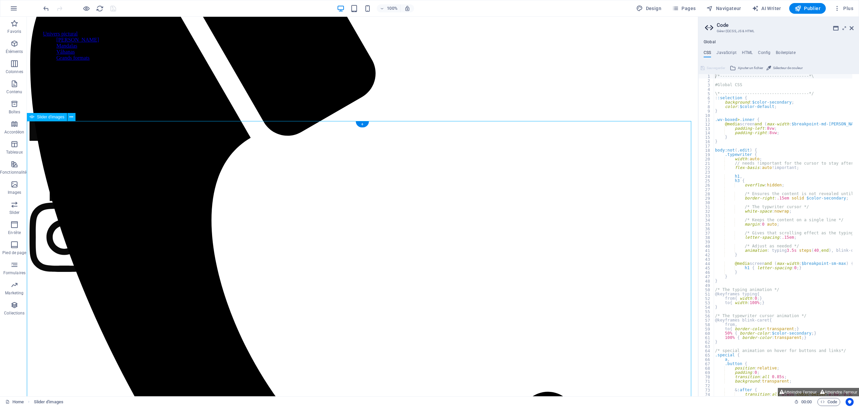
click at [813, 9] on span "Publier" at bounding box center [807, 8] width 26 height 7
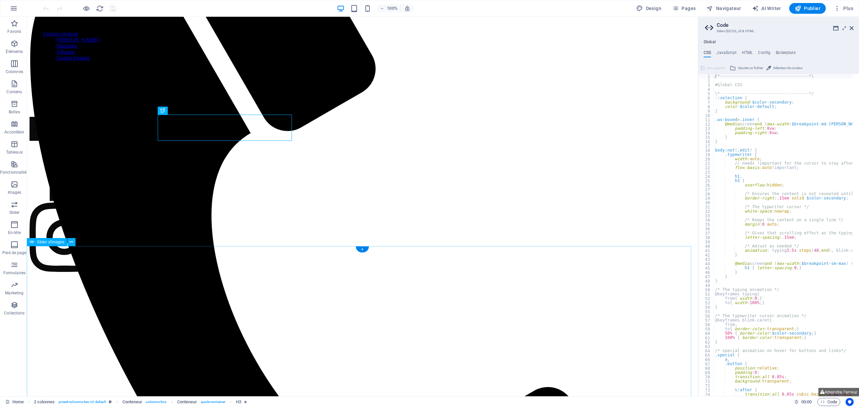
scroll to position [197, 0]
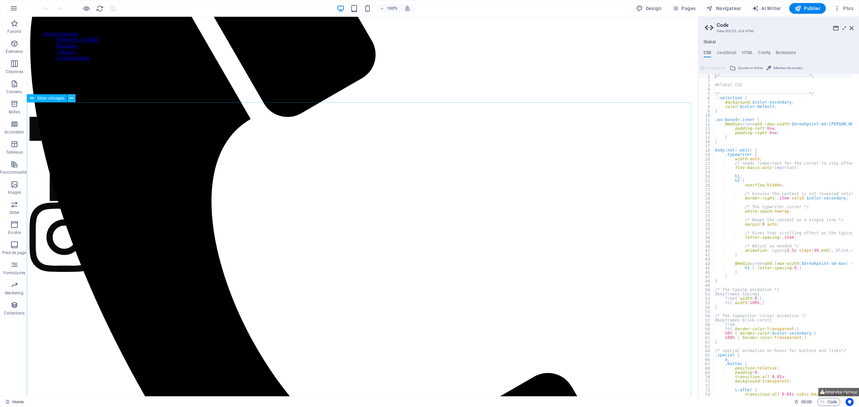
click at [72, 95] on icon at bounding box center [71, 98] width 4 height 7
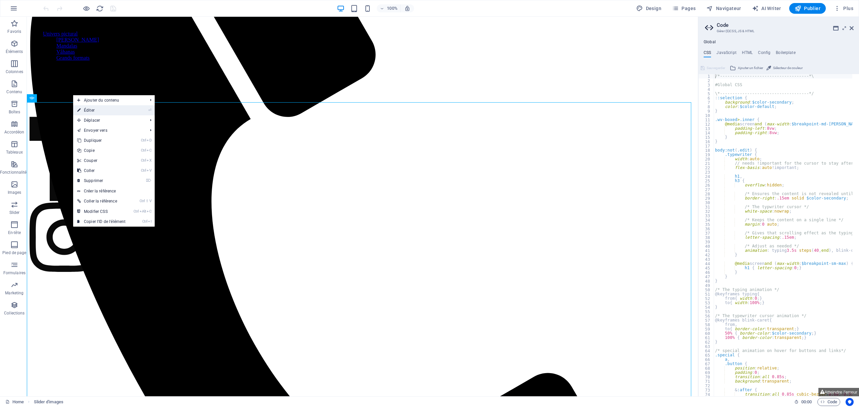
click at [89, 114] on link "⏎ Éditer" at bounding box center [101, 110] width 56 height 10
select select "ms"
select select "s"
select select "progressive"
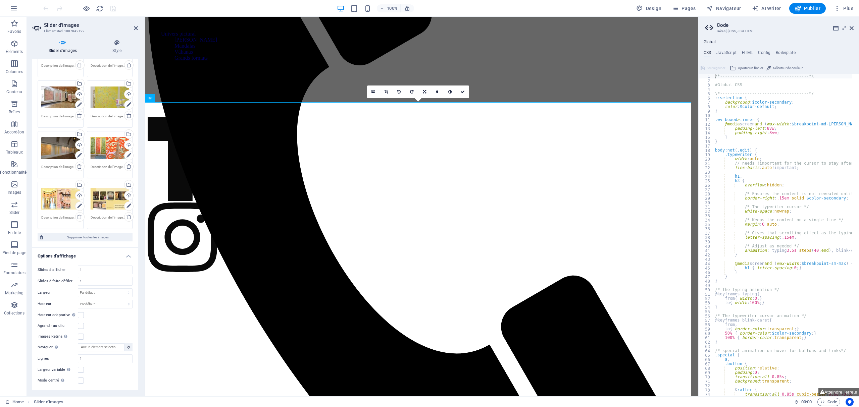
scroll to position [89, 0]
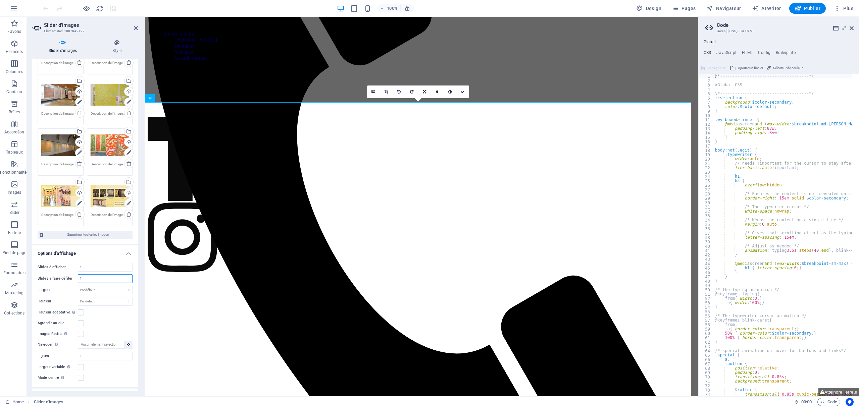
click at [99, 276] on input "1" at bounding box center [105, 279] width 54 height 8
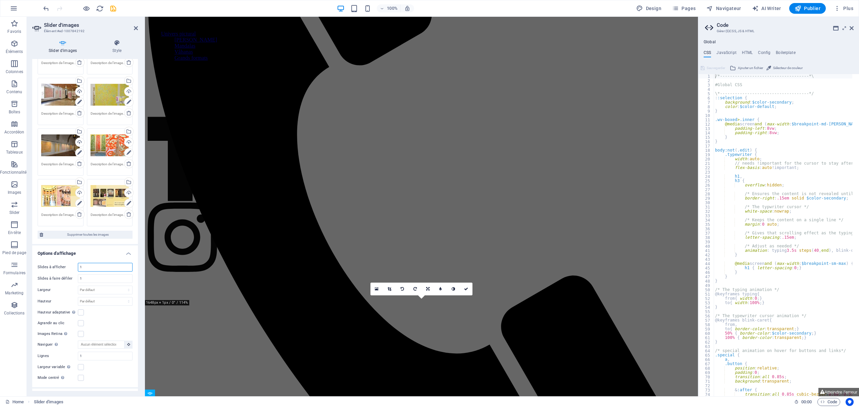
scroll to position [0, 0]
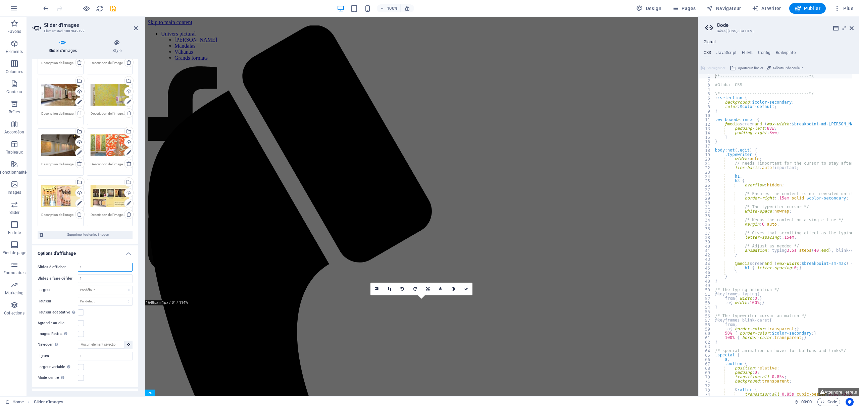
drag, startPoint x: 95, startPoint y: 267, endPoint x: 75, endPoint y: 267, distance: 20.1
click at [75, 267] on div "Slides à afficher 1" at bounding box center [85, 267] width 95 height 9
type input "8"
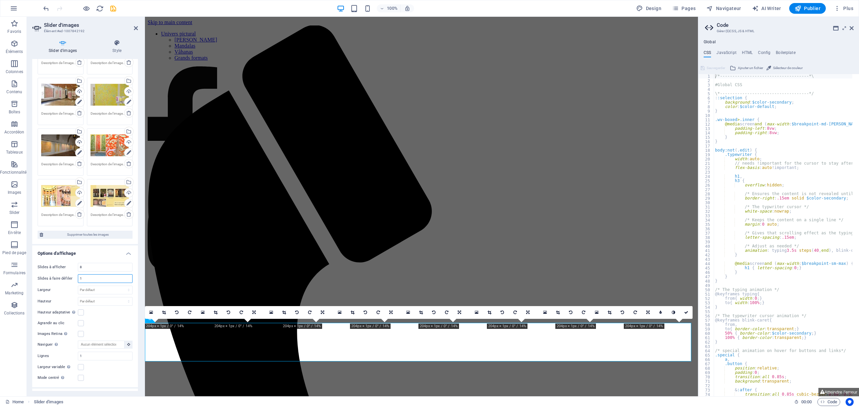
scroll to position [120, 0]
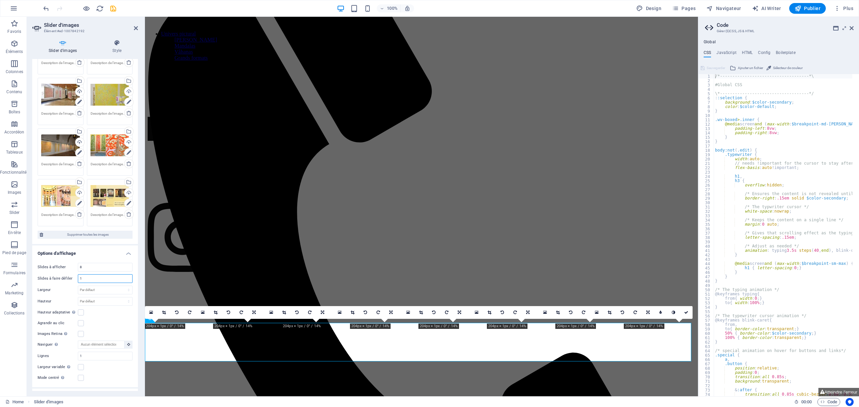
drag, startPoint x: 91, startPoint y: 278, endPoint x: 70, endPoint y: 278, distance: 20.5
click at [70, 278] on div "Slides à faire défiler 1" at bounding box center [85, 278] width 95 height 9
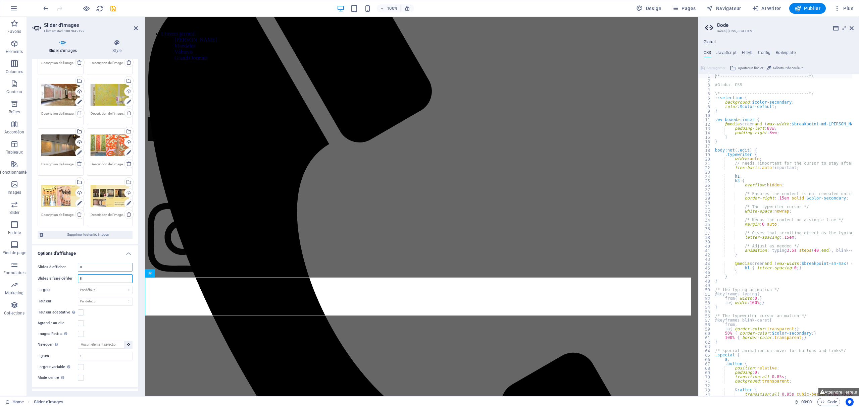
type input "8"
drag, startPoint x: 95, startPoint y: 265, endPoint x: 53, endPoint y: 266, distance: 41.9
click at [53, 266] on div "Slides à afficher 8" at bounding box center [85, 267] width 95 height 9
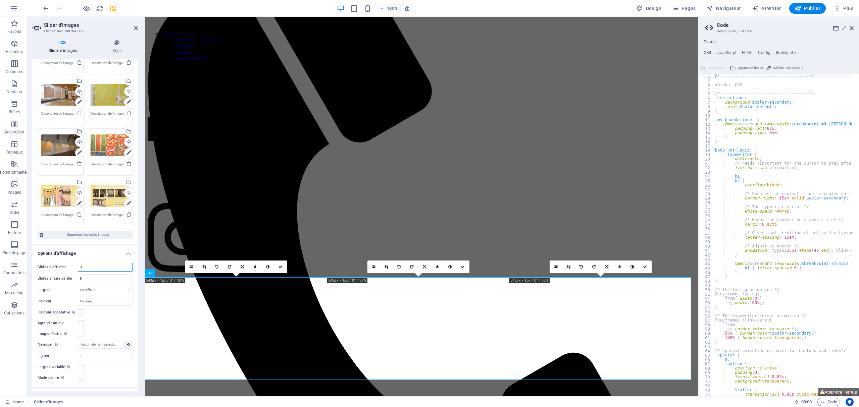
type input "3"
click at [119, 320] on div "Agrandir au clic" at bounding box center [85, 323] width 95 height 8
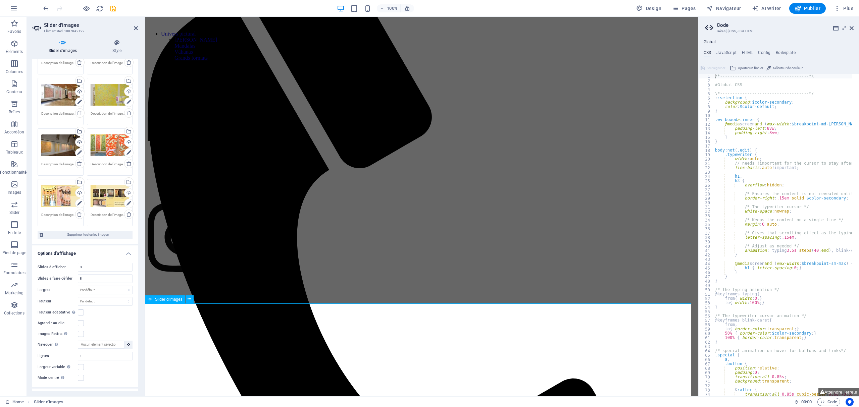
scroll to position [95, 0]
click at [83, 313] on label at bounding box center [81, 313] width 6 height 6
click at [0, 0] on input "Hauteur adaptative Ajuste automatiquement la hauteur d'une slide unique pour le…" at bounding box center [0, 0] width 0 height 0
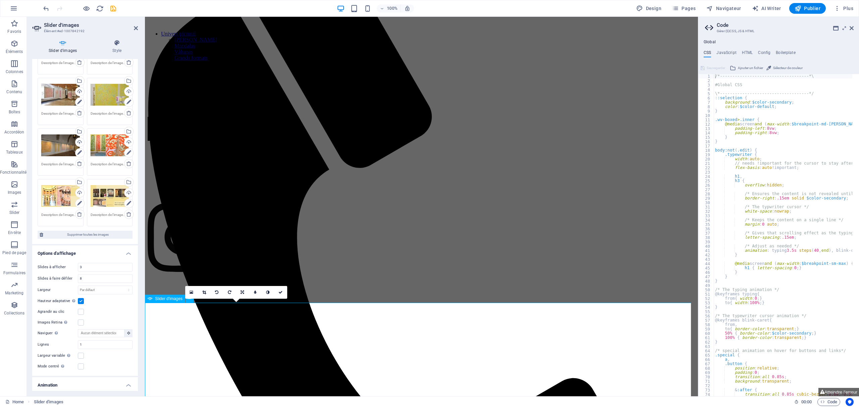
scroll to position [184, 0]
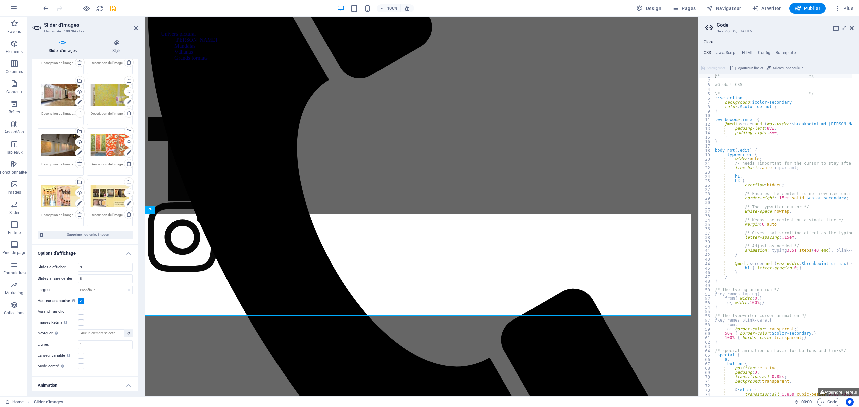
click at [80, 308] on div "Agrandir au clic" at bounding box center [85, 312] width 95 height 8
click at [83, 311] on label at bounding box center [81, 312] width 6 height 6
click at [0, 0] on input "Agrandir au clic" at bounding box center [0, 0] width 0 height 0
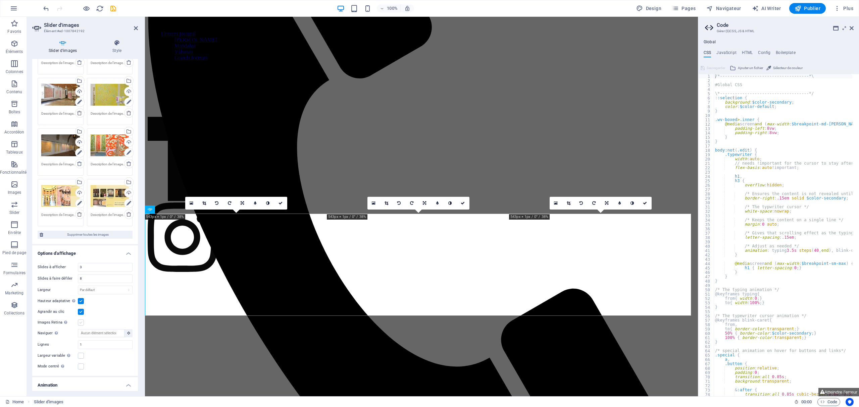
click at [79, 320] on label at bounding box center [81, 323] width 6 height 6
click at [0, 0] on input "Images Retina Chargez automatiquement des images Retina et les formats optimisé…" at bounding box center [0, 0] width 0 height 0
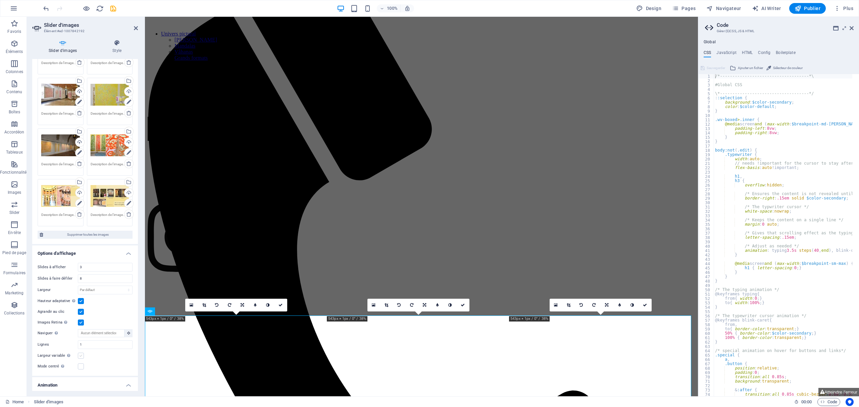
click at [82, 357] on label at bounding box center [81, 356] width 6 height 6
click at [0, 0] on input "Largeur variable Ajustez automatiquement la largeur des slides visibles." at bounding box center [0, 0] width 0 height 0
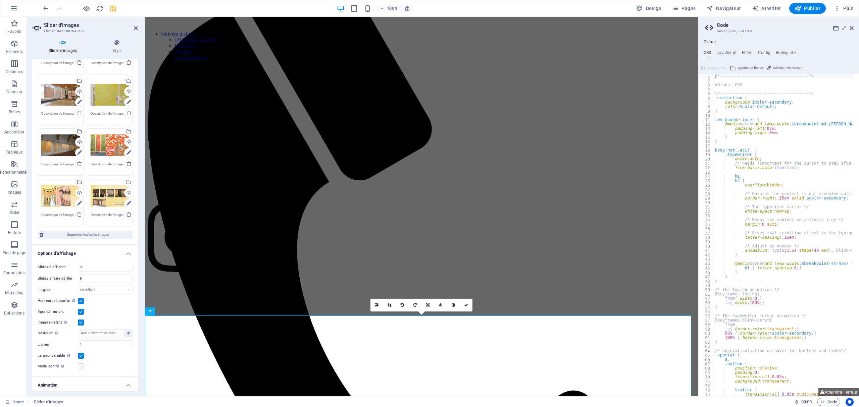
click at [78, 366] on label at bounding box center [81, 367] width 6 height 6
click at [0, 0] on input "Mode centré Permet de centrer la vue en affichant partiellement la slide précéd…" at bounding box center [0, 0] width 0 height 0
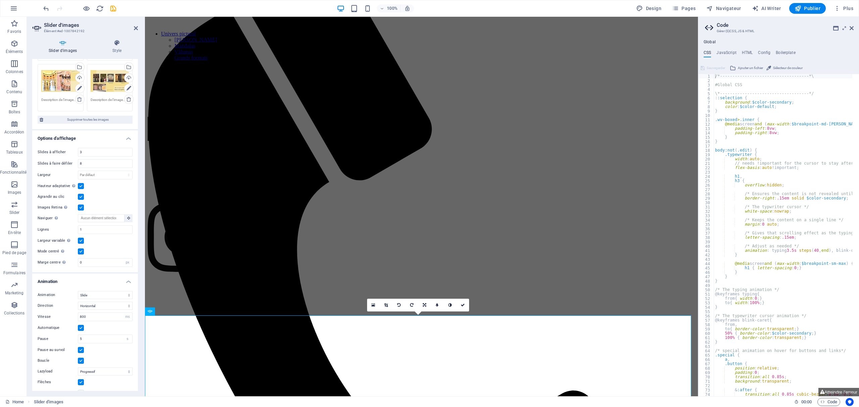
scroll to position [216, 0]
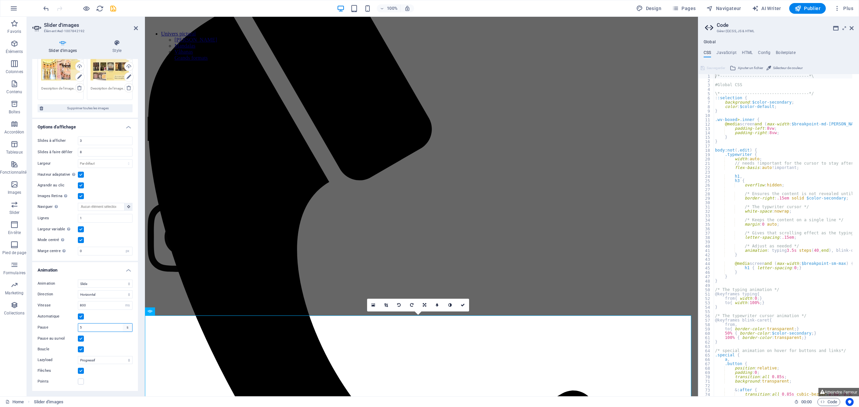
click at [127, 326] on select "s ms" at bounding box center [127, 328] width 9 height 8
click at [96, 329] on input "5" at bounding box center [105, 328] width 54 height 8
click at [111, 10] on icon "save" at bounding box center [113, 9] width 8 height 8
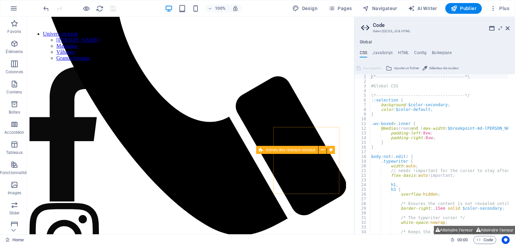
scroll to position [206, 0]
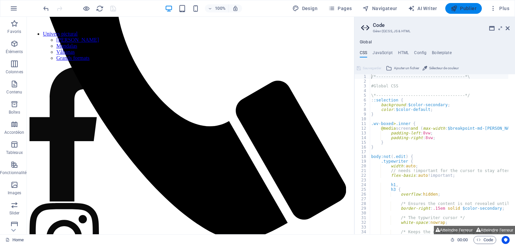
click at [464, 8] on span "Publier" at bounding box center [464, 8] width 26 height 7
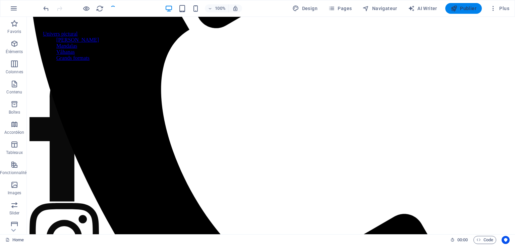
scroll to position [176, 0]
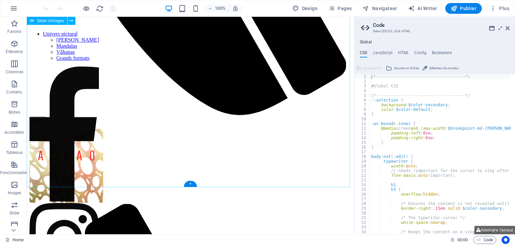
scroll to position [277, 0]
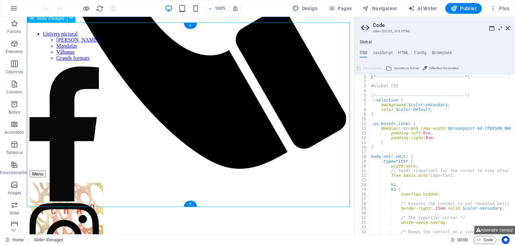
select select "px"
select select "ms"
select select "s"
select select "progressive"
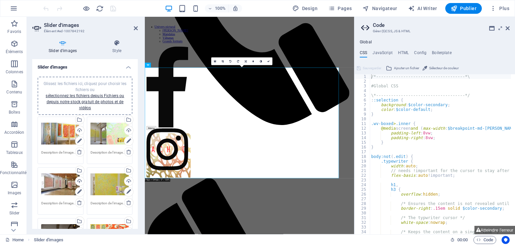
scroll to position [198, 0]
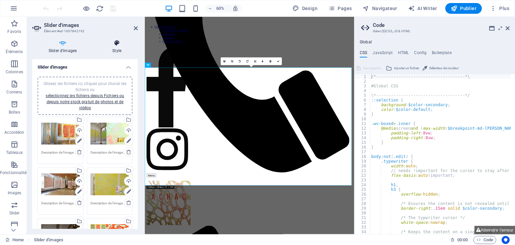
click at [115, 44] on icon at bounding box center [117, 43] width 42 height 7
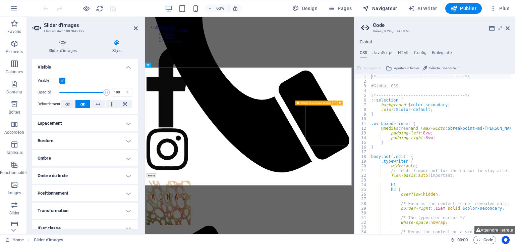
click at [378, 7] on span "Navigateur" at bounding box center [380, 8] width 35 height 7
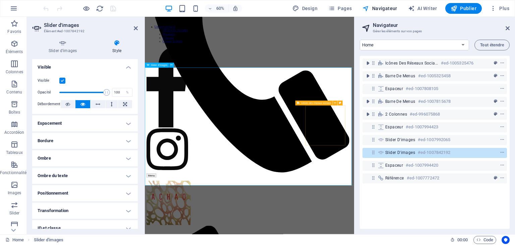
click at [418, 149] on h6 "#ed-1007842192" at bounding box center [434, 152] width 33 height 8
click at [418, 152] on h6 "#ed-1007842192" at bounding box center [434, 152] width 33 height 8
drag, startPoint x: 417, startPoint y: 152, endPoint x: 383, endPoint y: 148, distance: 34.7
click at [397, 147] on div "Slider d'images #ed-1007842192" at bounding box center [435, 152] width 145 height 13
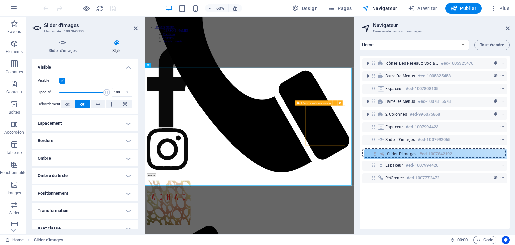
drag, startPoint x: 374, startPoint y: 152, endPoint x: 438, endPoint y: 151, distance: 64.4
click at [375, 150] on div "Icônes des réseaux sociaux #ed-1005325476 Barre de menus #ed-1005325458 Espaceu…" at bounding box center [435, 142] width 150 height 173
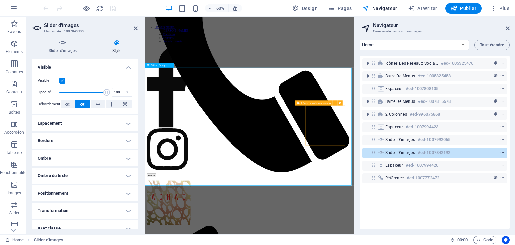
click at [502, 150] on icon "context-menu" at bounding box center [502, 152] width 5 height 5
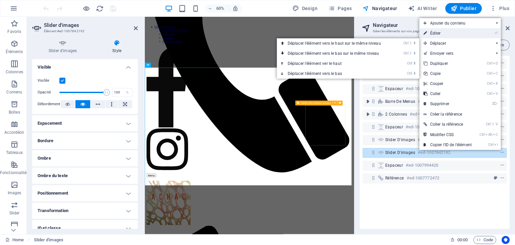
click at [458, 34] on link "⏎ Éditer" at bounding box center [448, 33] width 56 height 10
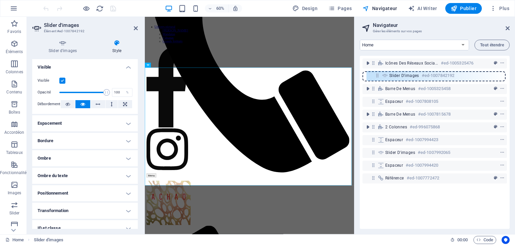
drag, startPoint x: 373, startPoint y: 152, endPoint x: 377, endPoint y: 73, distance: 79.2
click at [377, 73] on div "Icônes des réseaux sociaux #ed-1005325476 Barre de menus #ed-1005325458 Espaceu…" at bounding box center [435, 142] width 150 height 173
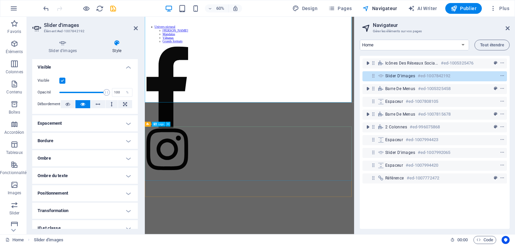
scroll to position [54, 0]
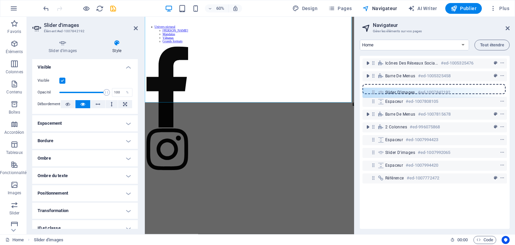
drag, startPoint x: 374, startPoint y: 75, endPoint x: 374, endPoint y: 93, distance: 18.1
click at [374, 93] on div "Icônes des réseaux sociaux #ed-1005325476 Slider d'images #ed-1007842192 Barre …" at bounding box center [435, 142] width 150 height 173
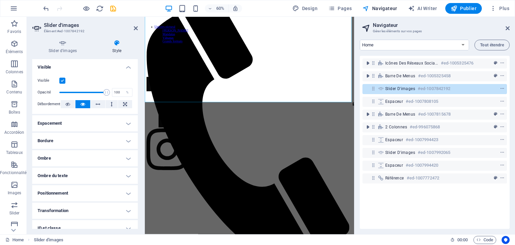
scroll to position [89, 0]
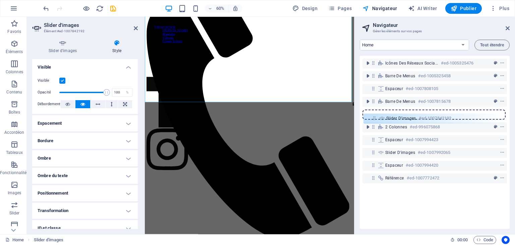
drag, startPoint x: 372, startPoint y: 87, endPoint x: 373, endPoint y: 118, distance: 31.2
click at [373, 118] on div "Icônes des réseaux sociaux #ed-1005325476 Barre de menus #ed-1005325458 Slider …" at bounding box center [435, 142] width 150 height 173
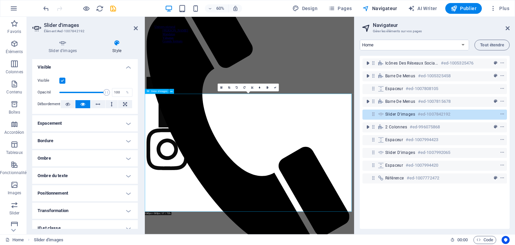
scroll to position [28, 0]
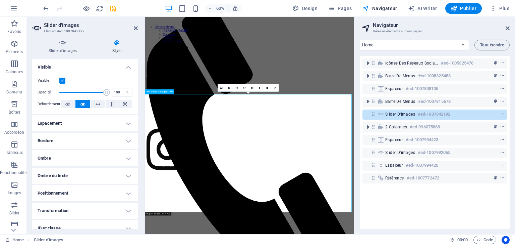
click at [391, 9] on span "Navigateur" at bounding box center [380, 8] width 35 height 7
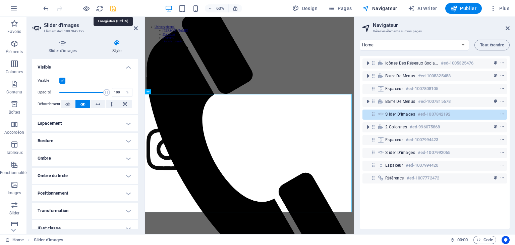
click at [113, 7] on icon "save" at bounding box center [113, 9] width 8 height 8
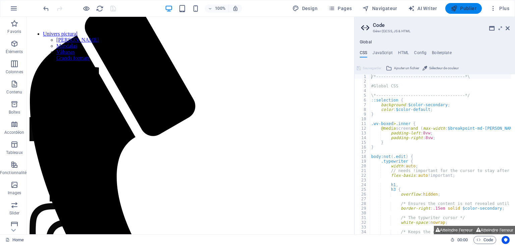
click at [466, 9] on span "Publier" at bounding box center [464, 8] width 26 height 7
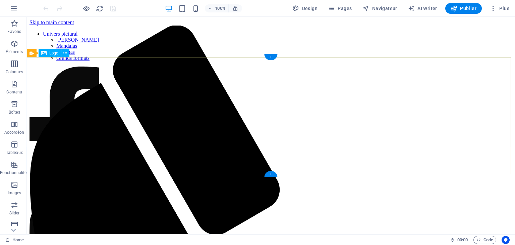
scroll to position [331, 0]
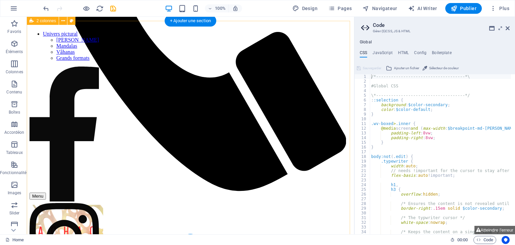
scroll to position [245, 0]
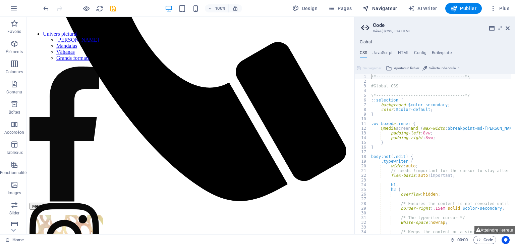
click at [388, 6] on span "Navigateur" at bounding box center [380, 8] width 35 height 7
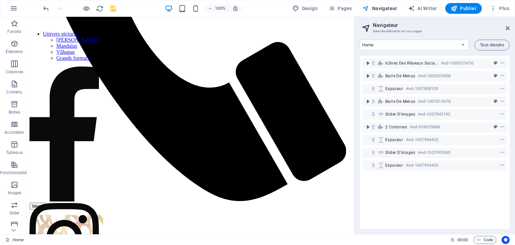
drag, startPoint x: 389, startPoint y: 112, endPoint x: 383, endPoint y: 183, distance: 71.4
click at [383, 183] on div "Icônes des réseaux sociaux #ed-1005325476 Barre de menus #ed-1005325458 Espaceu…" at bounding box center [435, 142] width 150 height 173
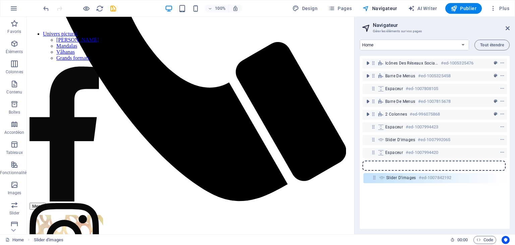
drag, startPoint x: 374, startPoint y: 115, endPoint x: 375, endPoint y: 181, distance: 65.7
click at [375, 181] on div "Icônes des réseaux sociaux #ed-1005325476 Barre de menus #ed-1005325458 Espaceu…" at bounding box center [435, 142] width 150 height 173
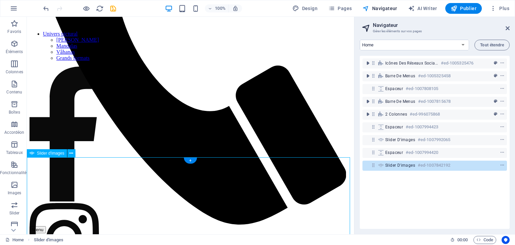
scroll to position [148, 0]
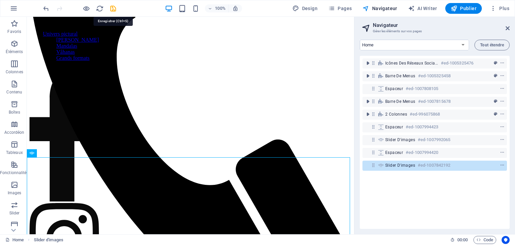
click at [113, 7] on icon "save" at bounding box center [113, 9] width 8 height 8
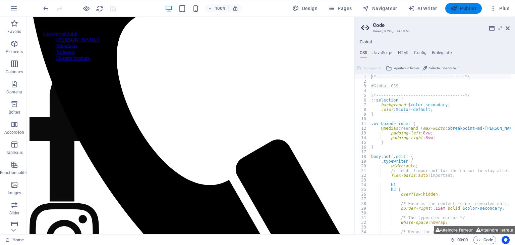
click at [465, 7] on span "Publier" at bounding box center [464, 8] width 26 height 7
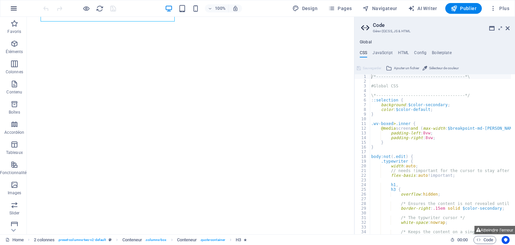
click at [9, 7] on button "button" at bounding box center [14, 8] width 16 height 16
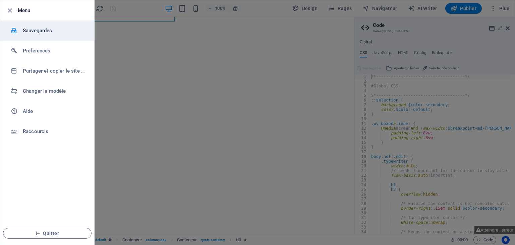
click at [47, 34] on h6 "Sauvegardes" at bounding box center [54, 30] width 62 height 8
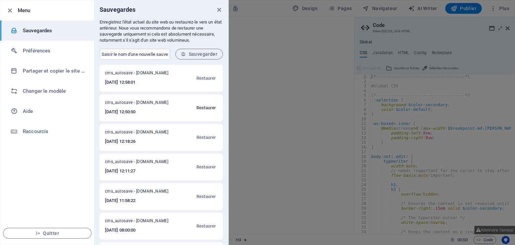
click at [209, 108] on span "Restaurer" at bounding box center [206, 108] width 19 height 8
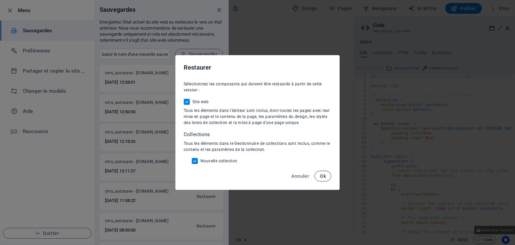
click at [323, 178] on span "Ok" at bounding box center [323, 175] width 6 height 5
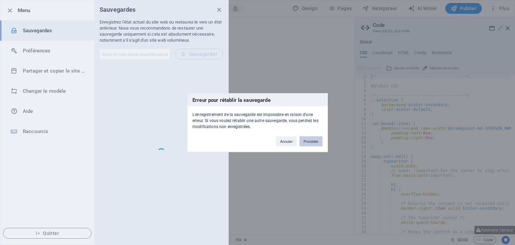
click at [315, 142] on button "Procéder" at bounding box center [311, 141] width 23 height 10
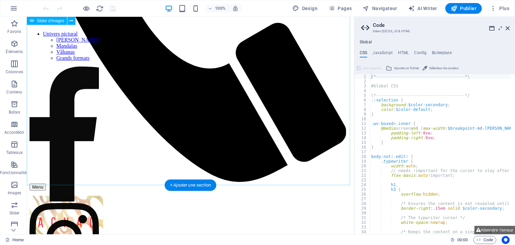
scroll to position [238, 0]
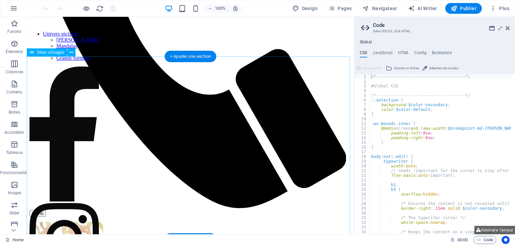
select select "ms"
select select "s"
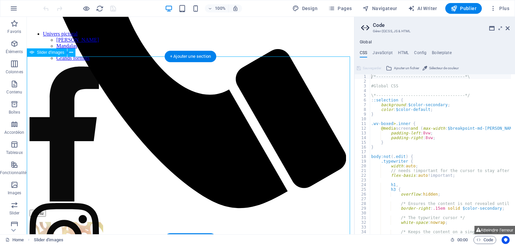
select select "progressive"
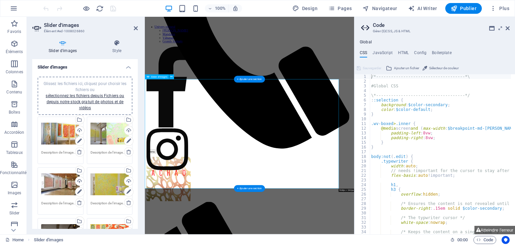
scroll to position [186, 0]
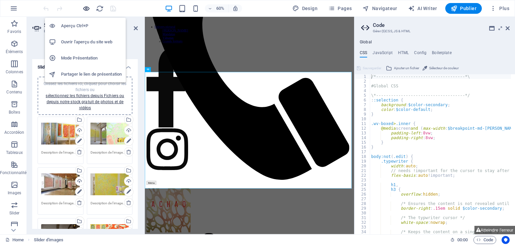
click at [87, 8] on icon "button" at bounding box center [87, 9] width 8 height 8
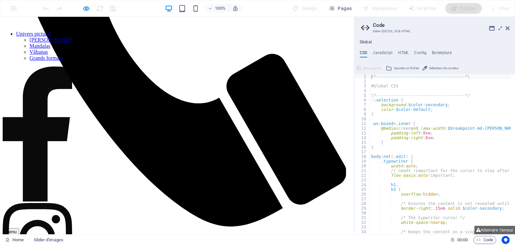
scroll to position [253, 0]
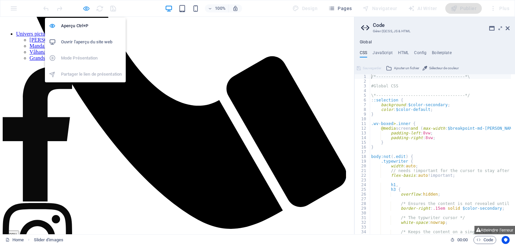
click at [90, 9] on icon "button" at bounding box center [87, 9] width 8 height 8
select select "ms"
select select "s"
select select "progressive"
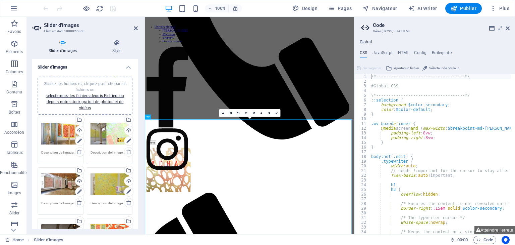
scroll to position [107, 0]
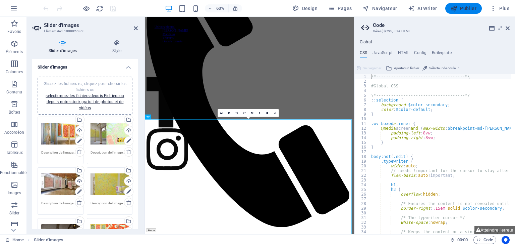
click at [466, 9] on span "Publier" at bounding box center [464, 8] width 26 height 7
select select "ms"
select select "s"
select select "progressive"
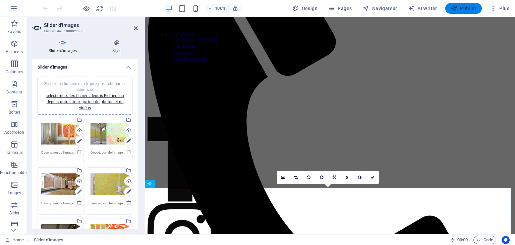
scroll to position [186, 0]
